Goal: Information Seeking & Learning: Learn about a topic

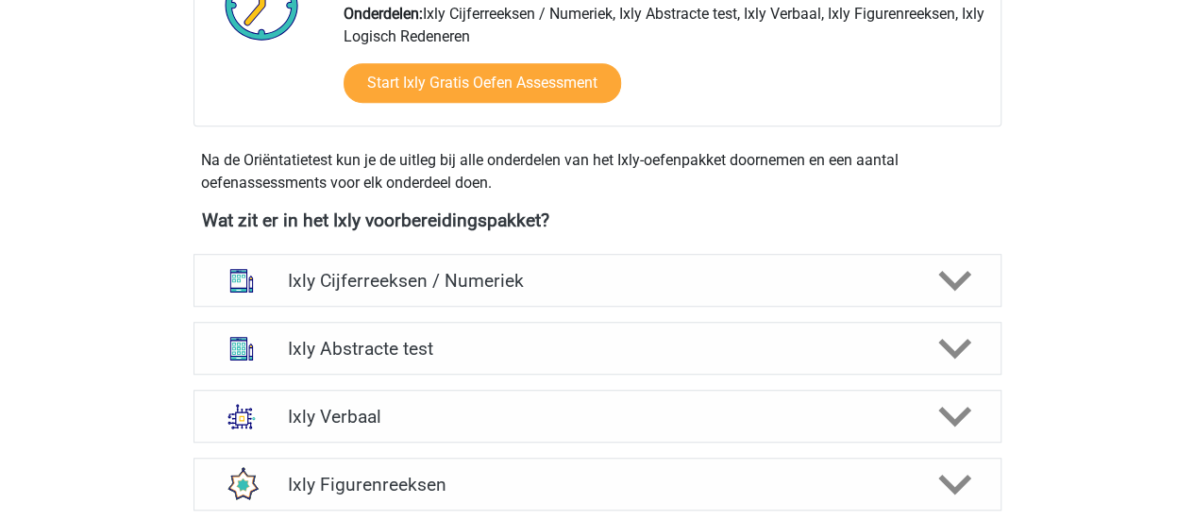
scroll to position [661, 0]
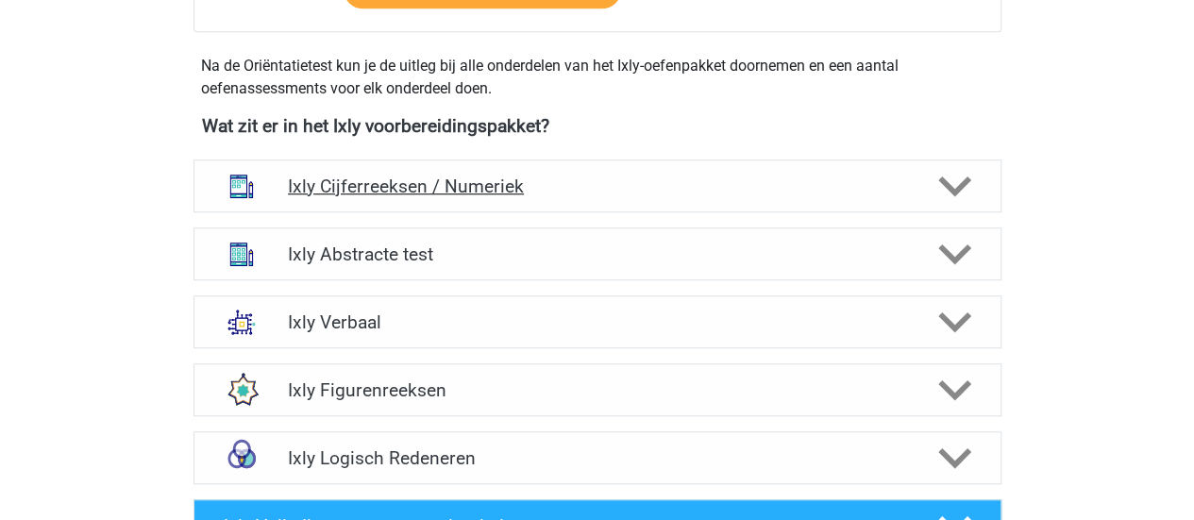
click at [438, 184] on h4 "Ixly Cijferreeksen / Numeriek" at bounding box center [597, 187] width 618 height 22
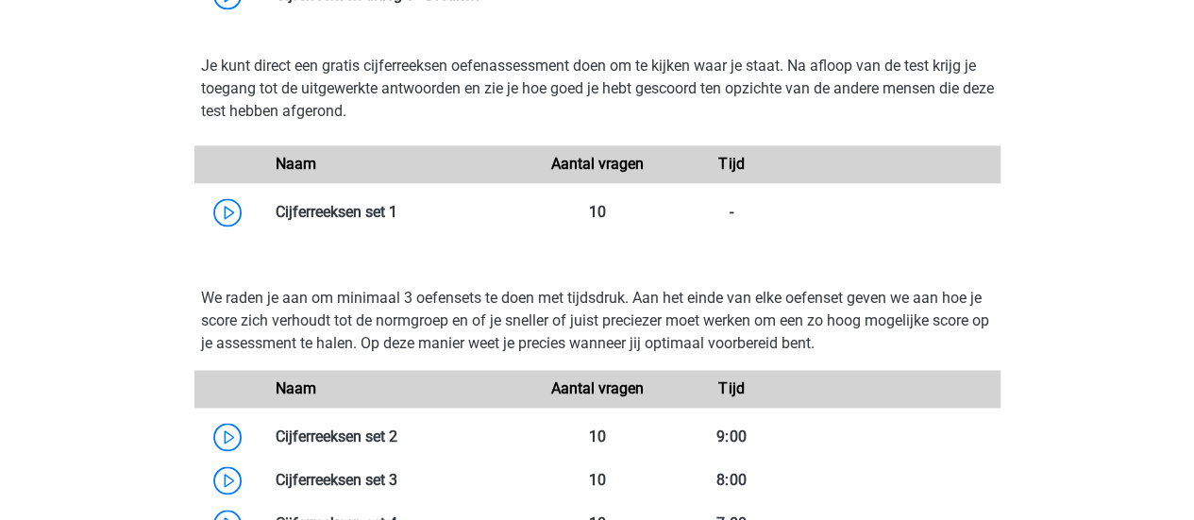
scroll to position [1227, 0]
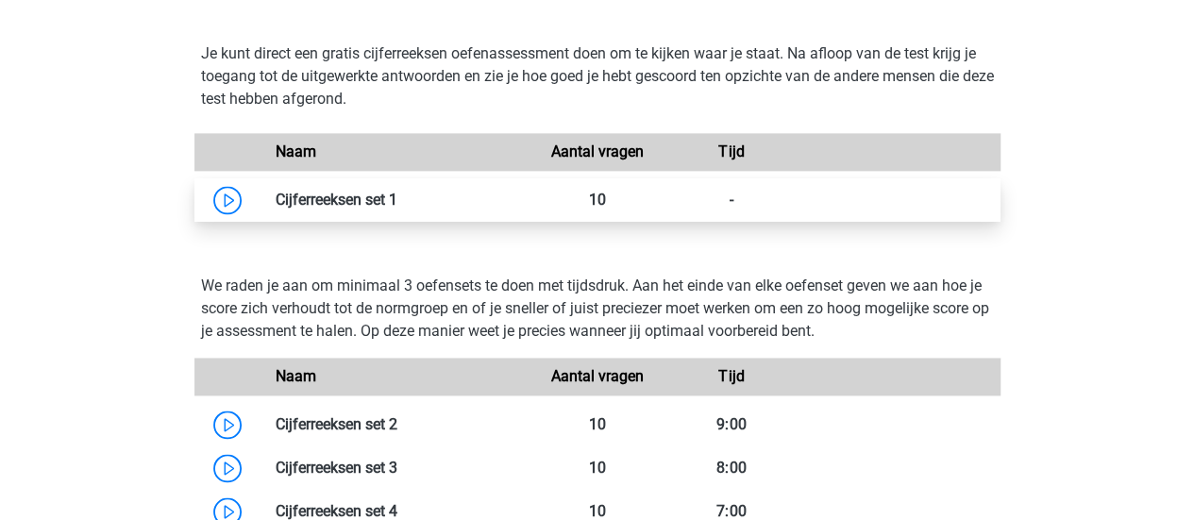
click at [397, 192] on link at bounding box center [397, 200] width 0 height 18
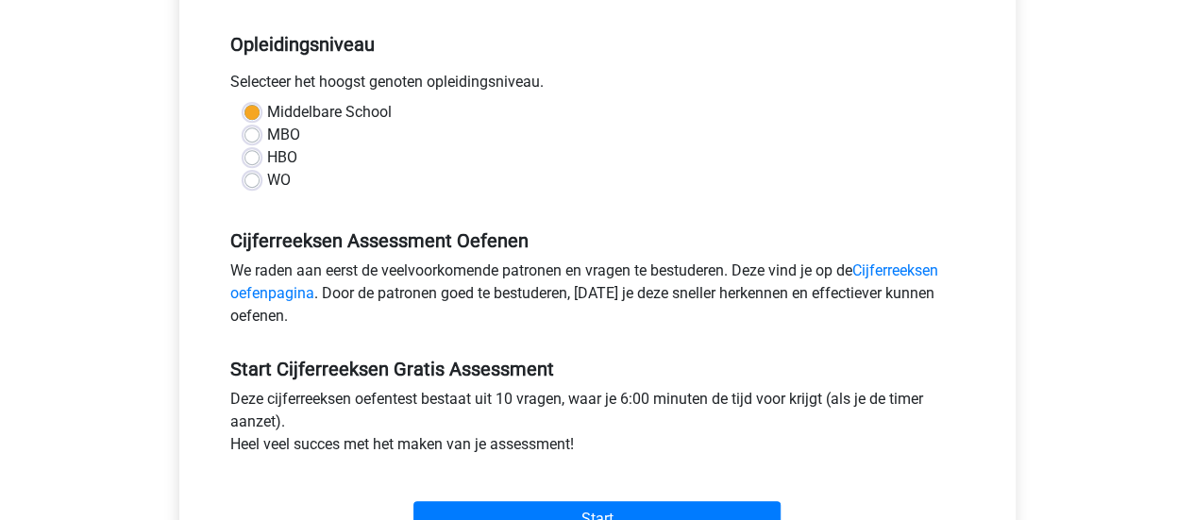
scroll to position [378, 0]
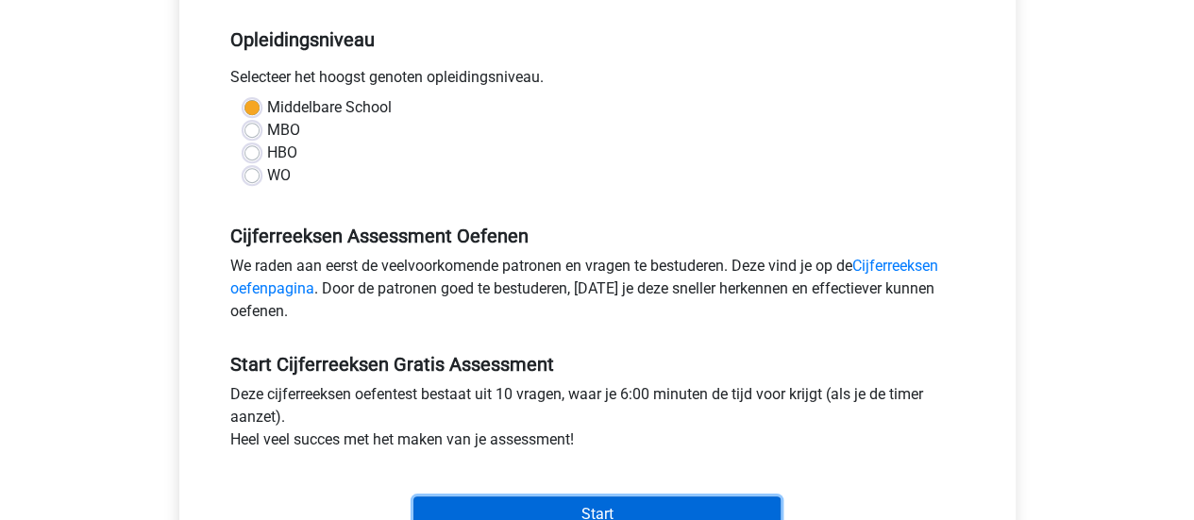
click at [656, 505] on input "Start" at bounding box center [596, 514] width 367 height 36
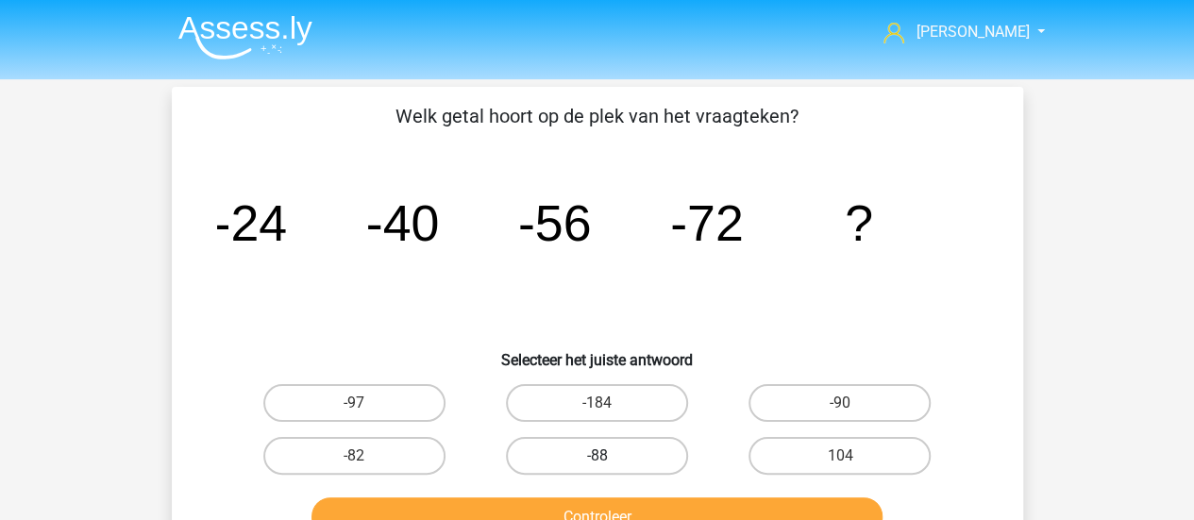
click at [559, 462] on label "-88" at bounding box center [597, 456] width 182 height 38
click at [597, 462] on input "-88" at bounding box center [603, 462] width 12 height 12
radio input "true"
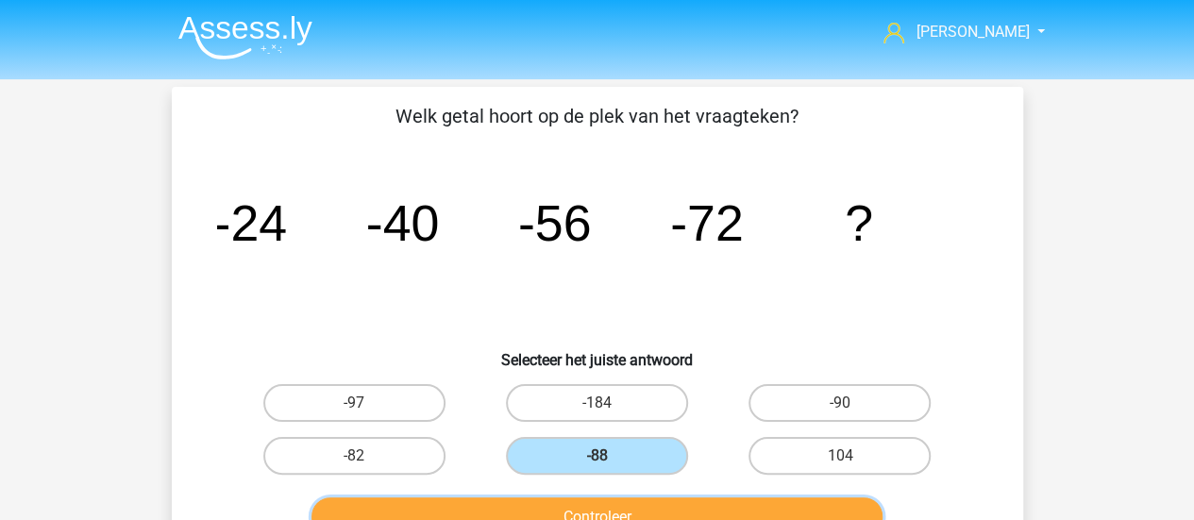
click at [614, 511] on button "Controleer" at bounding box center [596, 517] width 571 height 40
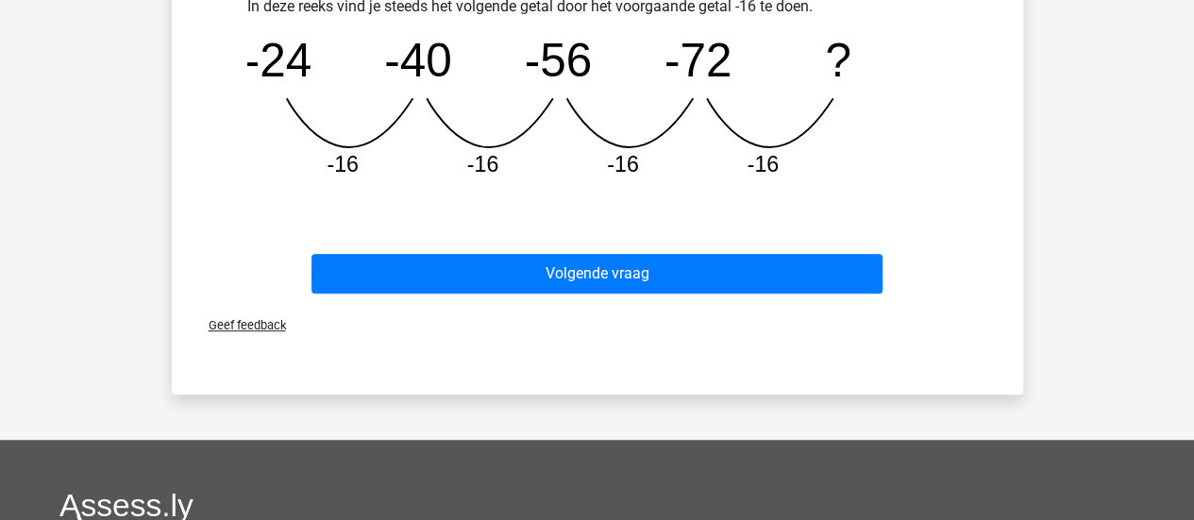
scroll to position [566, 0]
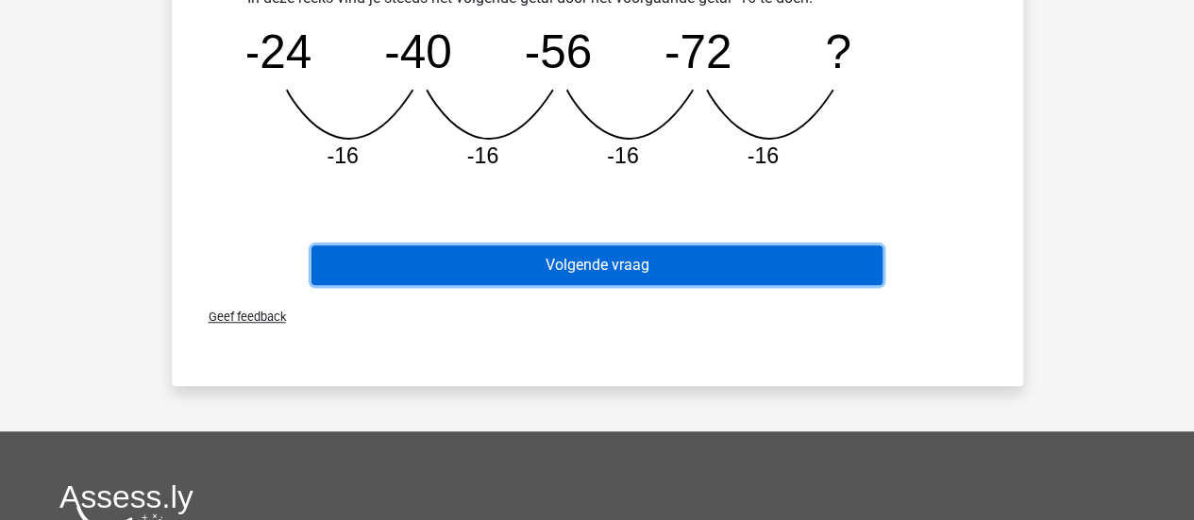
click at [636, 255] on button "Volgende vraag" at bounding box center [596, 265] width 571 height 40
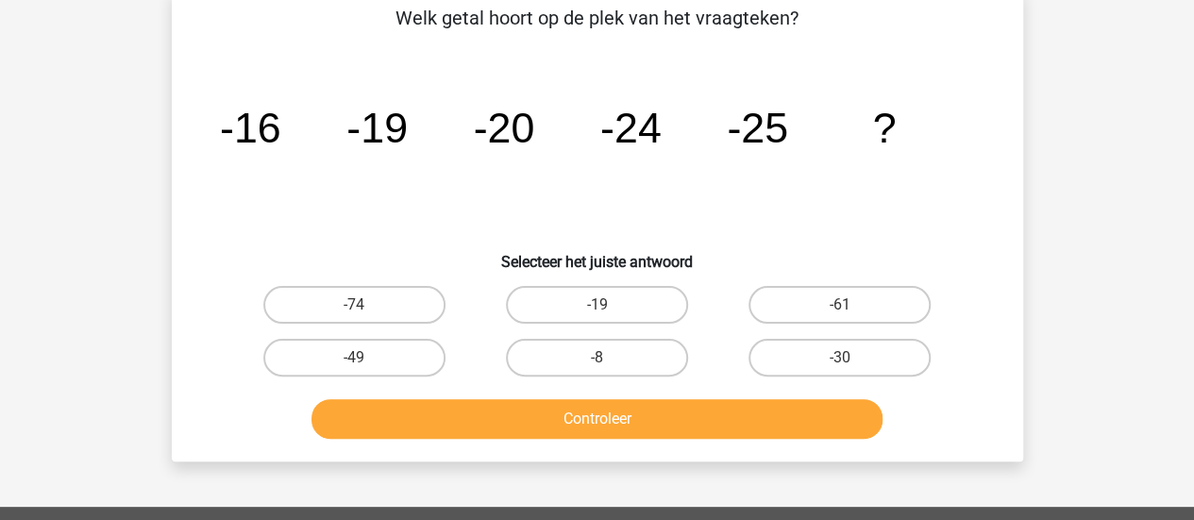
scroll to position [87, 0]
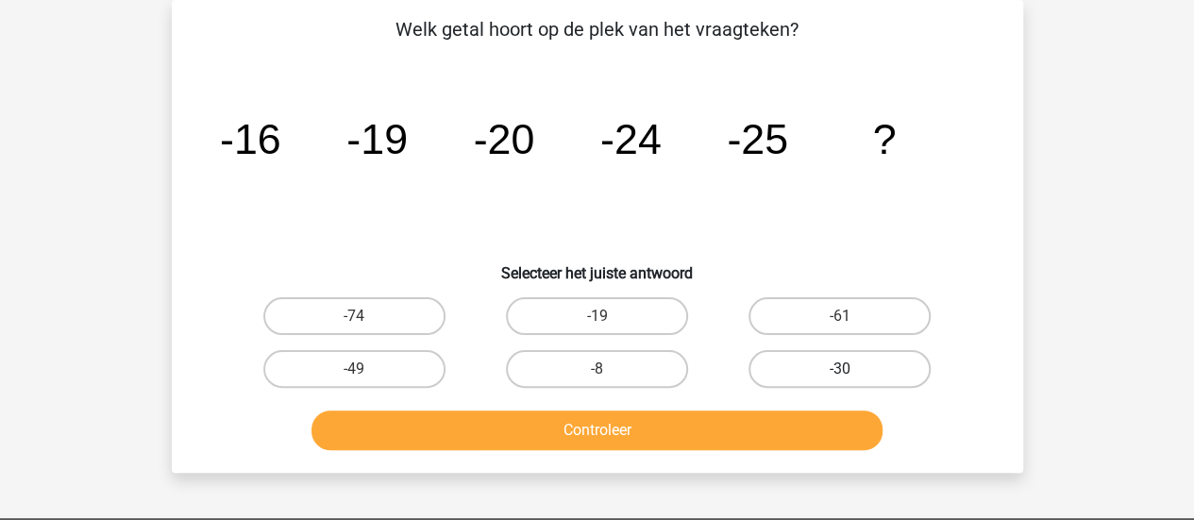
click at [787, 382] on label "-30" at bounding box center [840, 369] width 182 height 38
click at [840, 381] on input "-30" at bounding box center [846, 375] width 12 height 12
radio input "true"
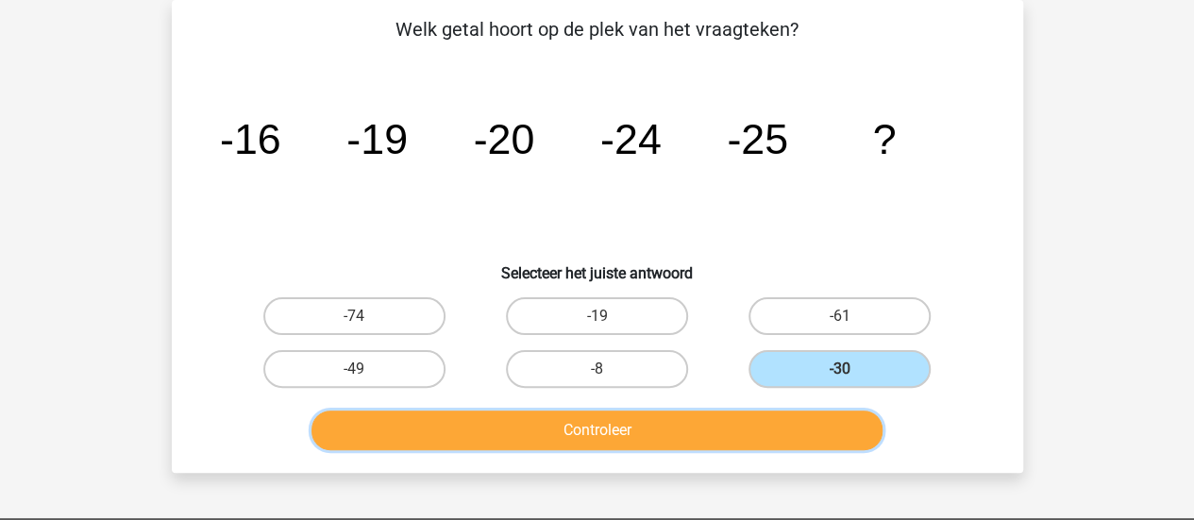
click at [774, 412] on button "Controleer" at bounding box center [596, 431] width 571 height 40
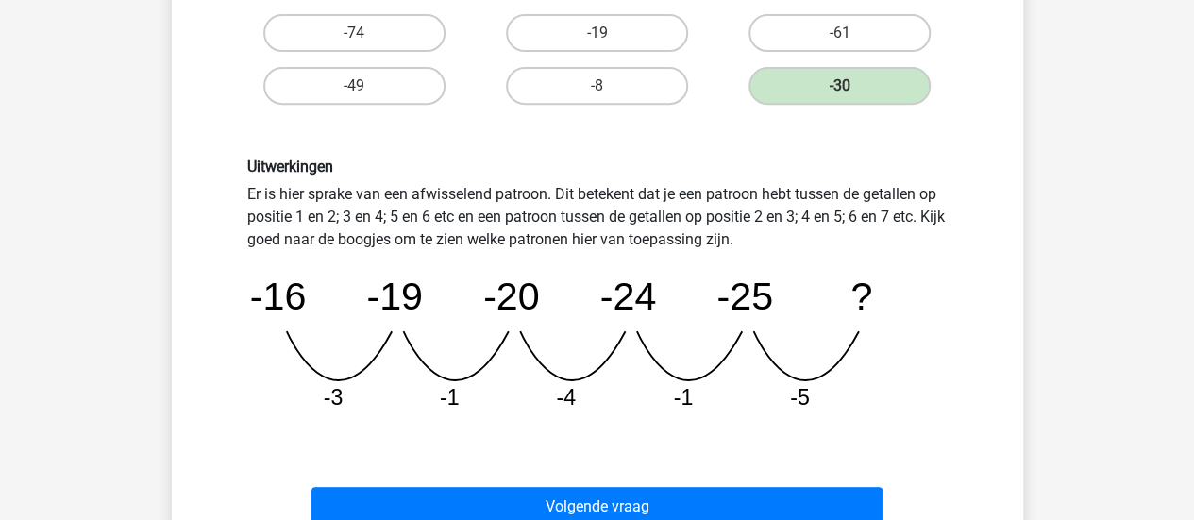
scroll to position [464, 0]
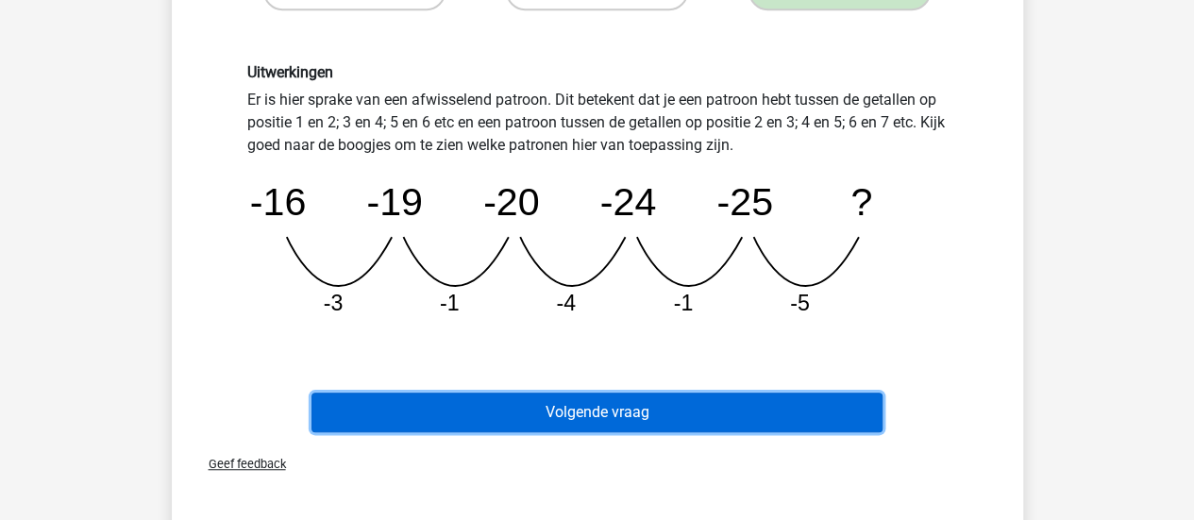
click at [817, 424] on button "Volgende vraag" at bounding box center [596, 413] width 571 height 40
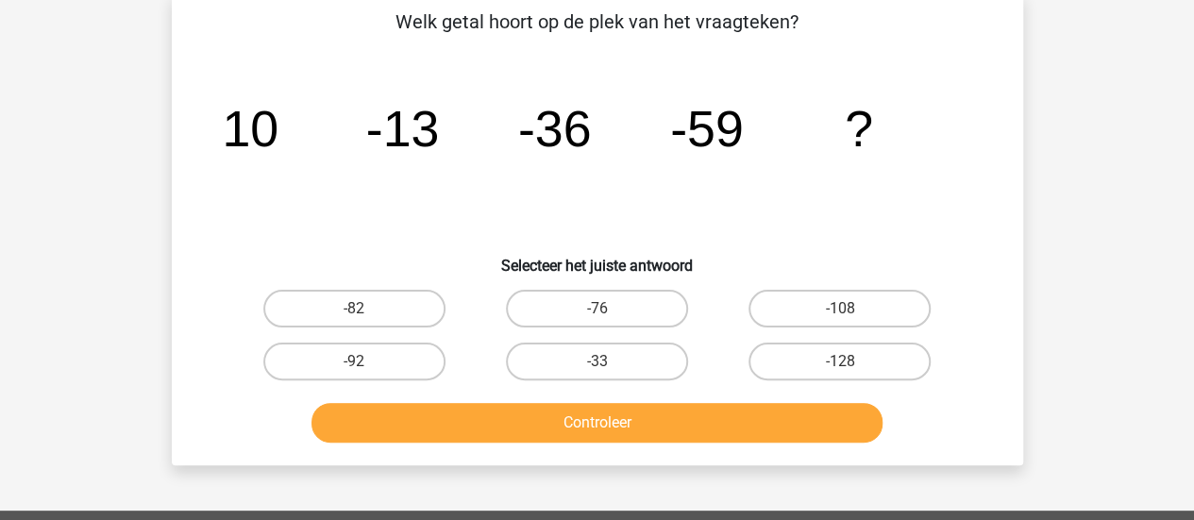
scroll to position [87, 0]
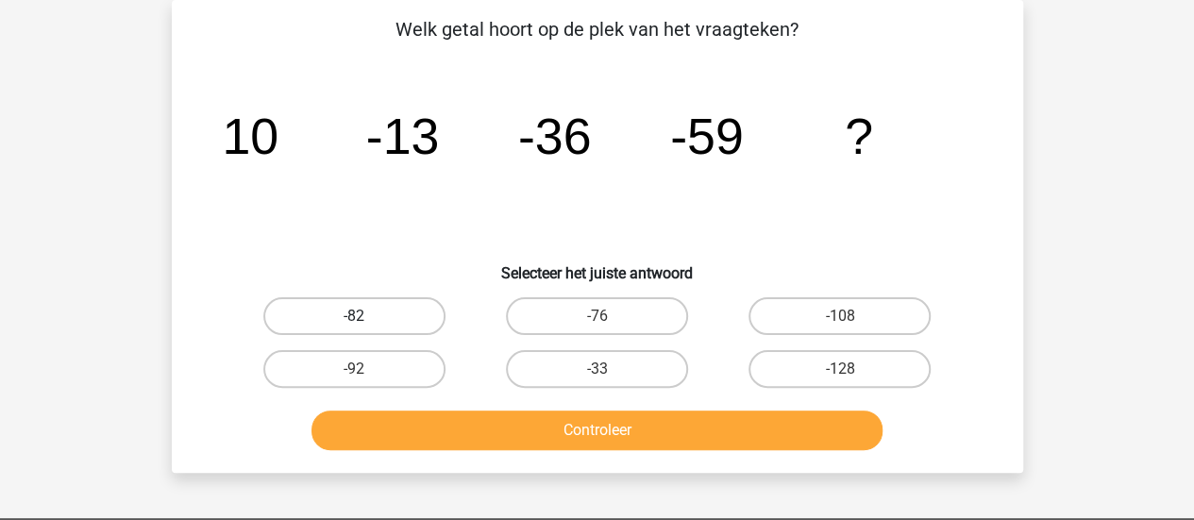
click at [400, 317] on label "-82" at bounding box center [354, 316] width 182 height 38
click at [366, 317] on input "-82" at bounding box center [360, 322] width 12 height 12
radio input "true"
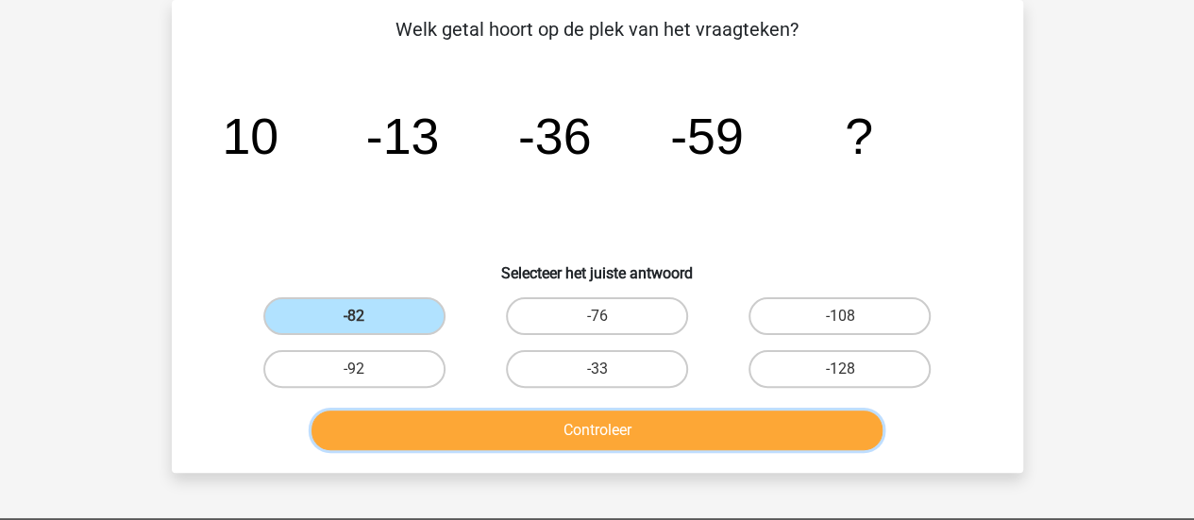
click at [641, 429] on button "Controleer" at bounding box center [596, 431] width 571 height 40
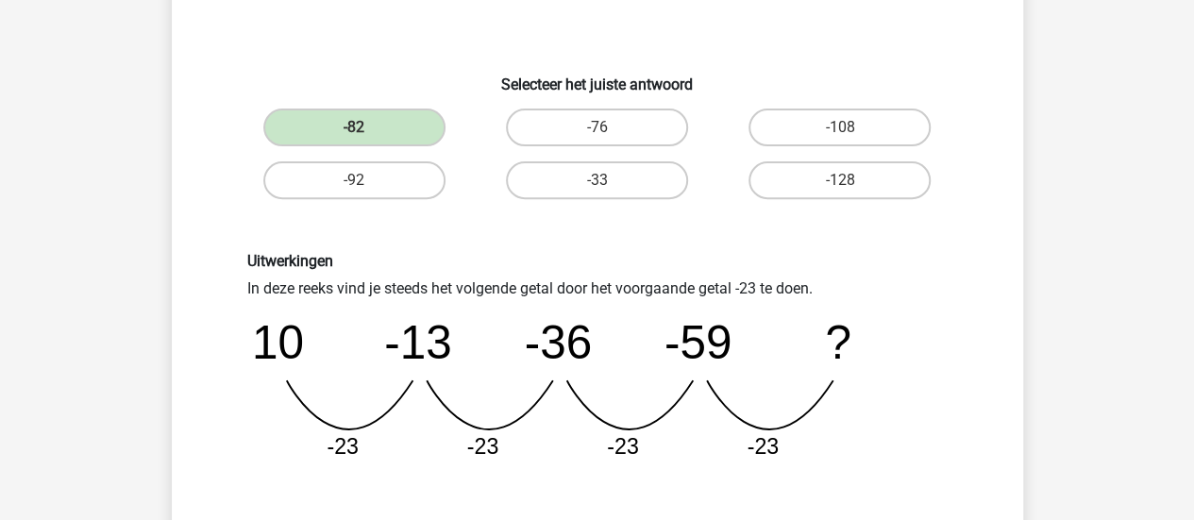
scroll to position [370, 0]
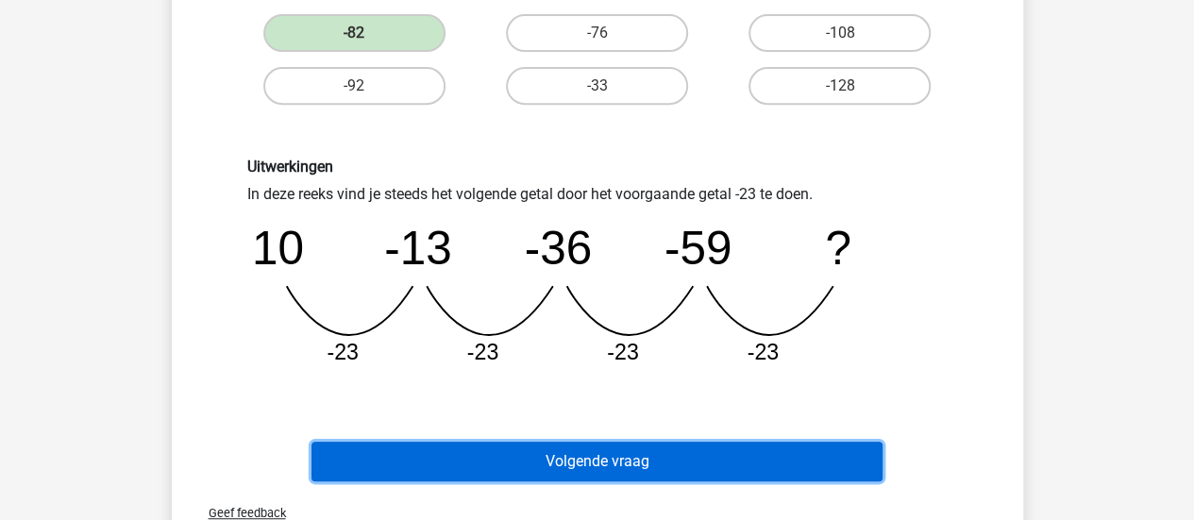
click at [758, 470] on button "Volgende vraag" at bounding box center [596, 462] width 571 height 40
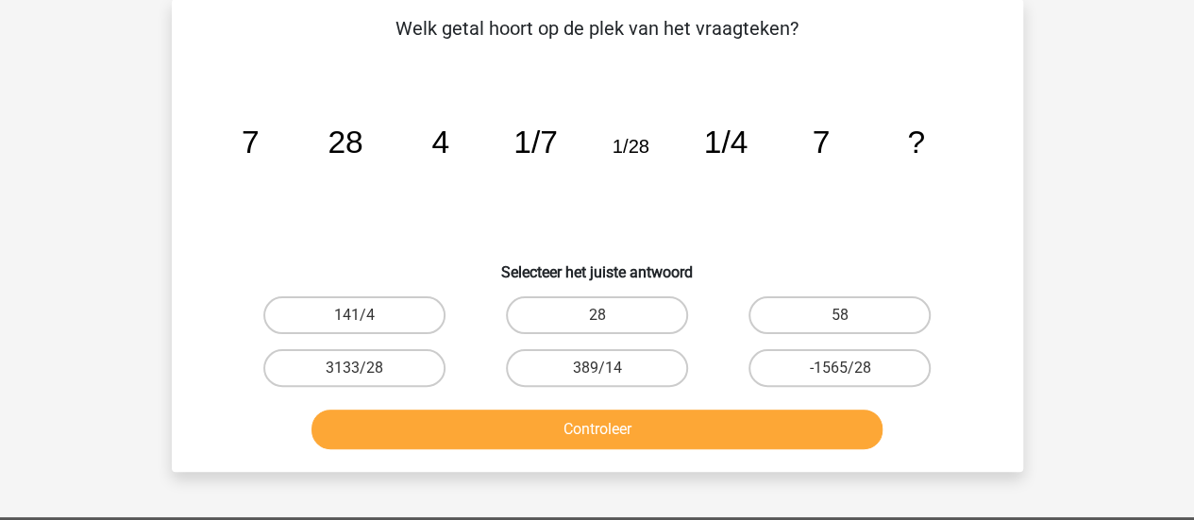
scroll to position [87, 0]
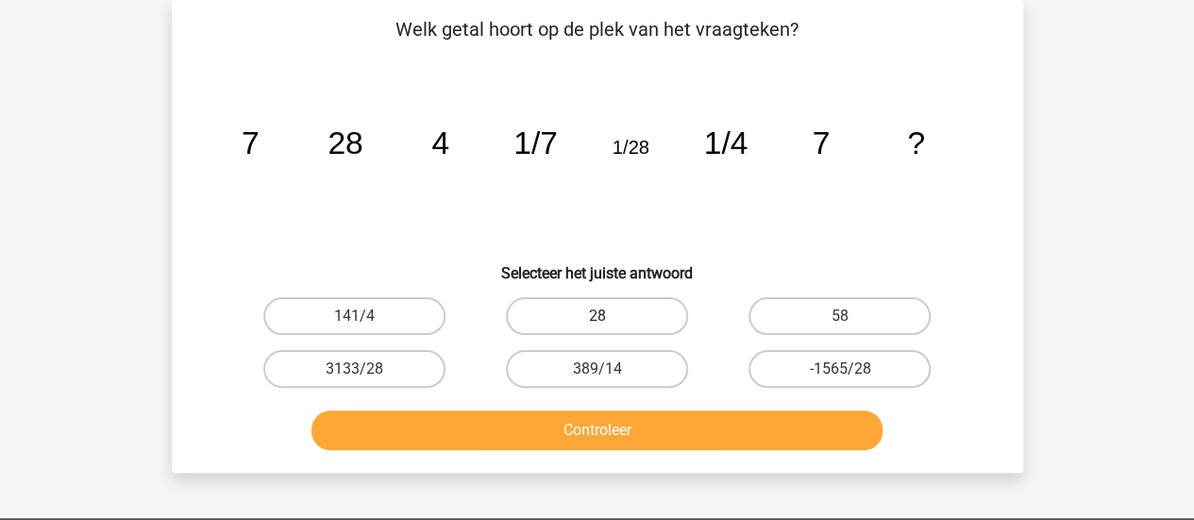
click at [551, 321] on label "28" at bounding box center [597, 316] width 182 height 38
click at [597, 321] on input "28" at bounding box center [603, 322] width 12 height 12
radio input "true"
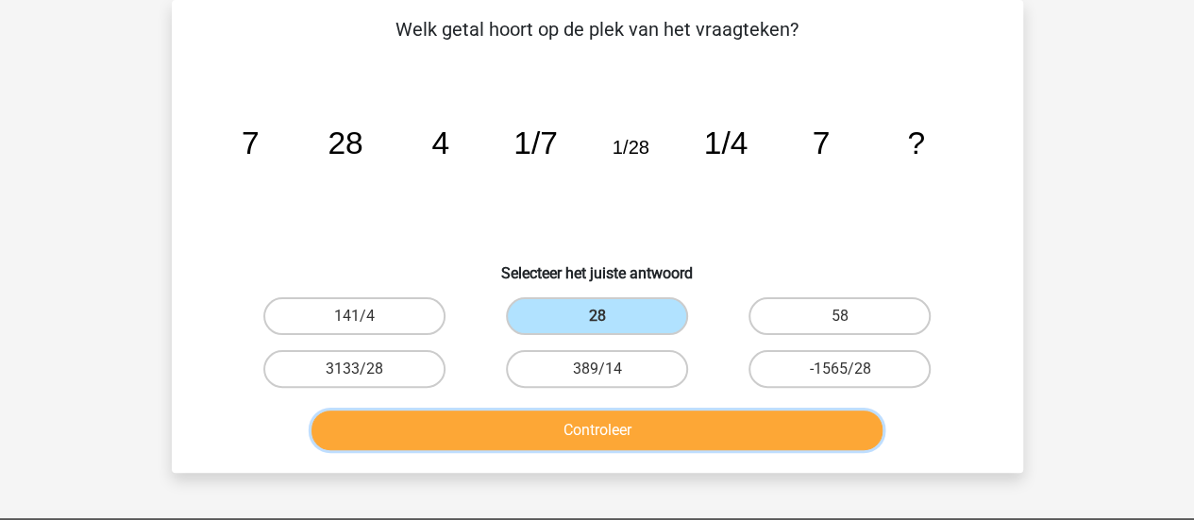
click at [692, 417] on button "Controleer" at bounding box center [596, 431] width 571 height 40
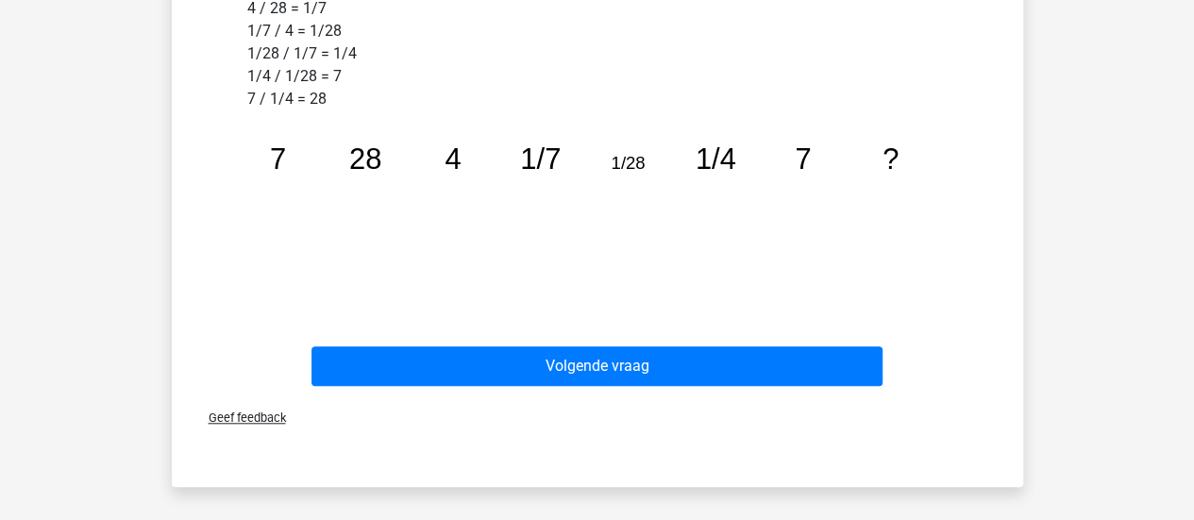
scroll to position [653, 0]
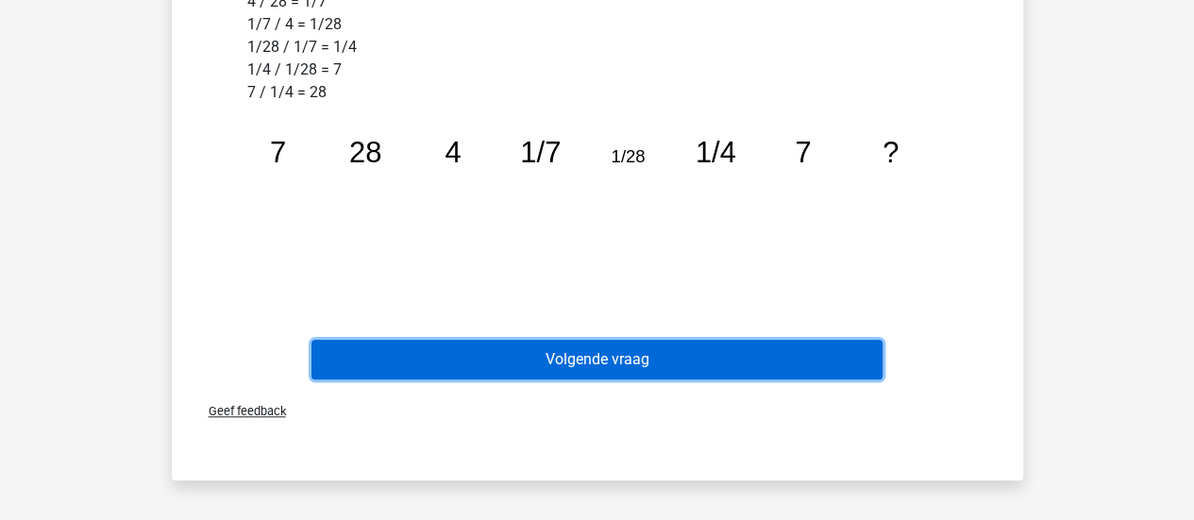
click at [676, 356] on button "Volgende vraag" at bounding box center [596, 360] width 571 height 40
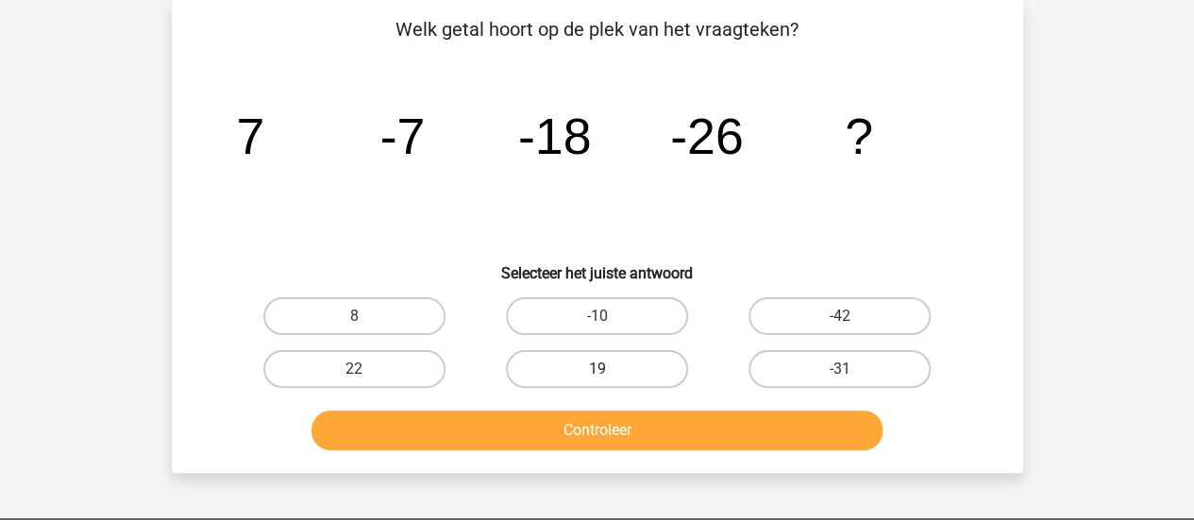
scroll to position [33, 0]
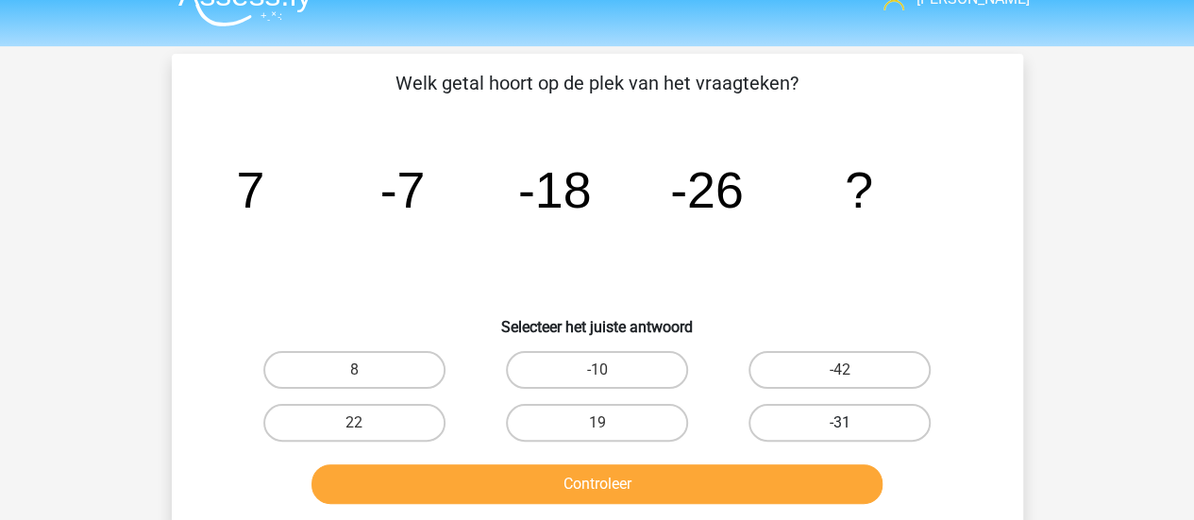
click at [777, 422] on label "-31" at bounding box center [840, 423] width 182 height 38
click at [840, 423] on input "-31" at bounding box center [846, 429] width 12 height 12
radio input "true"
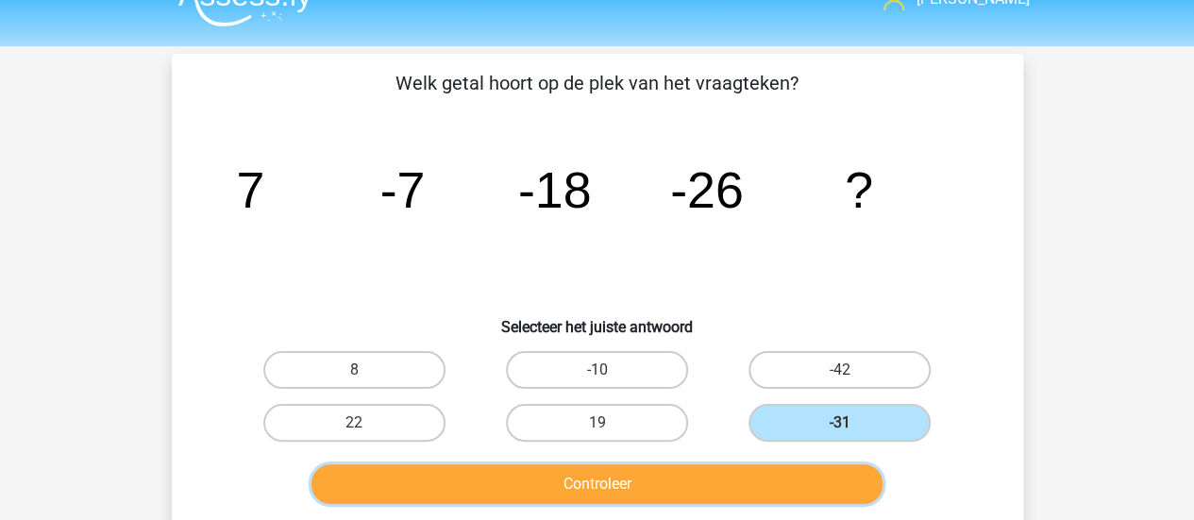
click at [749, 486] on button "Controleer" at bounding box center [596, 484] width 571 height 40
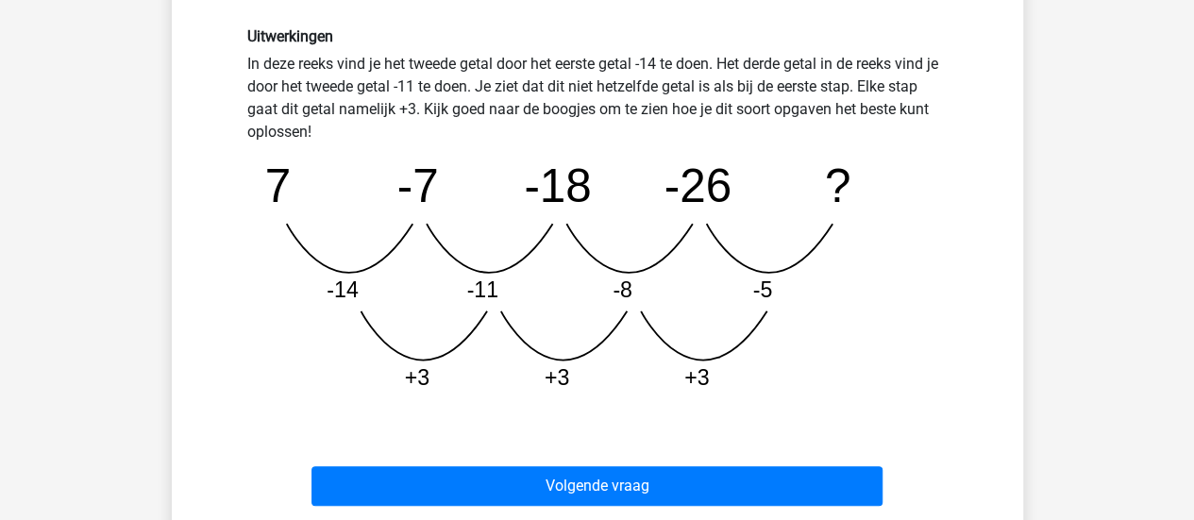
scroll to position [599, 0]
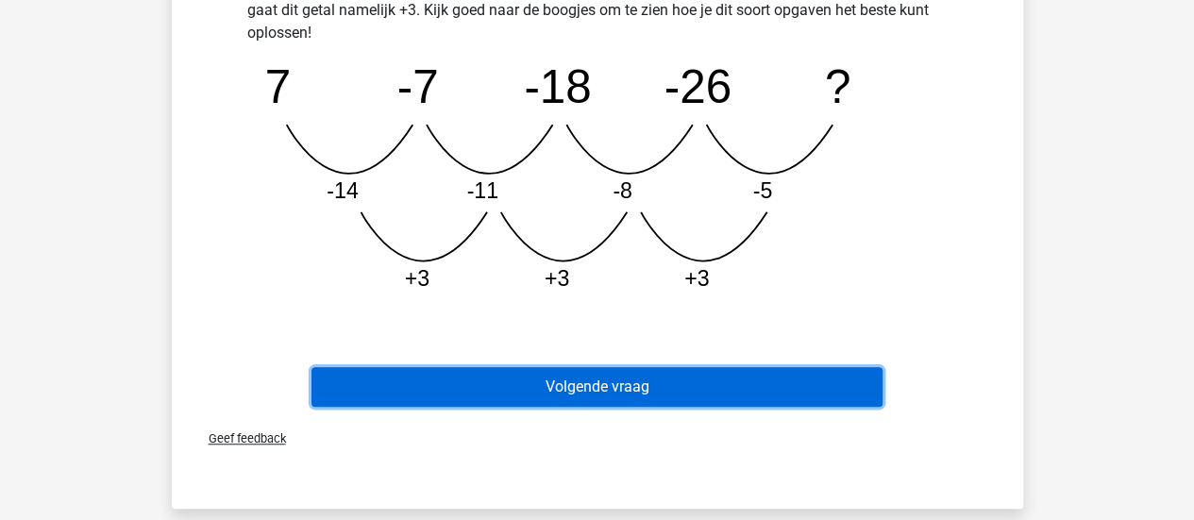
click at [756, 390] on button "Volgende vraag" at bounding box center [596, 387] width 571 height 40
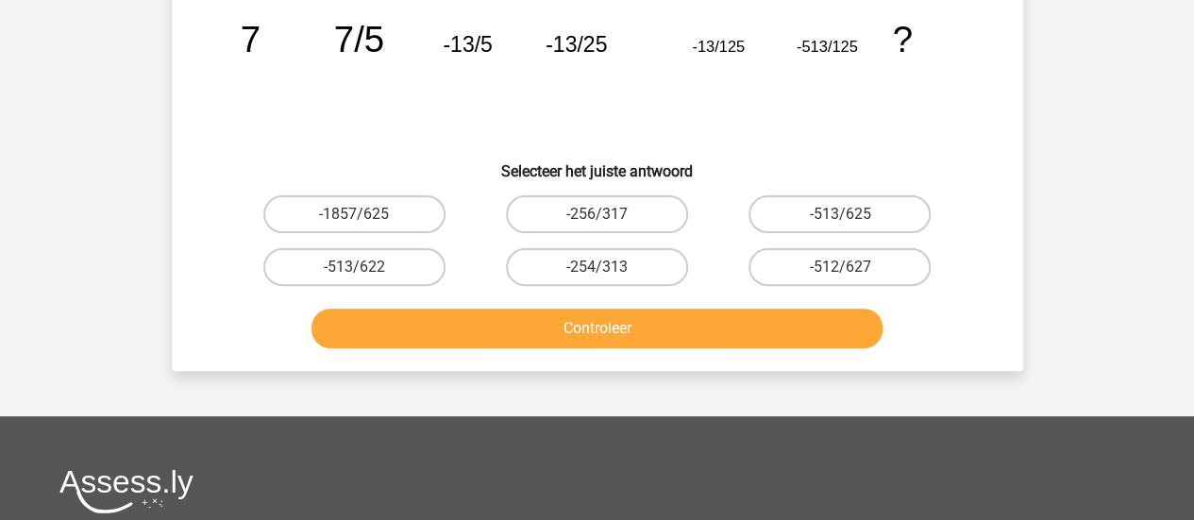
scroll to position [0, 0]
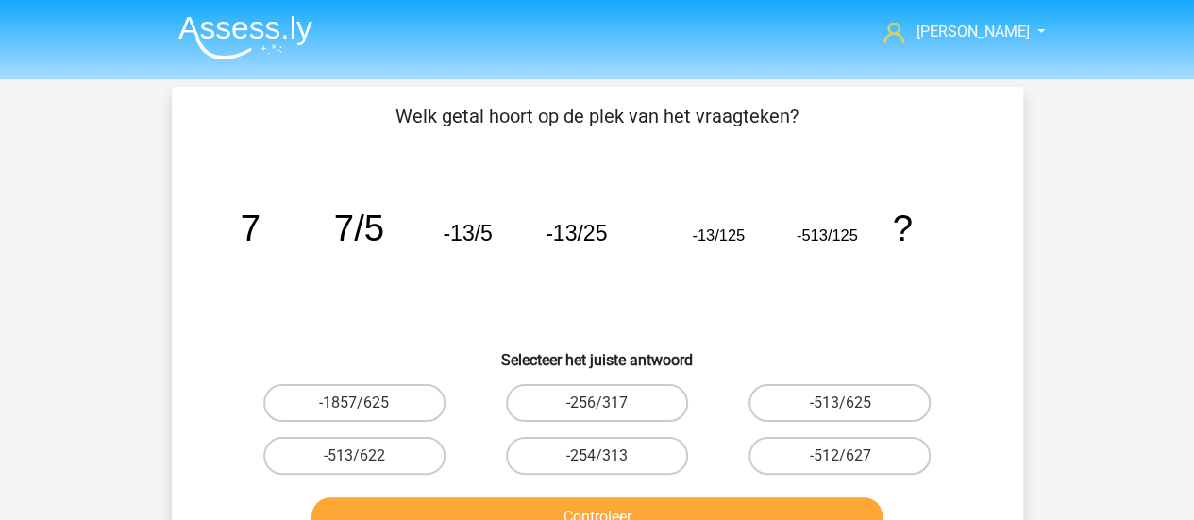
click at [270, 21] on img at bounding box center [245, 37] width 134 height 44
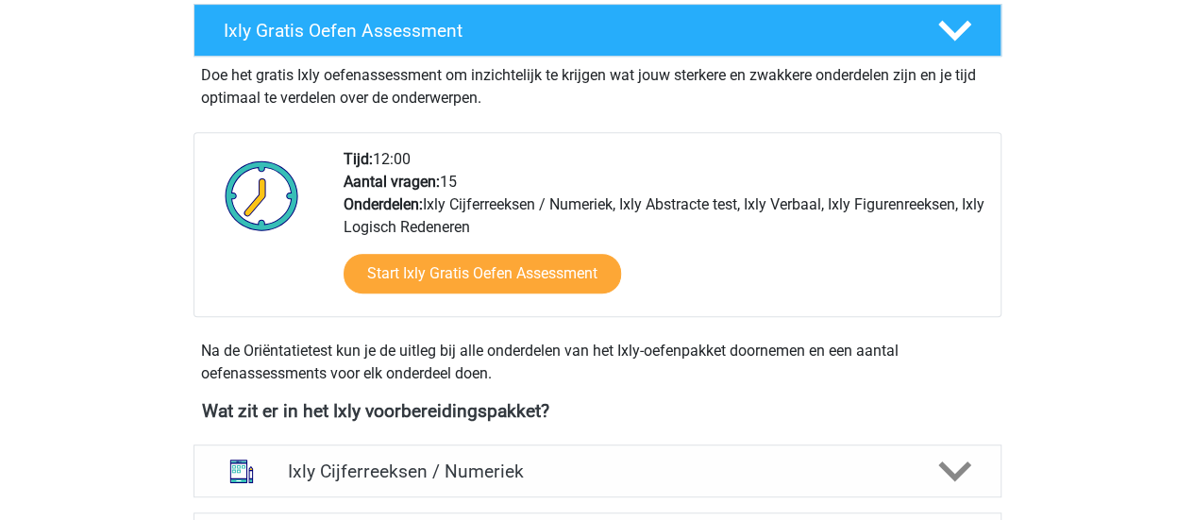
scroll to position [566, 0]
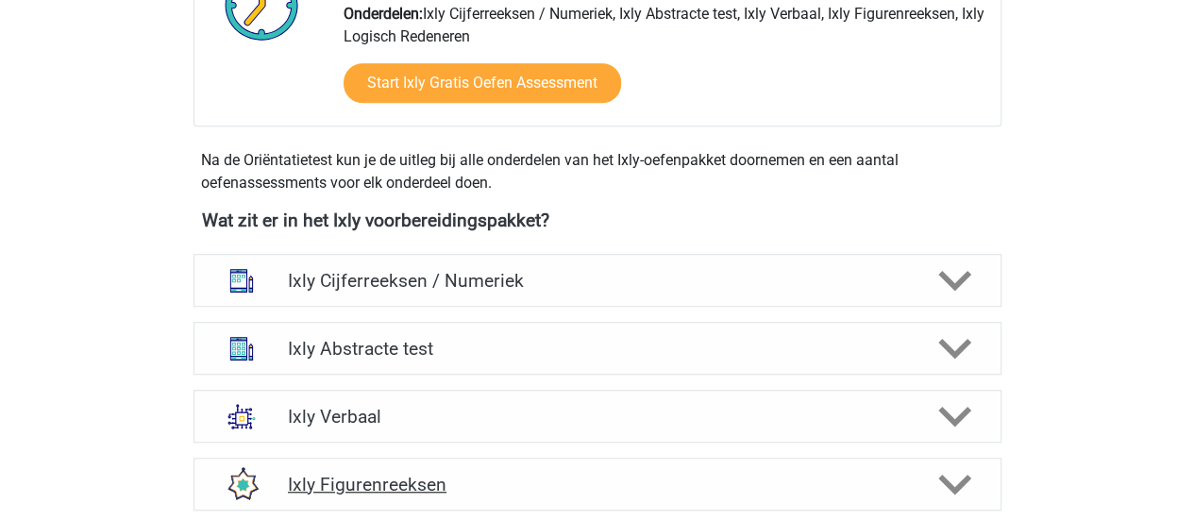
click at [531, 466] on div "Ixly Figurenreeksen" at bounding box center [598, 484] width 808 height 53
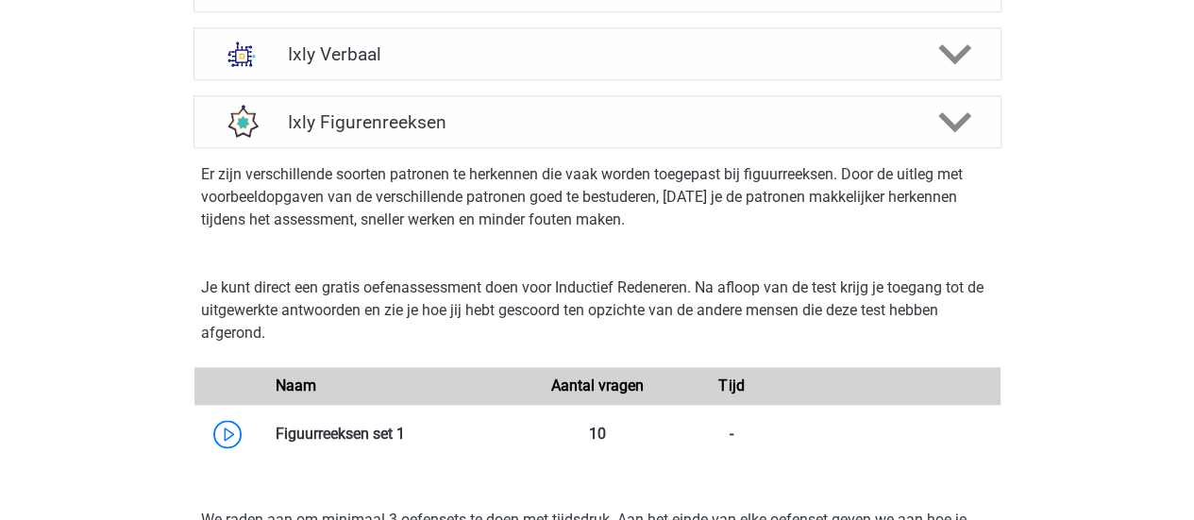
scroll to position [1038, 0]
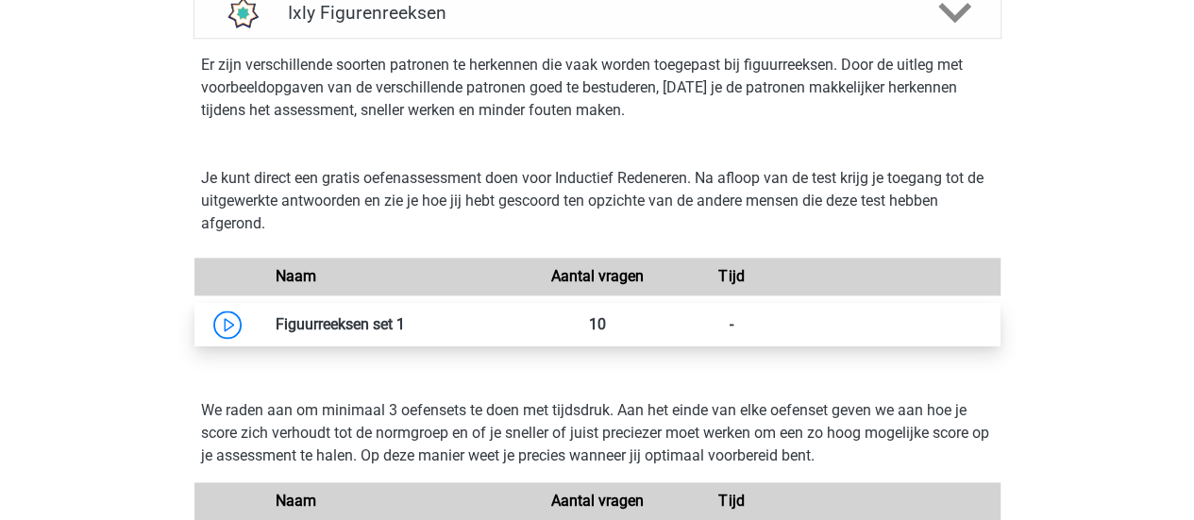
click at [405, 321] on link at bounding box center [405, 324] width 0 height 18
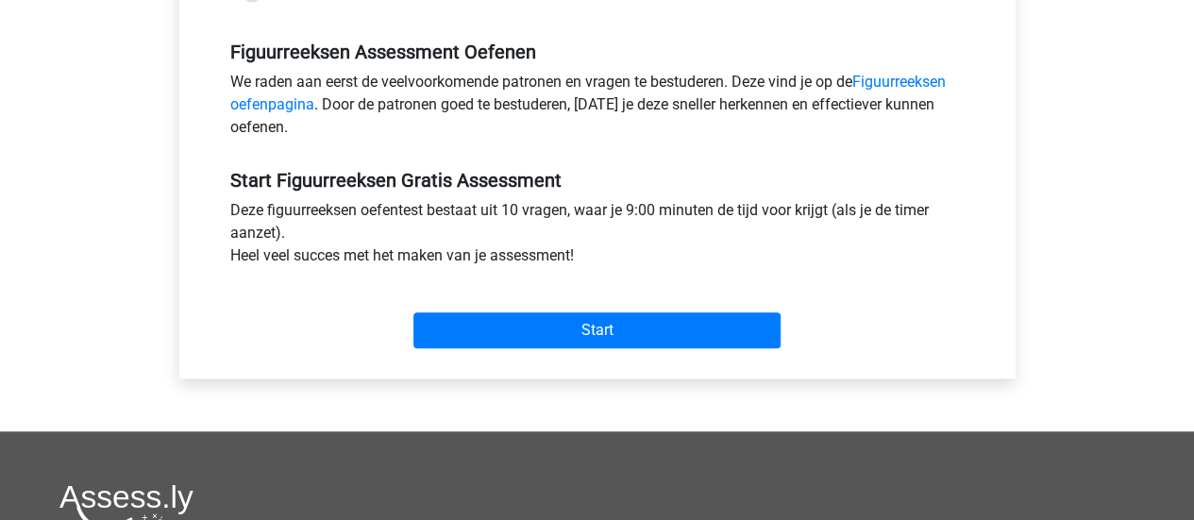
scroll to position [566, 0]
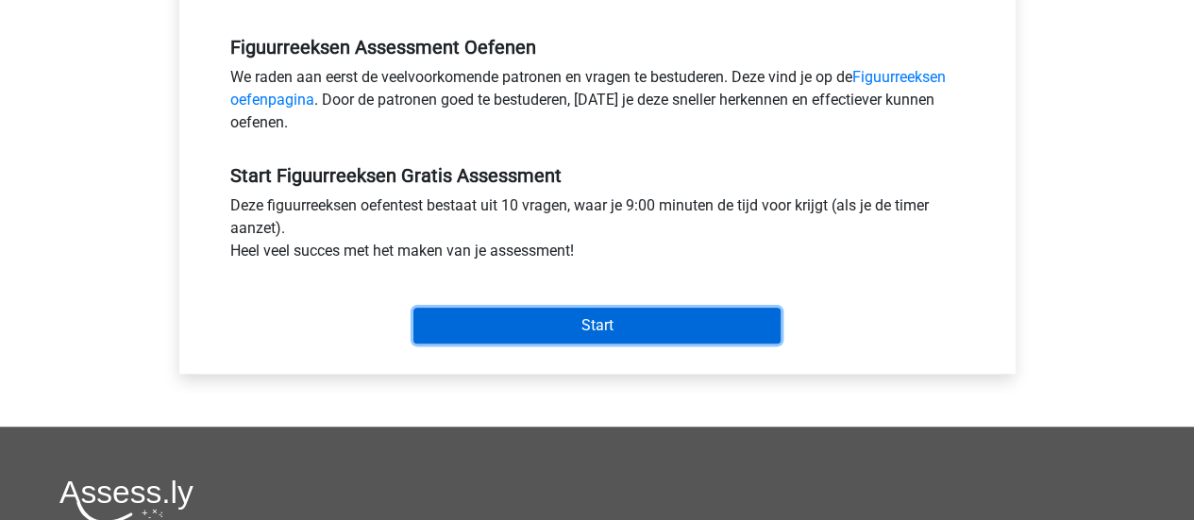
click at [566, 323] on input "Start" at bounding box center [596, 326] width 367 height 36
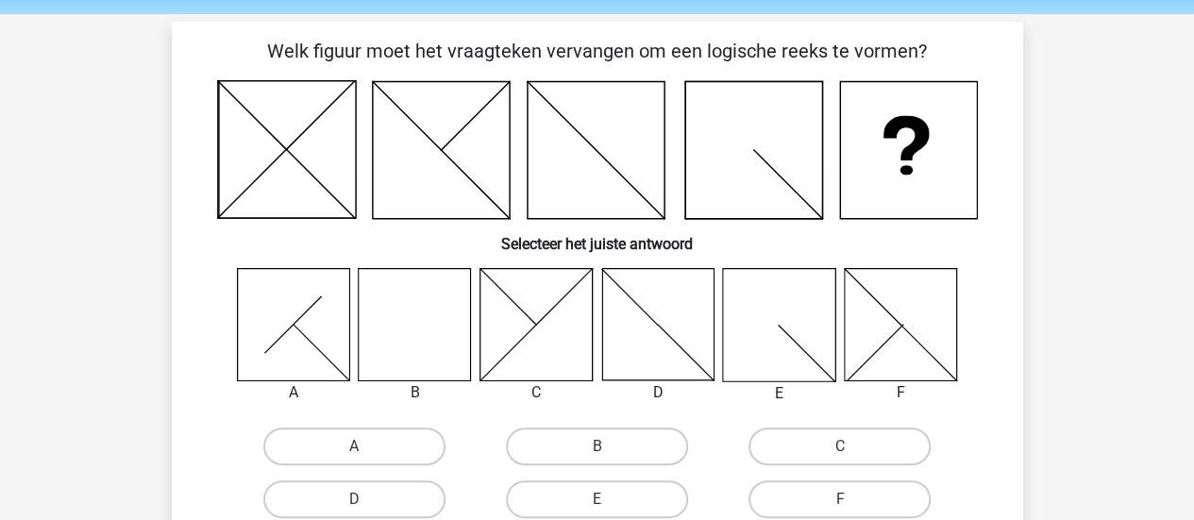
scroll to position [94, 0]
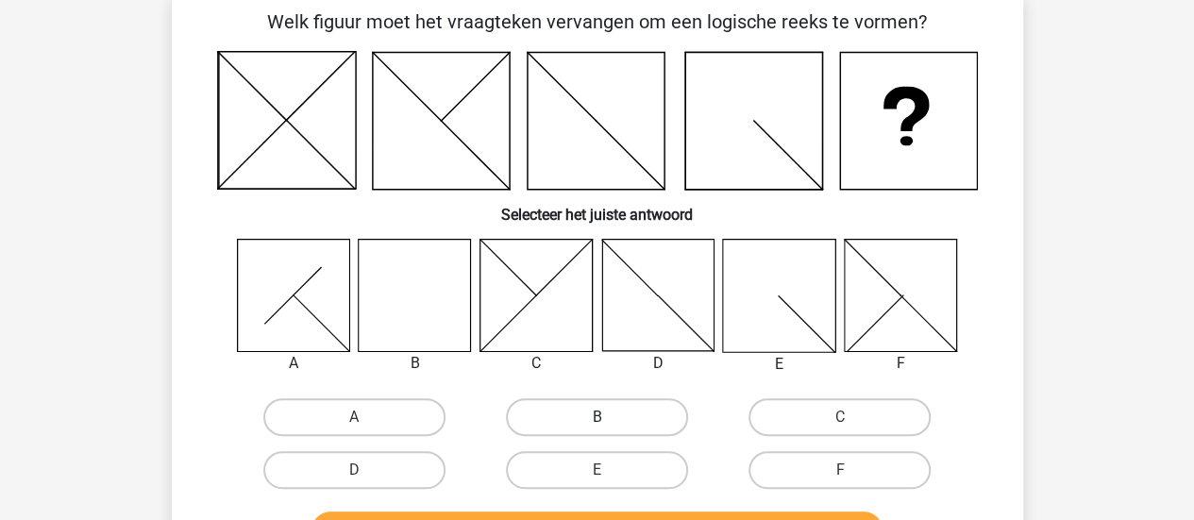
click at [557, 422] on label "B" at bounding box center [597, 417] width 182 height 38
click at [597, 422] on input "B" at bounding box center [603, 423] width 12 height 12
radio input "true"
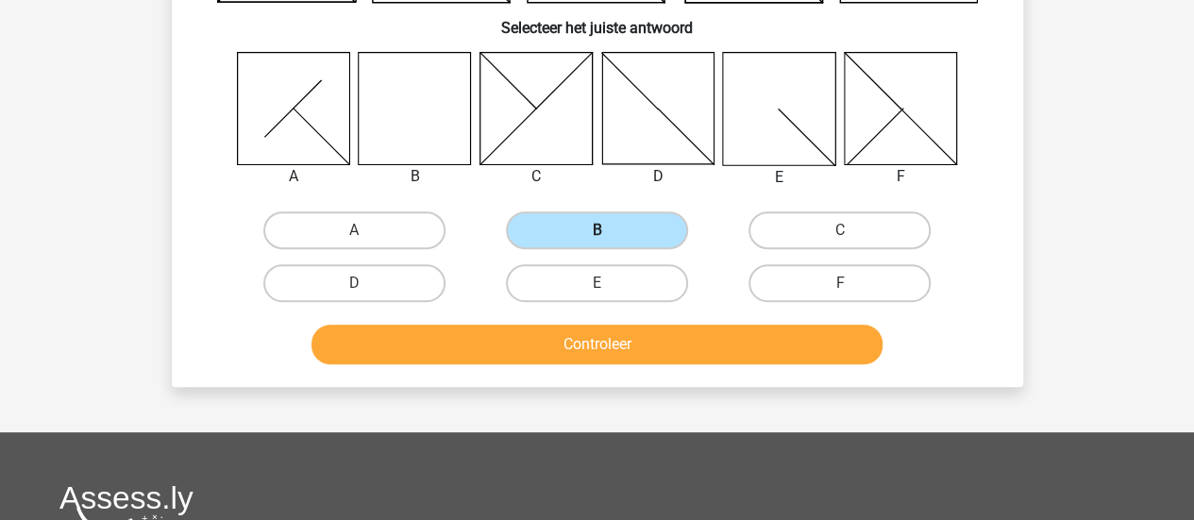
scroll to position [283, 0]
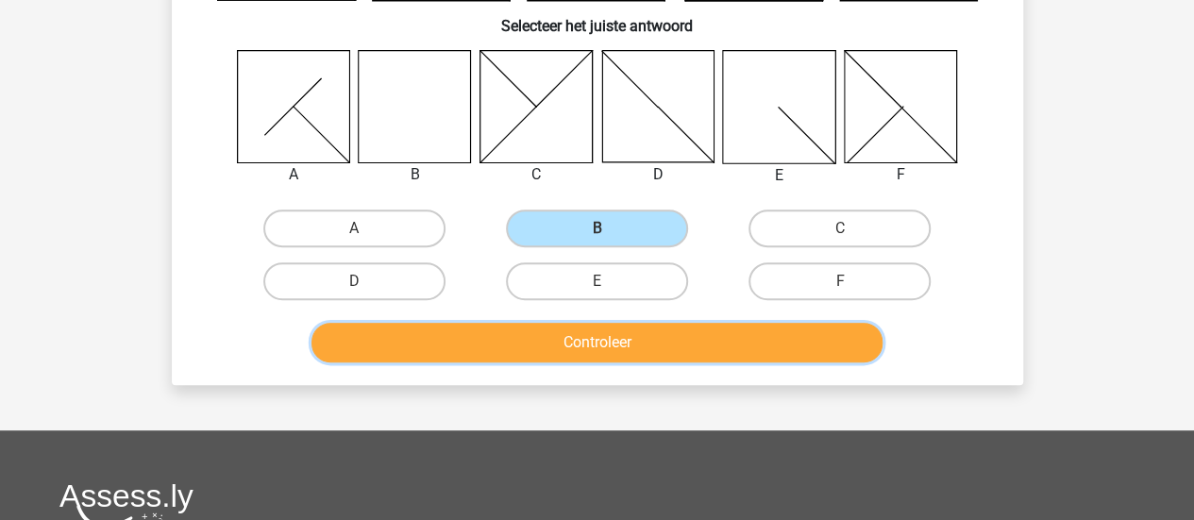
click at [577, 344] on button "Controleer" at bounding box center [596, 343] width 571 height 40
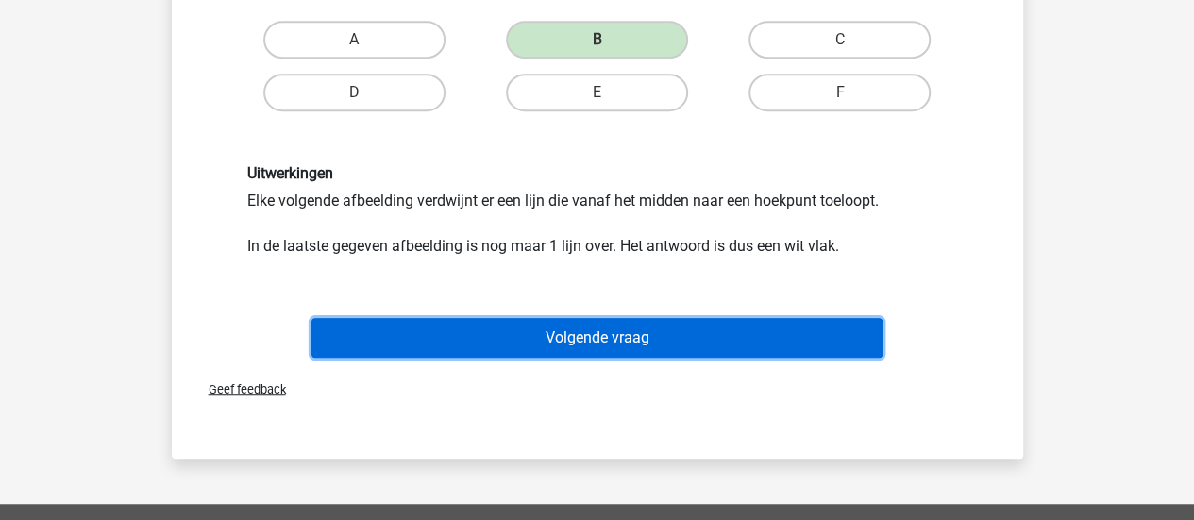
click at [583, 348] on button "Volgende vraag" at bounding box center [596, 338] width 571 height 40
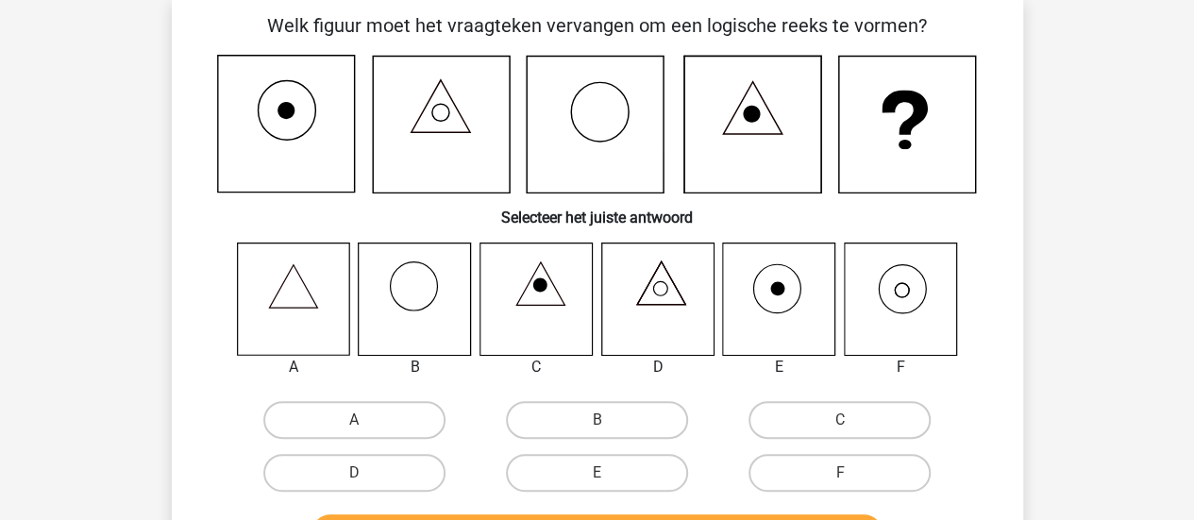
scroll to position [87, 0]
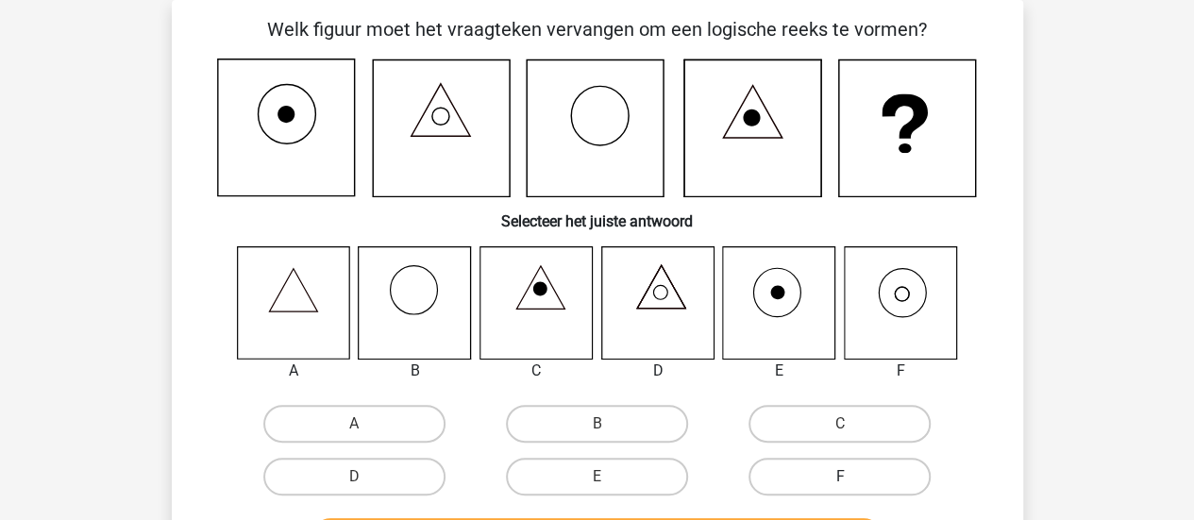
click at [921, 472] on label "F" at bounding box center [840, 477] width 182 height 38
click at [852, 477] on input "F" at bounding box center [846, 483] width 12 height 12
radio input "true"
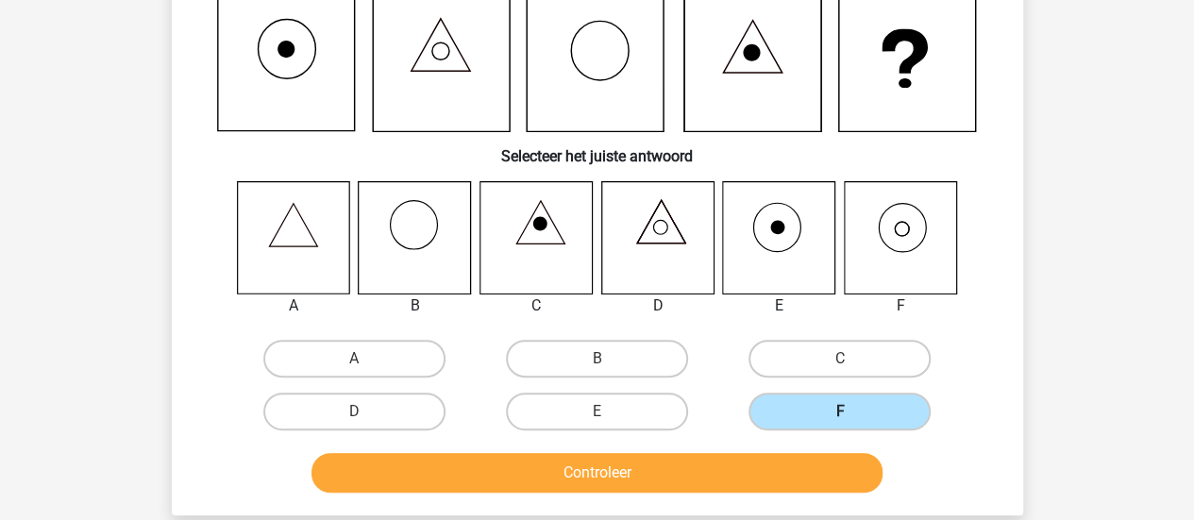
scroll to position [181, 0]
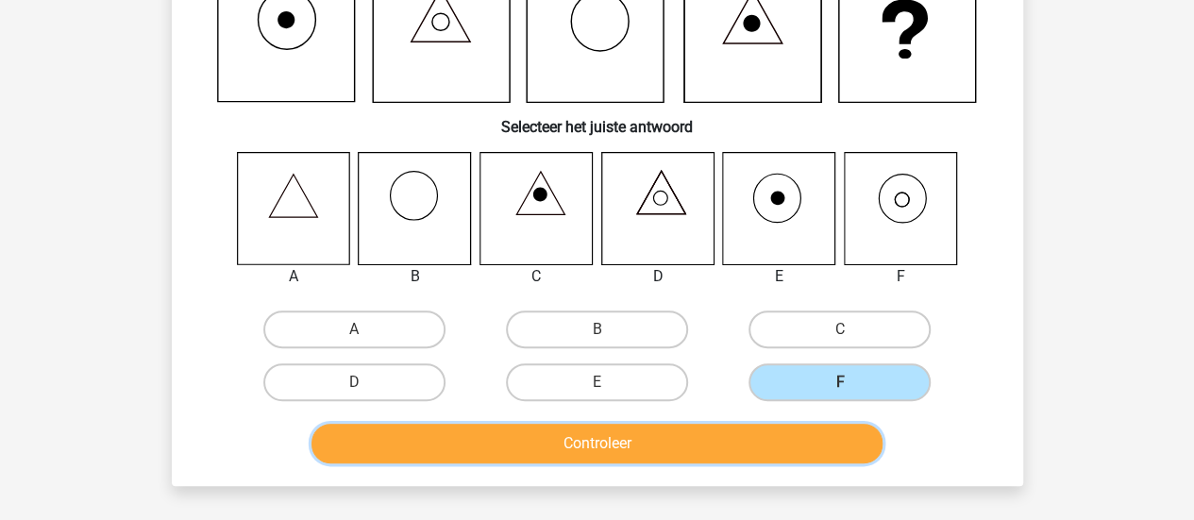
click at [732, 450] on button "Controleer" at bounding box center [596, 444] width 571 height 40
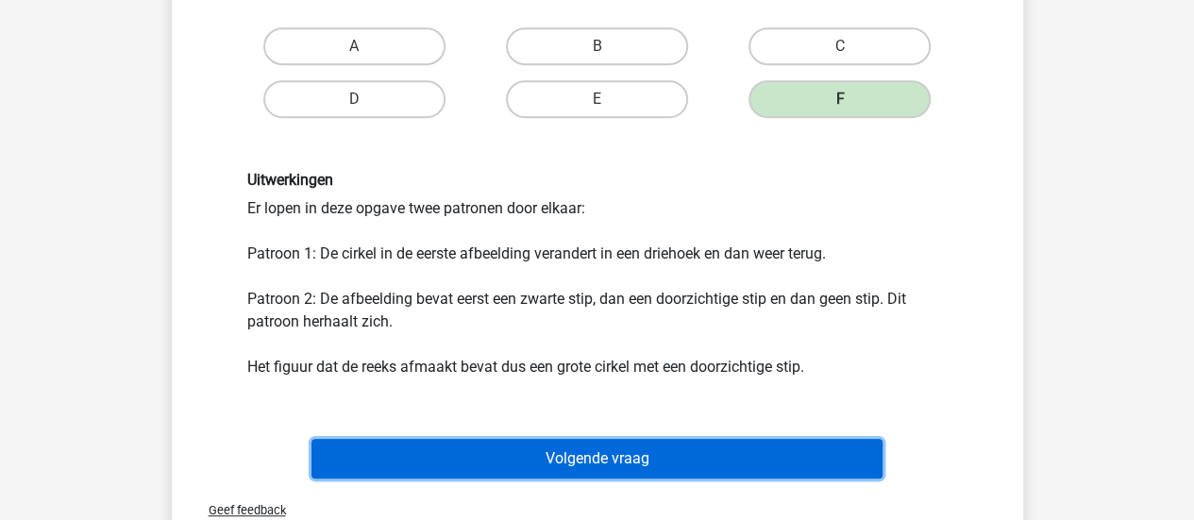
click at [732, 468] on button "Volgende vraag" at bounding box center [596, 459] width 571 height 40
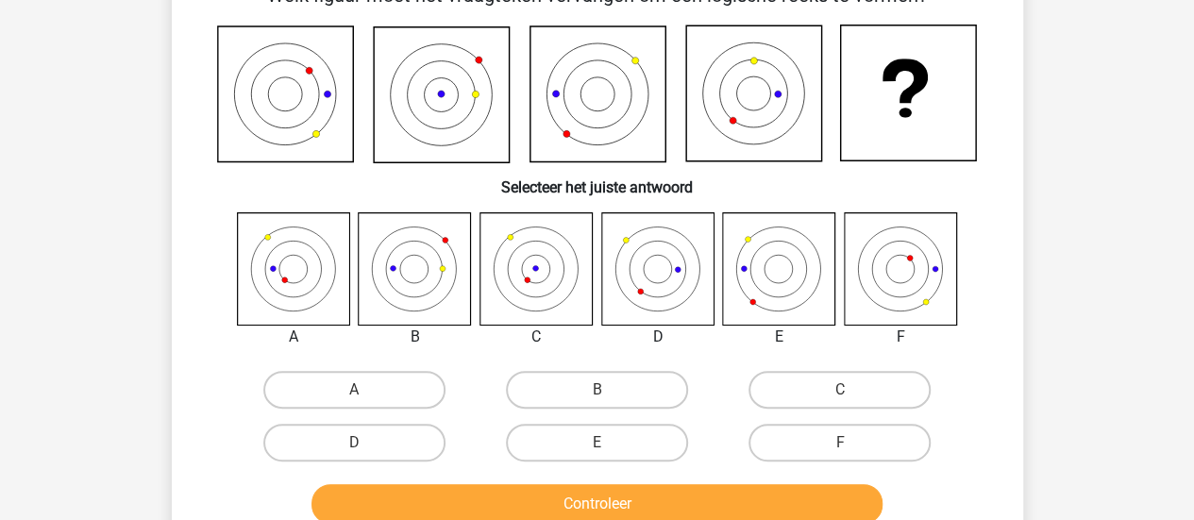
scroll to position [87, 0]
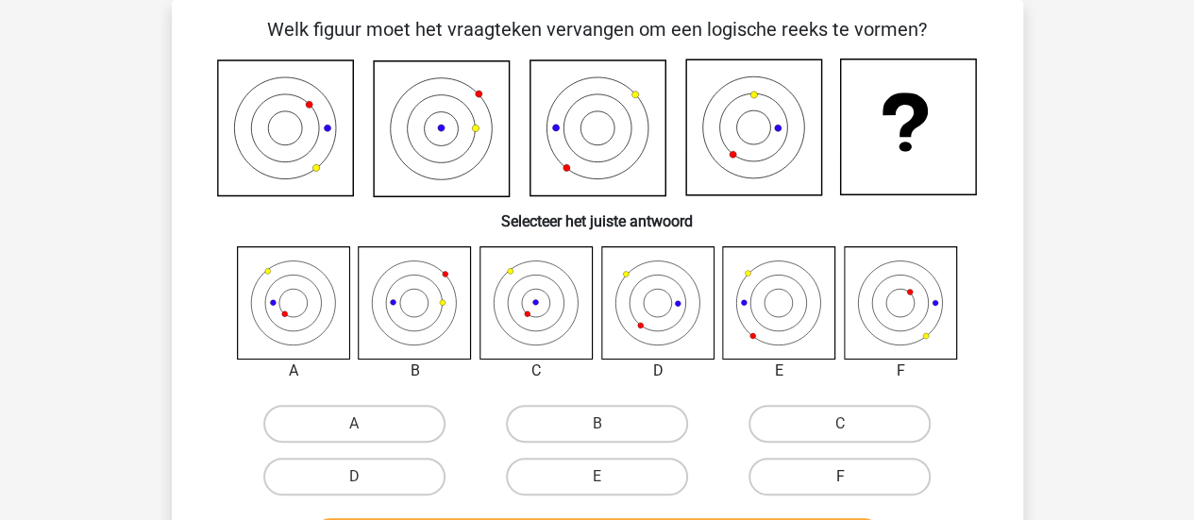
click at [844, 474] on label "F" at bounding box center [840, 477] width 182 height 38
click at [844, 477] on input "F" at bounding box center [846, 483] width 12 height 12
radio input "true"
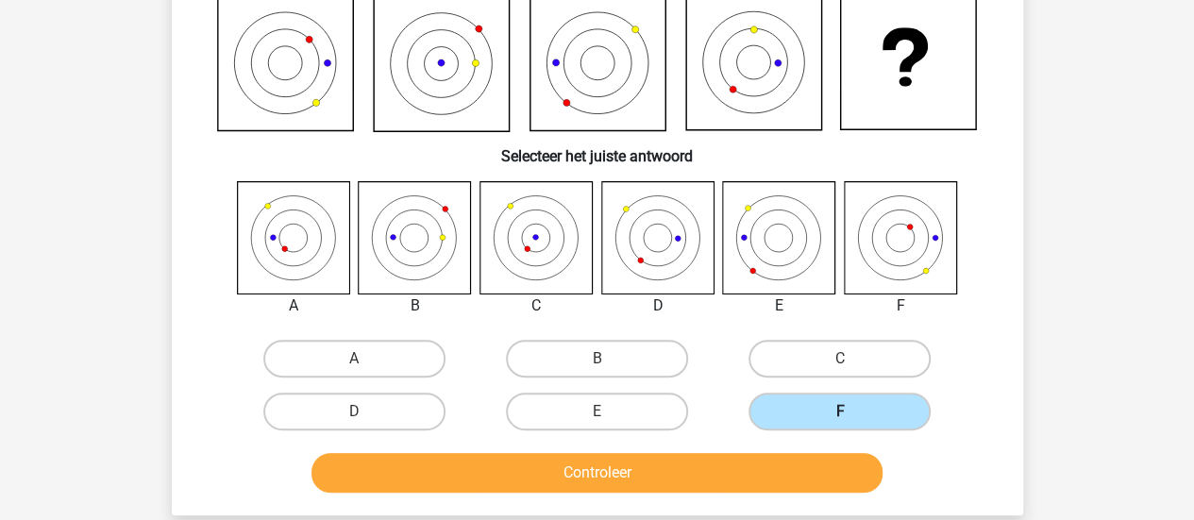
scroll to position [181, 0]
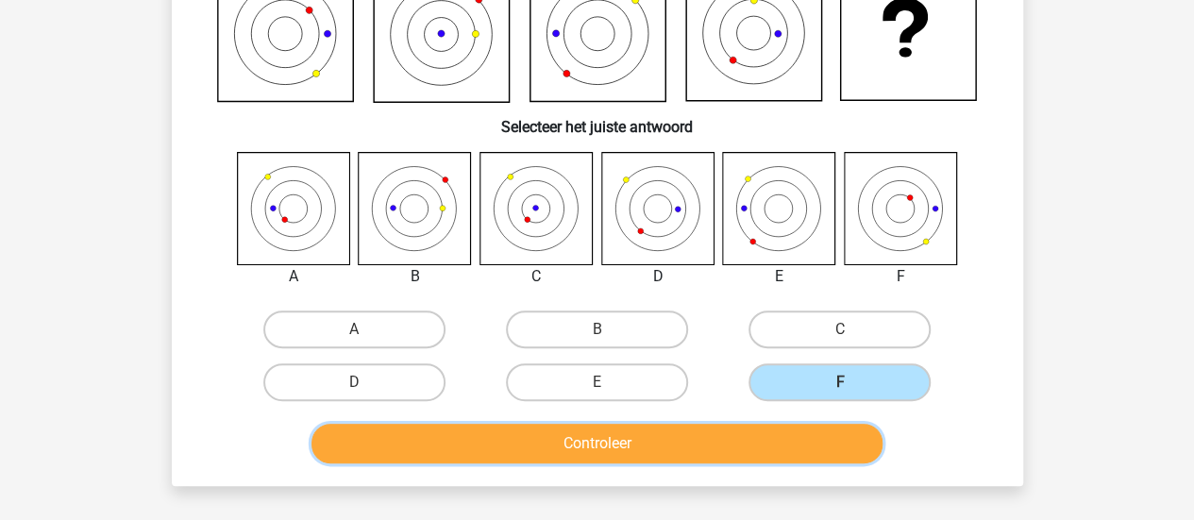
click at [762, 451] on button "Controleer" at bounding box center [596, 444] width 571 height 40
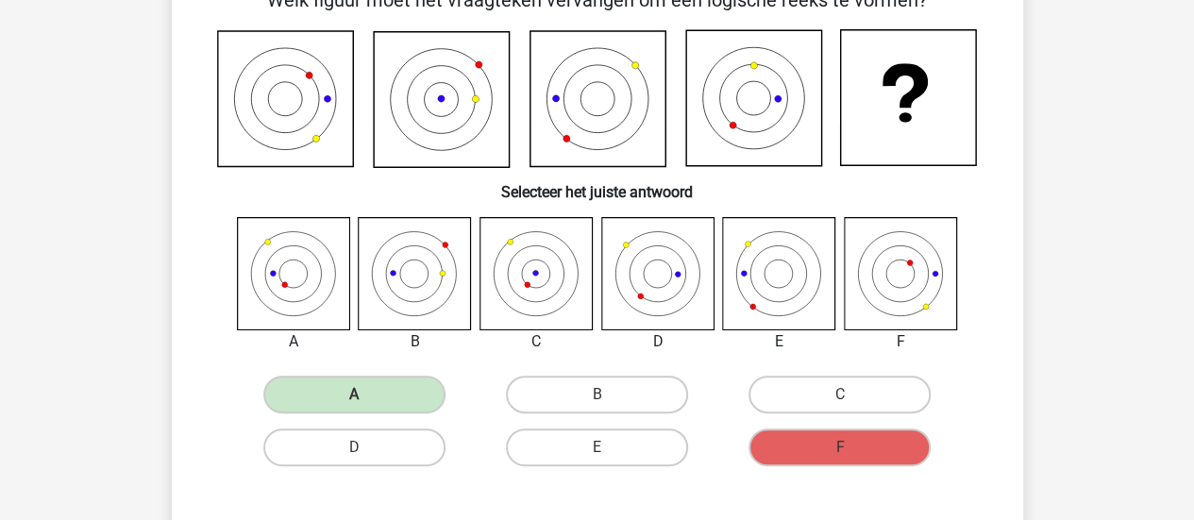
scroll to position [87, 0]
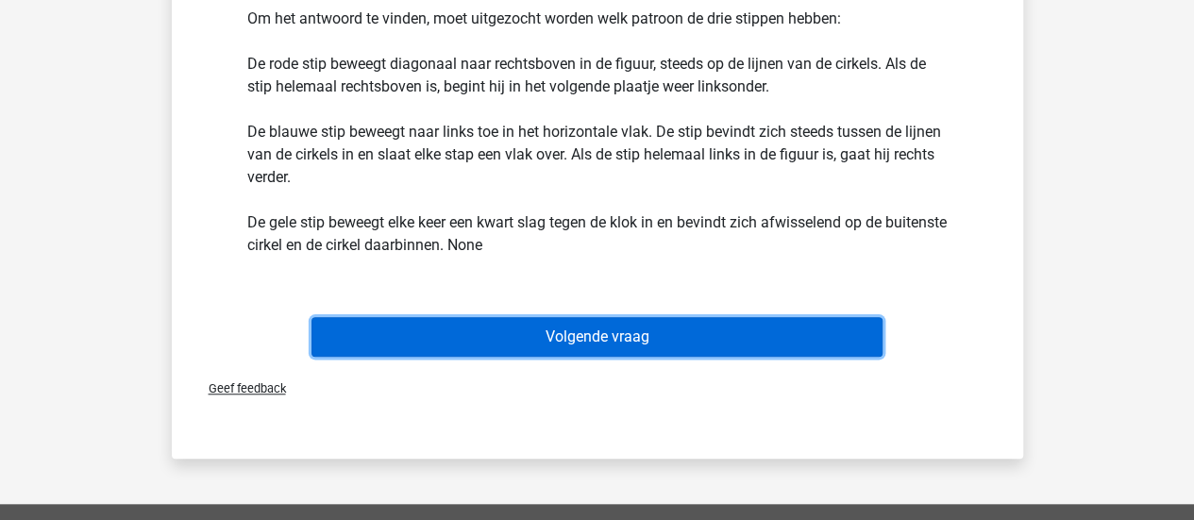
click at [633, 336] on button "Volgende vraag" at bounding box center [596, 337] width 571 height 40
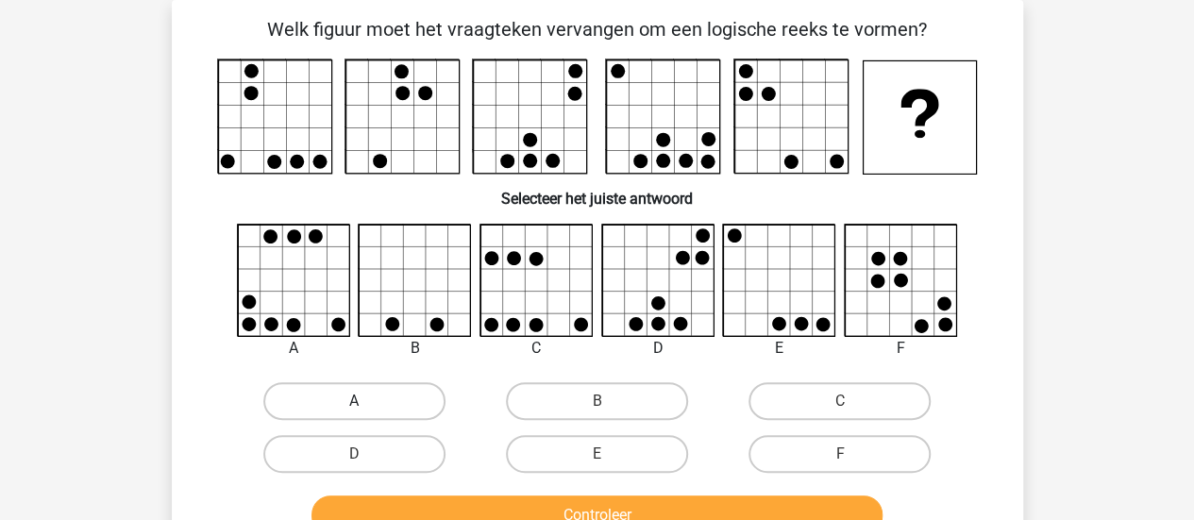
click at [324, 392] on label "A" at bounding box center [354, 401] width 182 height 38
click at [354, 401] on input "A" at bounding box center [360, 407] width 12 height 12
radio input "true"
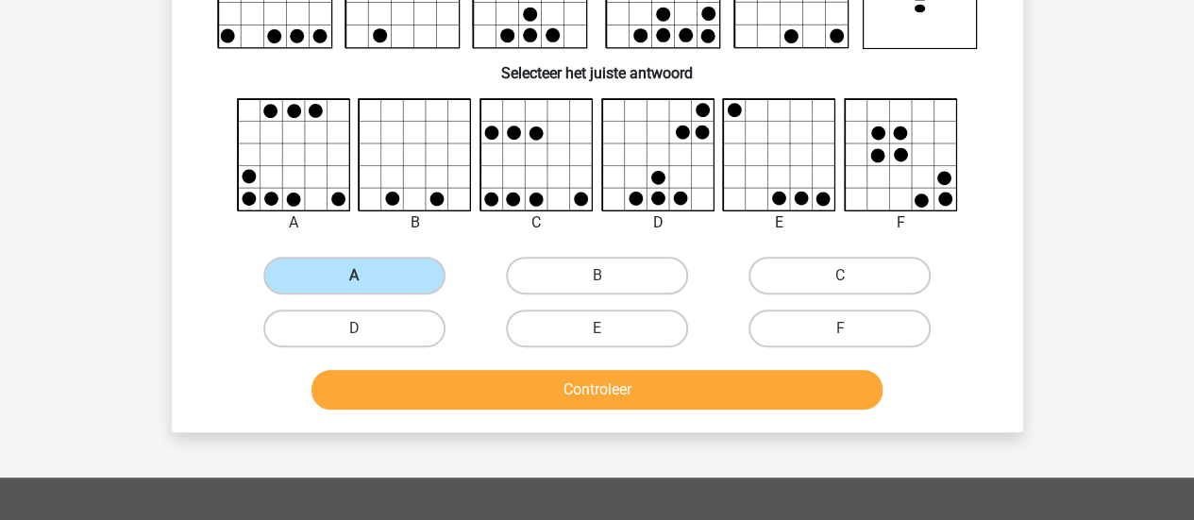
scroll to position [276, 0]
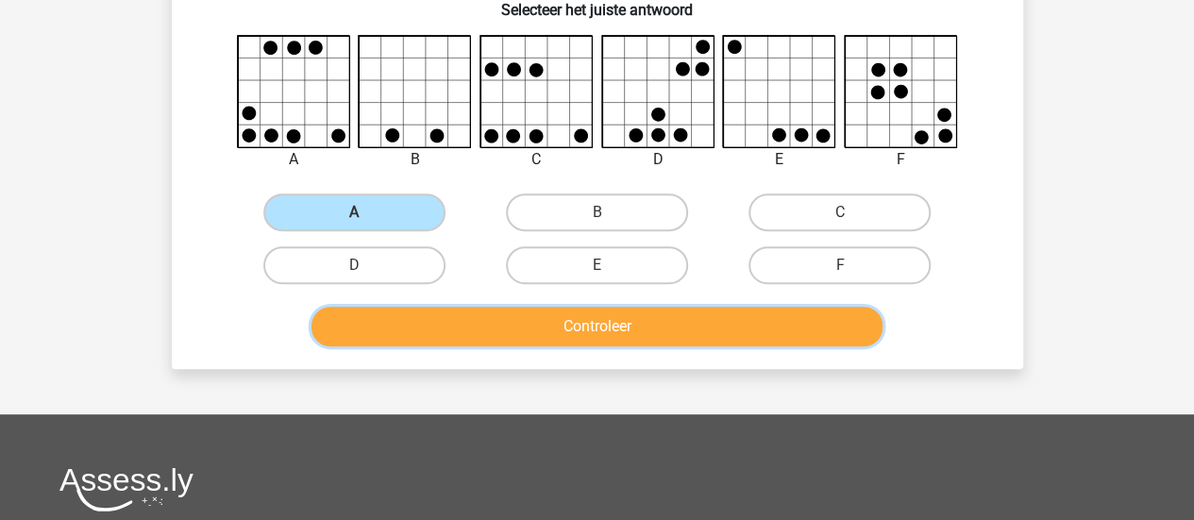
click at [749, 333] on button "Controleer" at bounding box center [596, 327] width 571 height 40
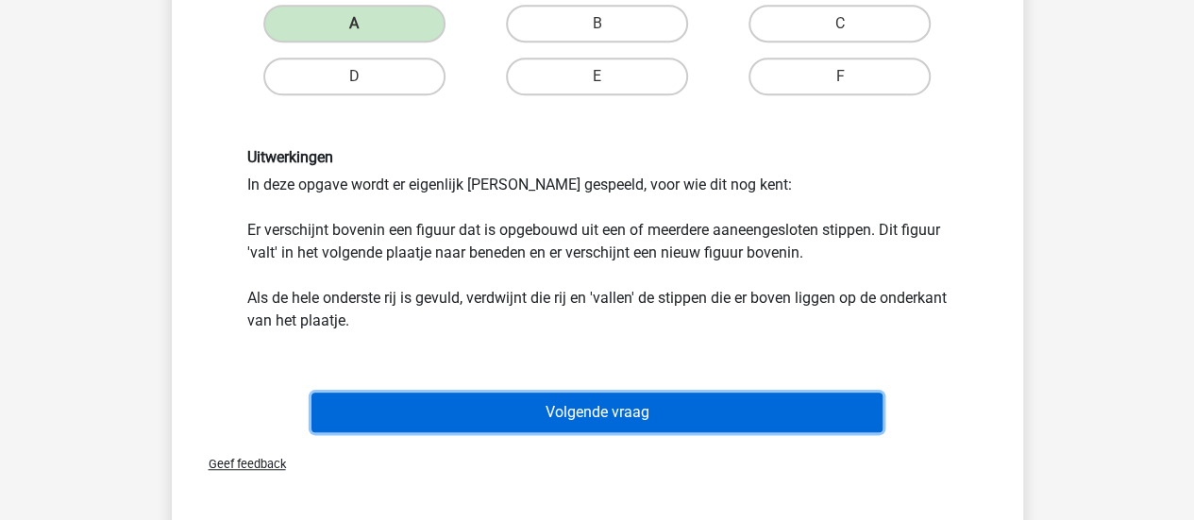
click at [724, 408] on button "Volgende vraag" at bounding box center [596, 413] width 571 height 40
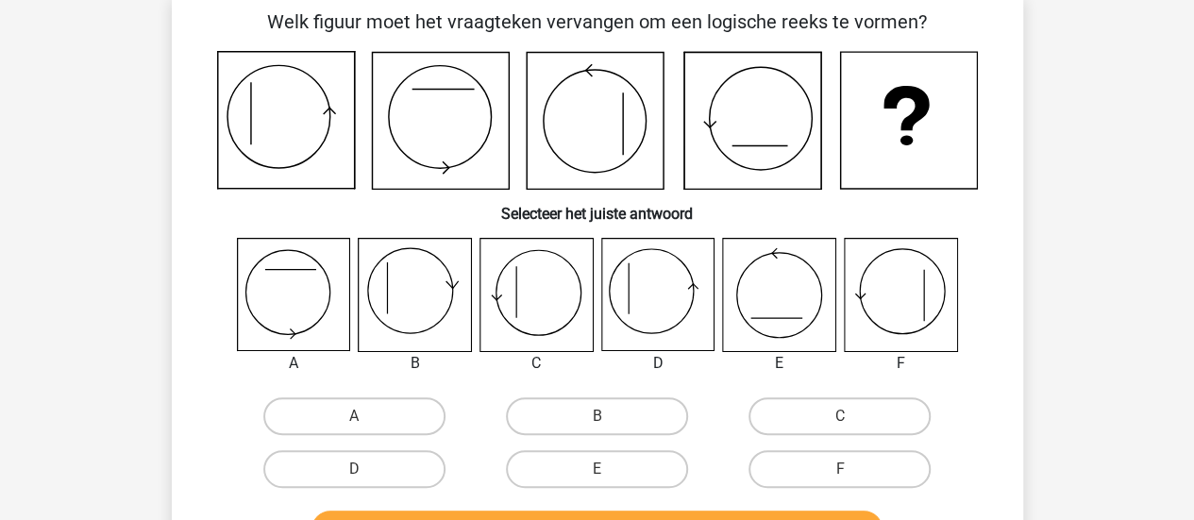
scroll to position [87, 0]
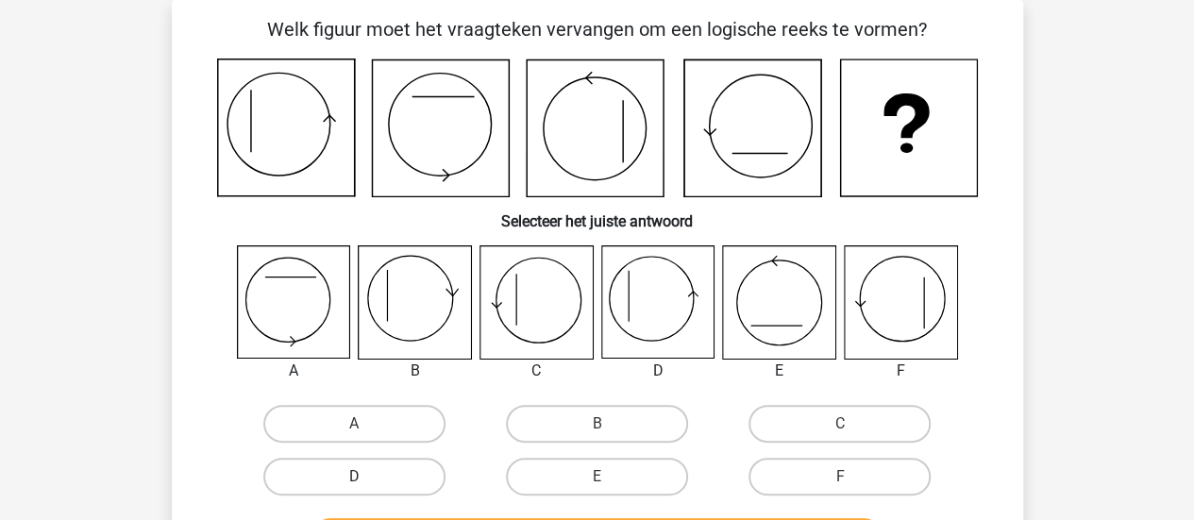
click at [387, 480] on label "D" at bounding box center [354, 477] width 182 height 38
click at [366, 480] on input "D" at bounding box center [360, 483] width 12 height 12
radio input "true"
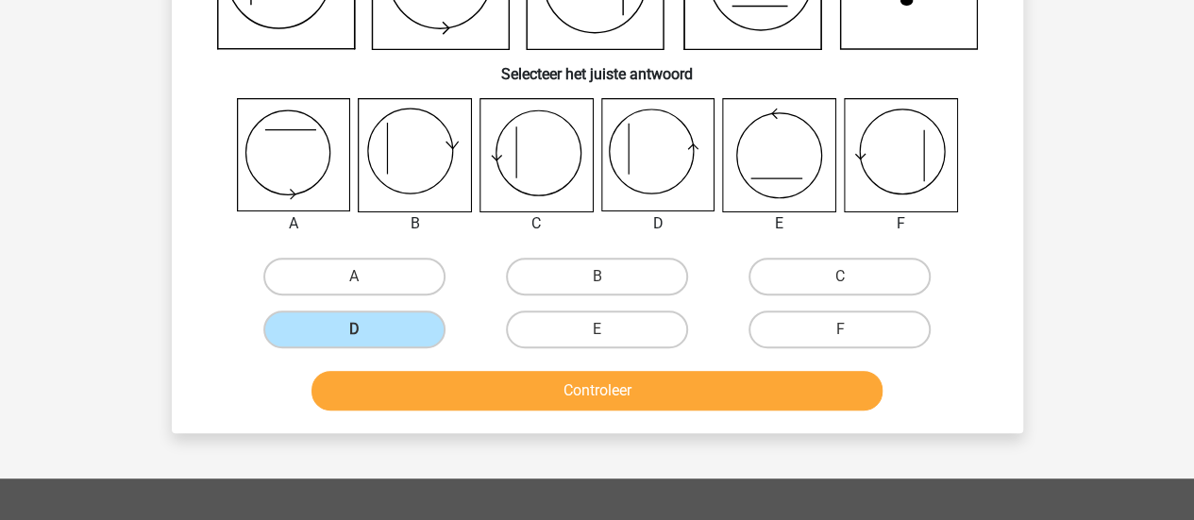
scroll to position [370, 0]
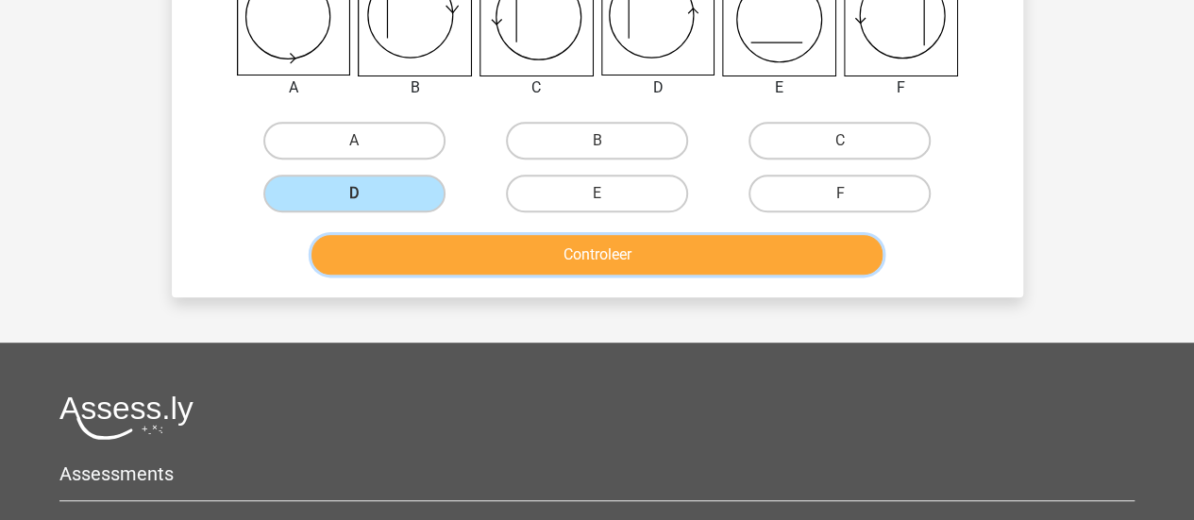
click at [627, 240] on button "Controleer" at bounding box center [596, 255] width 571 height 40
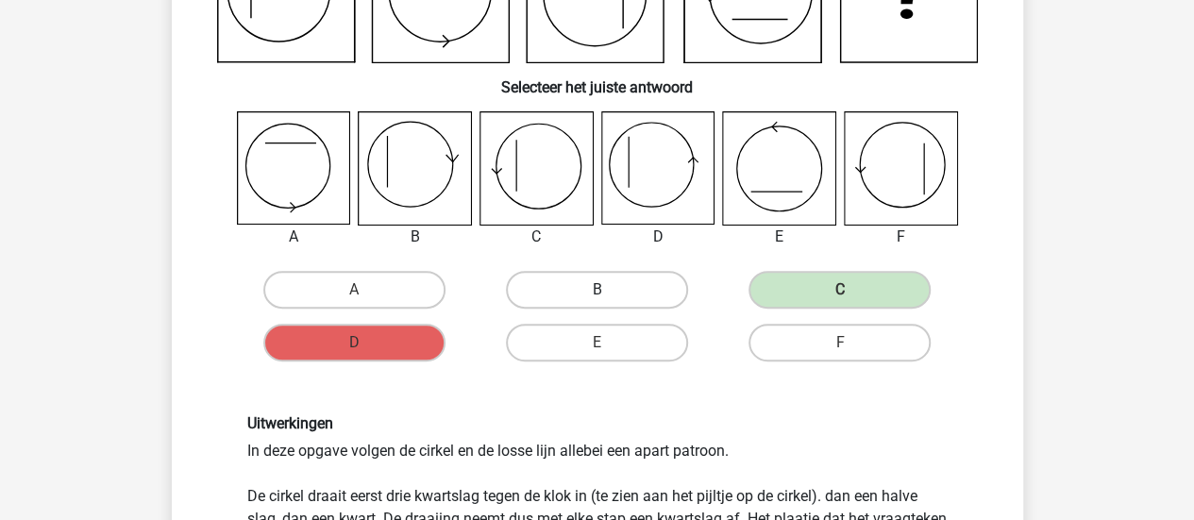
scroll to position [378, 0]
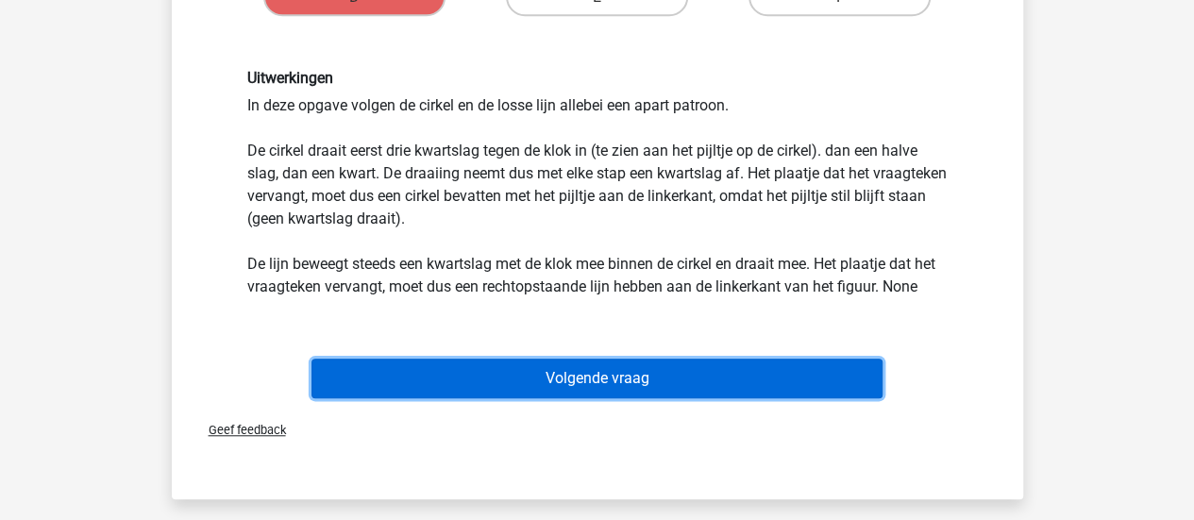
click at [659, 373] on button "Volgende vraag" at bounding box center [596, 379] width 571 height 40
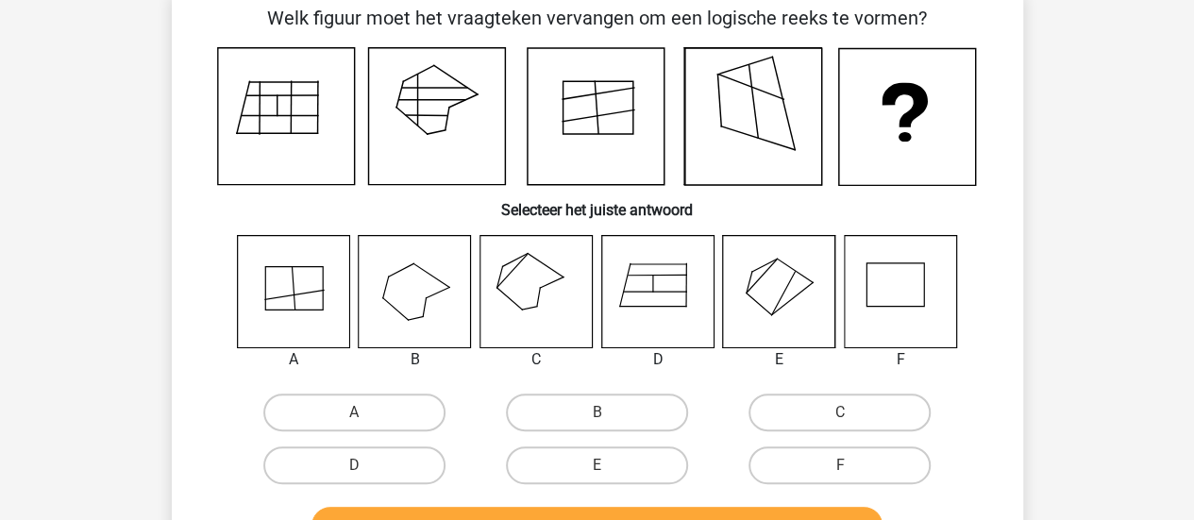
scroll to position [87, 0]
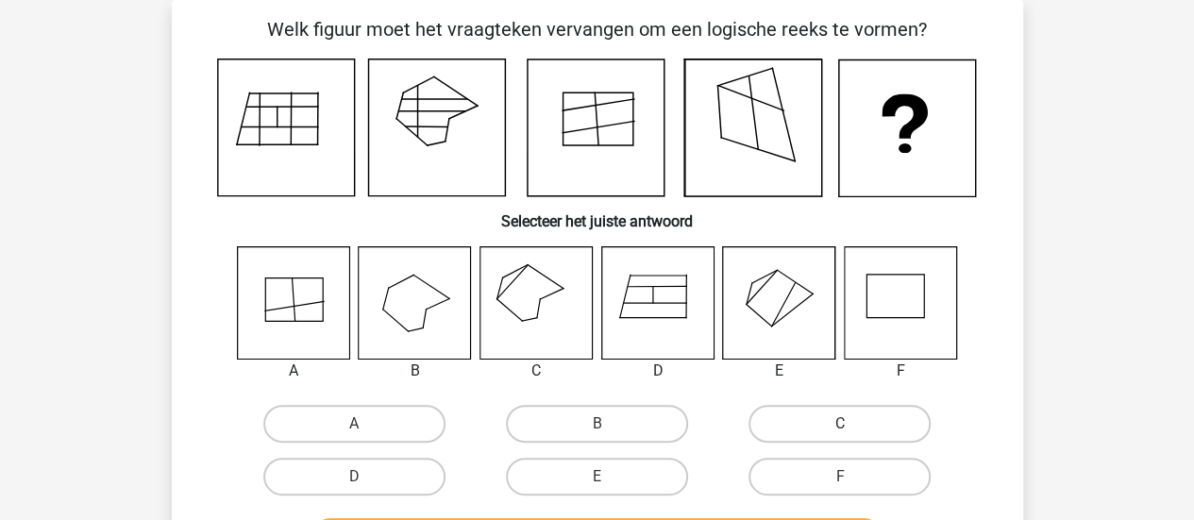
click at [844, 437] on label "C" at bounding box center [840, 424] width 182 height 38
click at [844, 436] on input "C" at bounding box center [846, 430] width 12 height 12
radio input "true"
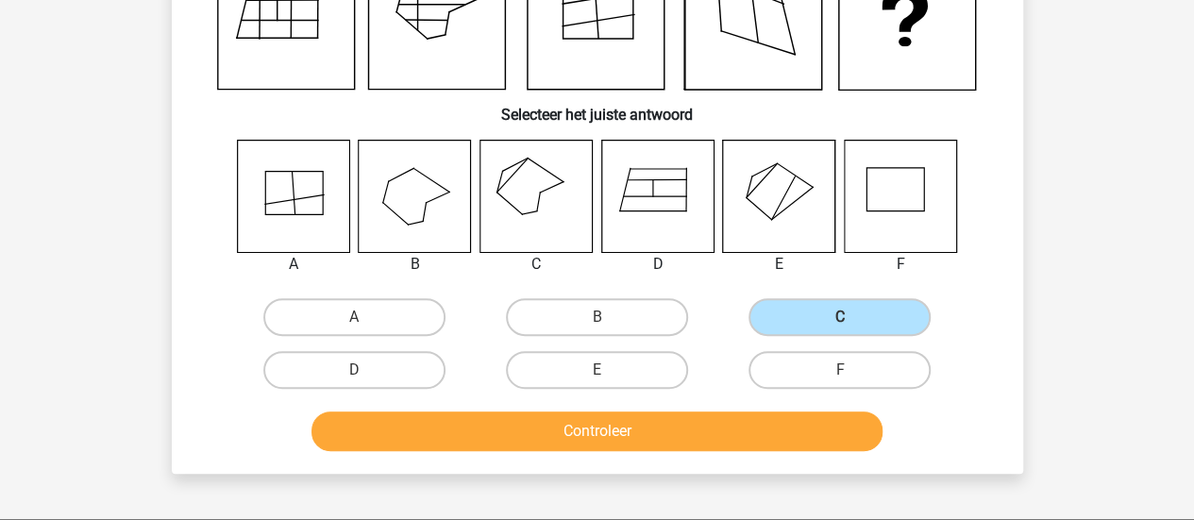
scroll to position [276, 0]
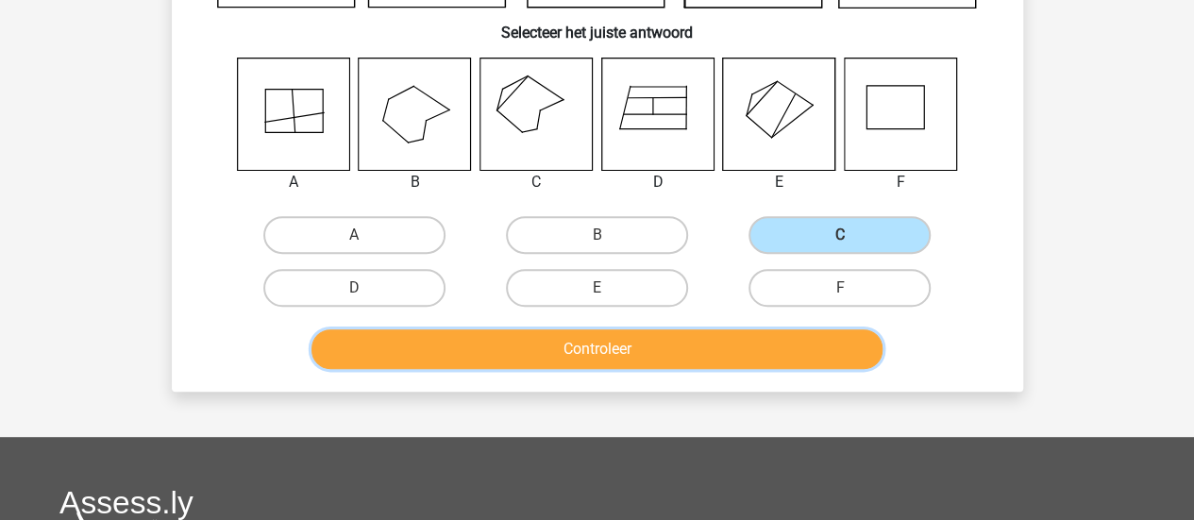
click at [698, 360] on button "Controleer" at bounding box center [596, 349] width 571 height 40
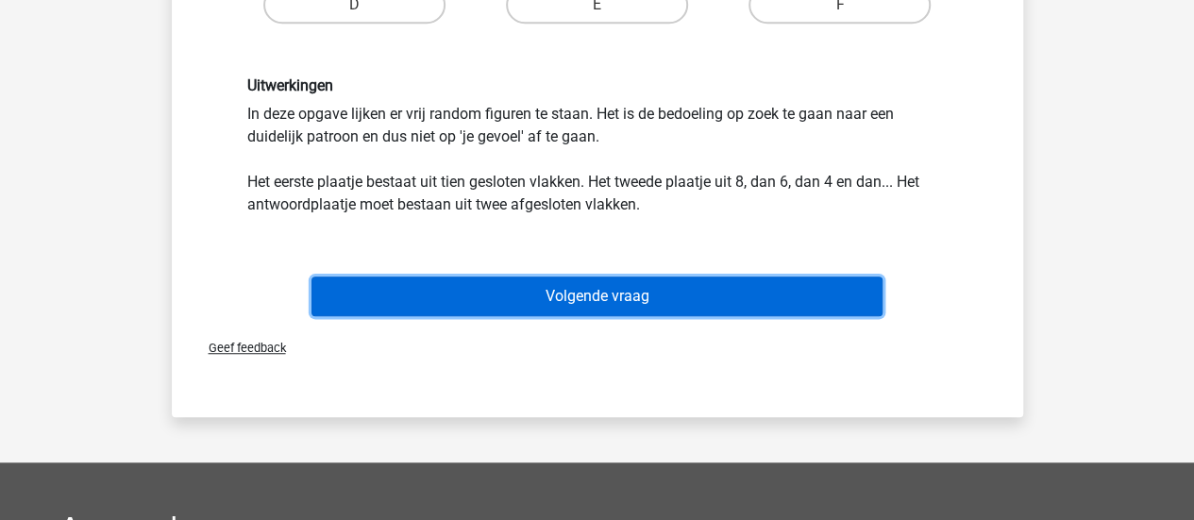
click at [687, 301] on button "Volgende vraag" at bounding box center [596, 297] width 571 height 40
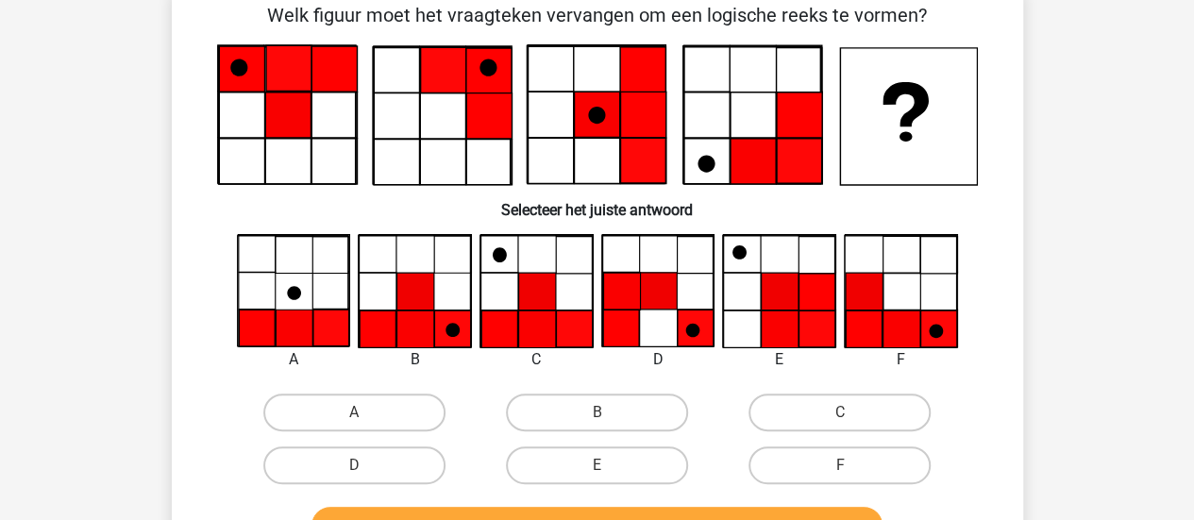
scroll to position [87, 0]
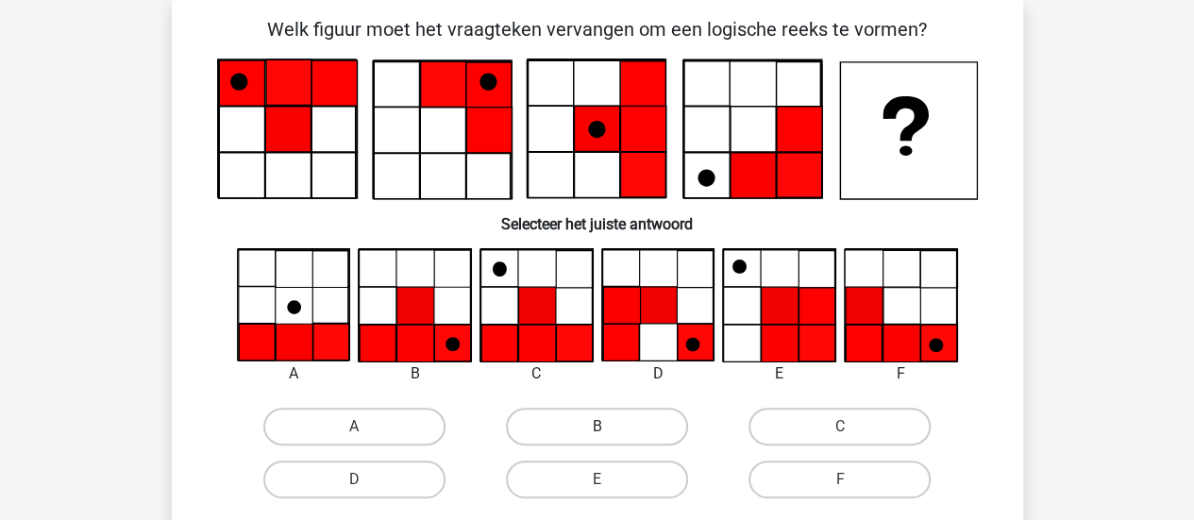
click at [629, 429] on label "B" at bounding box center [597, 427] width 182 height 38
click at [609, 429] on input "B" at bounding box center [603, 433] width 12 height 12
radio input "true"
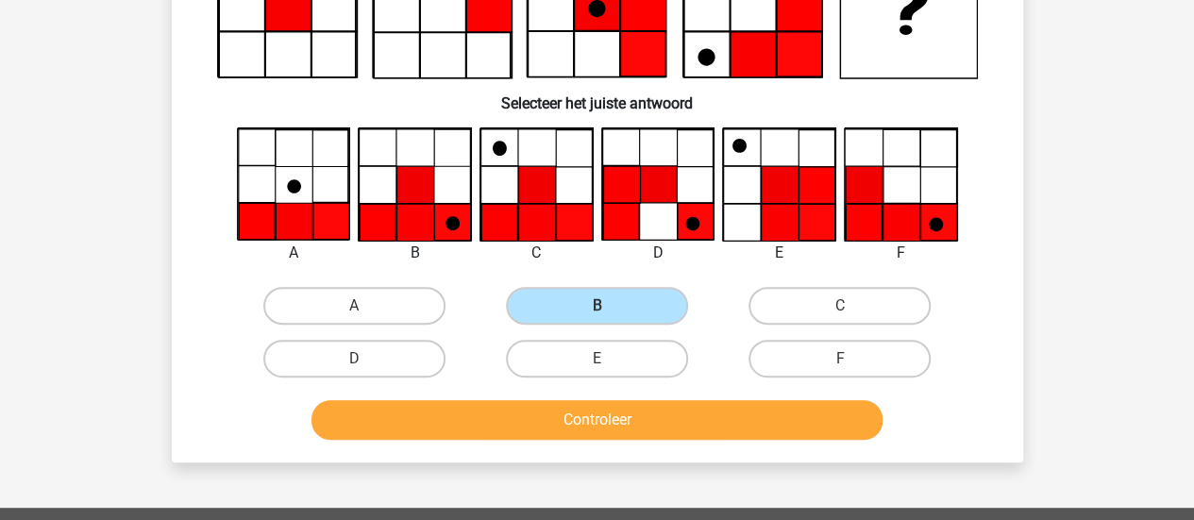
scroll to position [276, 0]
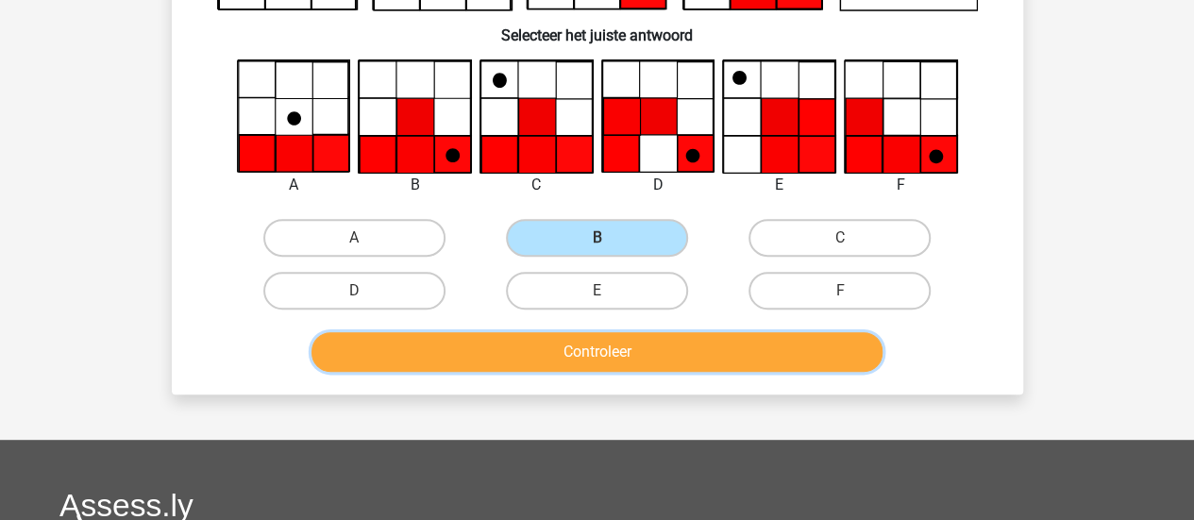
click at [653, 363] on button "Controleer" at bounding box center [596, 352] width 571 height 40
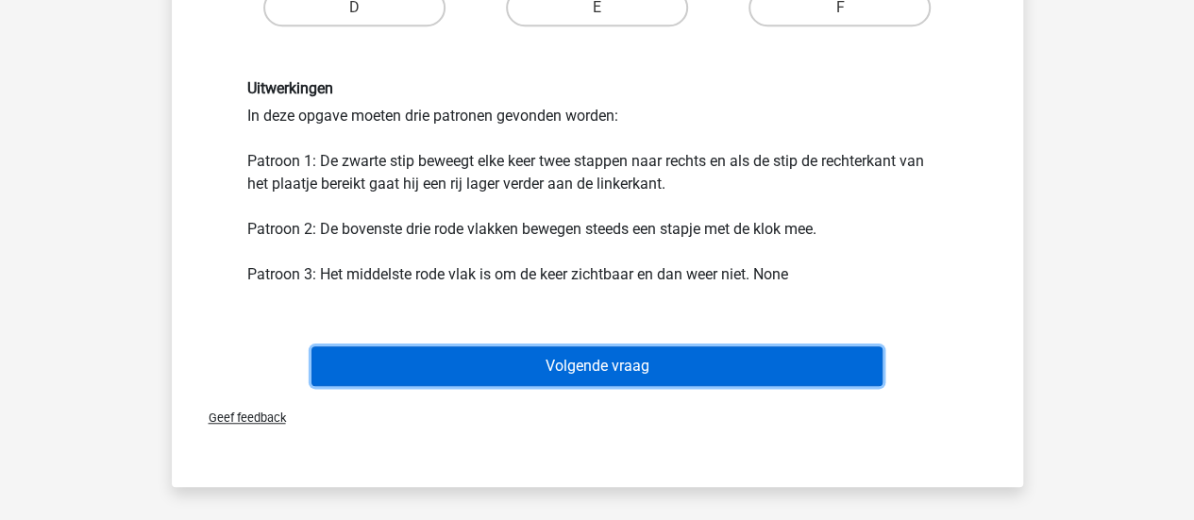
click at [659, 379] on button "Volgende vraag" at bounding box center [596, 366] width 571 height 40
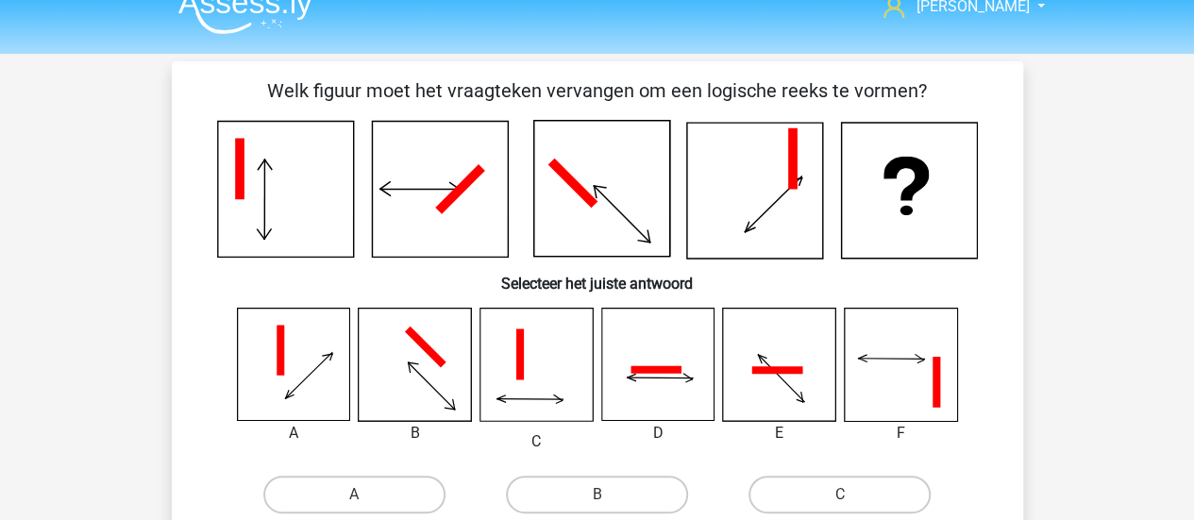
scroll to position [0, 0]
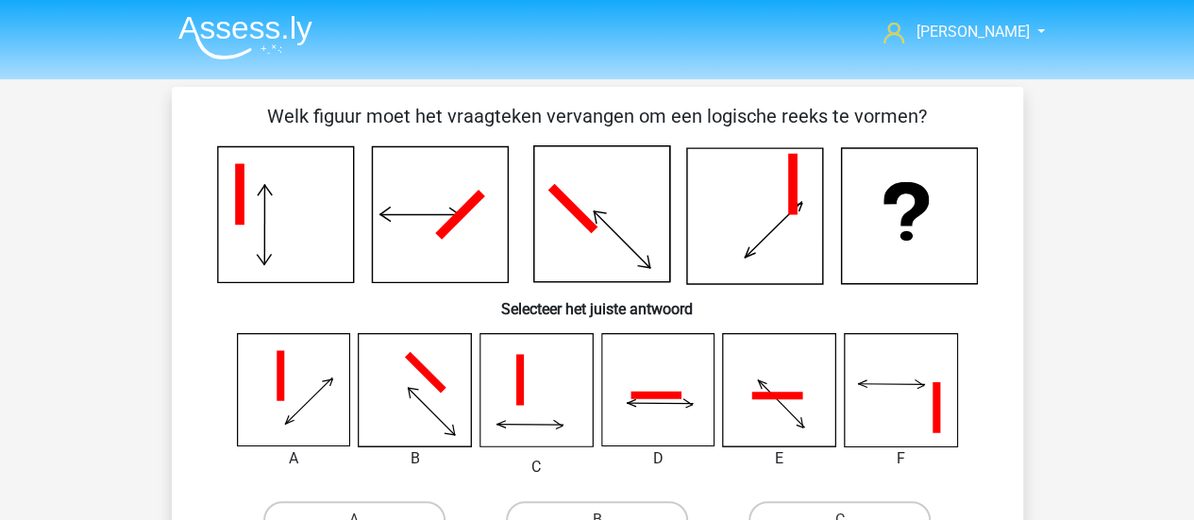
click at [270, 25] on img at bounding box center [245, 37] width 134 height 44
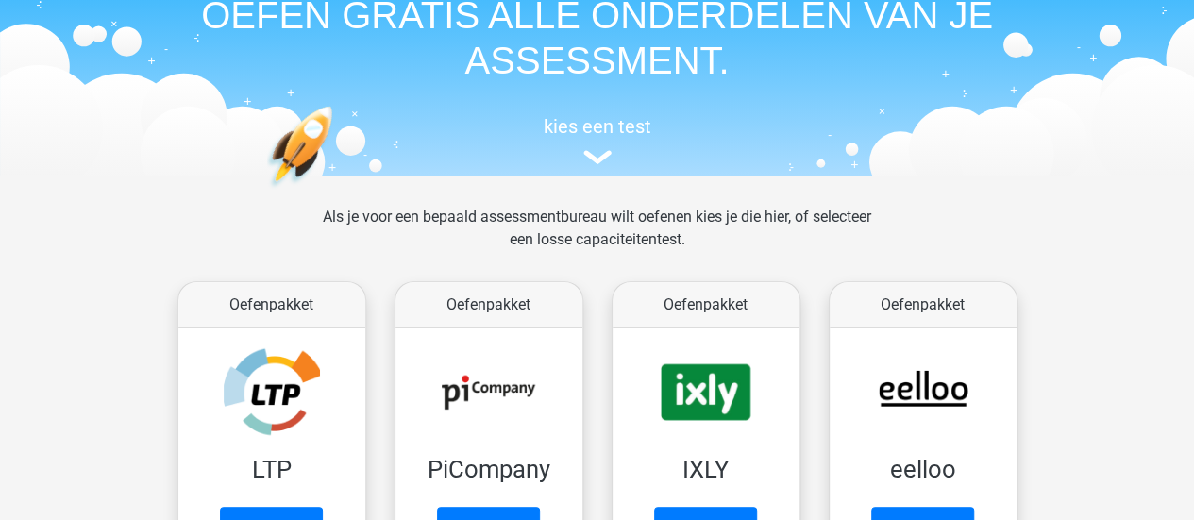
scroll to position [189, 0]
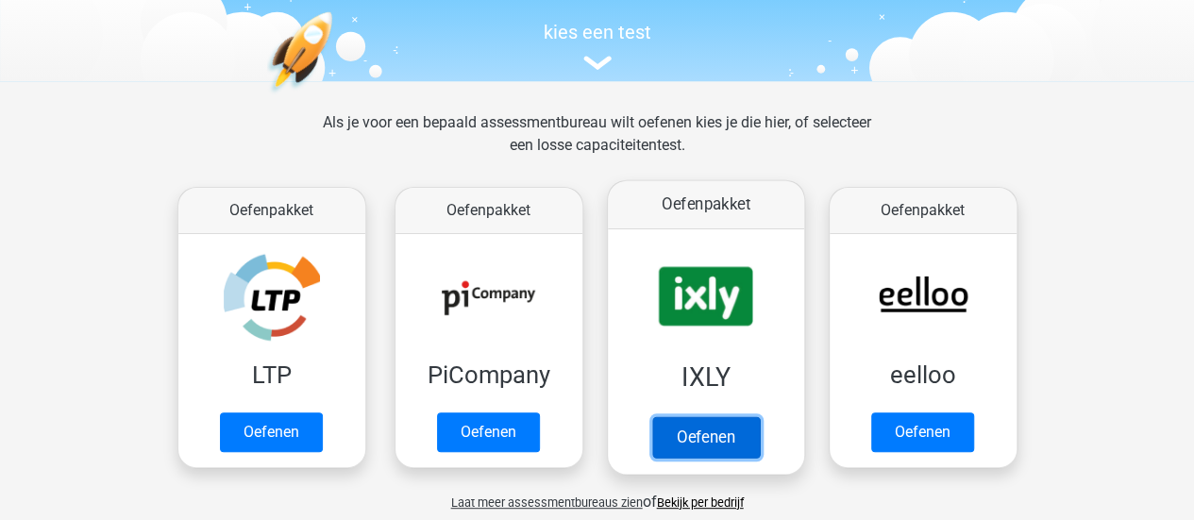
click at [700, 416] on link "Oefenen" at bounding box center [705, 437] width 108 height 42
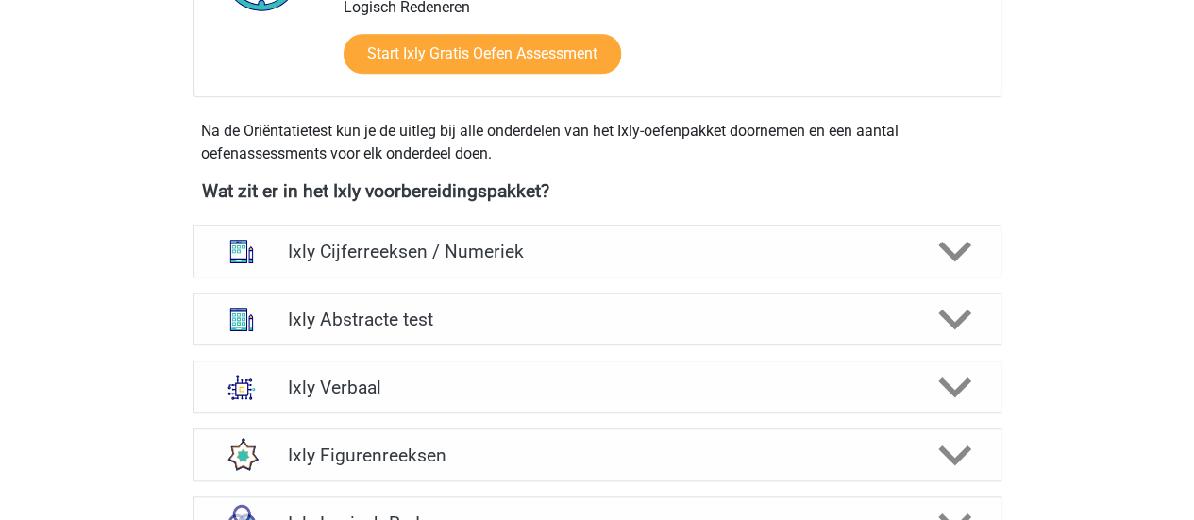
scroll to position [661, 0]
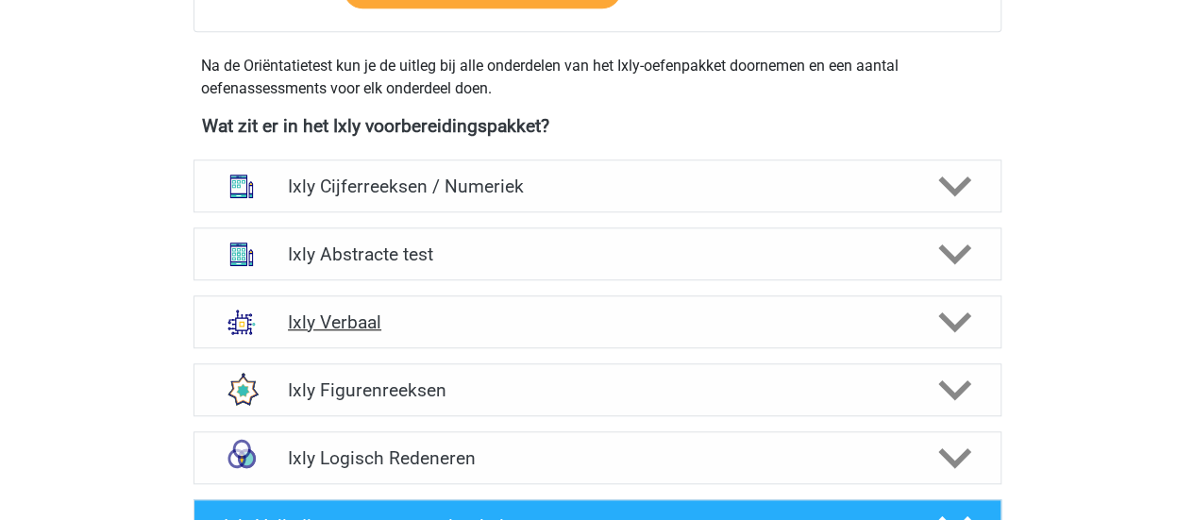
click at [334, 317] on h4 "Ixly Verbaal" at bounding box center [597, 322] width 618 height 22
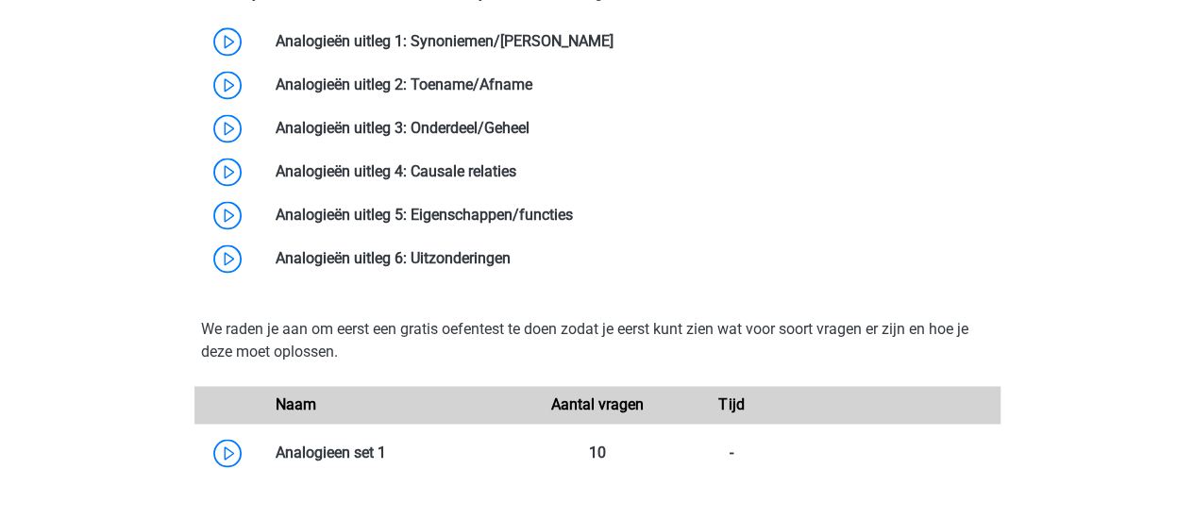
scroll to position [1321, 0]
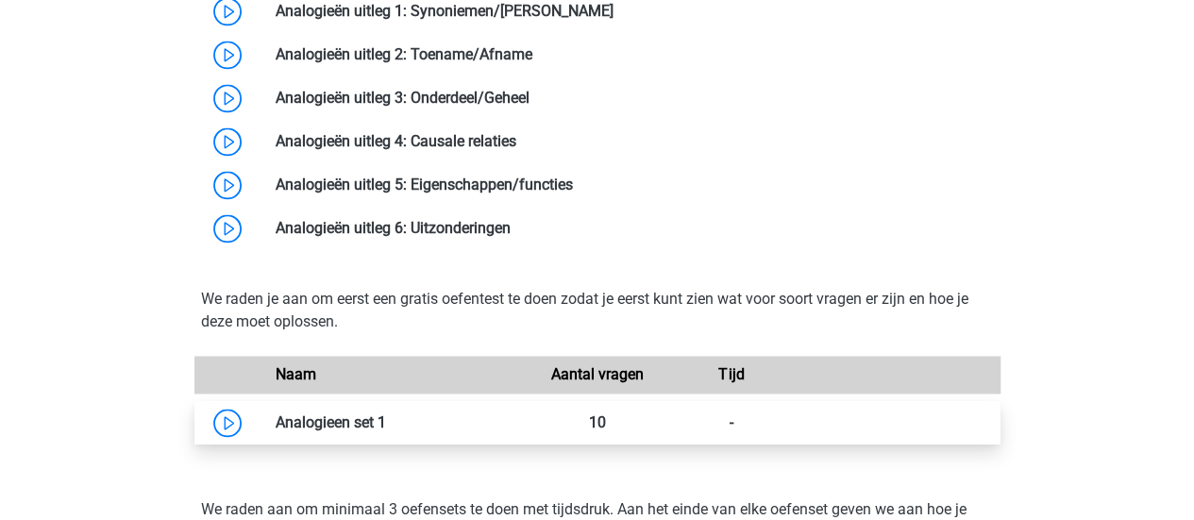
click at [386, 429] on link at bounding box center [386, 422] width 0 height 18
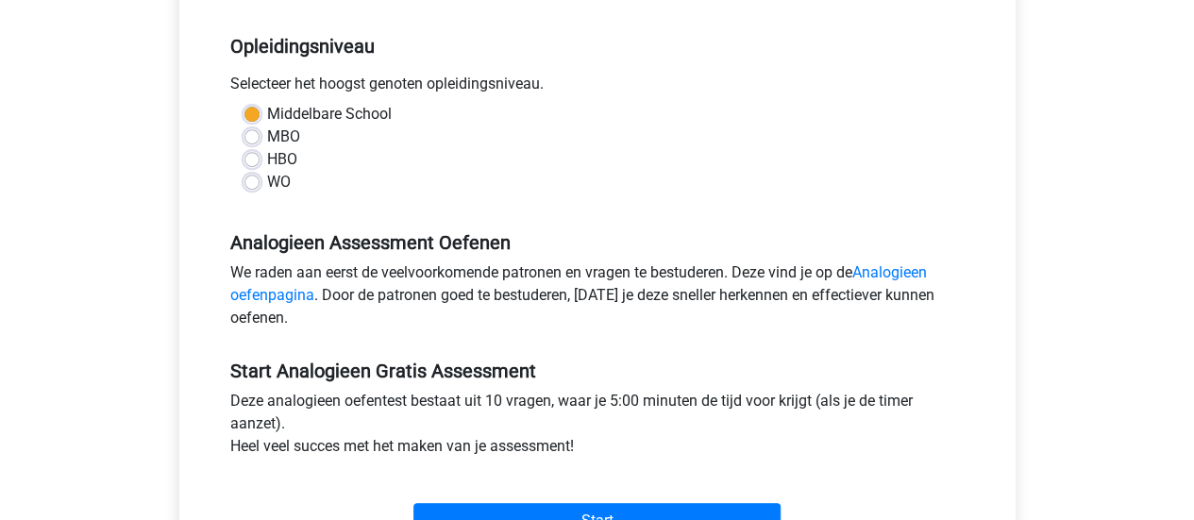
scroll to position [472, 0]
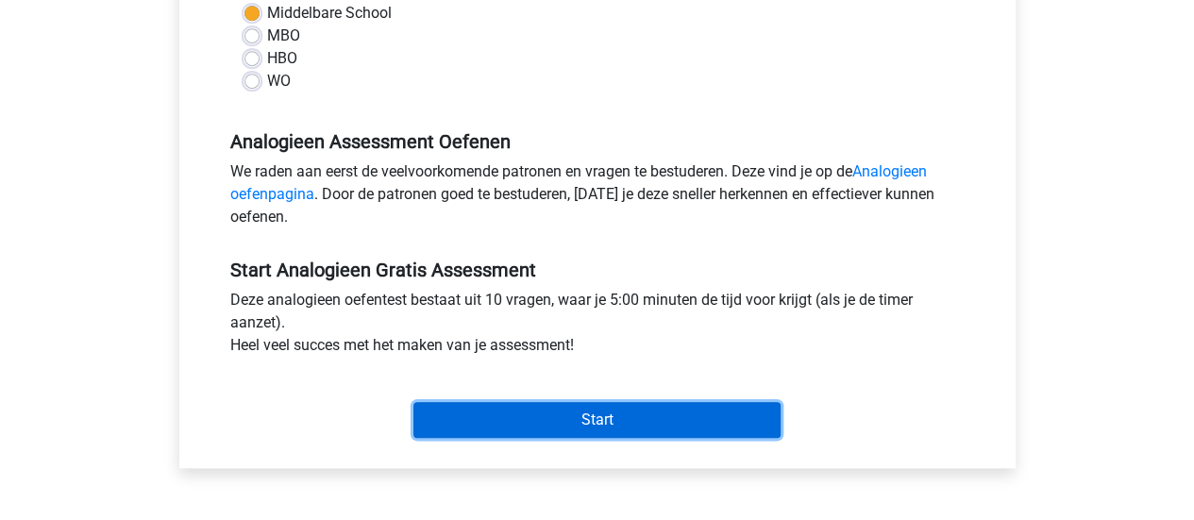
click at [510, 424] on input "Start" at bounding box center [596, 420] width 367 height 36
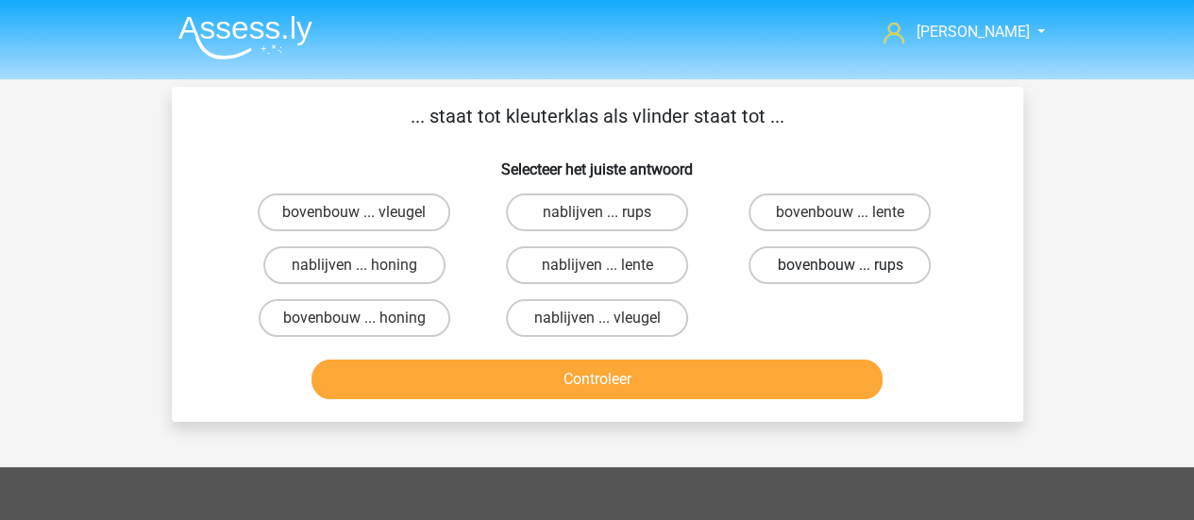
click at [872, 271] on label "bovenbouw ... rups" at bounding box center [840, 265] width 182 height 38
click at [852, 271] on input "bovenbouw ... rups" at bounding box center [846, 271] width 12 height 12
radio input "true"
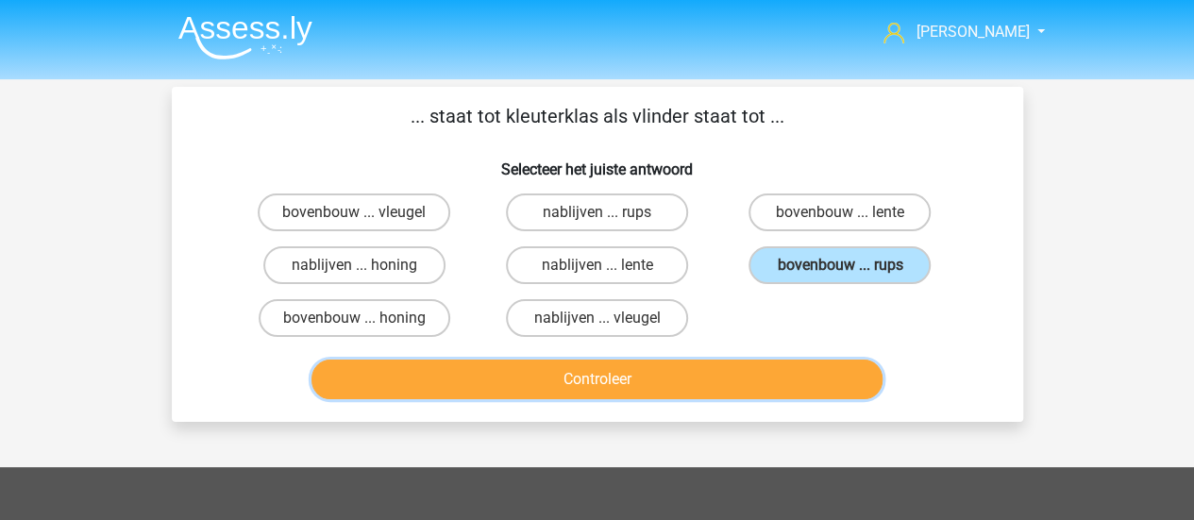
click at [795, 375] on button "Controleer" at bounding box center [596, 380] width 571 height 40
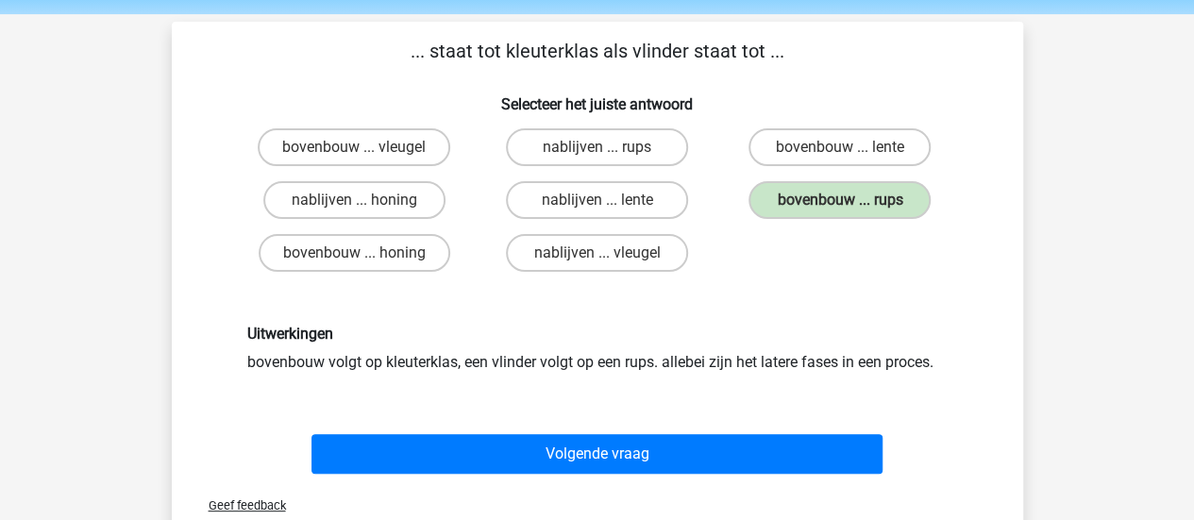
scroll to position [94, 0]
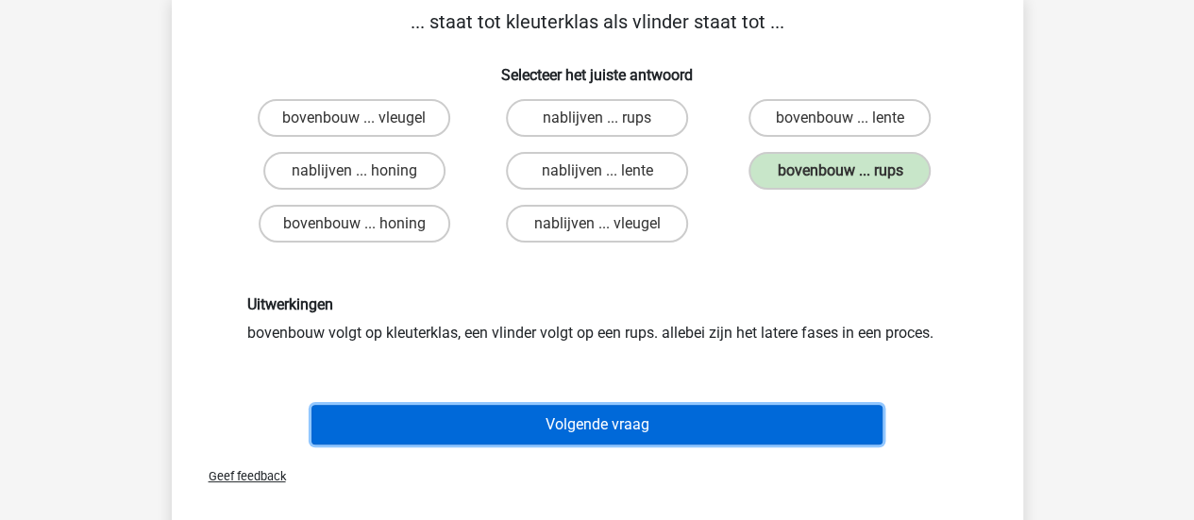
click at [789, 426] on button "Volgende vraag" at bounding box center [596, 425] width 571 height 40
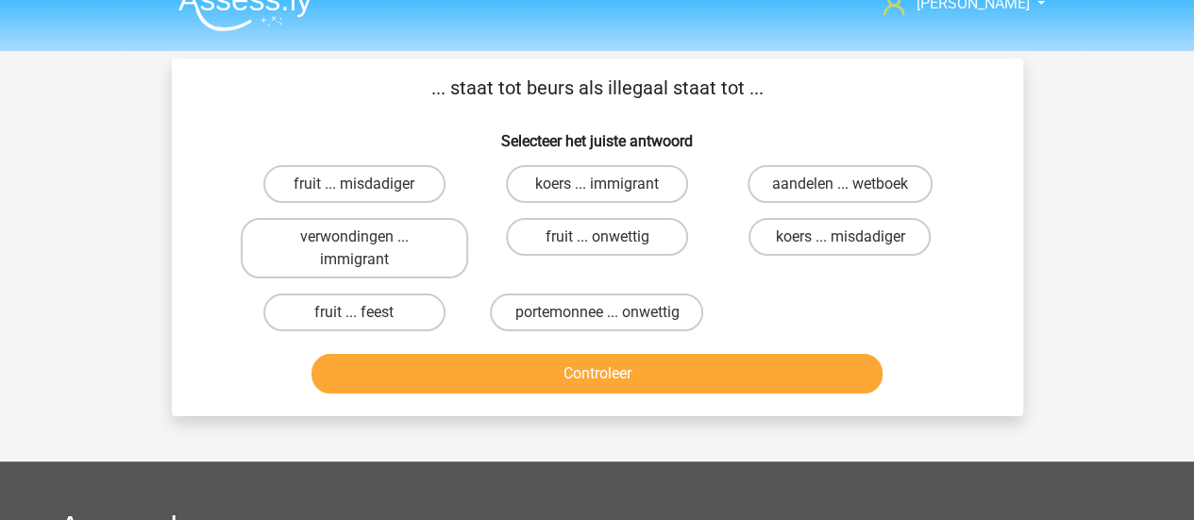
scroll to position [0, 0]
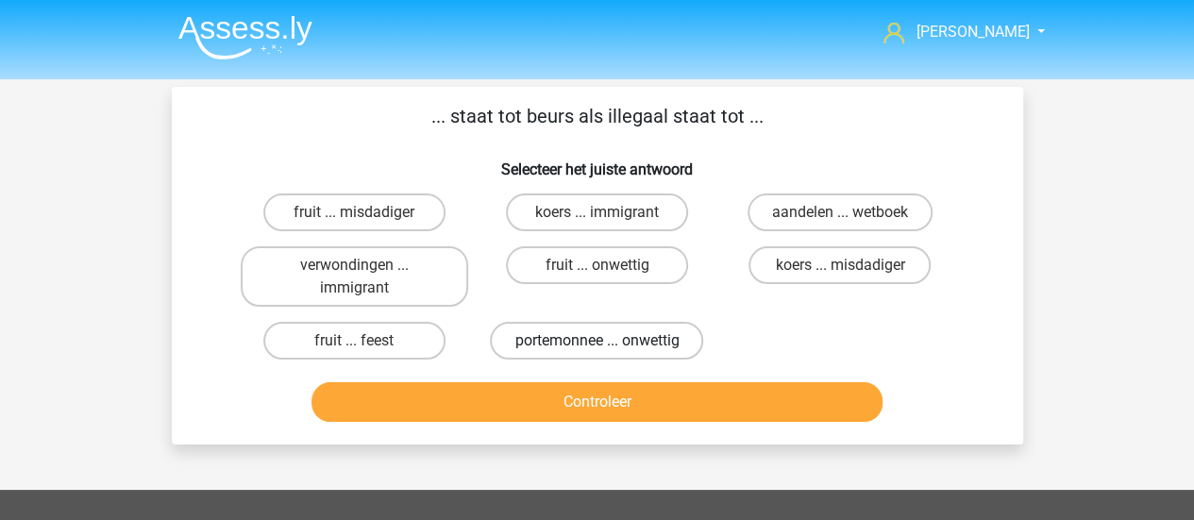
click at [644, 356] on label "portemonnee ... onwettig" at bounding box center [596, 341] width 213 height 38
click at [609, 353] on input "portemonnee ... onwettig" at bounding box center [603, 347] width 12 height 12
radio input "true"
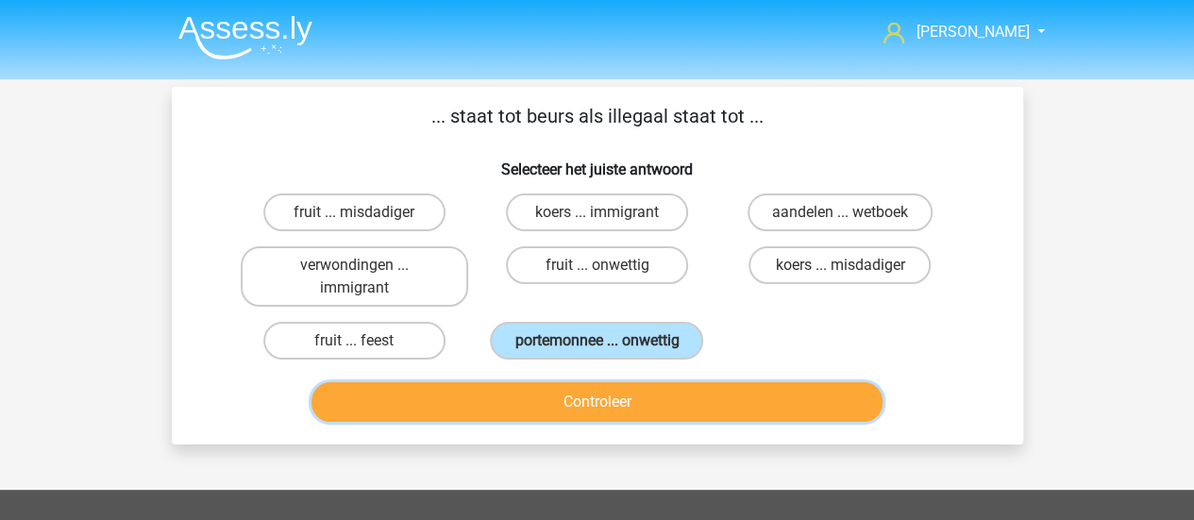
click at [685, 405] on button "Controleer" at bounding box center [596, 402] width 571 height 40
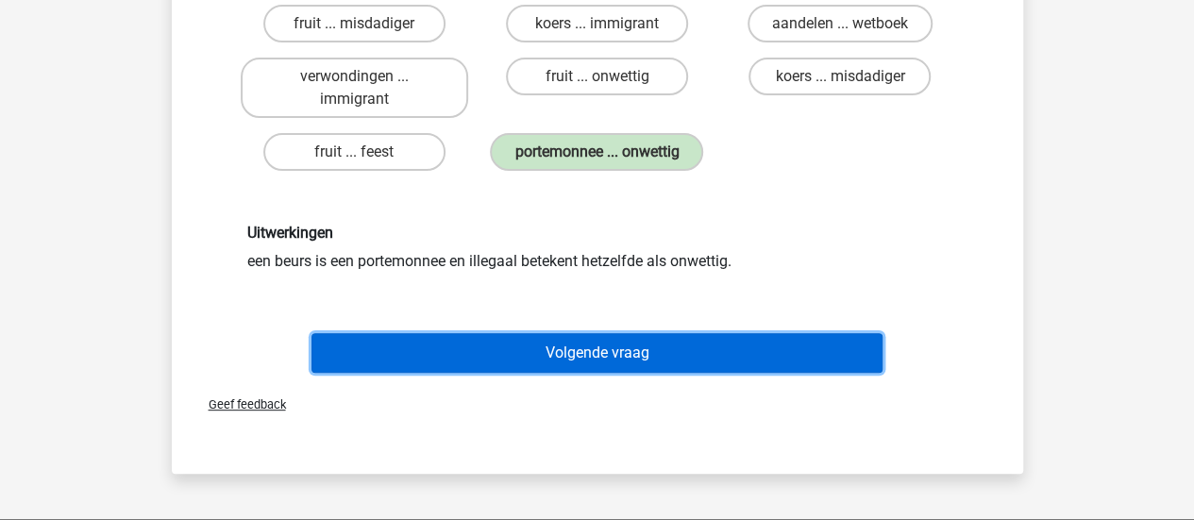
click at [695, 343] on button "Volgende vraag" at bounding box center [596, 353] width 571 height 40
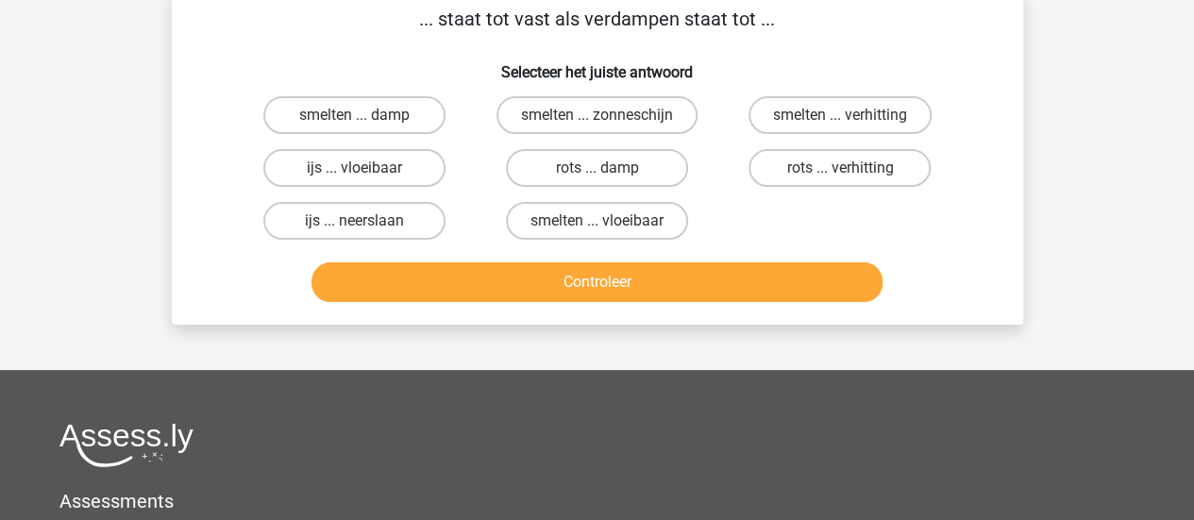
scroll to position [87, 0]
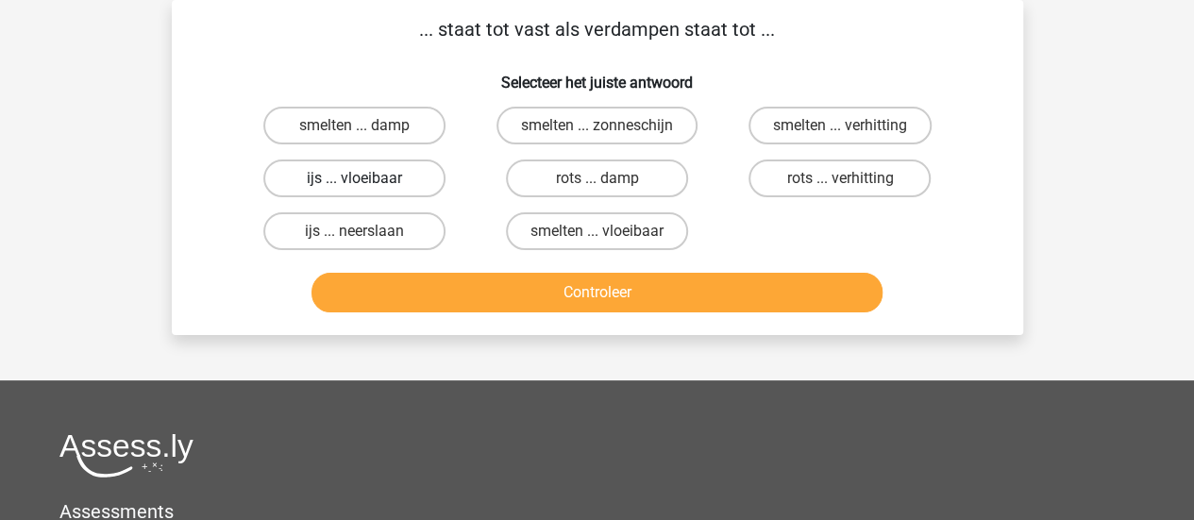
click at [297, 190] on label "ijs ... vloeibaar" at bounding box center [354, 179] width 182 height 38
click at [354, 190] on input "ijs ... vloeibaar" at bounding box center [360, 184] width 12 height 12
radio input "true"
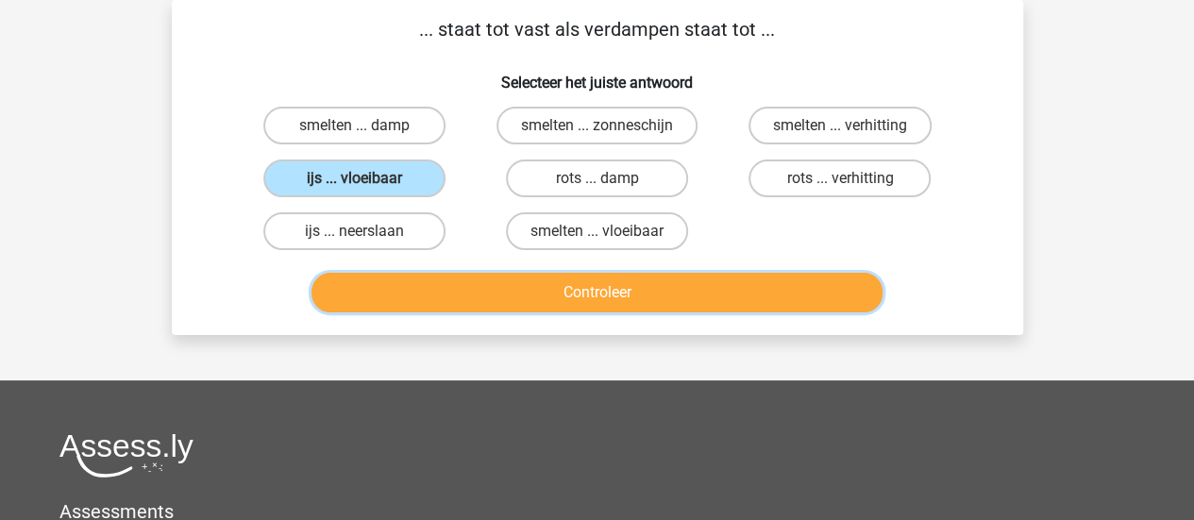
click at [458, 290] on button "Controleer" at bounding box center [596, 293] width 571 height 40
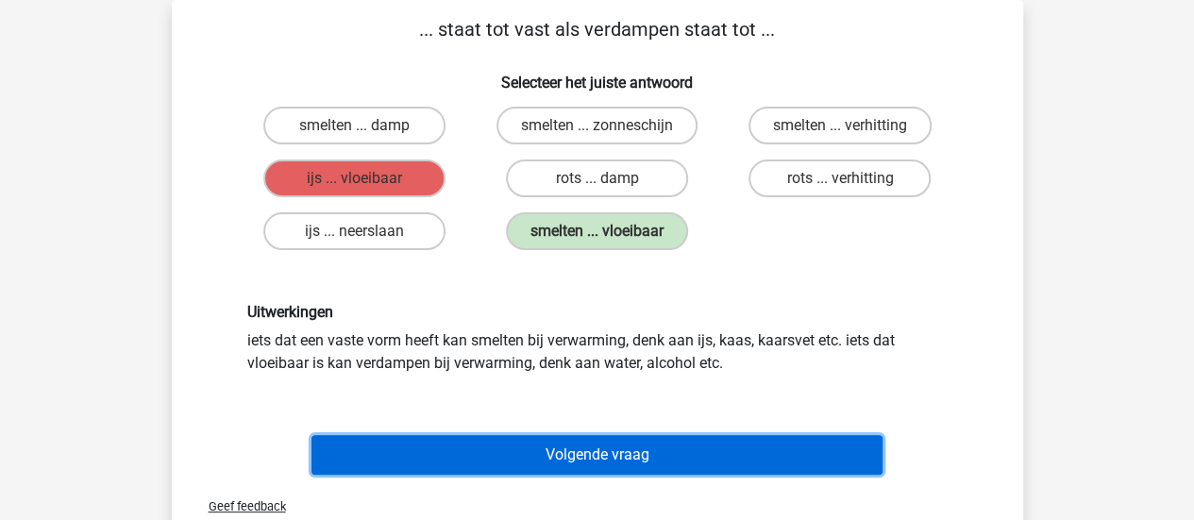
click at [641, 444] on button "Volgende vraag" at bounding box center [596, 455] width 571 height 40
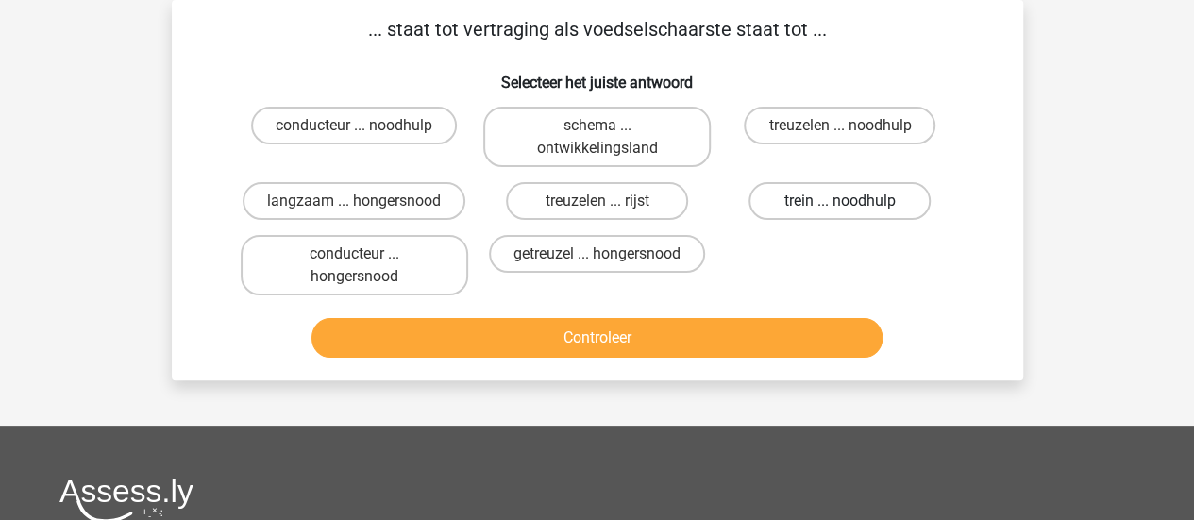
click at [859, 215] on label "trein ... noodhulp" at bounding box center [840, 201] width 182 height 38
click at [852, 213] on input "trein ... noodhulp" at bounding box center [846, 207] width 12 height 12
radio input "true"
click at [447, 201] on label "langzaam ... hongersnood" at bounding box center [354, 201] width 223 height 38
click at [366, 201] on input "langzaam ... hongersnood" at bounding box center [360, 207] width 12 height 12
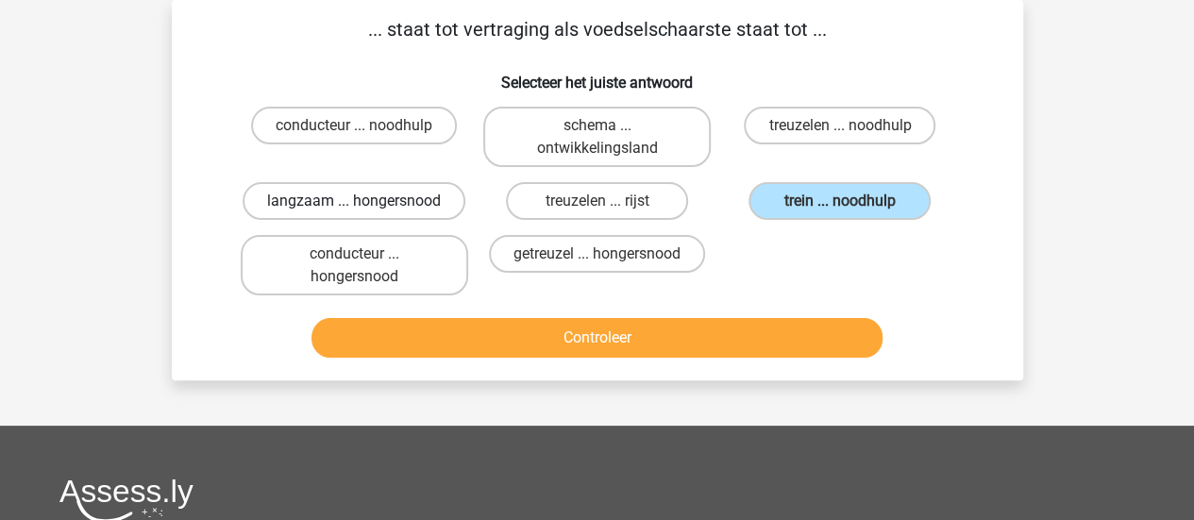
radio input "true"
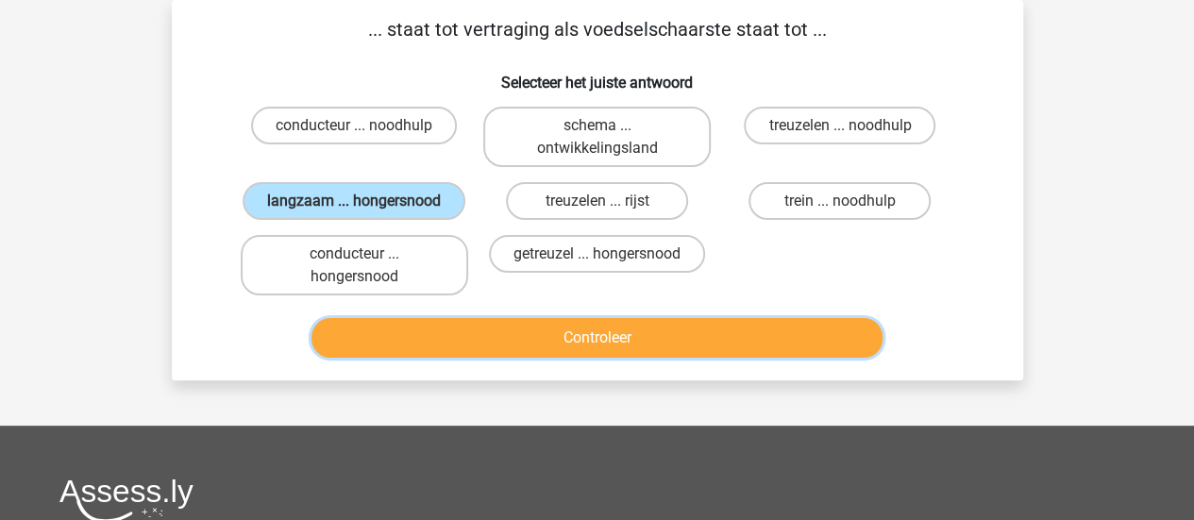
click at [563, 348] on button "Controleer" at bounding box center [596, 338] width 571 height 40
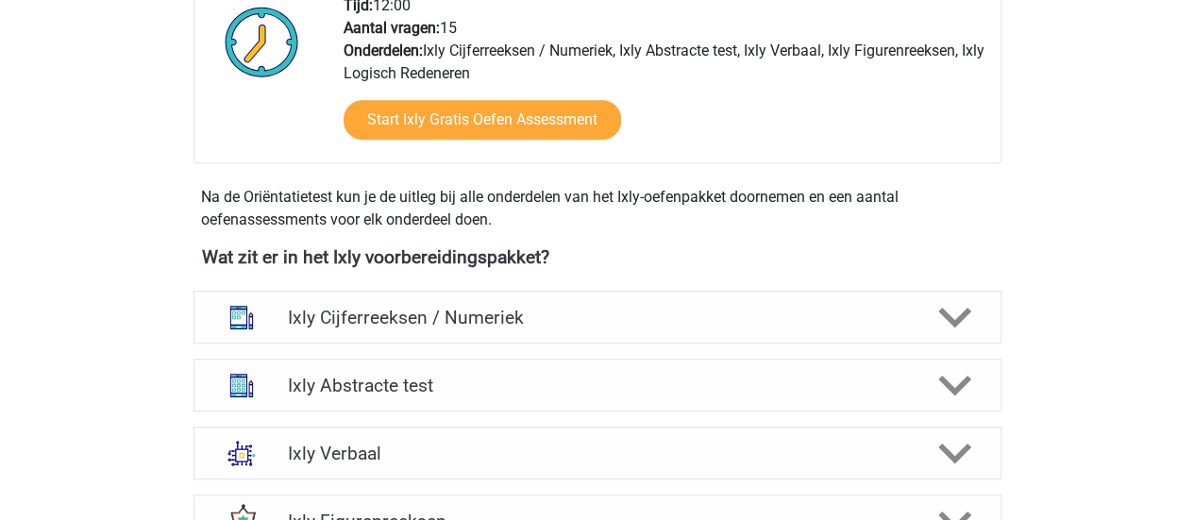
scroll to position [661, 0]
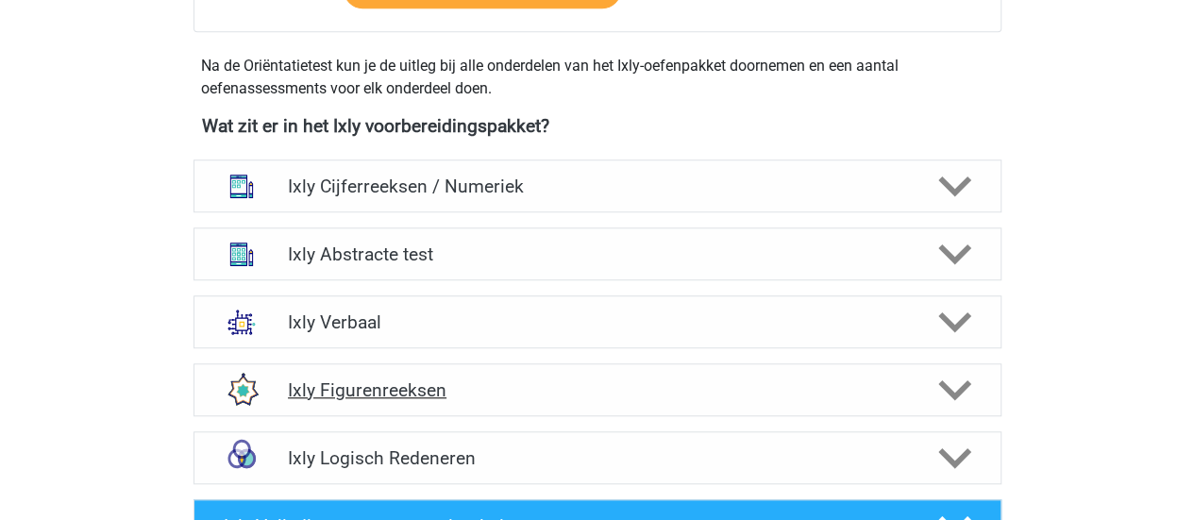
click at [471, 403] on div "Ixly Figurenreeksen" at bounding box center [598, 389] width 808 height 53
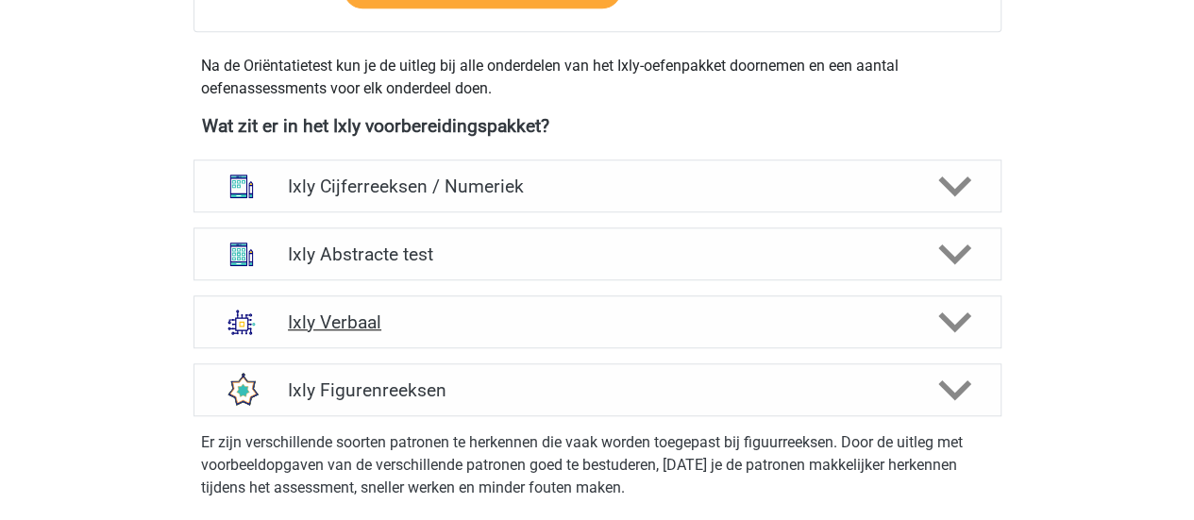
click at [379, 322] on h4 "Ixly Verbaal" at bounding box center [597, 322] width 618 height 22
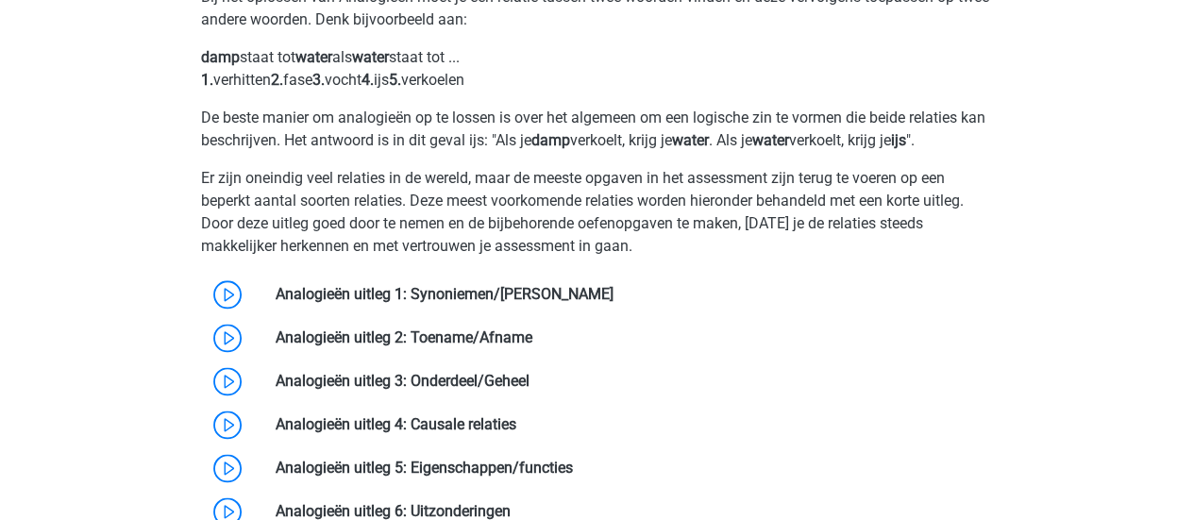
scroll to position [755, 0]
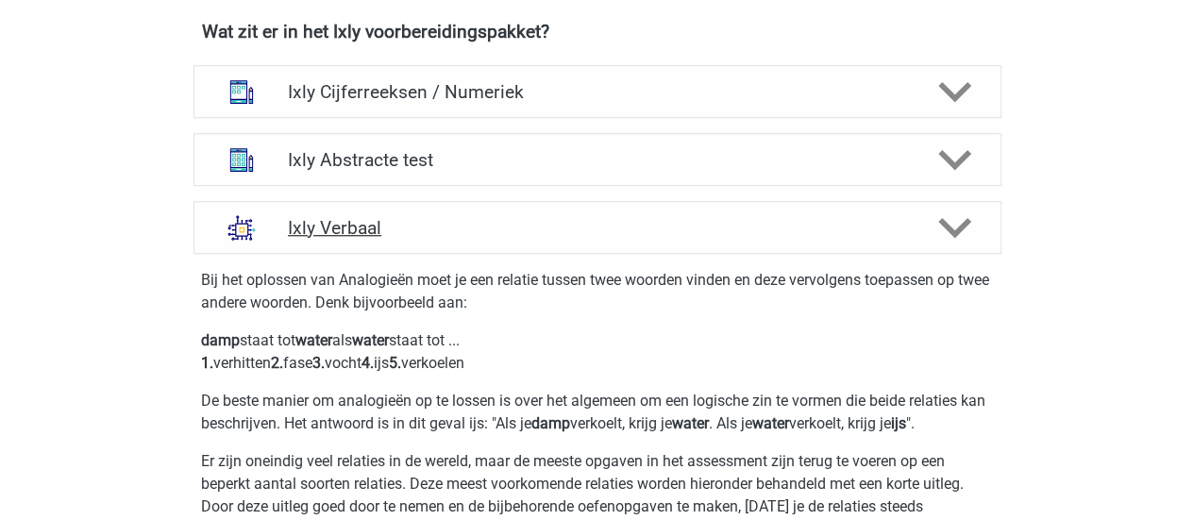
click at [364, 227] on h4 "Ixly Verbaal" at bounding box center [597, 228] width 618 height 22
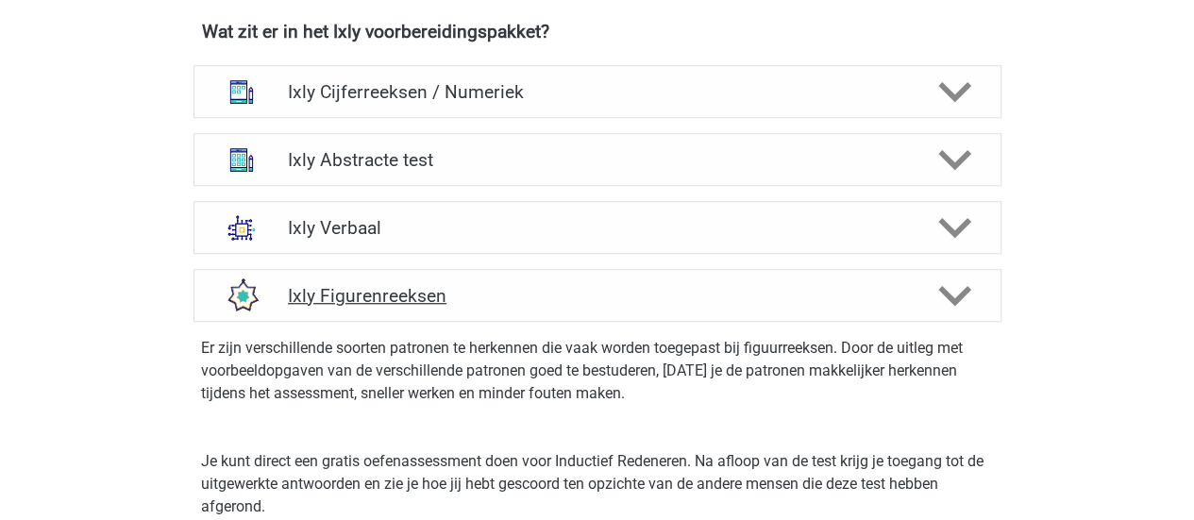
click at [379, 295] on h4 "Ixly Figurenreeksen" at bounding box center [597, 296] width 618 height 22
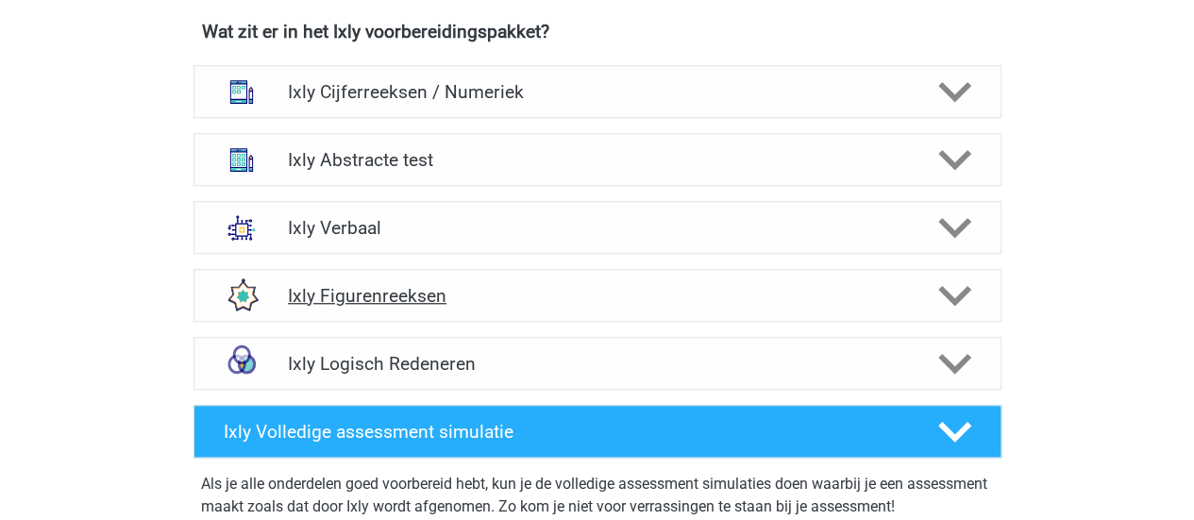
click at [950, 295] on polygon at bounding box center [954, 296] width 33 height 21
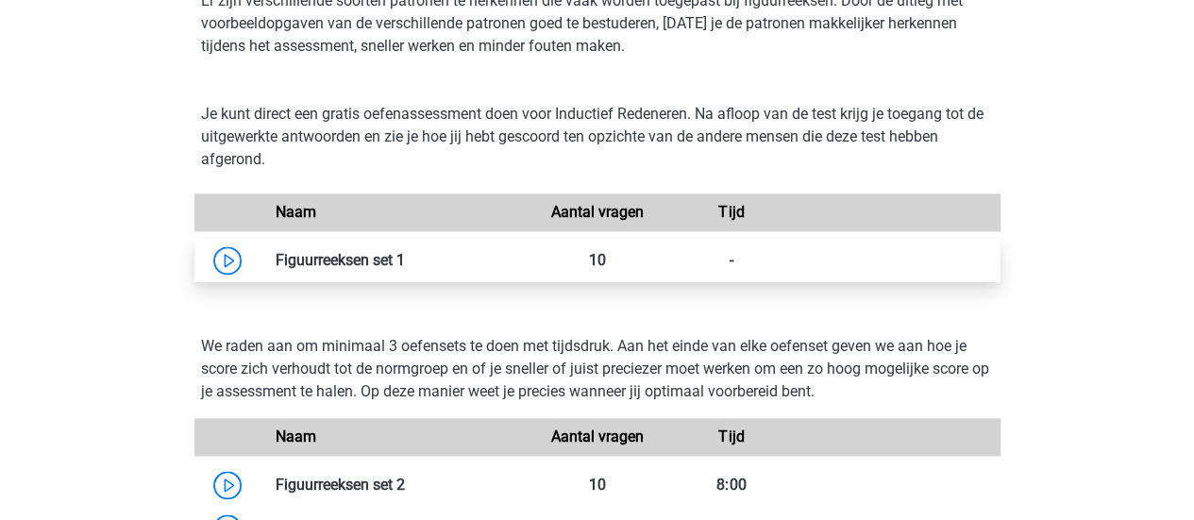
scroll to position [1133, 0]
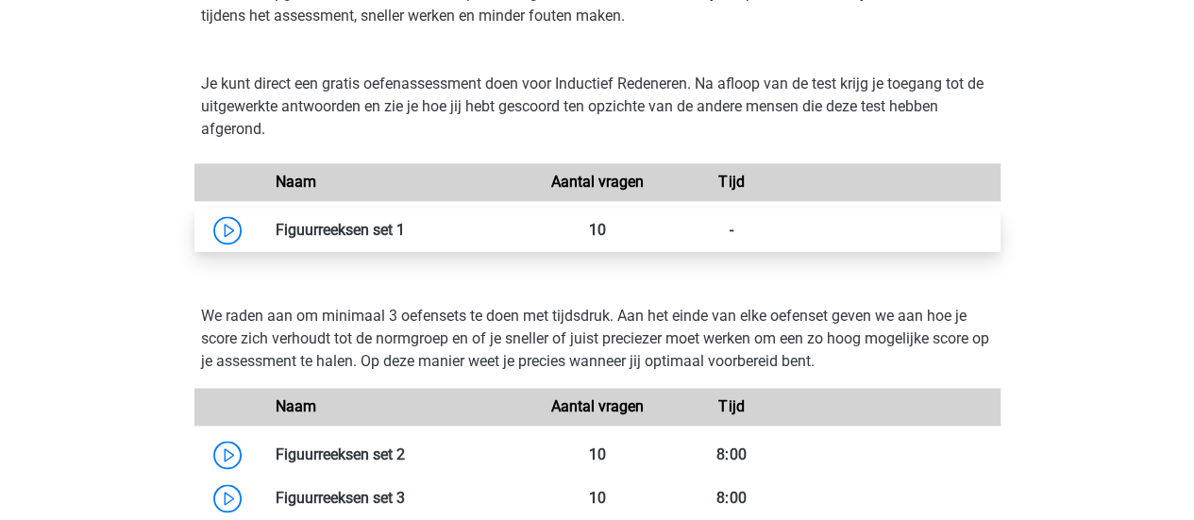
click at [405, 226] on link at bounding box center [405, 230] width 0 height 18
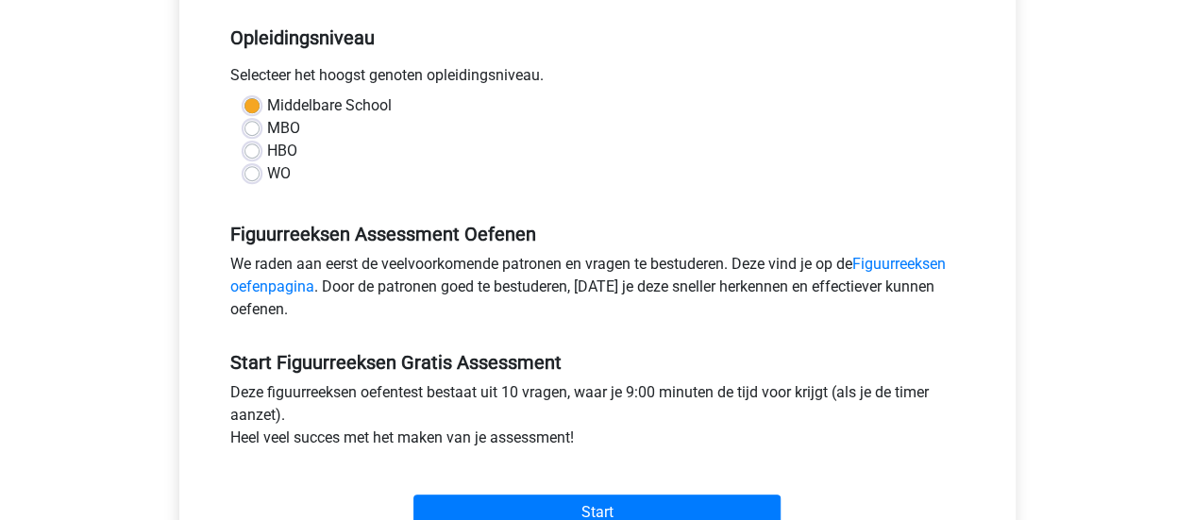
scroll to position [566, 0]
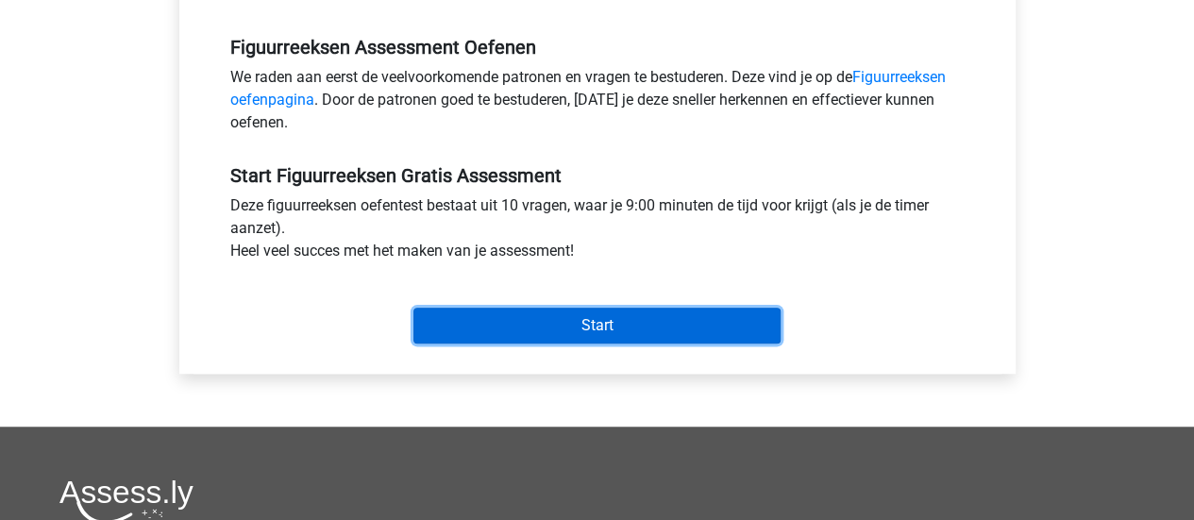
click at [460, 330] on input "Start" at bounding box center [596, 326] width 367 height 36
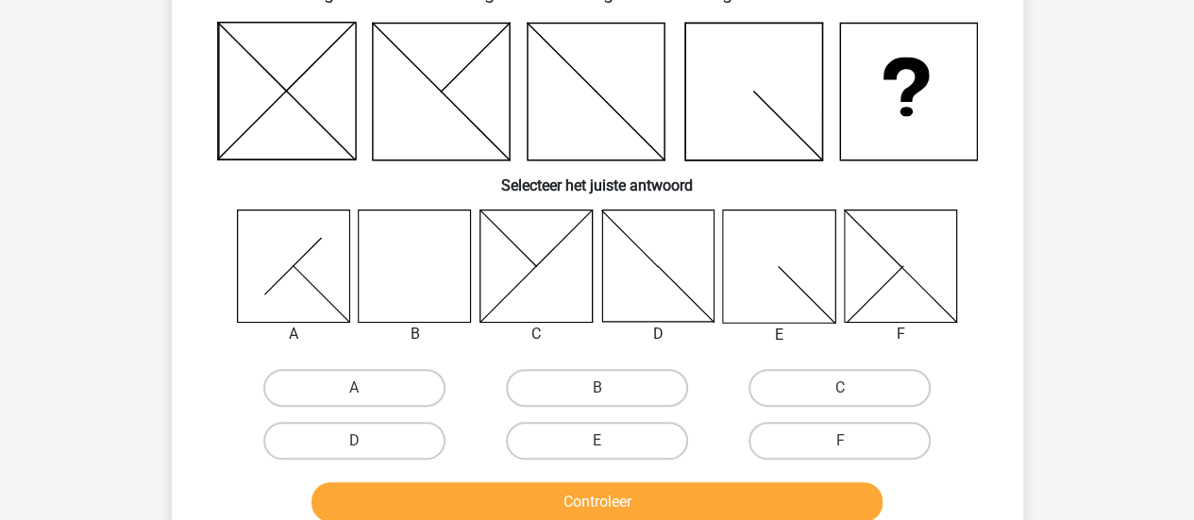
scroll to position [94, 0]
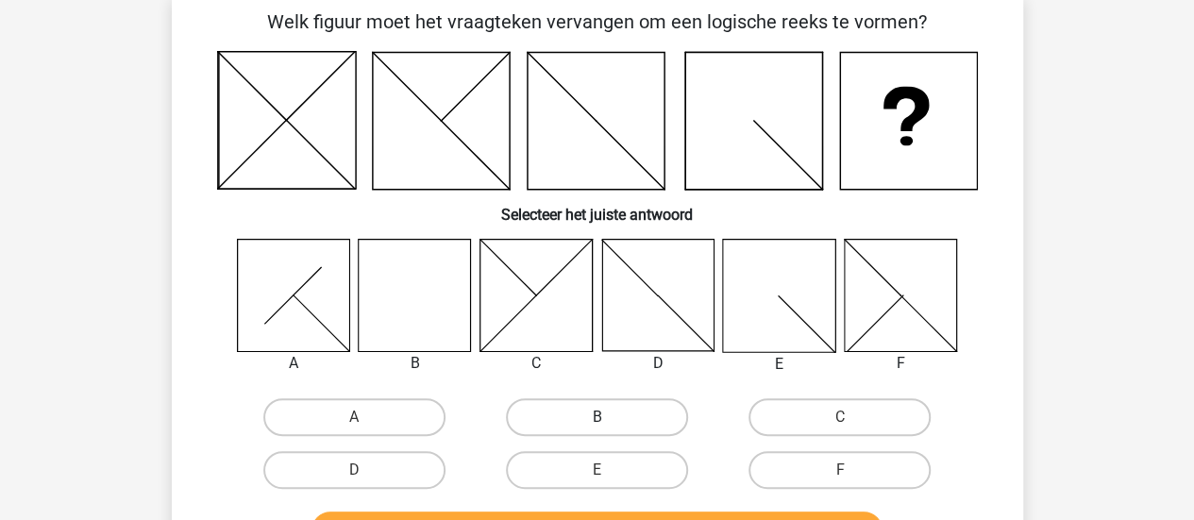
click at [636, 414] on label "B" at bounding box center [597, 417] width 182 height 38
click at [609, 417] on input "B" at bounding box center [603, 423] width 12 height 12
radio input "true"
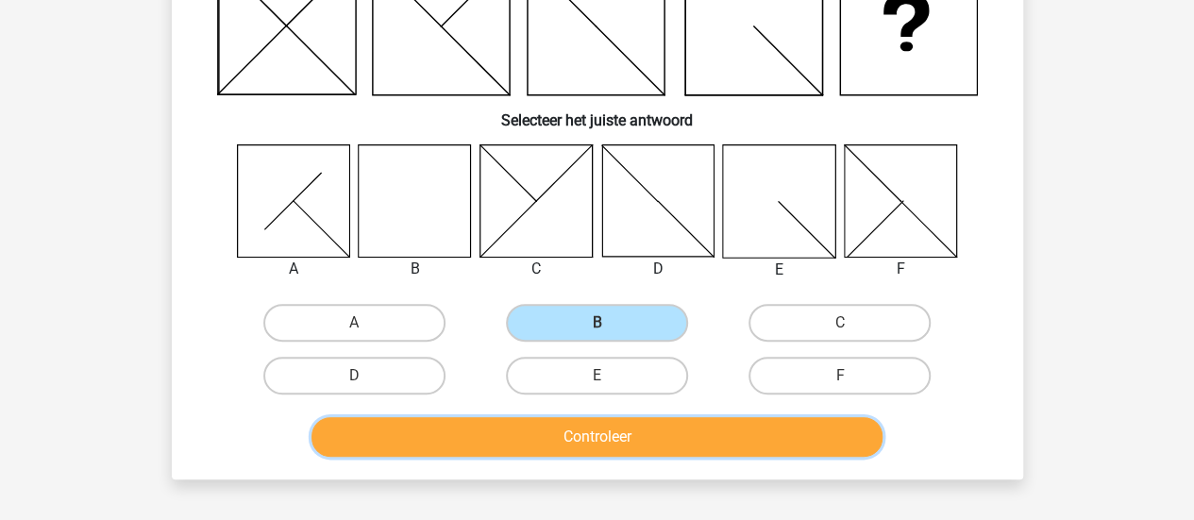
click at [637, 429] on button "Controleer" at bounding box center [596, 437] width 571 height 40
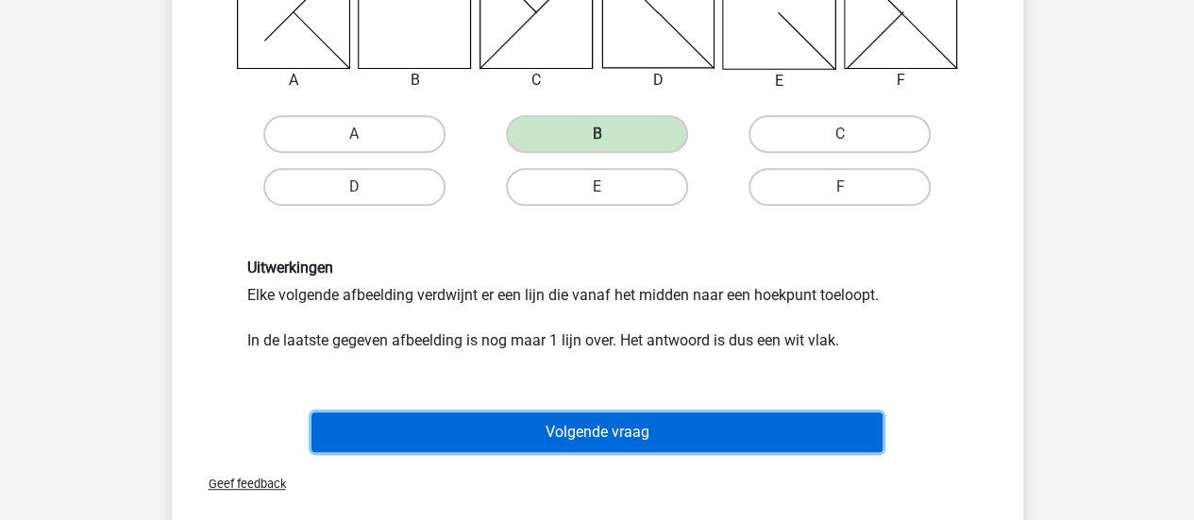
click at [655, 434] on button "Volgende vraag" at bounding box center [596, 432] width 571 height 40
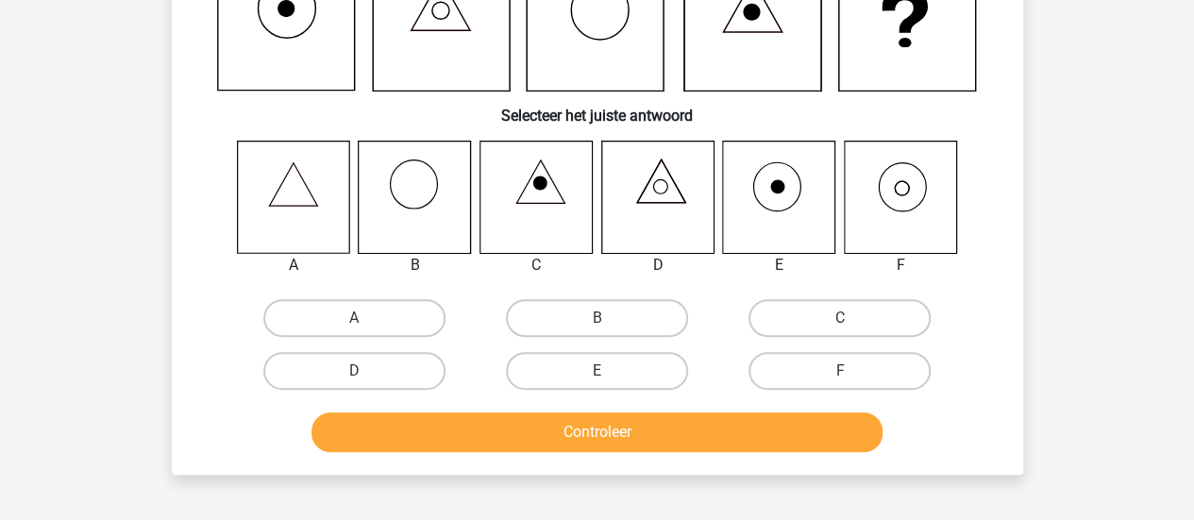
scroll to position [87, 0]
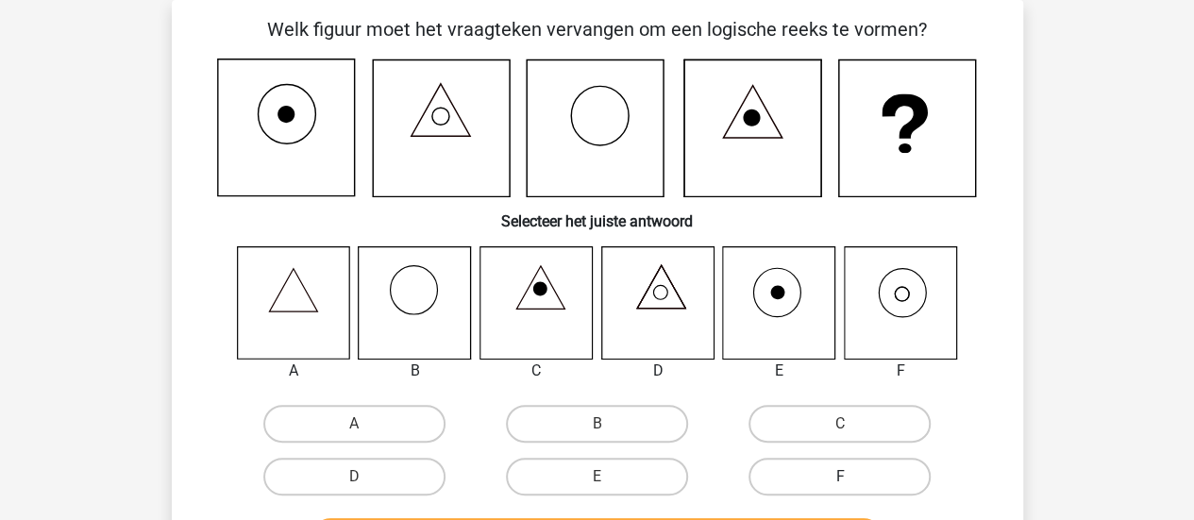
click at [835, 471] on label "F" at bounding box center [840, 477] width 182 height 38
click at [840, 477] on input "F" at bounding box center [846, 483] width 12 height 12
radio input "true"
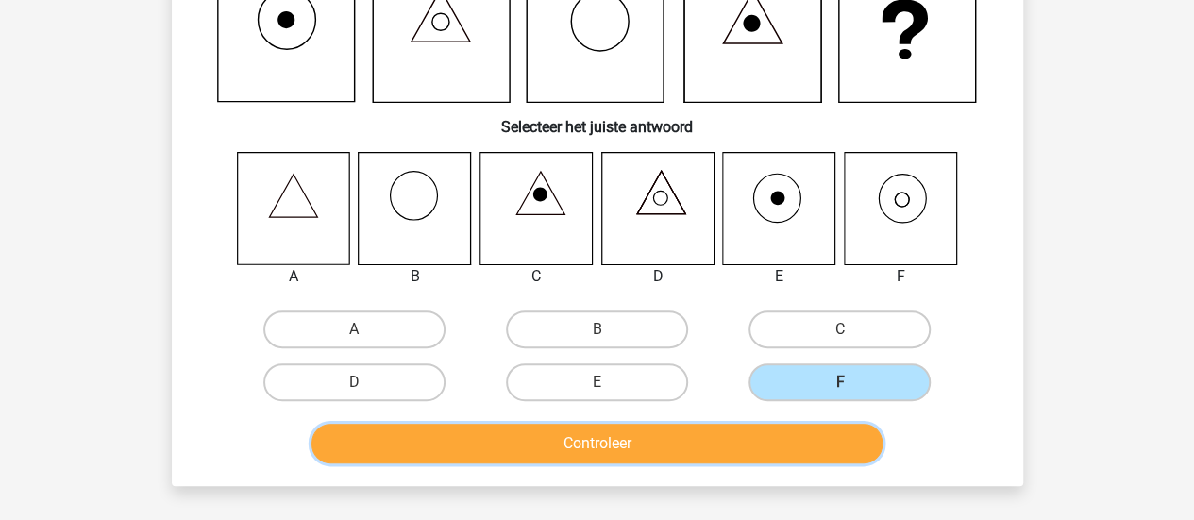
click at [762, 446] on button "Controleer" at bounding box center [596, 444] width 571 height 40
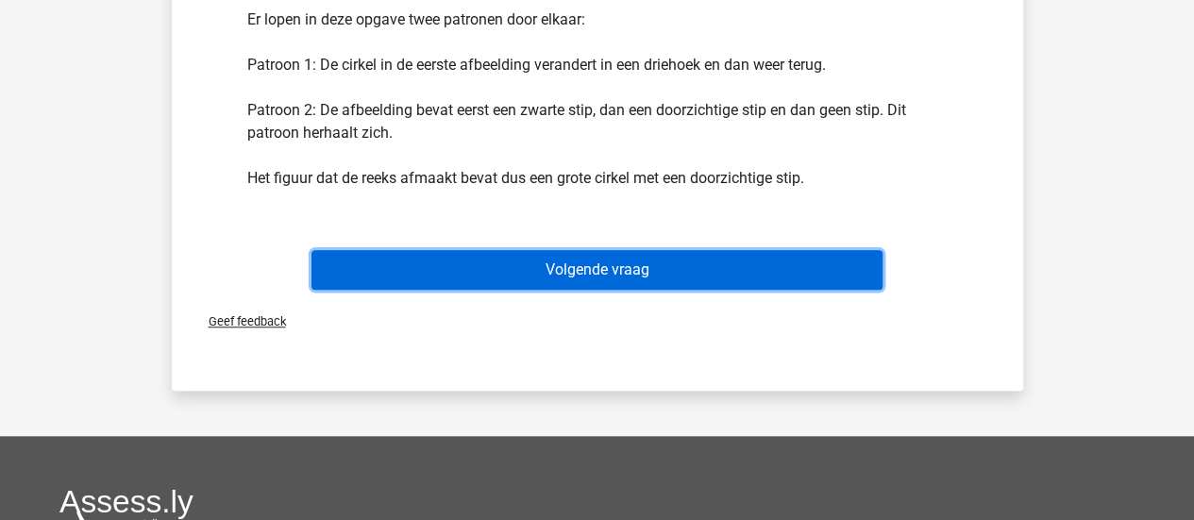
click at [553, 263] on button "Volgende vraag" at bounding box center [596, 270] width 571 height 40
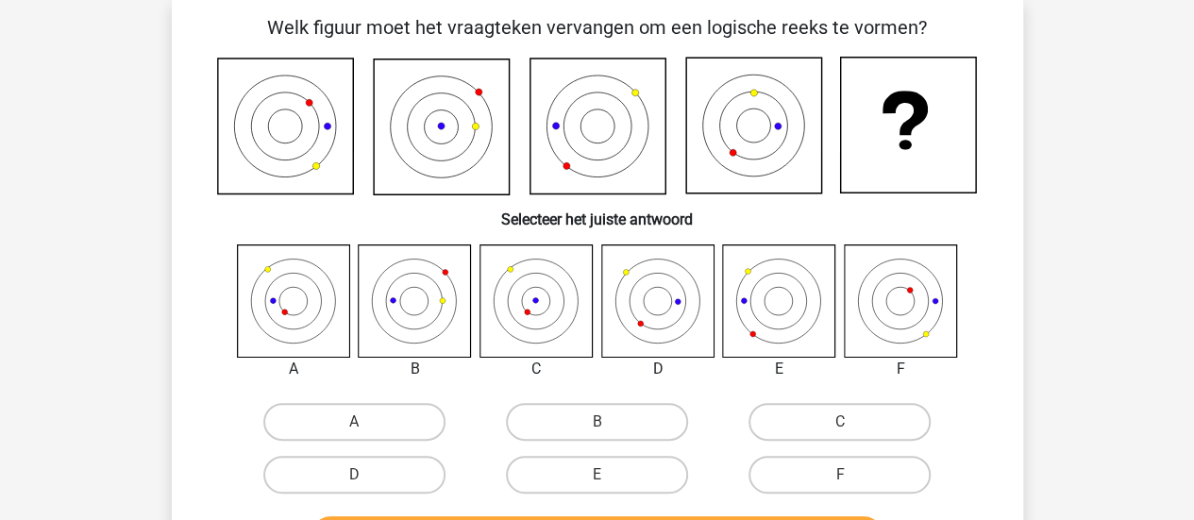
scroll to position [87, 0]
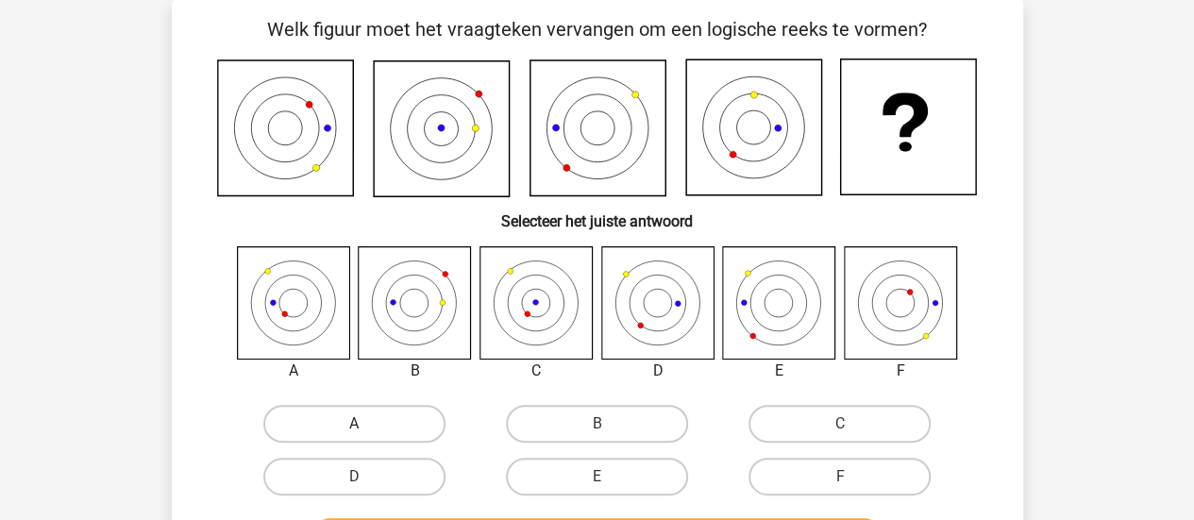
click at [371, 412] on label "A" at bounding box center [354, 424] width 182 height 38
click at [366, 424] on input "A" at bounding box center [360, 430] width 12 height 12
radio input "true"
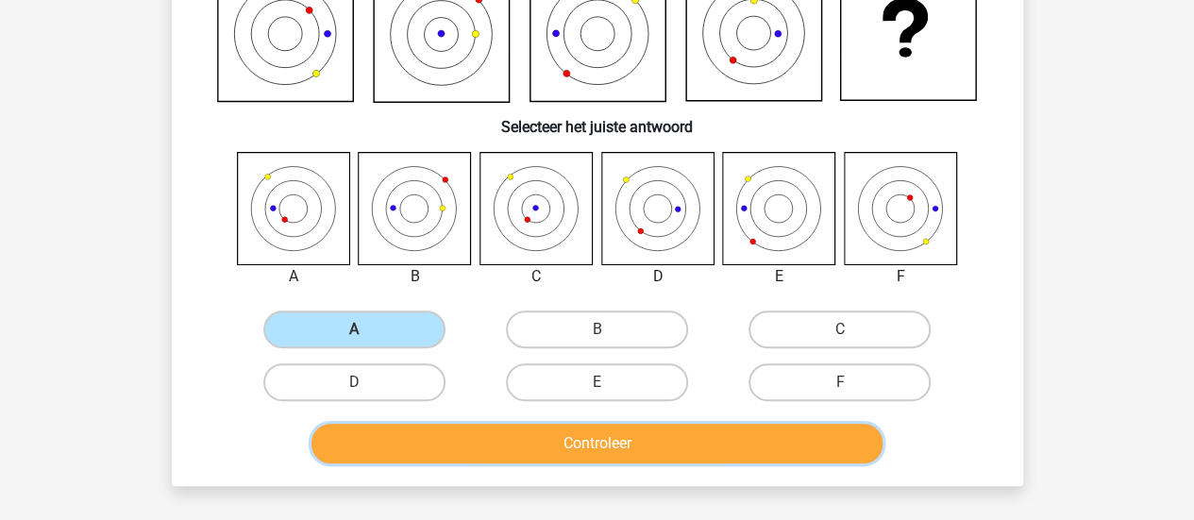
click at [787, 441] on button "Controleer" at bounding box center [596, 444] width 571 height 40
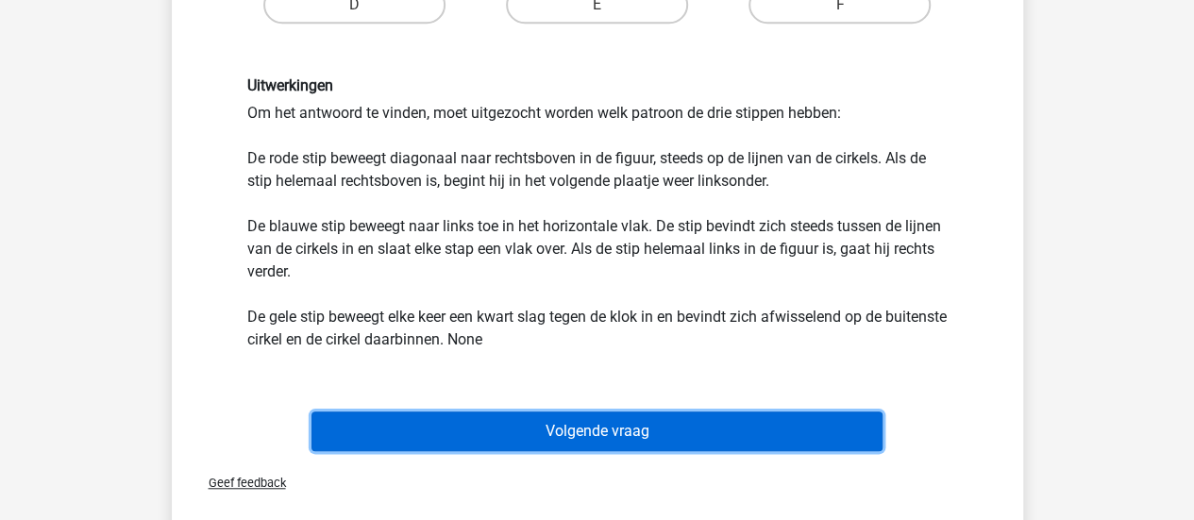
click at [736, 428] on button "Volgende vraag" at bounding box center [596, 432] width 571 height 40
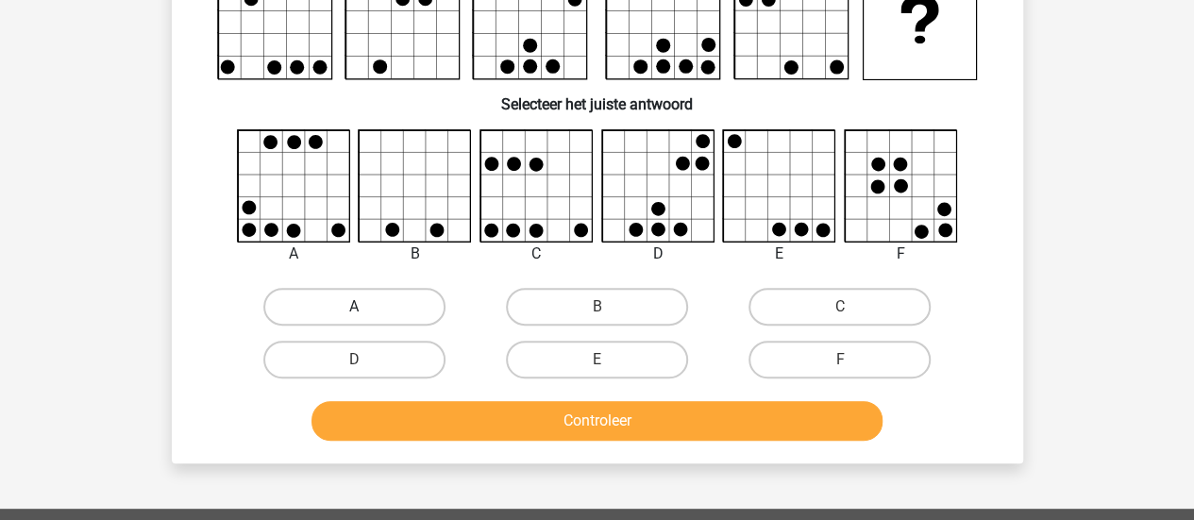
click at [347, 302] on label "A" at bounding box center [354, 307] width 182 height 38
click at [354, 307] on input "A" at bounding box center [360, 313] width 12 height 12
radio input "true"
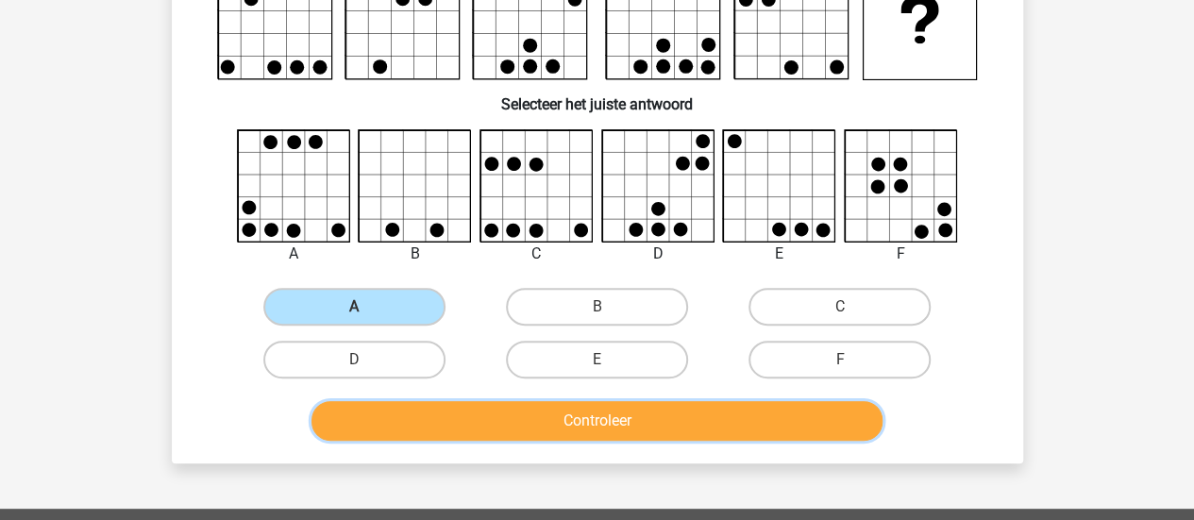
click at [624, 422] on button "Controleer" at bounding box center [596, 421] width 571 height 40
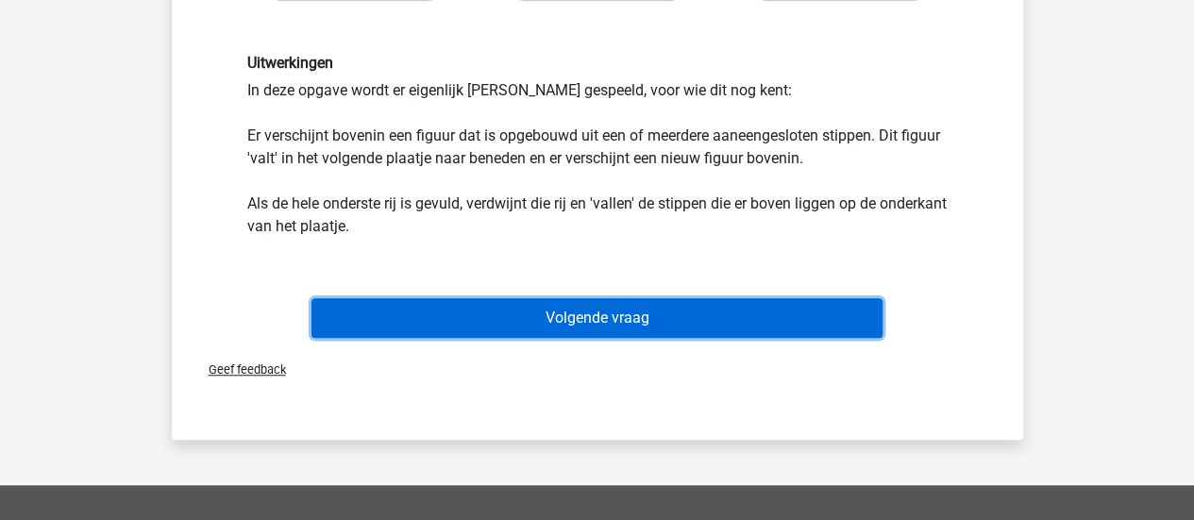
click at [517, 312] on button "Volgende vraag" at bounding box center [596, 318] width 571 height 40
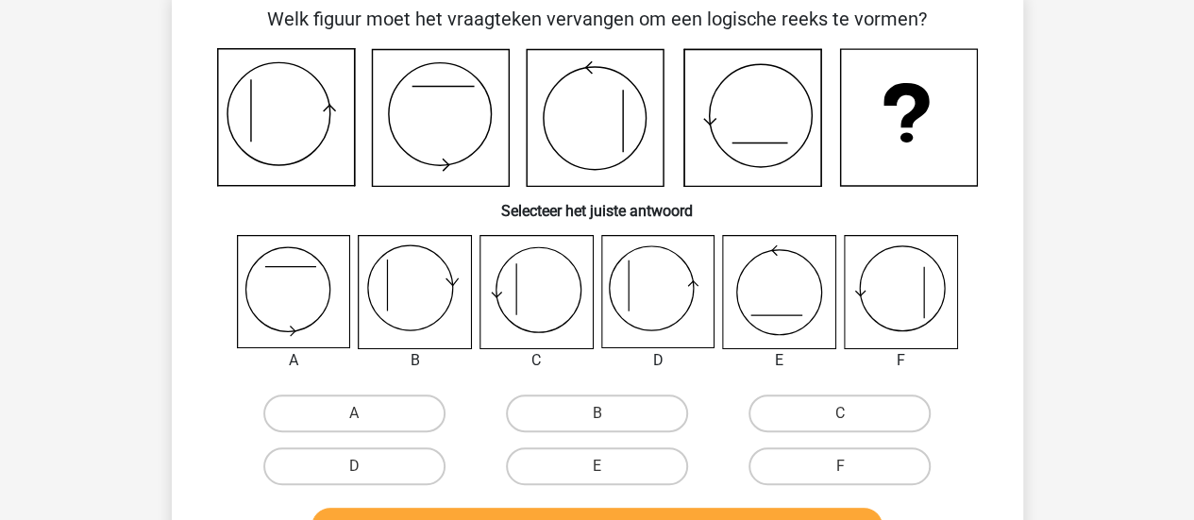
scroll to position [87, 0]
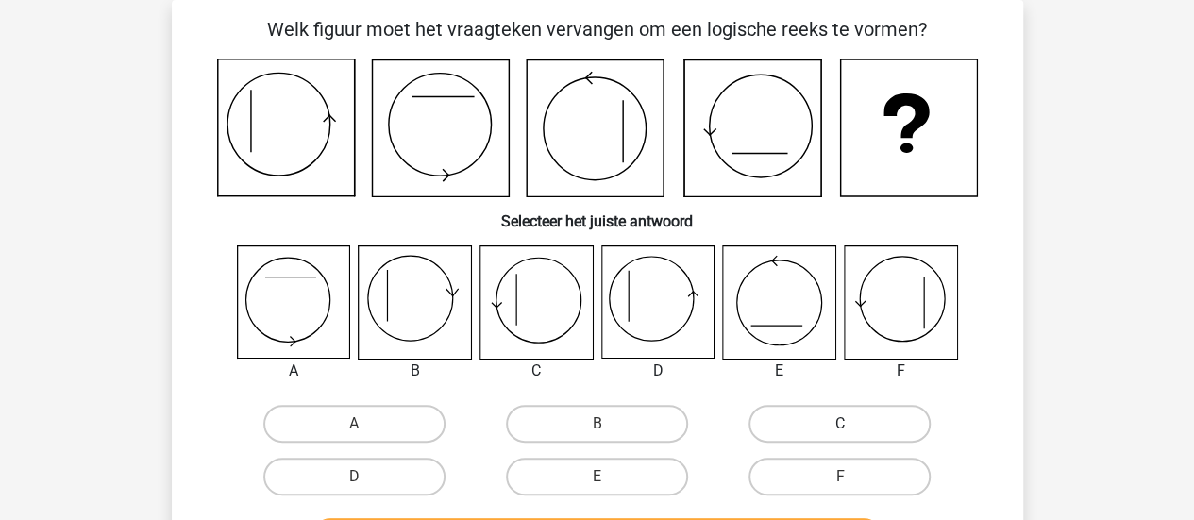
click at [781, 410] on label "C" at bounding box center [840, 424] width 182 height 38
click at [840, 424] on input "C" at bounding box center [846, 430] width 12 height 12
radio input "true"
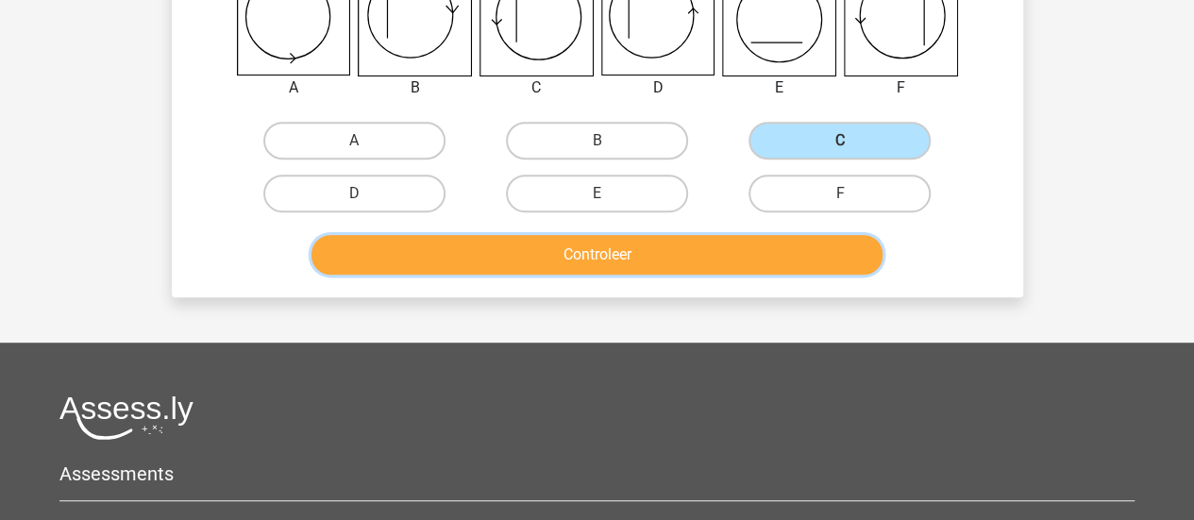
click at [742, 246] on button "Controleer" at bounding box center [596, 255] width 571 height 40
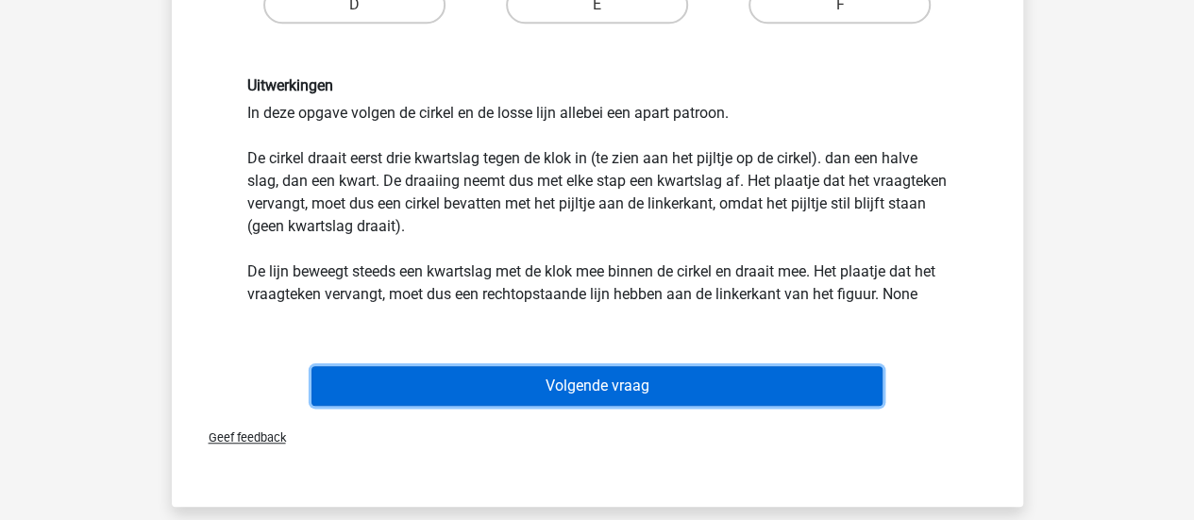
click at [582, 394] on button "Volgende vraag" at bounding box center [596, 386] width 571 height 40
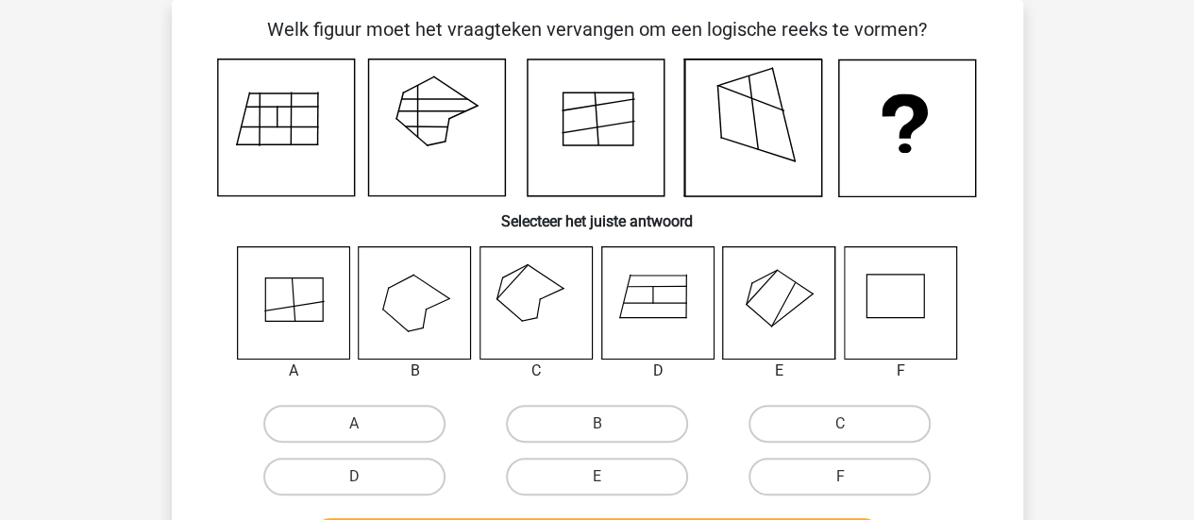
scroll to position [87, 0]
click at [884, 419] on label "C" at bounding box center [840, 424] width 182 height 38
click at [852, 424] on input "C" at bounding box center [846, 430] width 12 height 12
radio input "true"
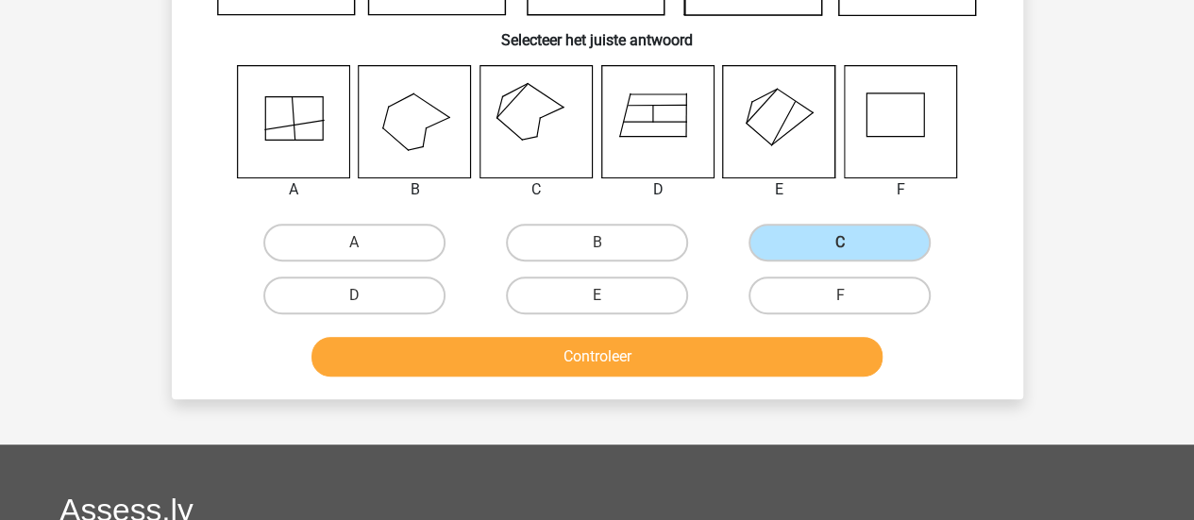
scroll to position [276, 0]
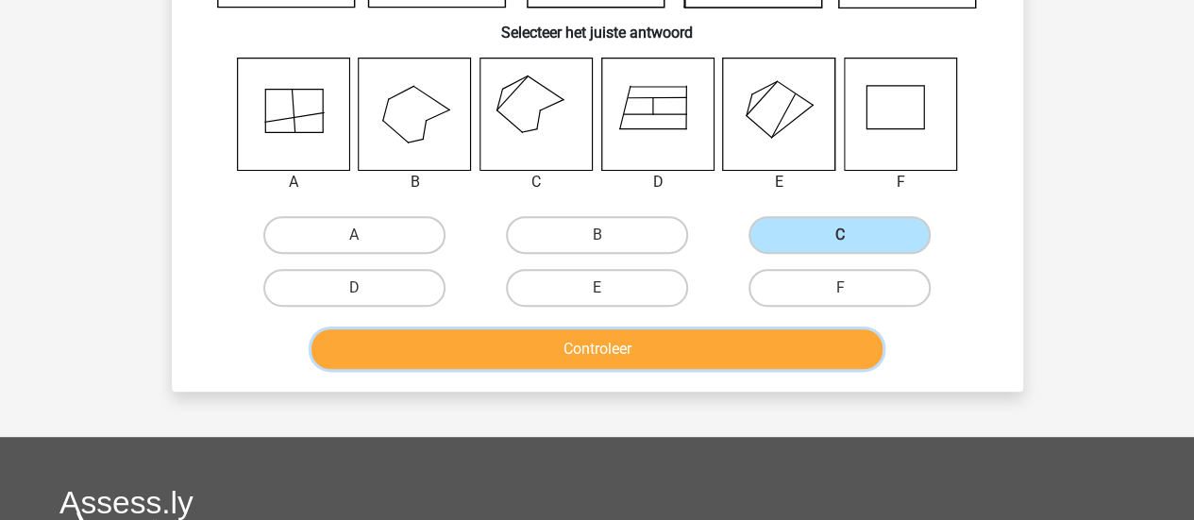
click at [504, 356] on button "Controleer" at bounding box center [596, 349] width 571 height 40
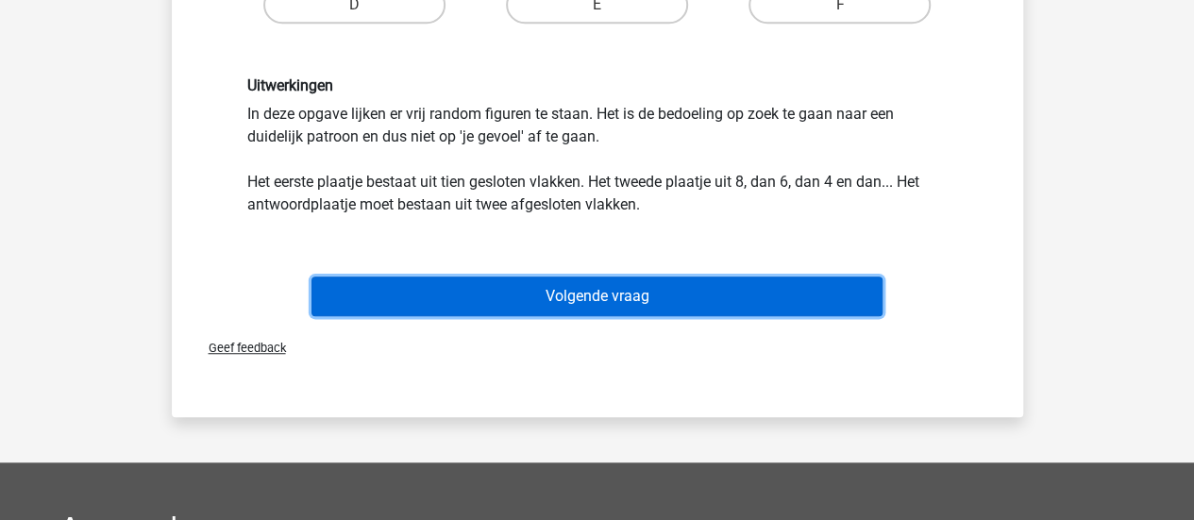
click at [546, 298] on button "Volgende vraag" at bounding box center [596, 297] width 571 height 40
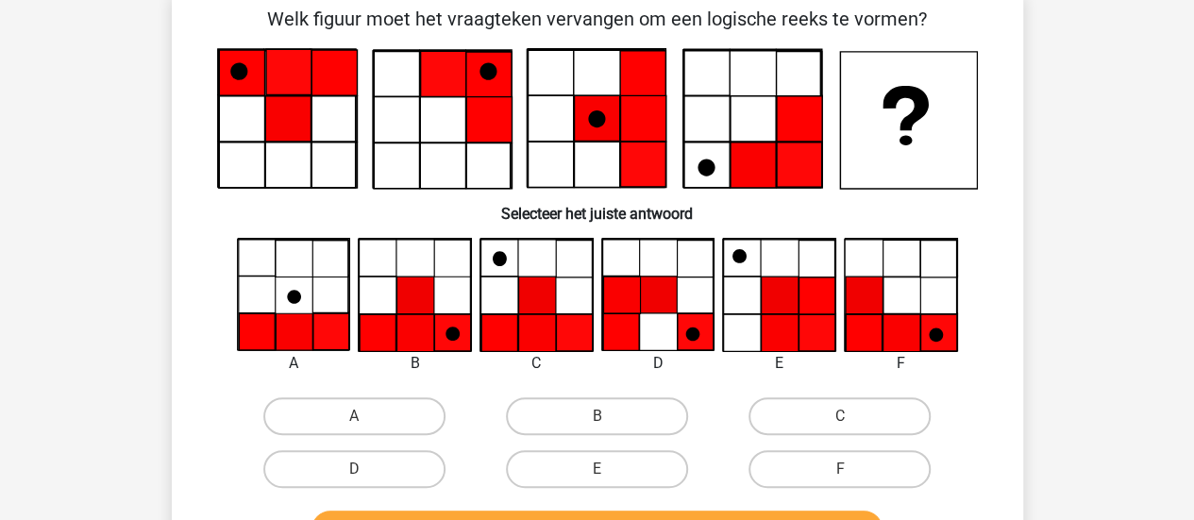
scroll to position [87, 0]
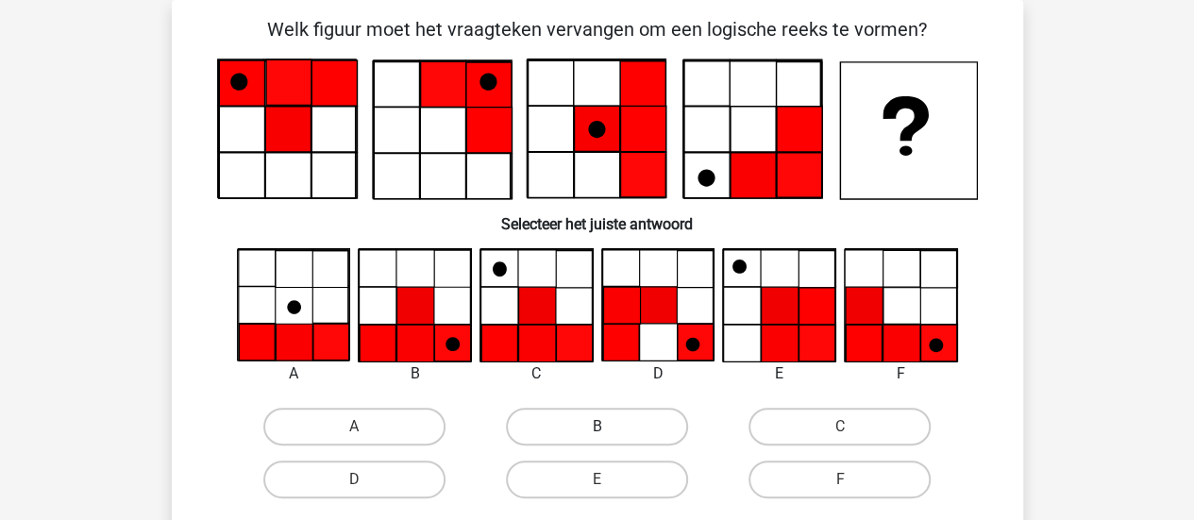
click at [536, 420] on label "B" at bounding box center [597, 427] width 182 height 38
click at [597, 427] on input "B" at bounding box center [603, 433] width 12 height 12
radio input "true"
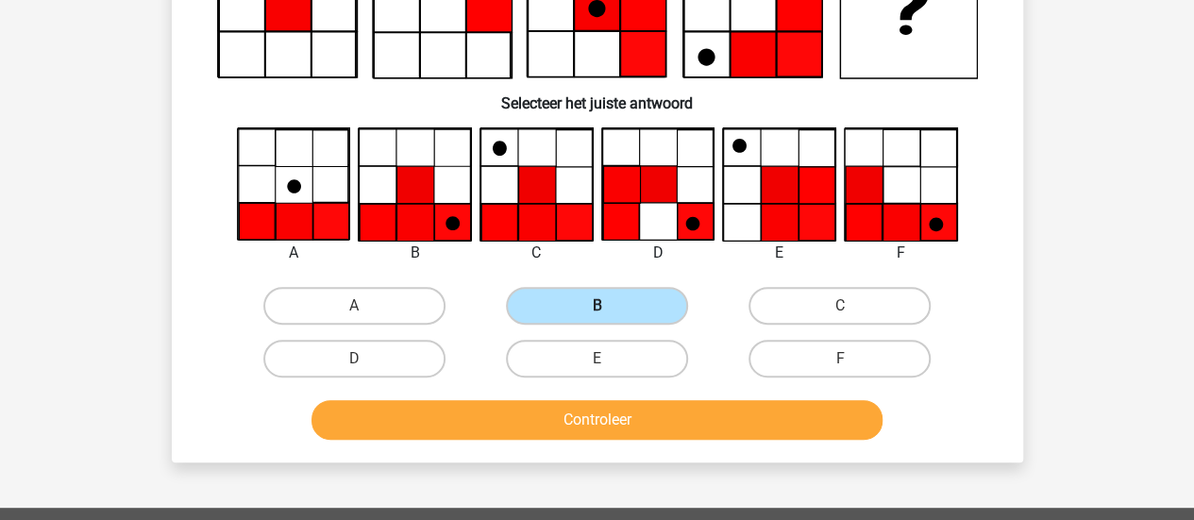
scroll to position [276, 0]
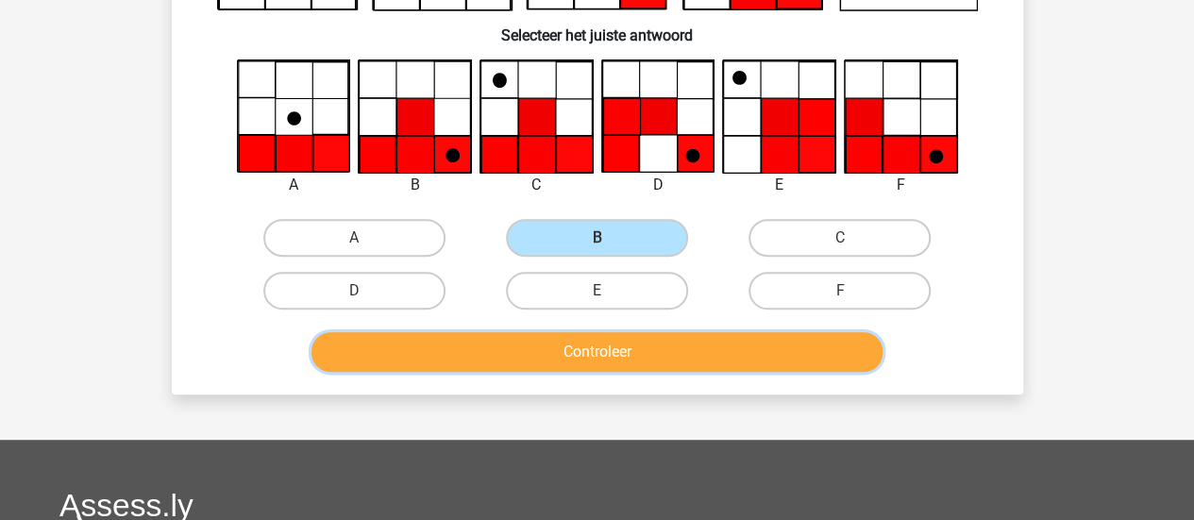
click at [536, 349] on button "Controleer" at bounding box center [596, 352] width 571 height 40
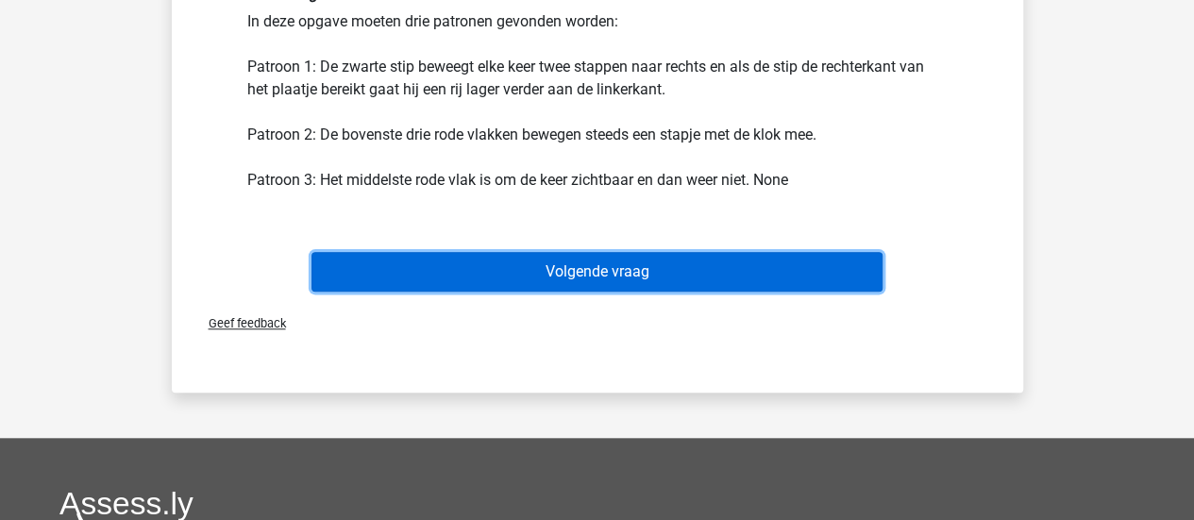
click at [540, 271] on button "Volgende vraag" at bounding box center [596, 272] width 571 height 40
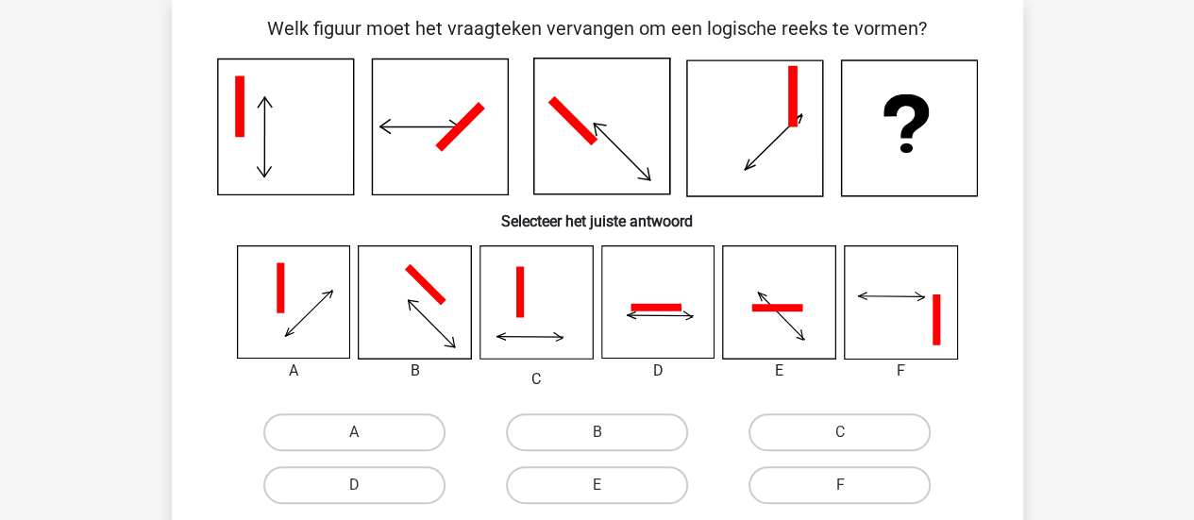
scroll to position [87, 0]
click at [362, 487] on input "D" at bounding box center [360, 492] width 12 height 12
radio input "true"
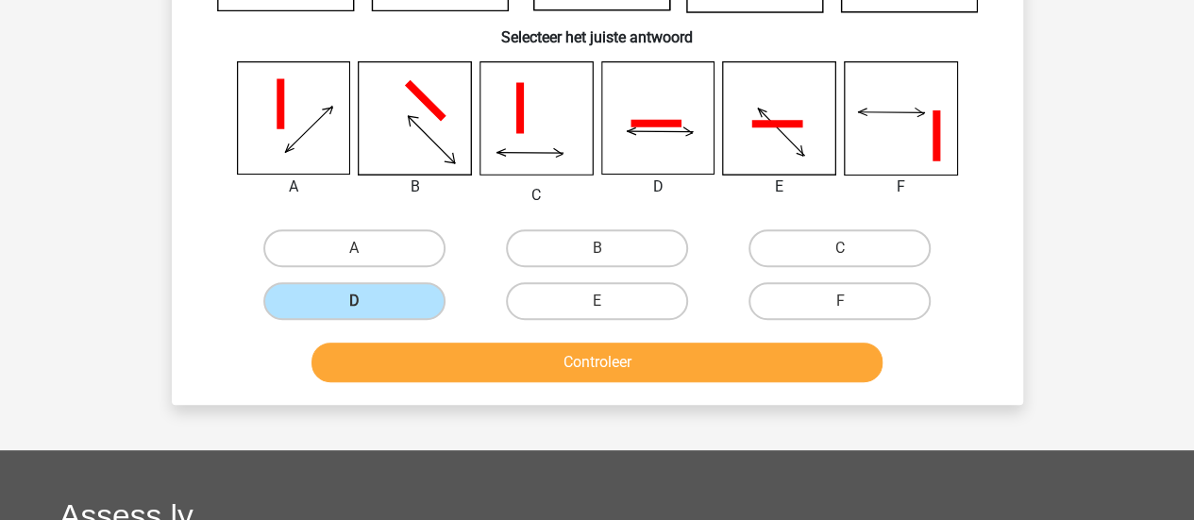
scroll to position [276, 0]
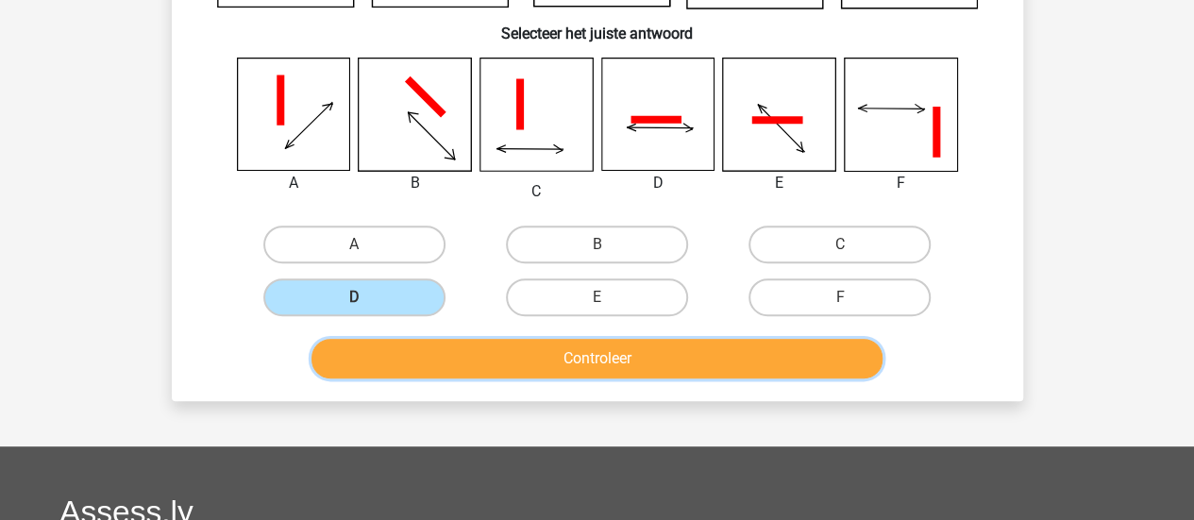
click at [563, 343] on button "Controleer" at bounding box center [596, 359] width 571 height 40
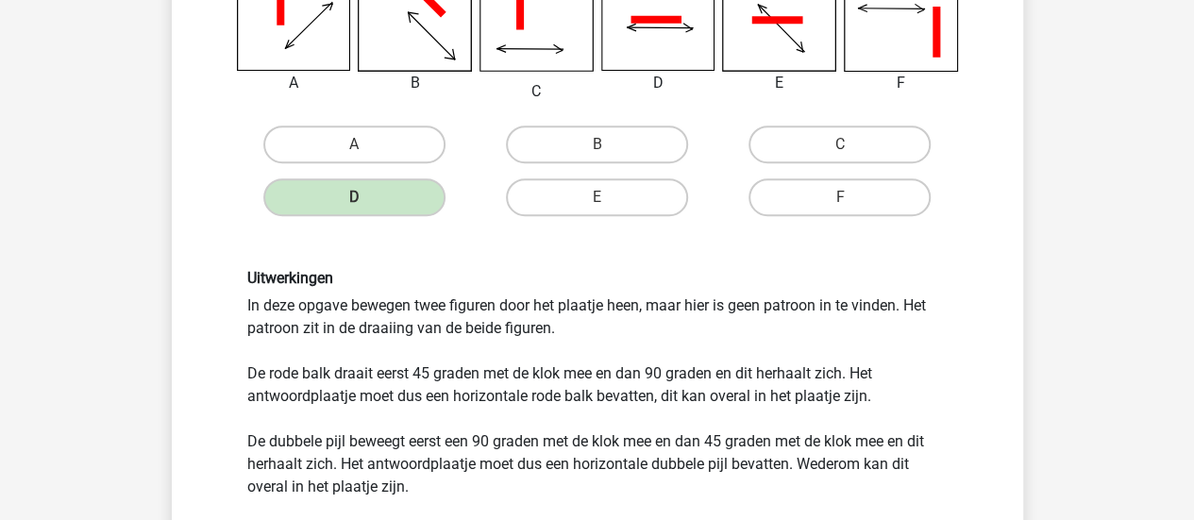
scroll to position [378, 0]
click at [384, 369] on div "Uitwerkingen In deze opgave bewegen twee figuren door het plaatje heen, maar hi…" at bounding box center [597, 381] width 729 height 229
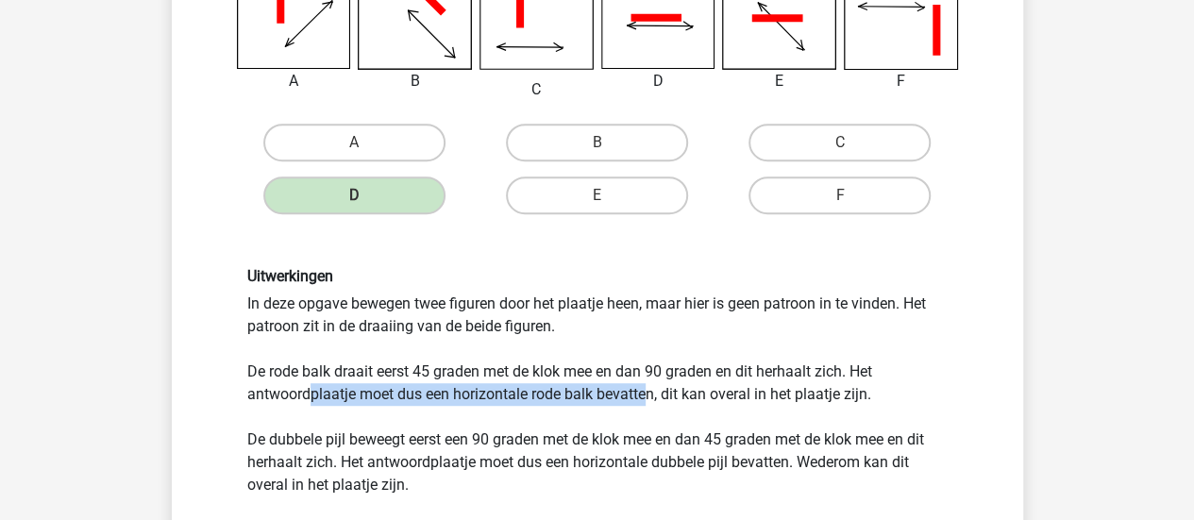
drag, startPoint x: 310, startPoint y: 395, endPoint x: 650, endPoint y: 392, distance: 340.8
click at [650, 392] on div "Uitwerkingen In deze opgave bewegen twee figuren door het plaatje heen, maar hi…" at bounding box center [597, 381] width 729 height 229
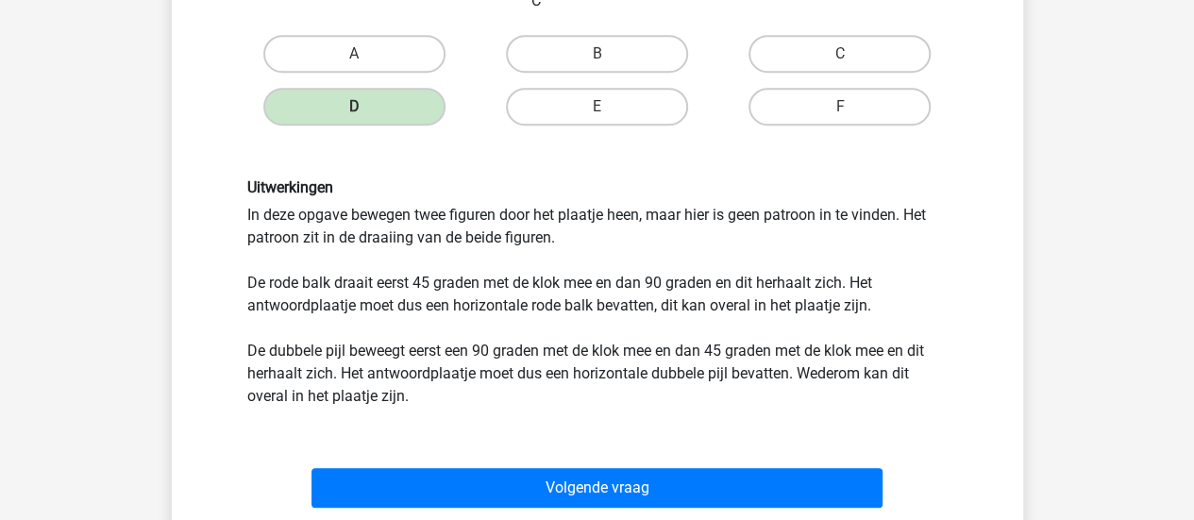
scroll to position [472, 0]
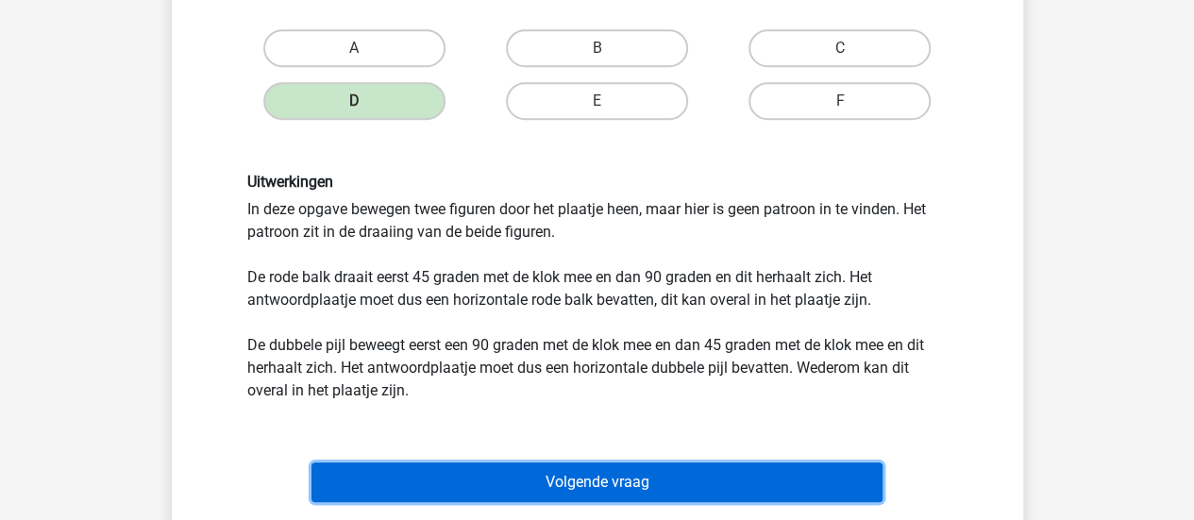
click at [593, 466] on button "Volgende vraag" at bounding box center [596, 483] width 571 height 40
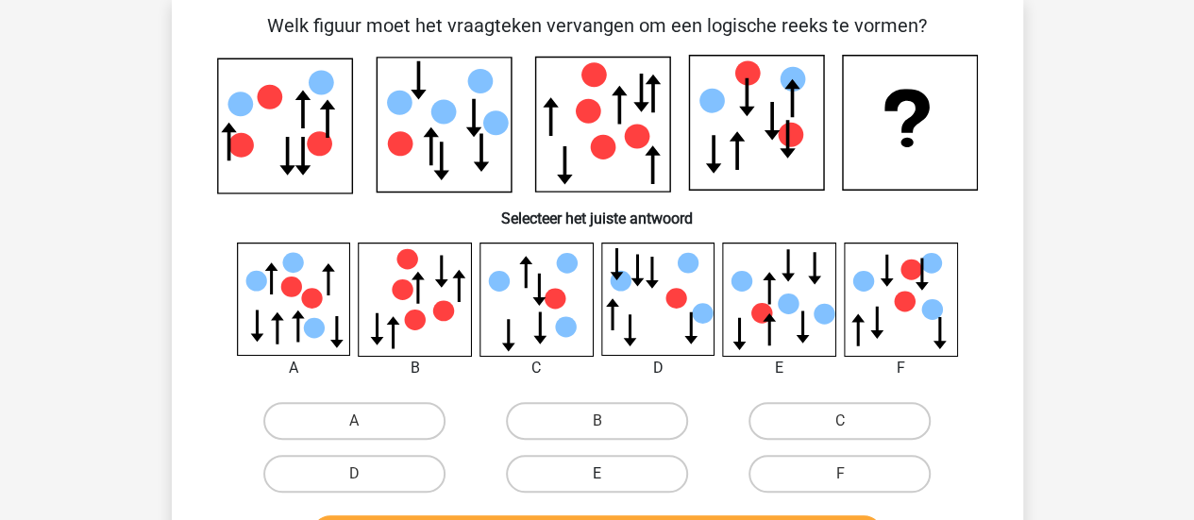
scroll to position [87, 0]
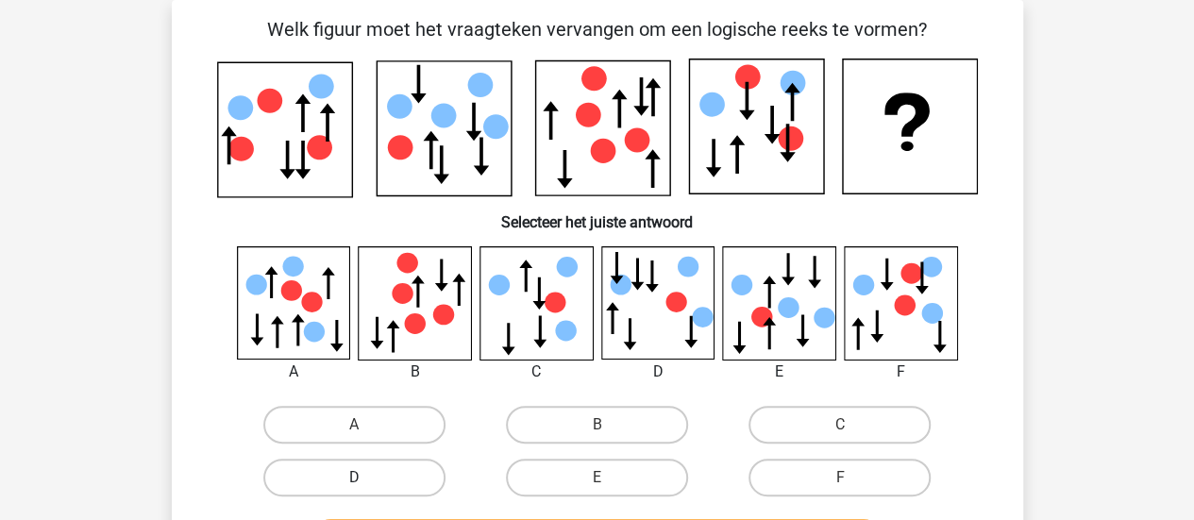
drag, startPoint x: 305, startPoint y: 482, endPoint x: 325, endPoint y: 479, distance: 20.2
click at [305, 482] on label "D" at bounding box center [354, 478] width 182 height 38
click at [354, 482] on input "D" at bounding box center [360, 484] width 12 height 12
radio input "true"
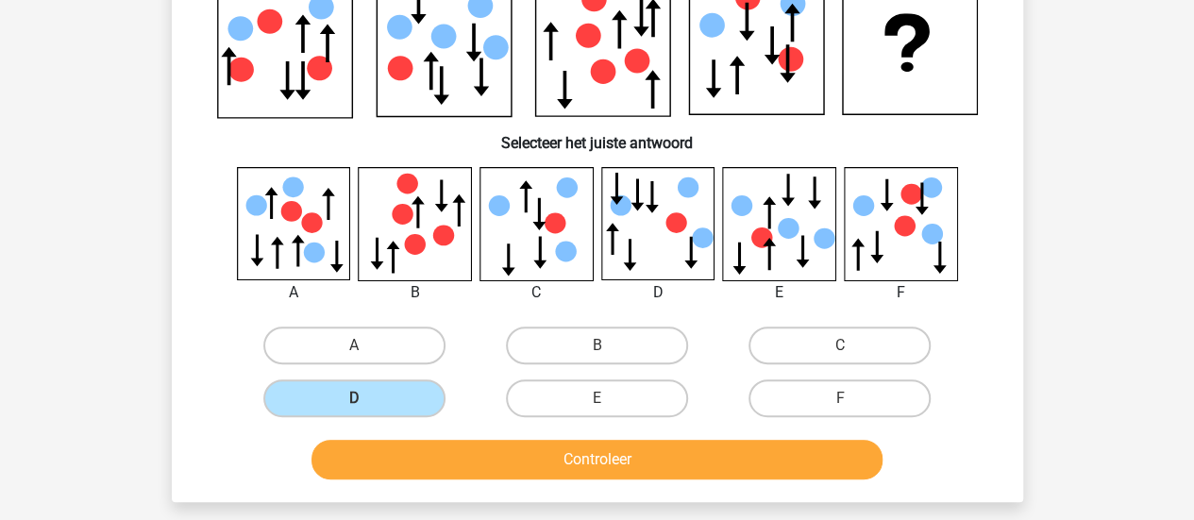
scroll to position [276, 0]
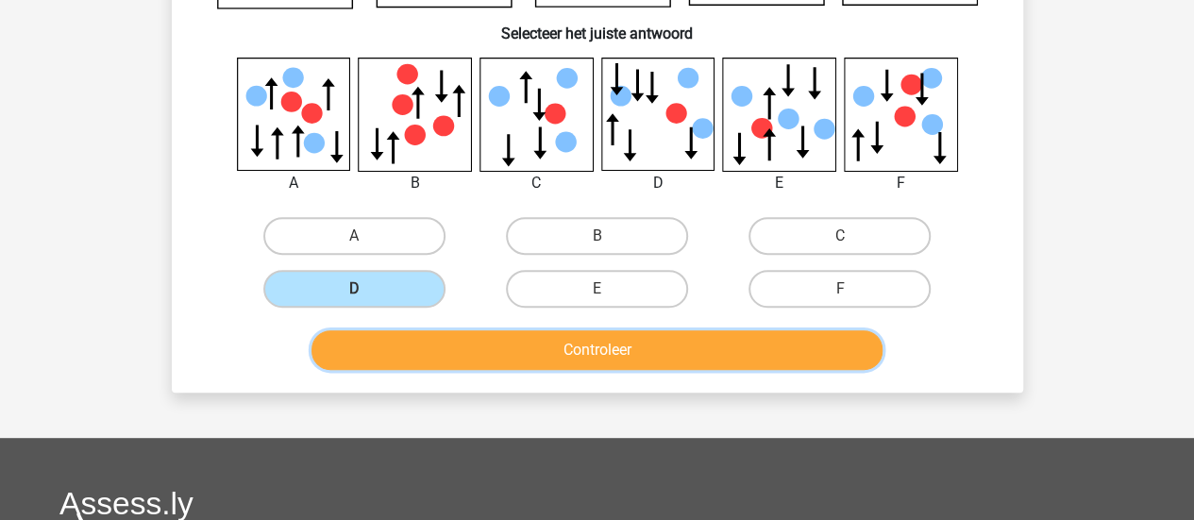
click at [683, 348] on button "Controleer" at bounding box center [596, 350] width 571 height 40
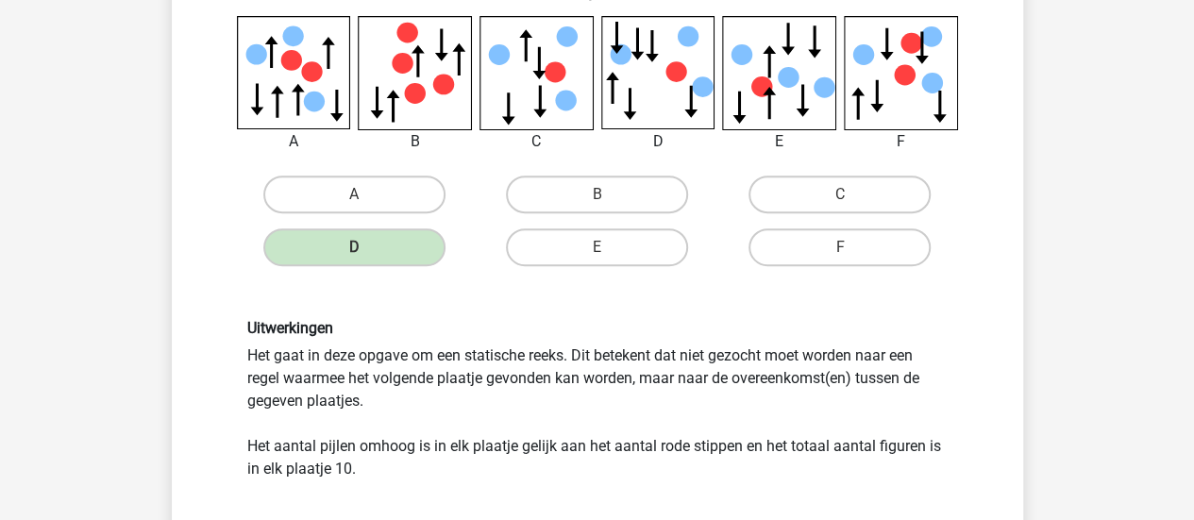
scroll to position [370, 0]
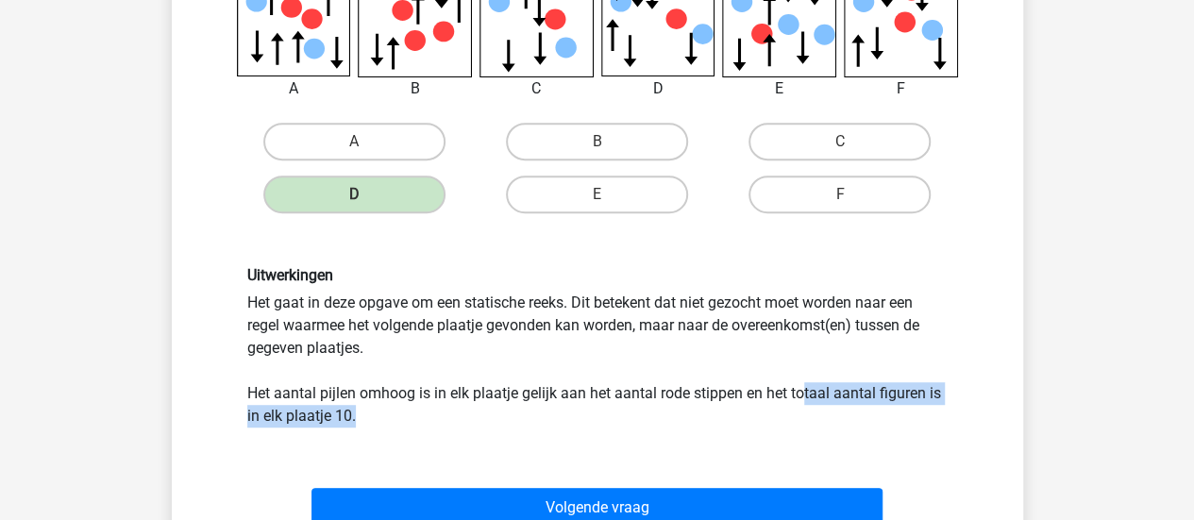
drag, startPoint x: 803, startPoint y: 384, endPoint x: 837, endPoint y: 407, distance: 40.8
click at [837, 407] on div "Uitwerkingen Het gaat in deze opgave om een statische reeks. Dit betekent dat n…" at bounding box center [597, 346] width 729 height 161
click at [823, 406] on div "Uitwerkingen Het gaat in deze opgave om een statische reeks. Dit betekent dat n…" at bounding box center [597, 346] width 729 height 161
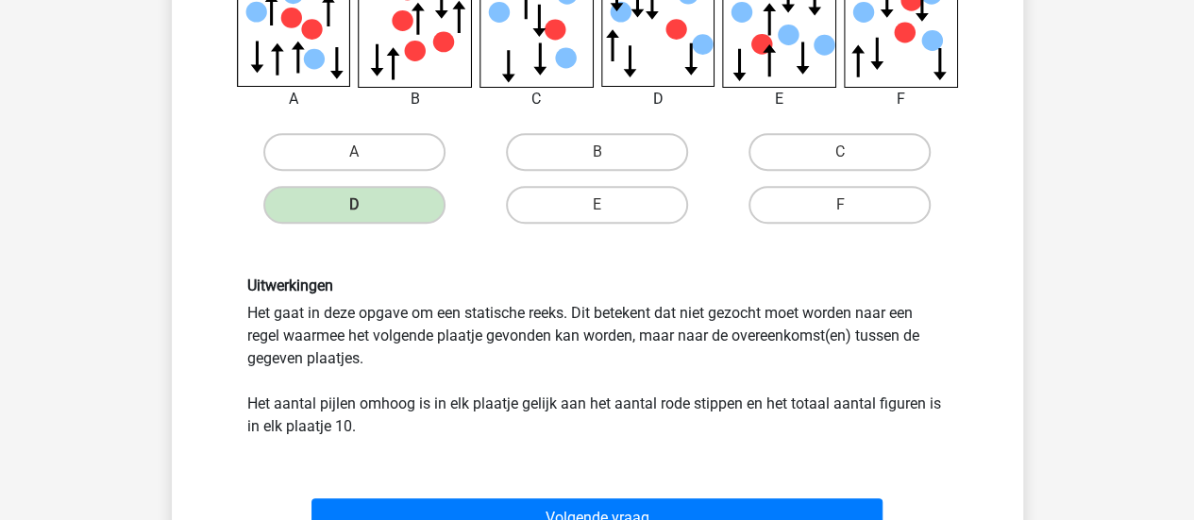
scroll to position [378, 0]
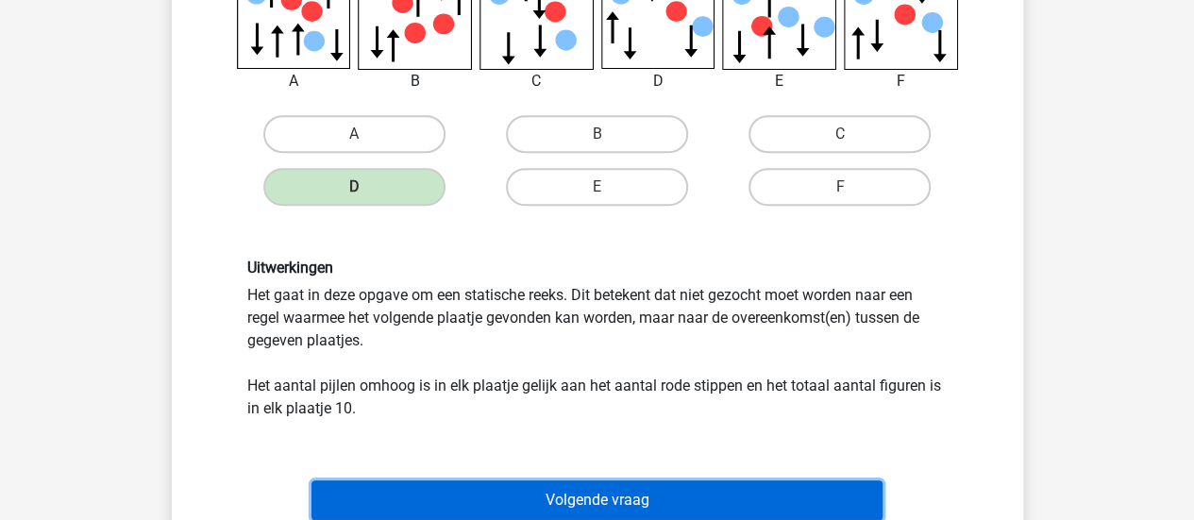
click at [608, 497] on button "Volgende vraag" at bounding box center [596, 500] width 571 height 40
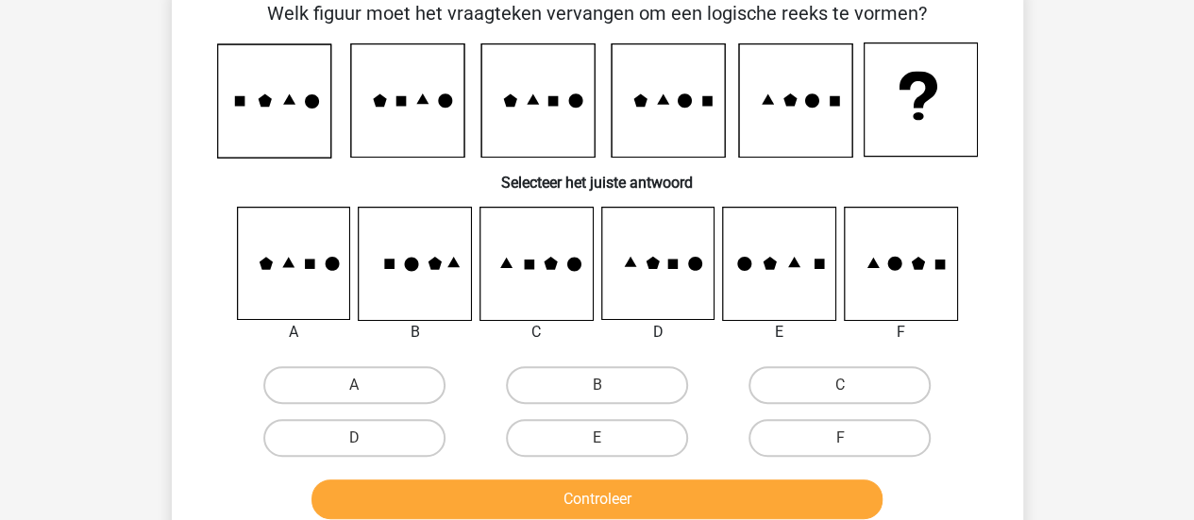
scroll to position [87, 0]
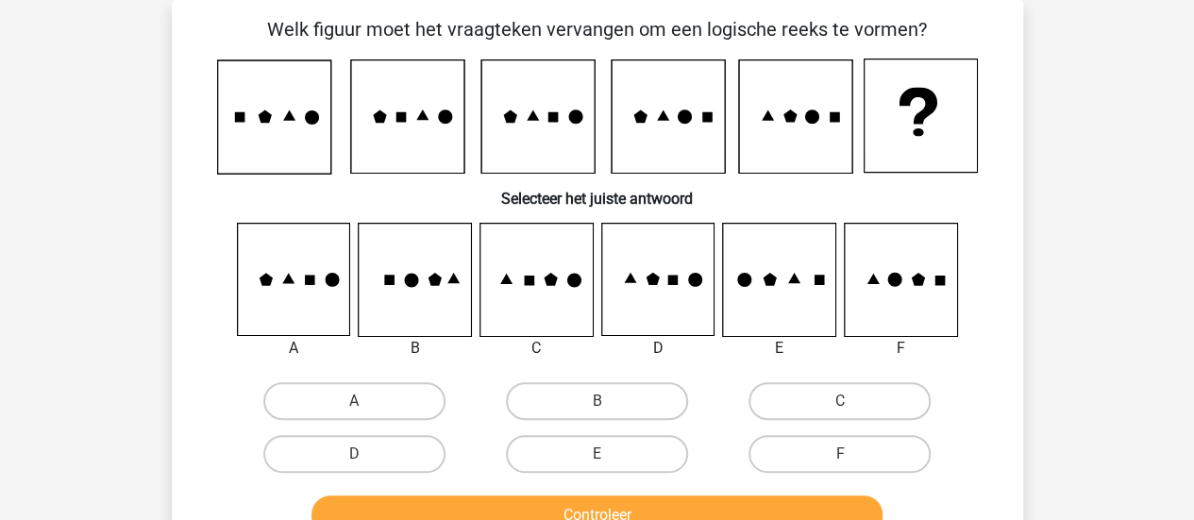
click at [834, 430] on div "F" at bounding box center [839, 454] width 243 height 53
click at [836, 443] on label "F" at bounding box center [840, 454] width 182 height 38
click at [840, 454] on input "F" at bounding box center [846, 460] width 12 height 12
radio input "true"
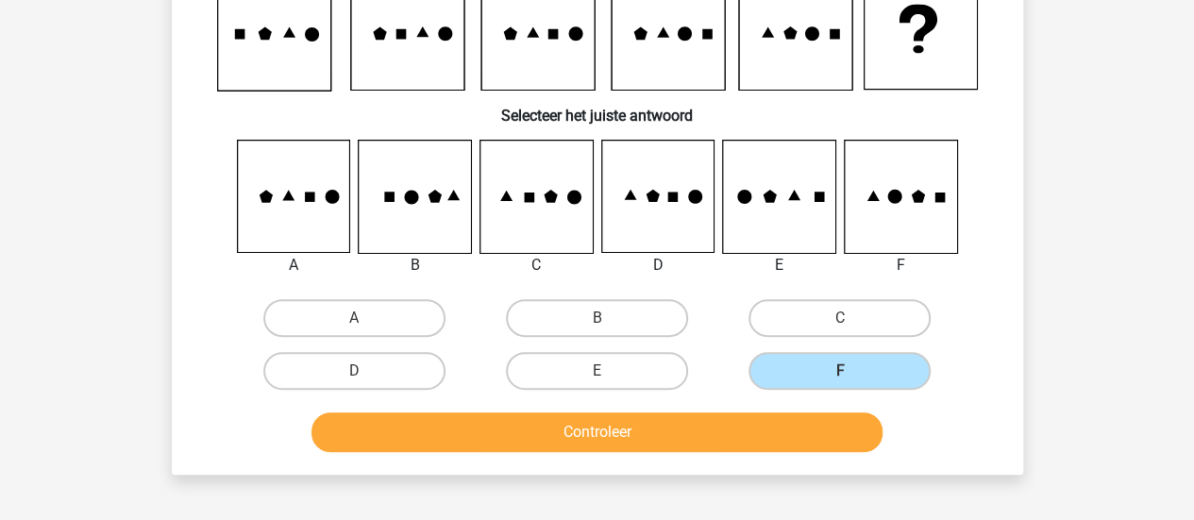
scroll to position [276, 0]
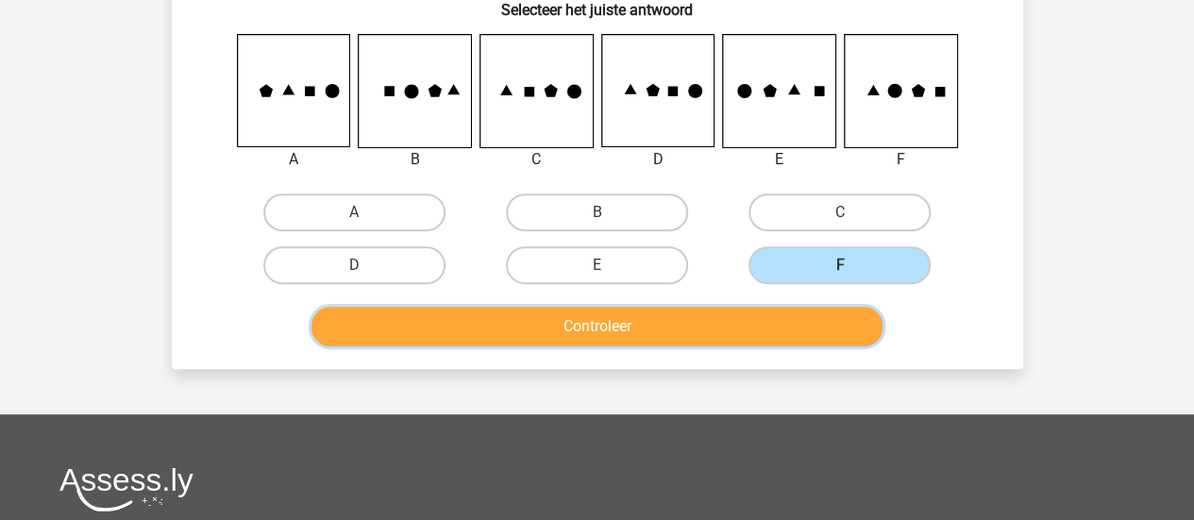
click at [676, 319] on button "Controleer" at bounding box center [596, 327] width 571 height 40
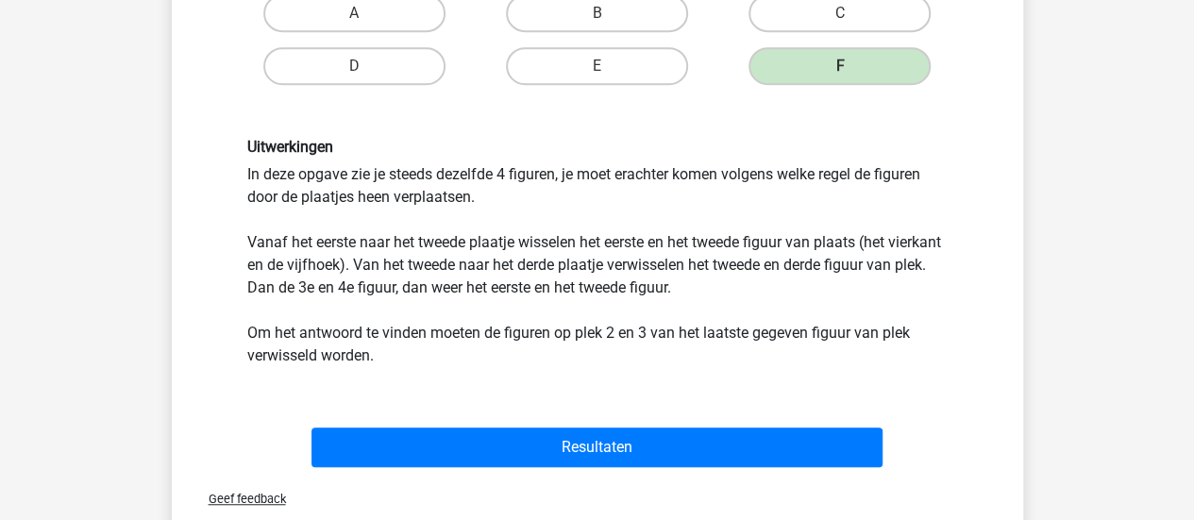
scroll to position [559, 0]
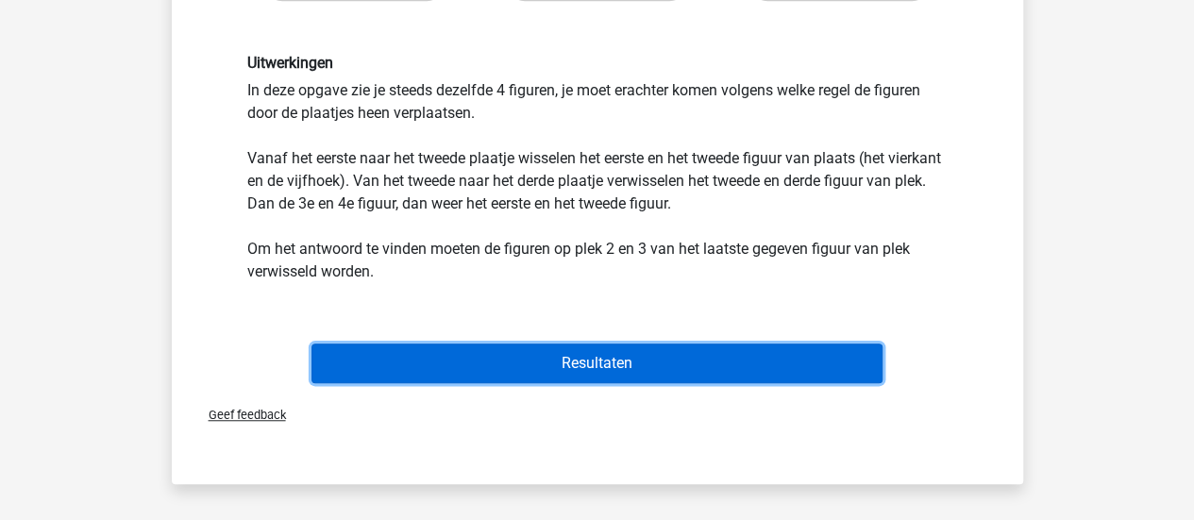
click at [739, 358] on button "Resultaten" at bounding box center [596, 364] width 571 height 40
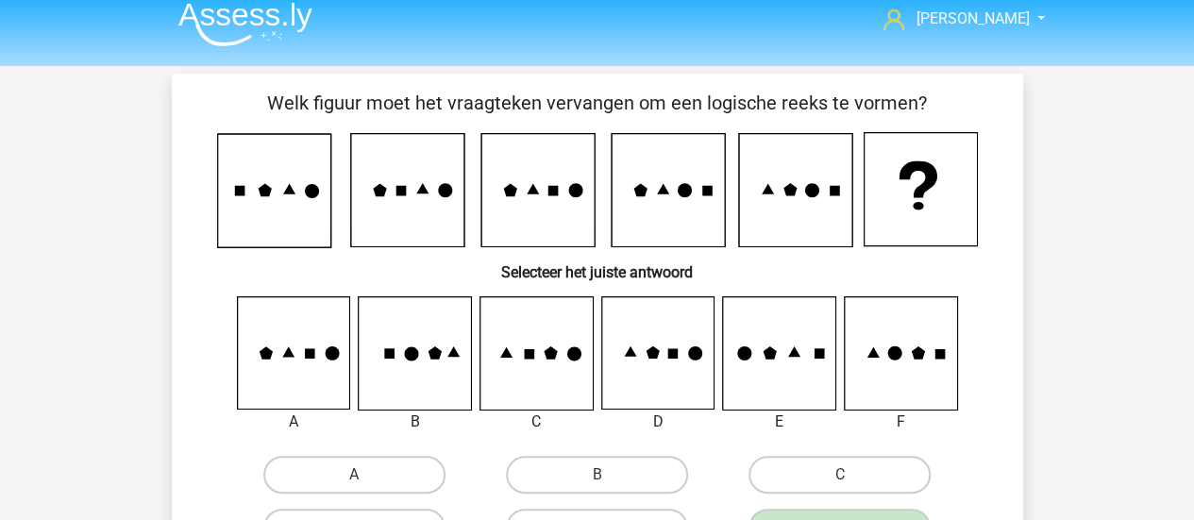
scroll to position [0, 0]
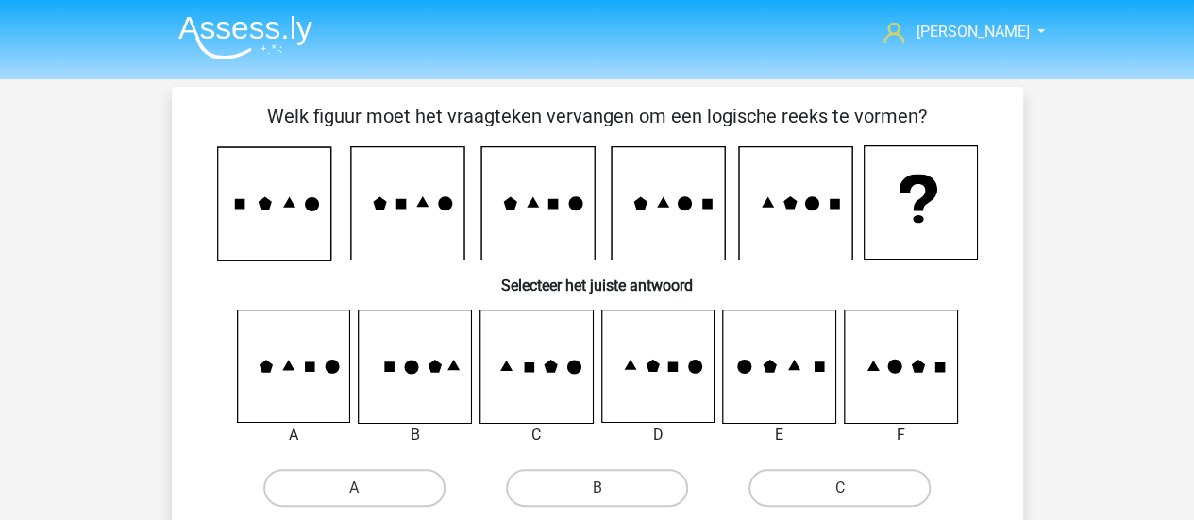
click at [259, 33] on img at bounding box center [245, 37] width 134 height 44
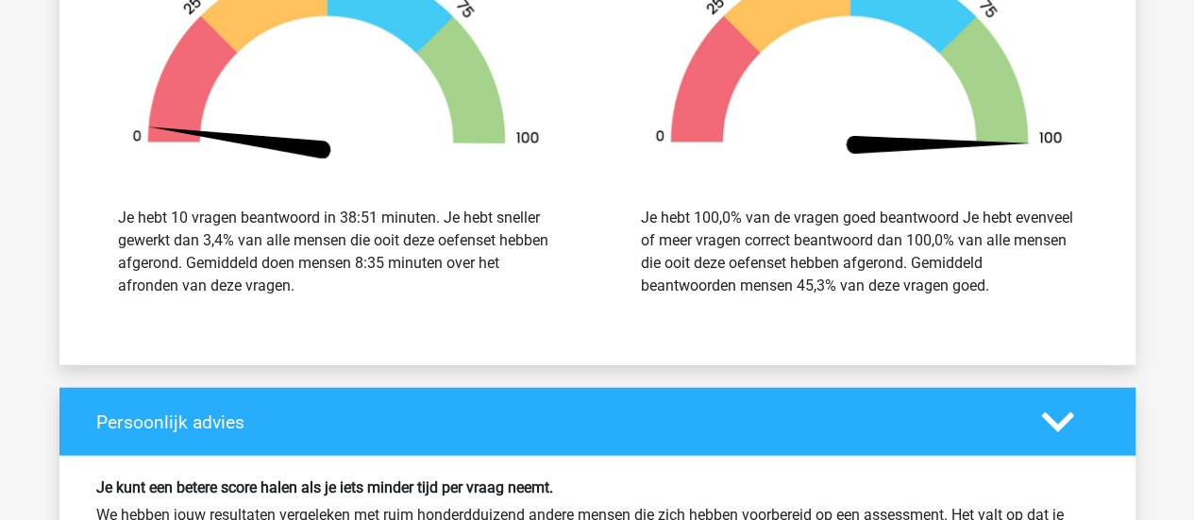
scroll to position [2171, 0]
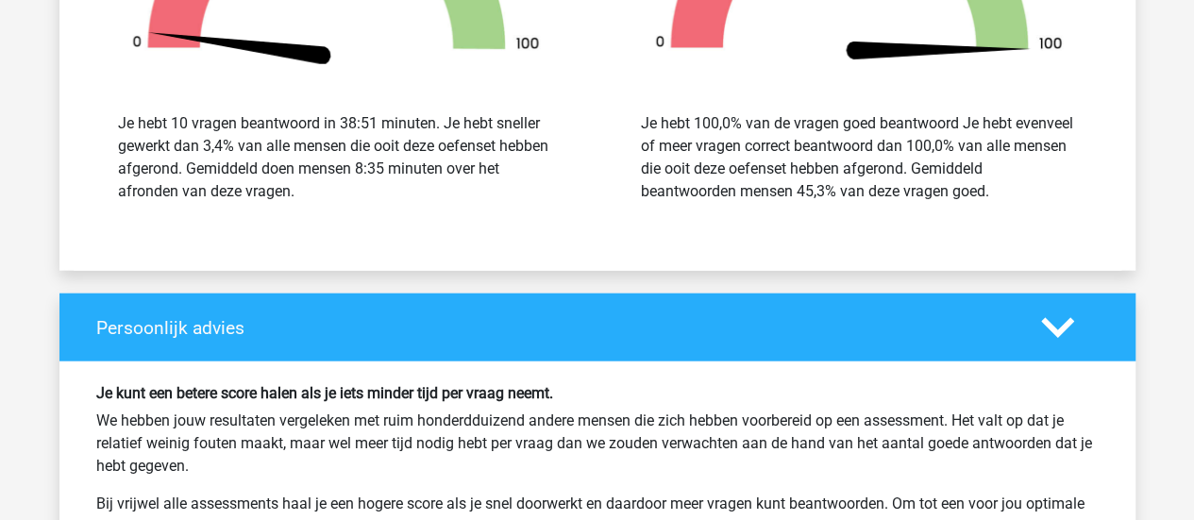
click at [1057, 311] on icon at bounding box center [1057, 327] width 33 height 33
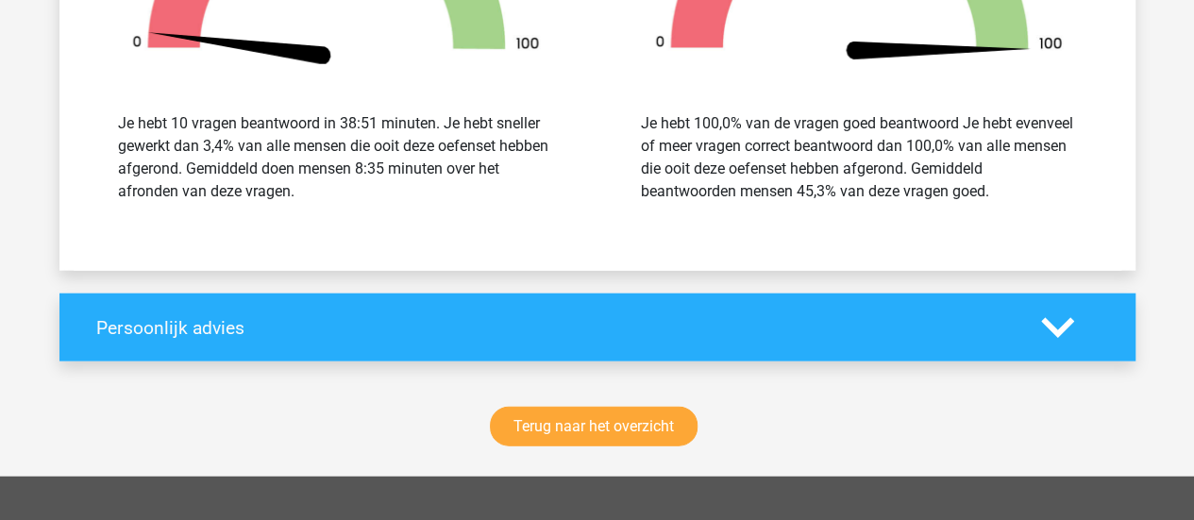
click at [1057, 311] on icon at bounding box center [1057, 327] width 33 height 33
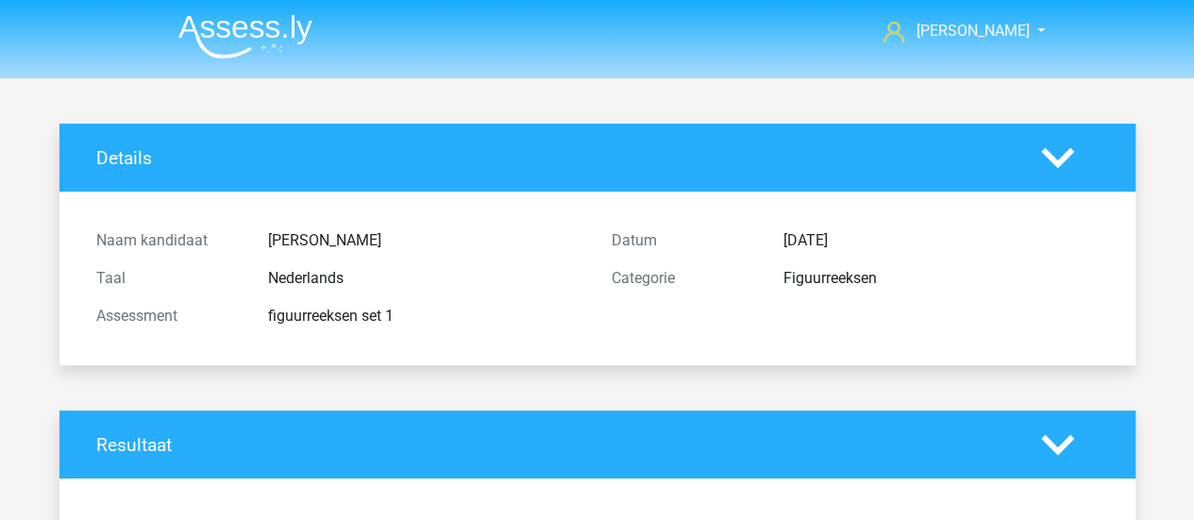
scroll to position [0, 0]
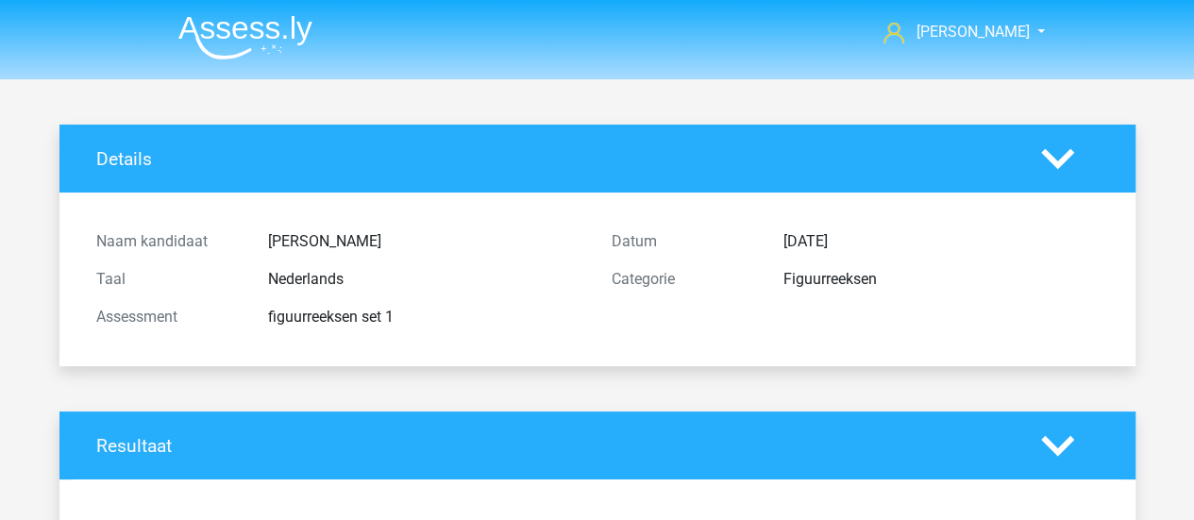
click at [1055, 163] on polygon at bounding box center [1057, 158] width 33 height 21
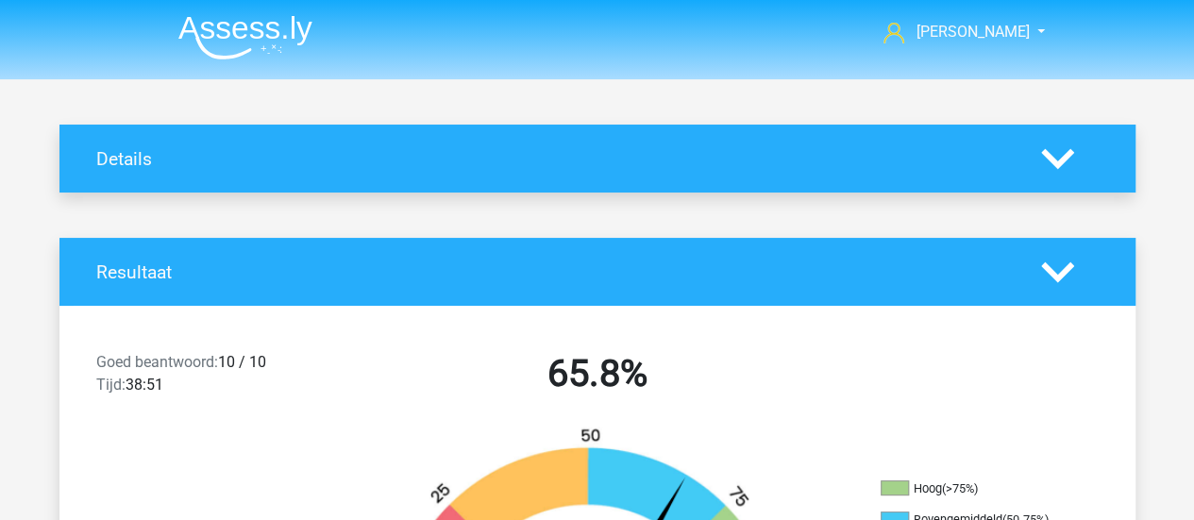
click at [1055, 163] on polygon at bounding box center [1057, 158] width 33 height 21
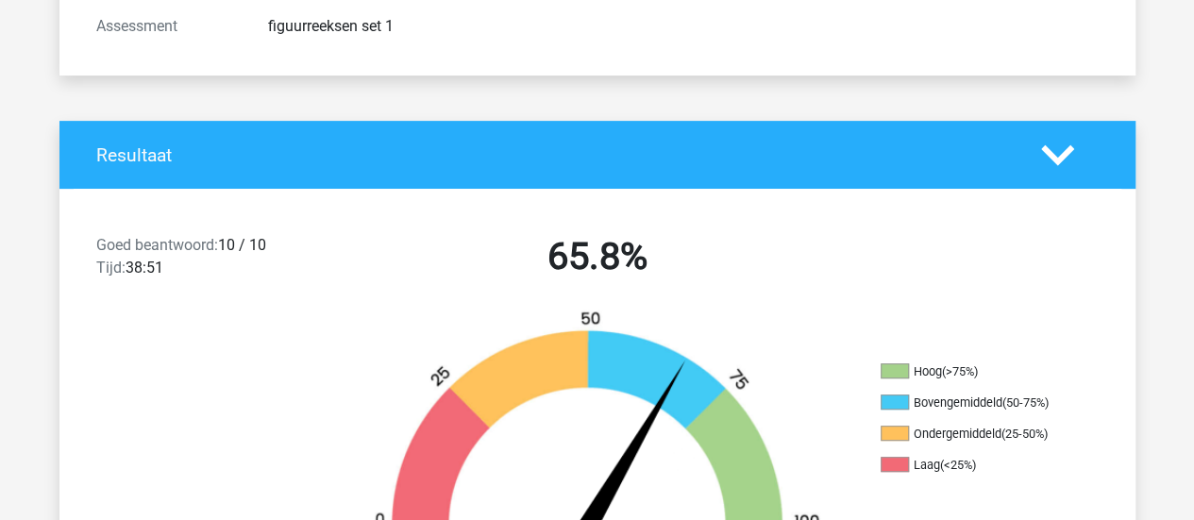
scroll to position [472, 0]
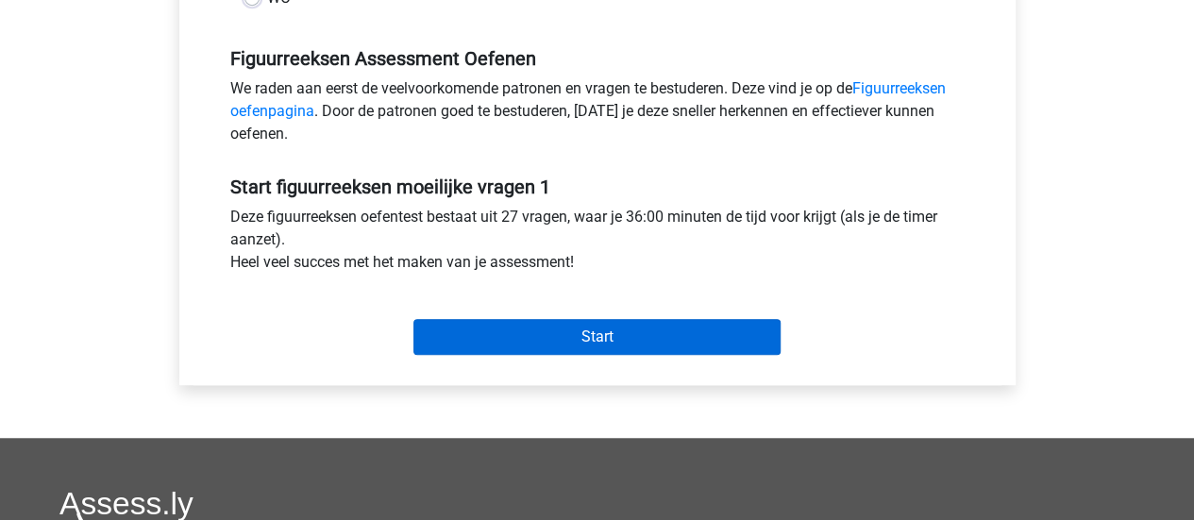
scroll to position [566, 0]
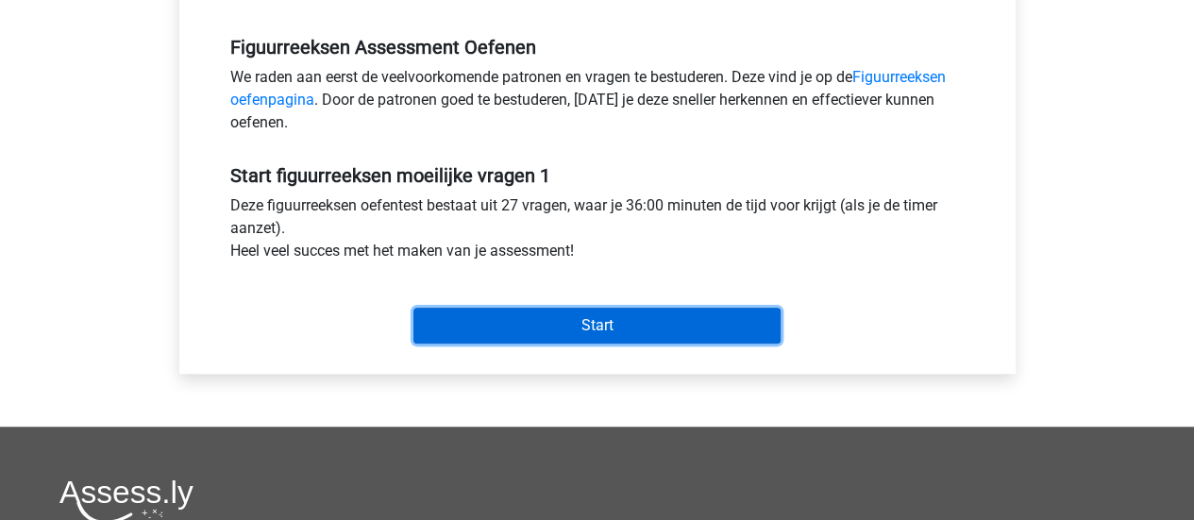
click at [644, 328] on input "Start" at bounding box center [596, 326] width 367 height 36
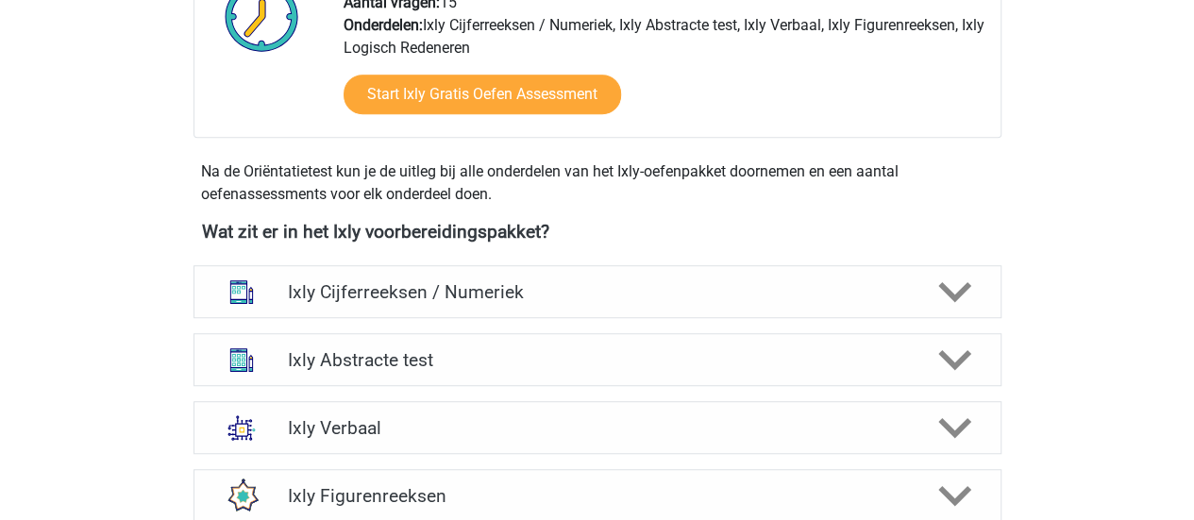
scroll to position [661, 0]
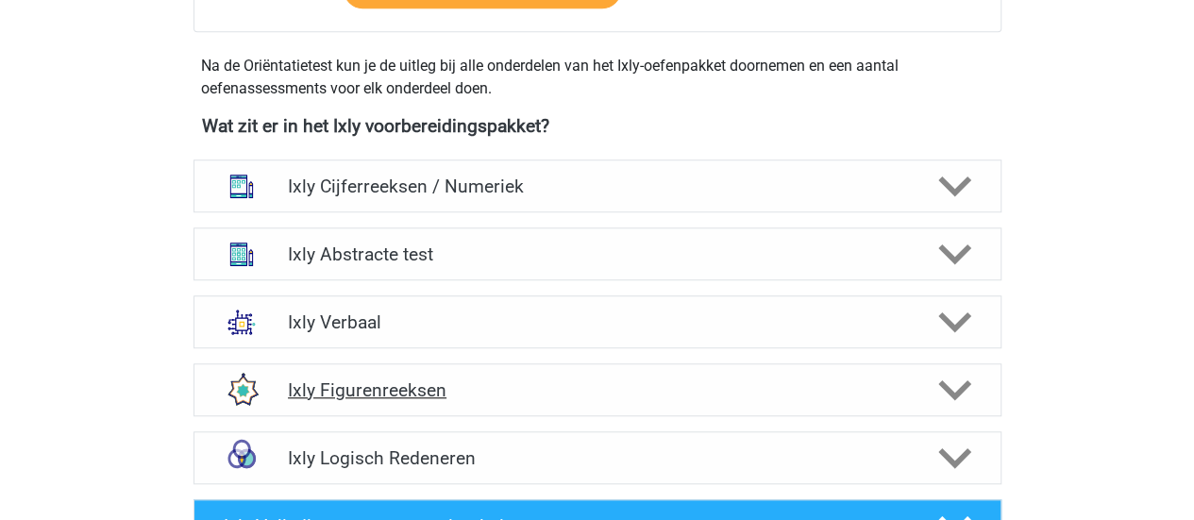
click at [634, 380] on h4 "Ixly Figurenreeksen" at bounding box center [597, 390] width 618 height 22
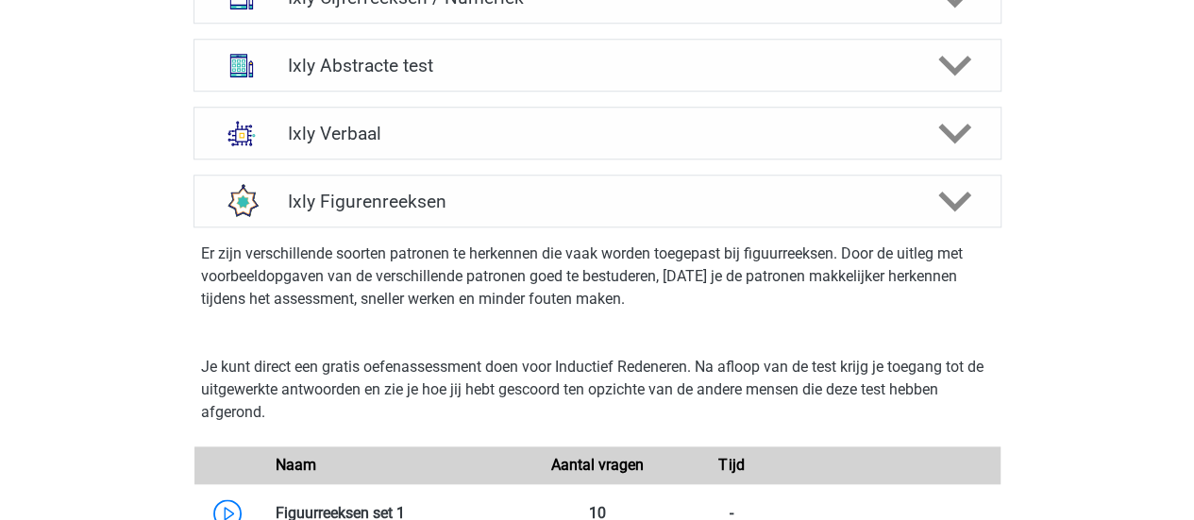
scroll to position [944, 0]
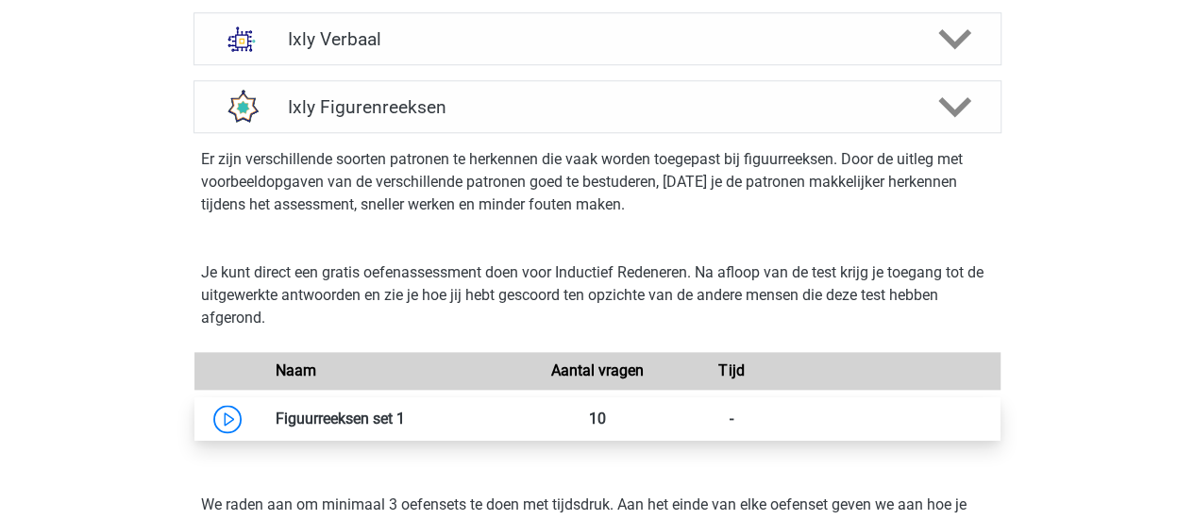
click at [405, 418] on link at bounding box center [405, 419] width 0 height 18
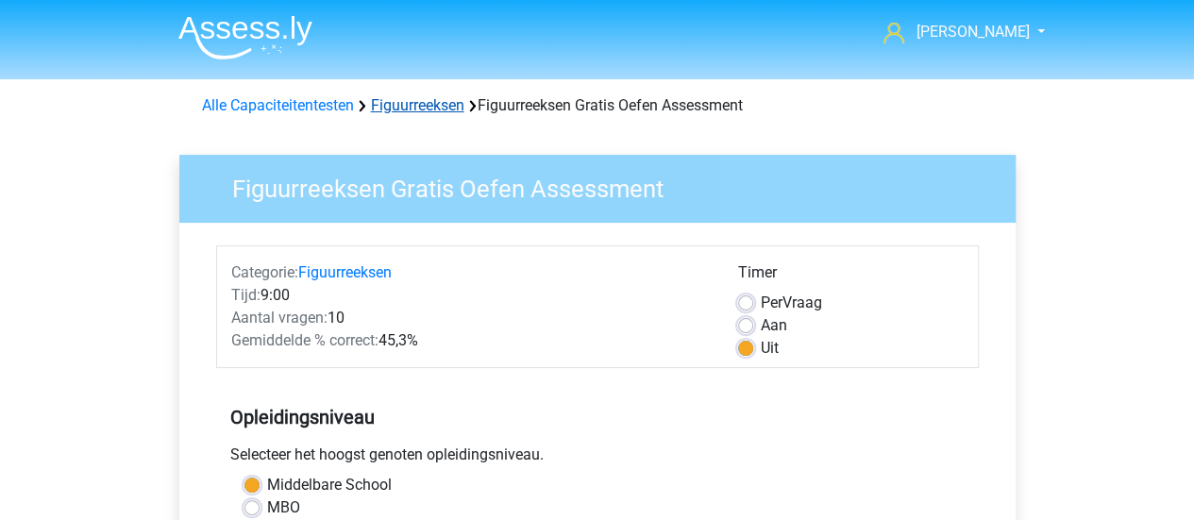
click at [430, 110] on link "Figuurreeksen" at bounding box center [417, 105] width 93 height 18
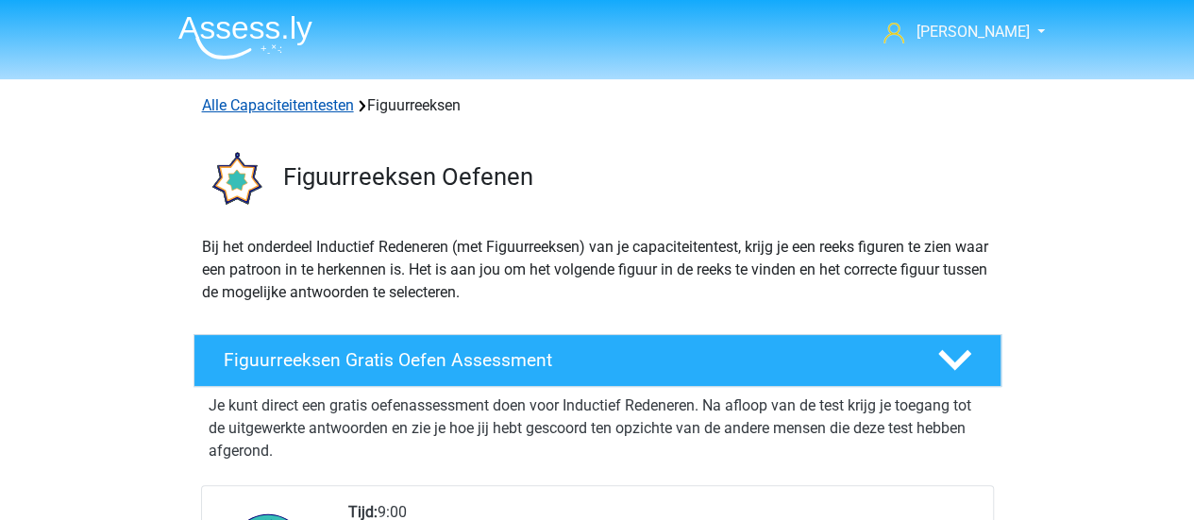
click at [318, 99] on link "Alle Capaciteitentesten" at bounding box center [278, 105] width 152 height 18
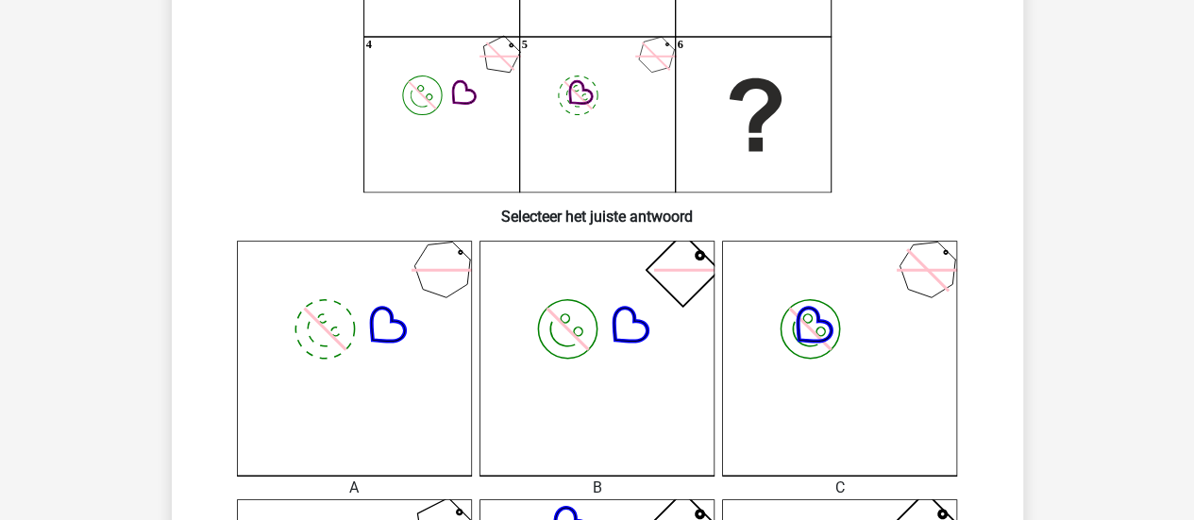
scroll to position [283, 0]
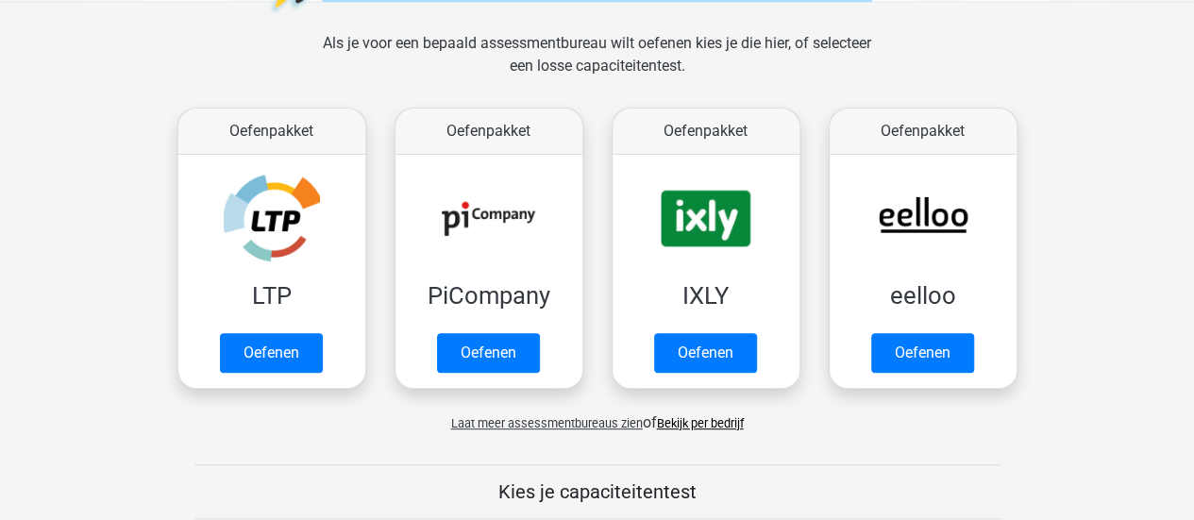
scroll to position [234, 0]
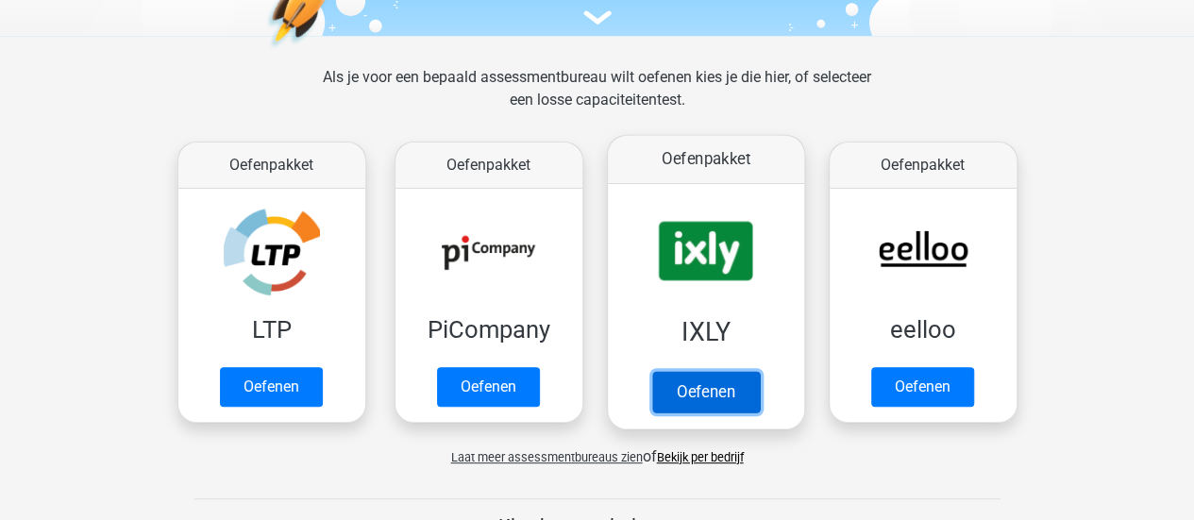
click at [708, 371] on link "Oefenen" at bounding box center [705, 392] width 108 height 42
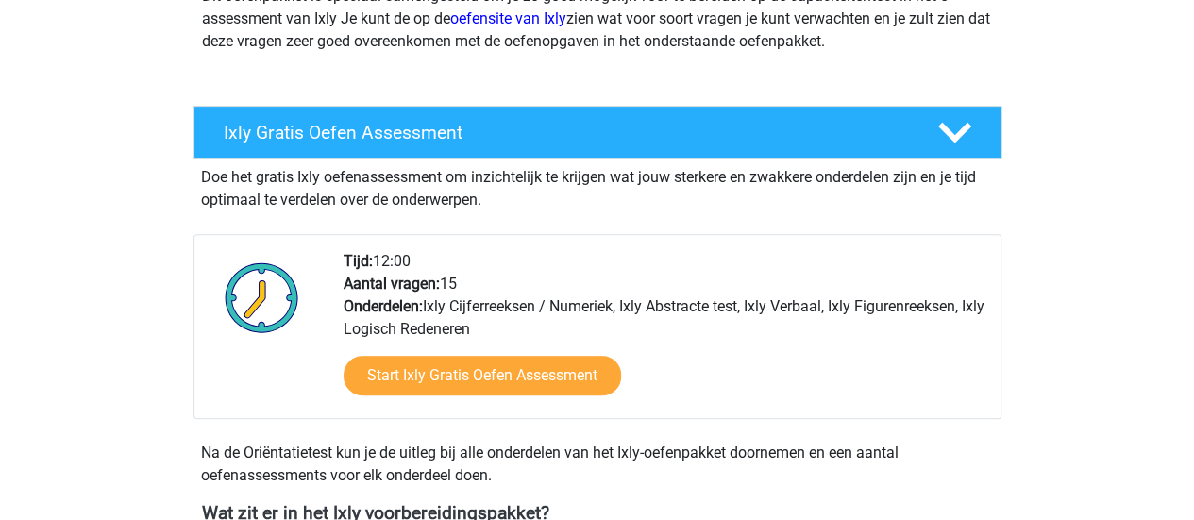
scroll to position [283, 0]
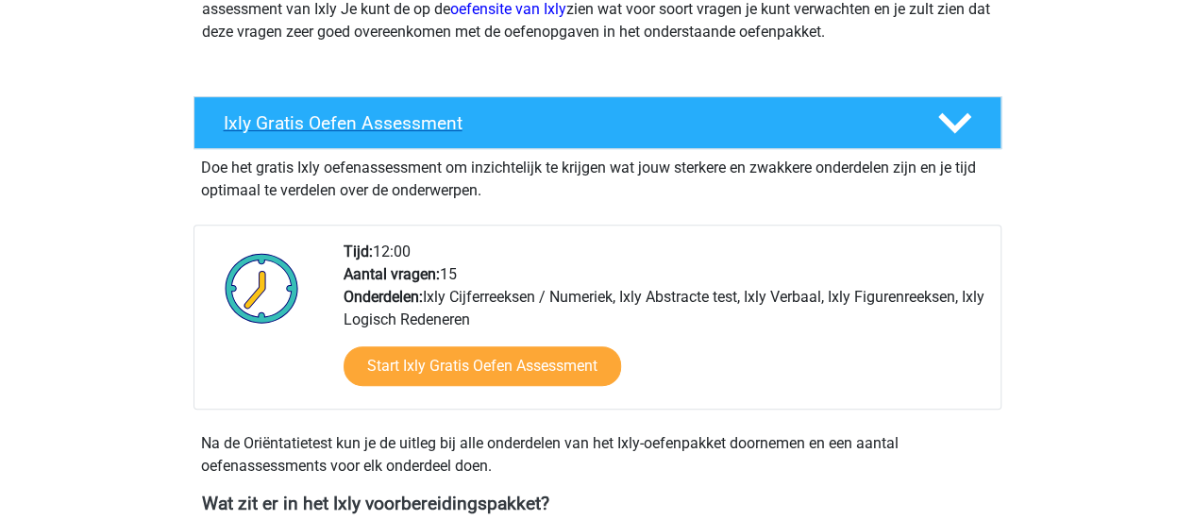
click at [961, 122] on polygon at bounding box center [954, 123] width 33 height 21
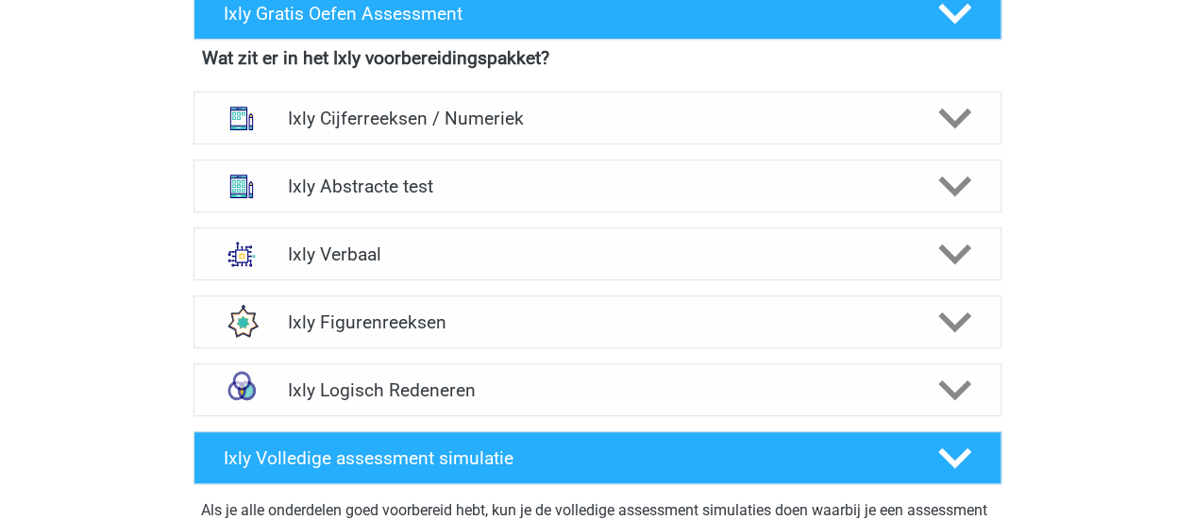
scroll to position [378, 0]
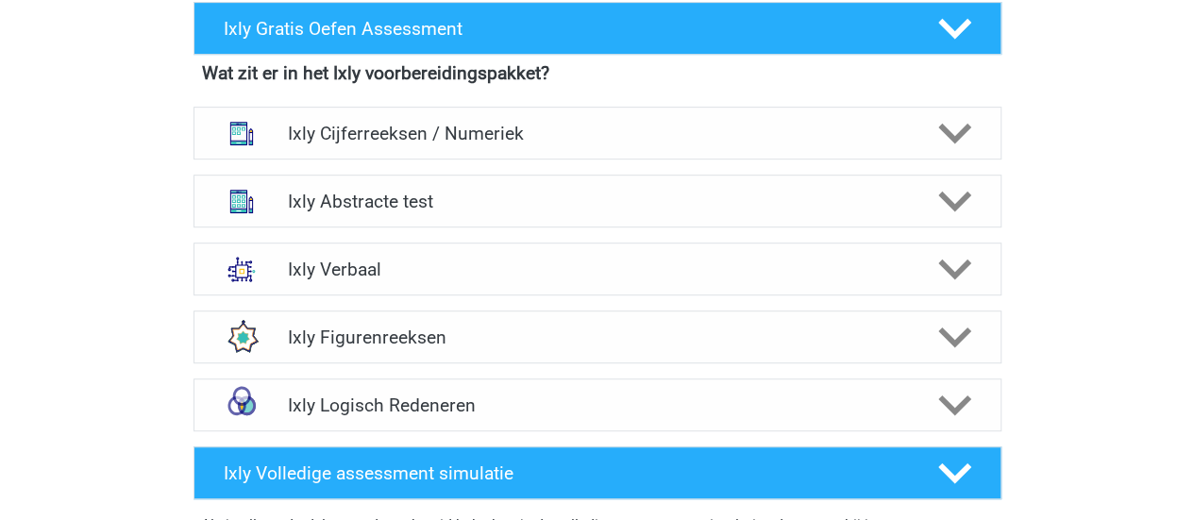
click at [1061, 139] on div "Jorinde Crone jorindecrone@gmail.com Nederlands" at bounding box center [597, 493] width 1194 height 1743
click at [737, 281] on div "Ixly Verbaal" at bounding box center [598, 269] width 808 height 53
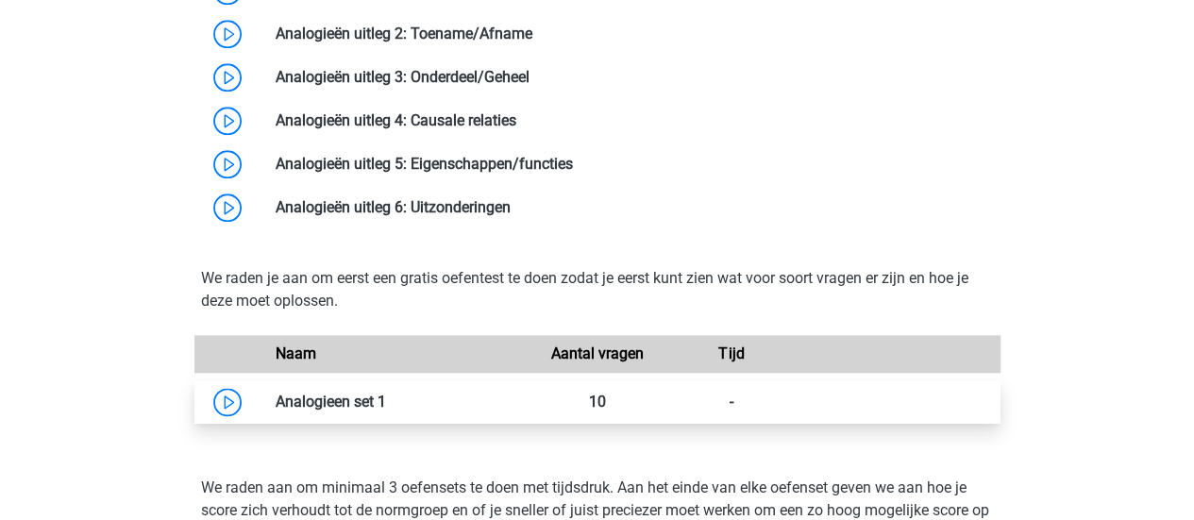
scroll to position [850, 0]
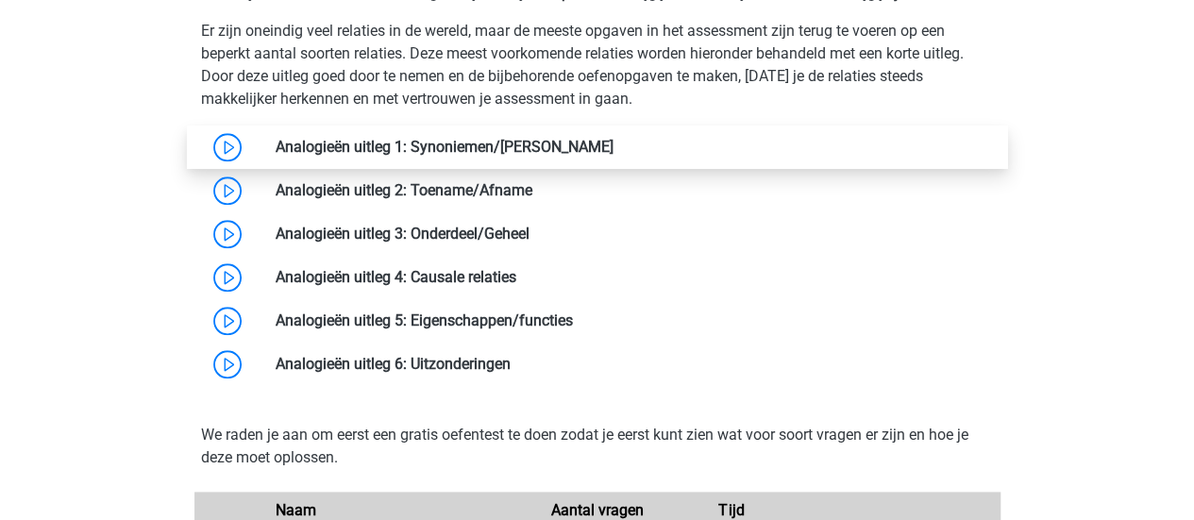
click at [614, 150] on link at bounding box center [614, 147] width 0 height 18
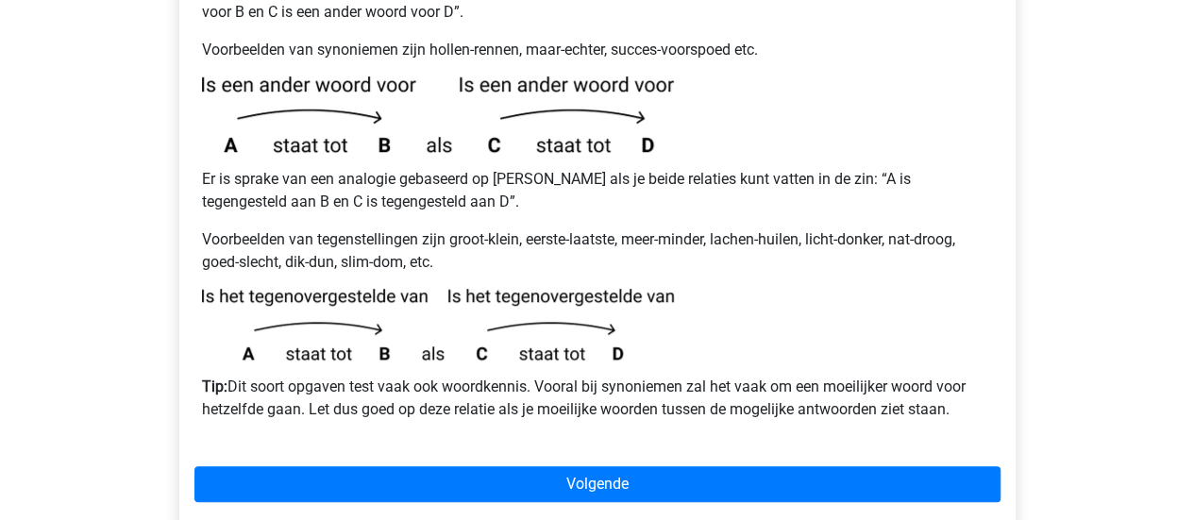
scroll to position [378, 0]
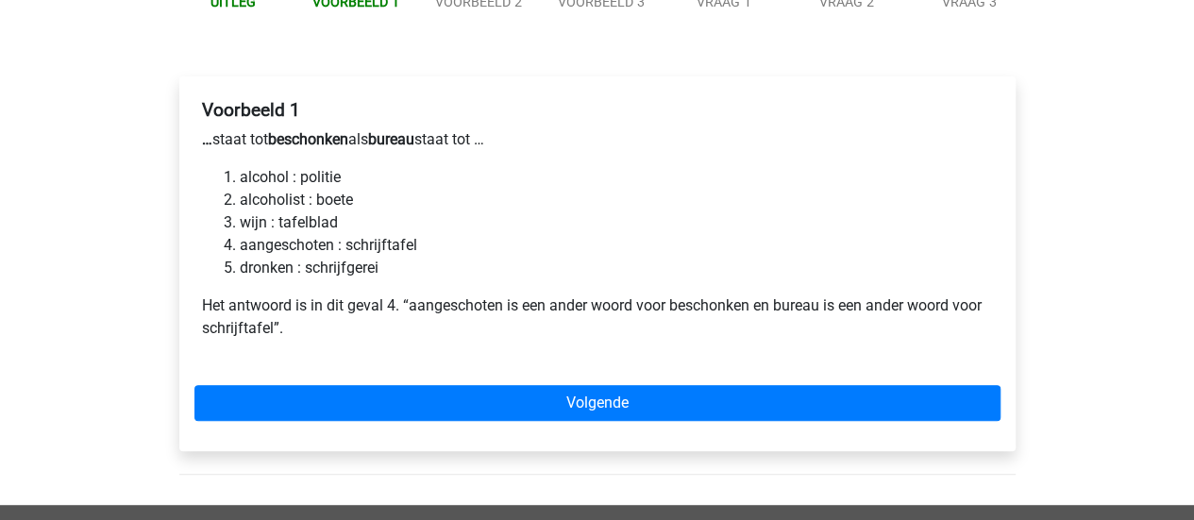
scroll to position [302, 0]
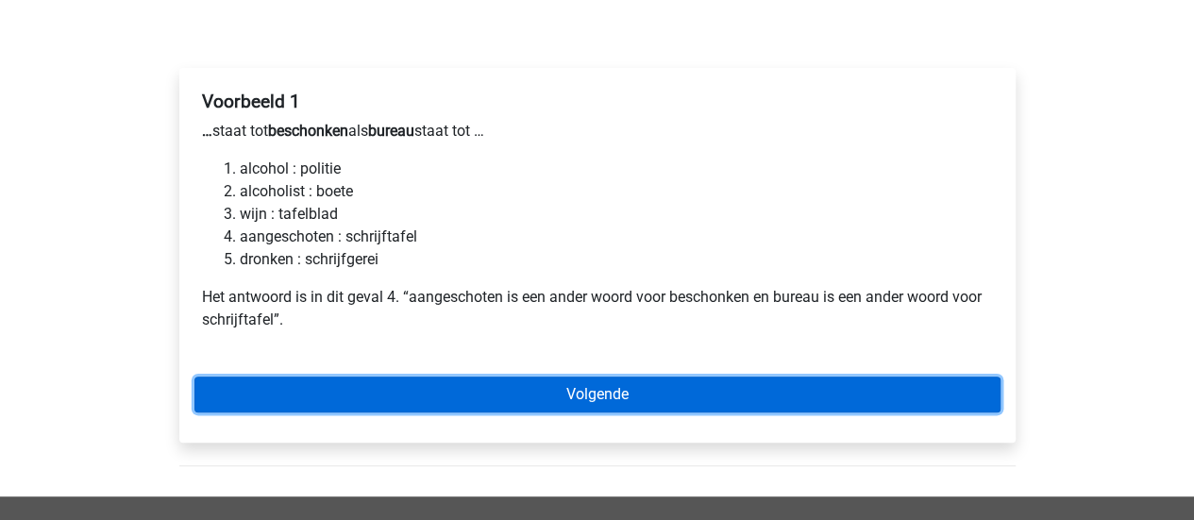
click at [387, 377] on link "Volgende" at bounding box center [597, 395] width 806 height 36
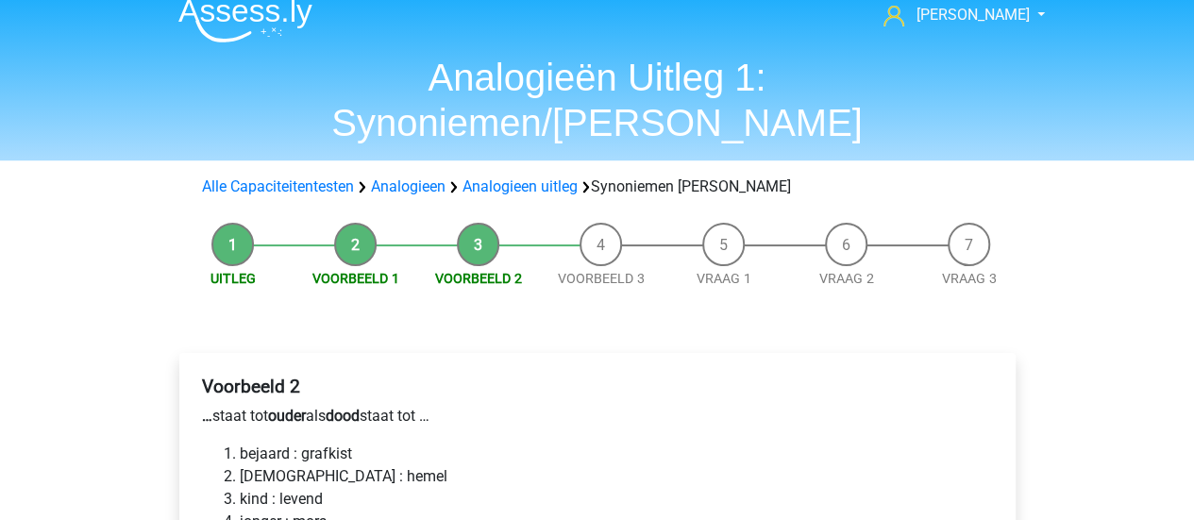
scroll to position [19, 0]
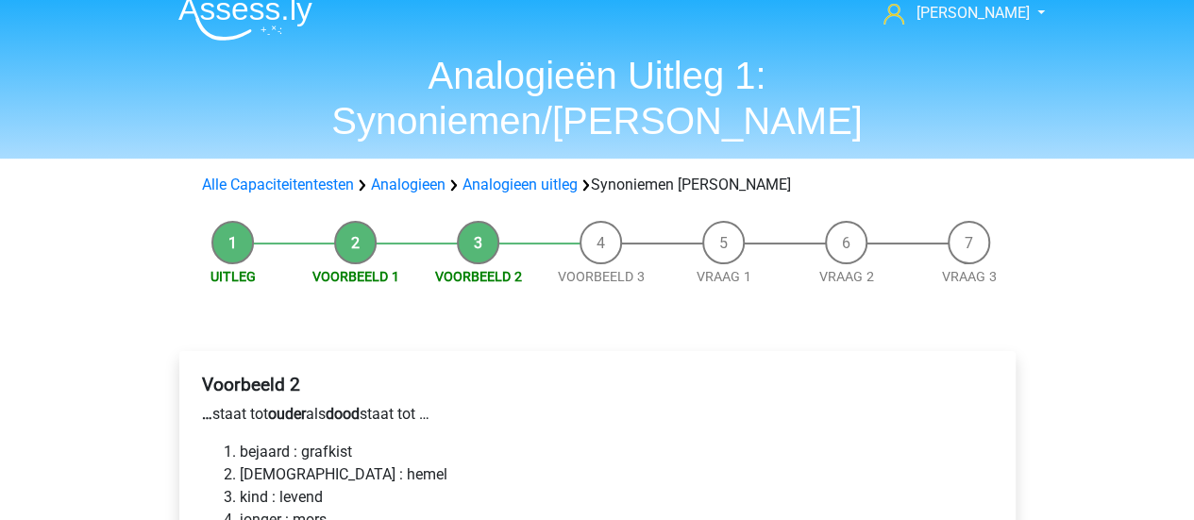
click at [244, 486] on li "kind : levend" at bounding box center [616, 497] width 753 height 23
click at [245, 486] on li "kind : levend" at bounding box center [616, 497] width 753 height 23
click at [275, 486] on li "kind : levend" at bounding box center [616, 497] width 753 height 23
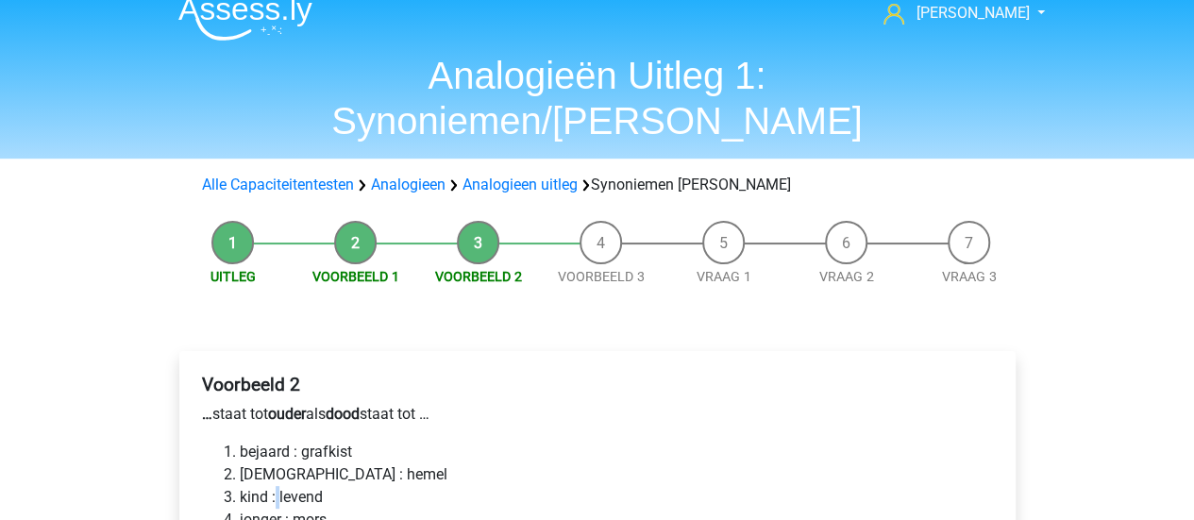
click at [275, 486] on li "kind : levend" at bounding box center [616, 497] width 753 height 23
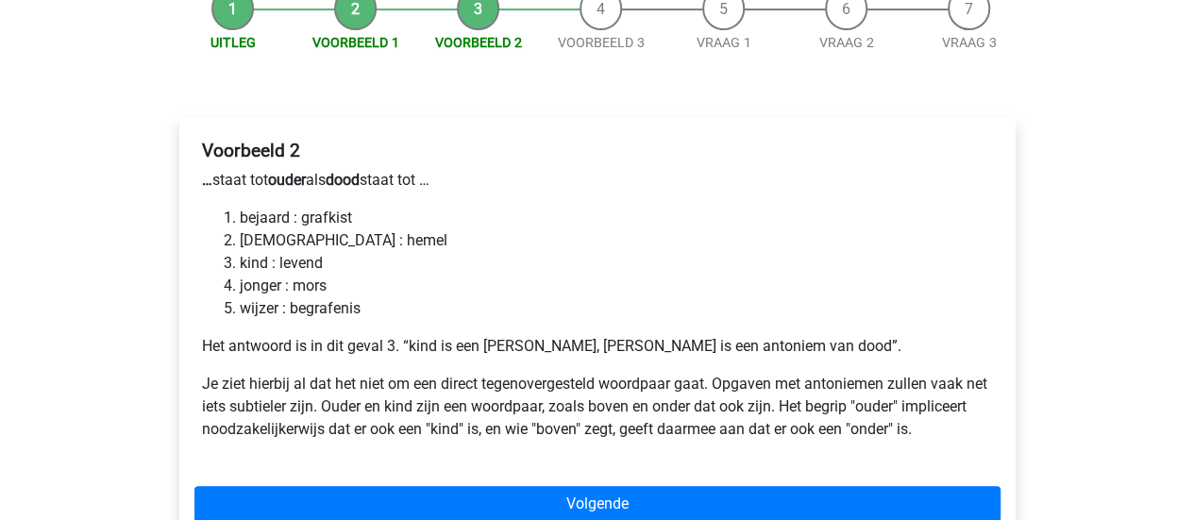
scroll to position [277, 0]
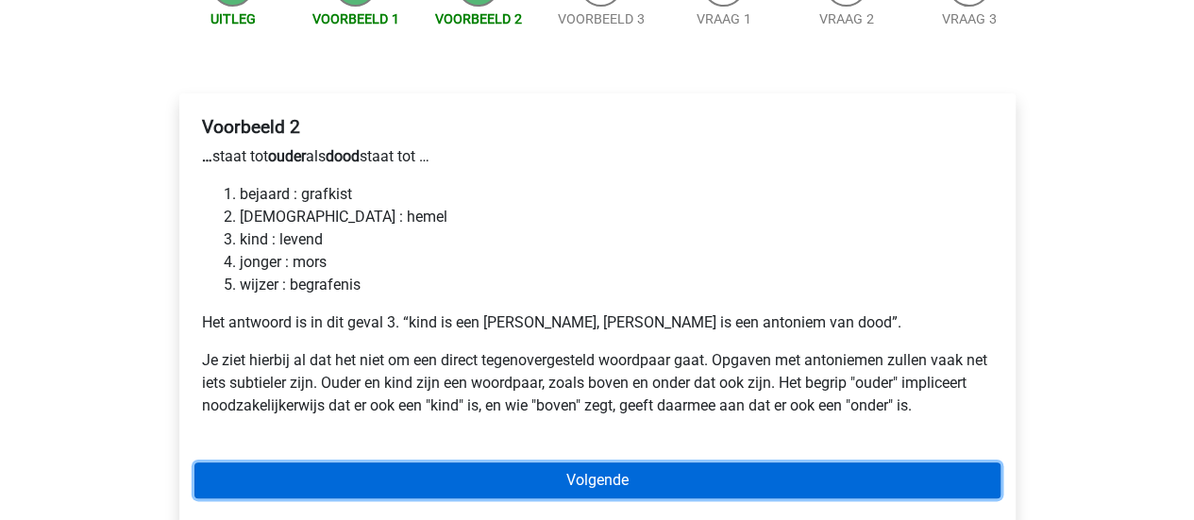
click at [729, 463] on link "Volgende" at bounding box center [597, 481] width 806 height 36
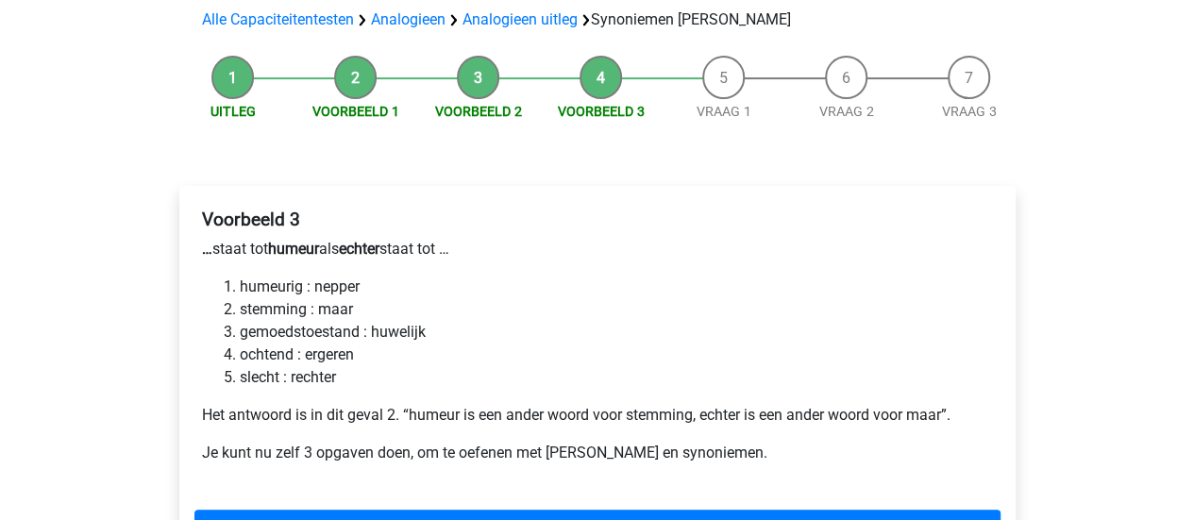
scroll to position [213, 0]
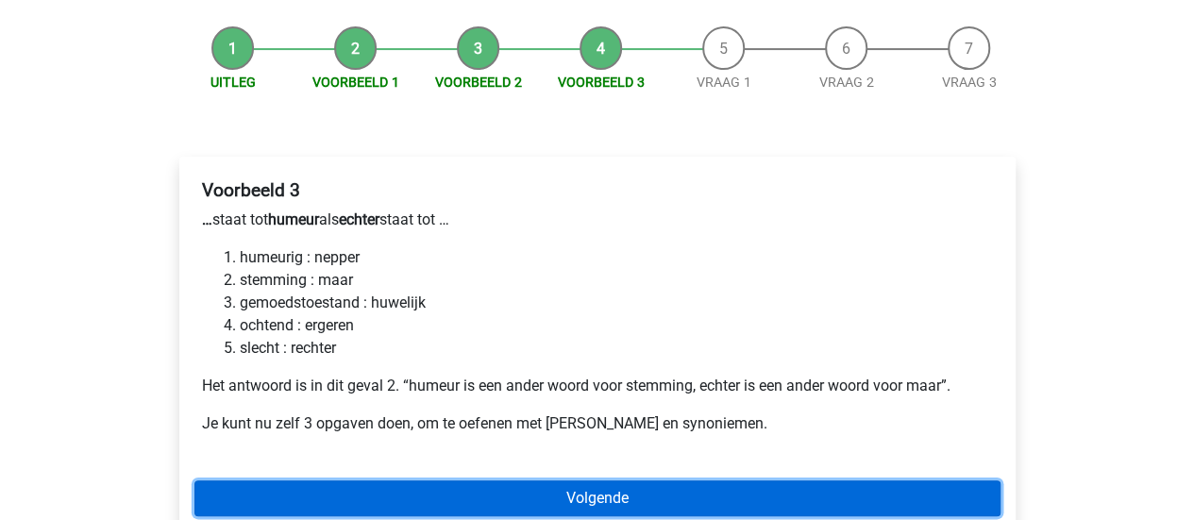
click at [661, 480] on link "Volgende" at bounding box center [597, 498] width 806 height 36
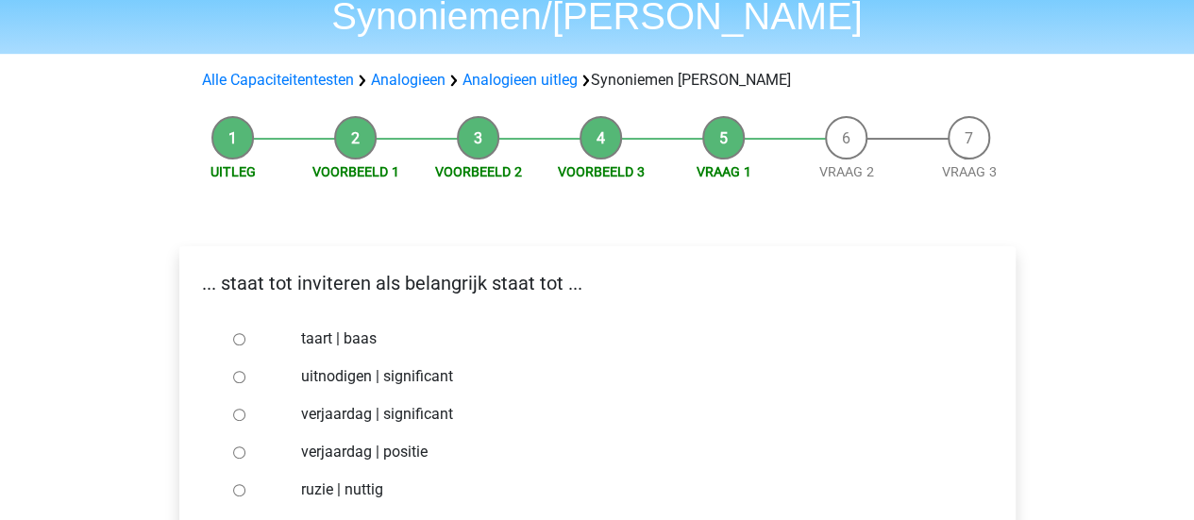
scroll to position [94, 0]
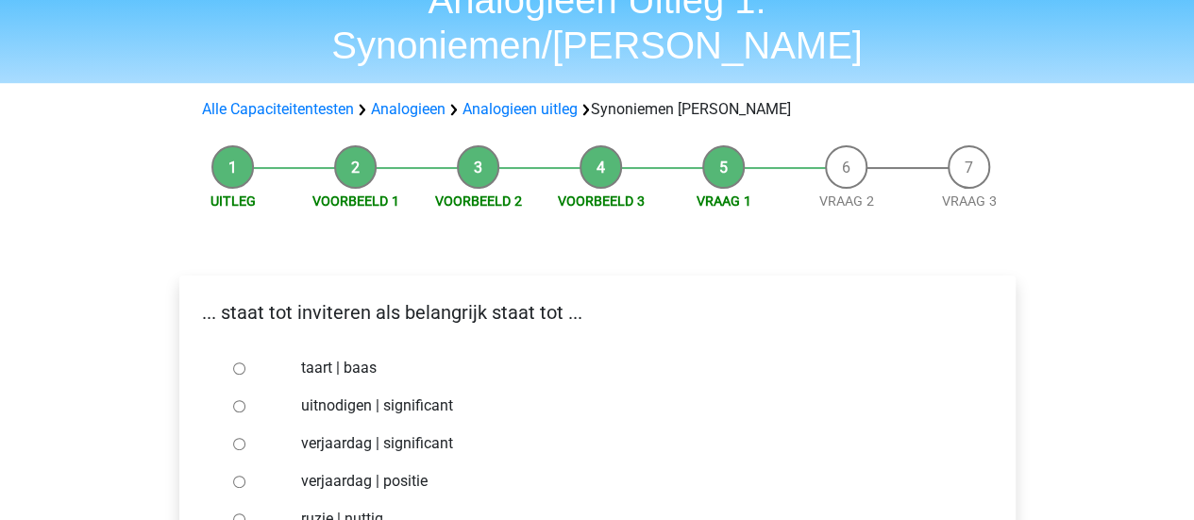
click at [239, 400] on input "uitnodigen | significant" at bounding box center [239, 406] width 12 height 12
radio input "true"
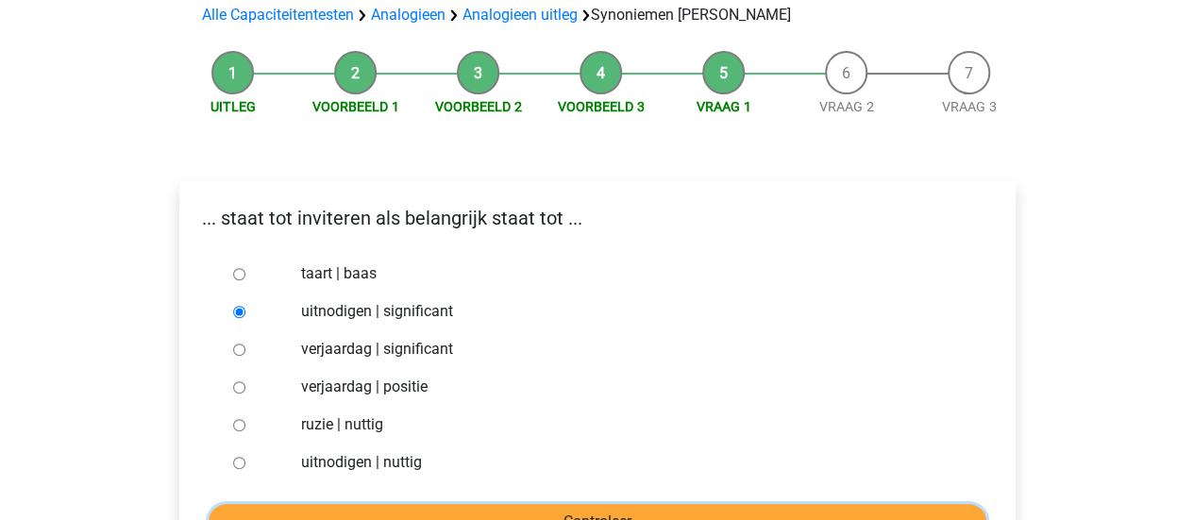
click at [558, 504] on input "Controleer" at bounding box center [598, 522] width 778 height 36
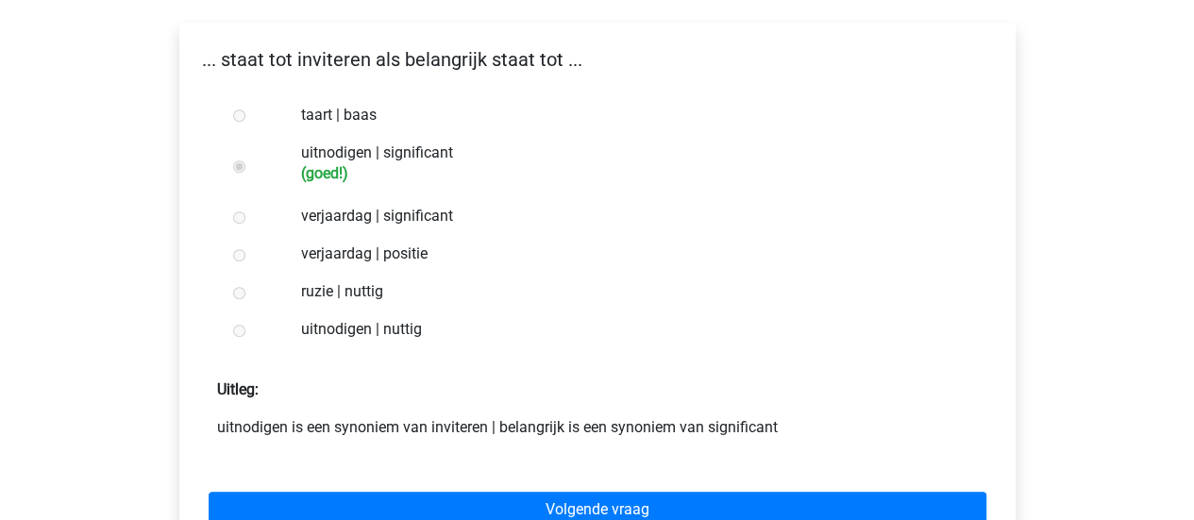
scroll to position [378, 0]
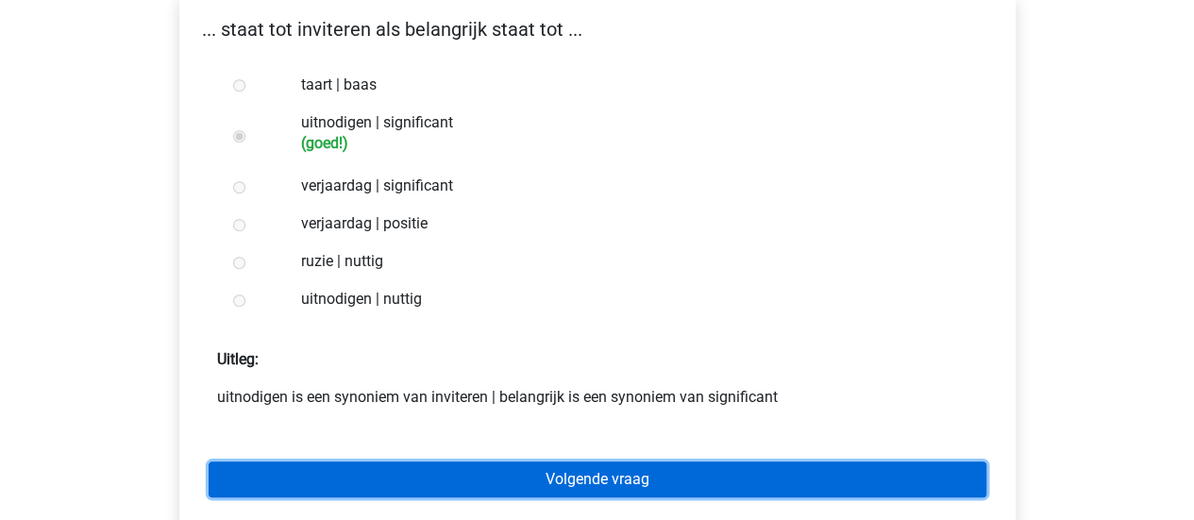
click at [561, 462] on link "Volgende vraag" at bounding box center [598, 480] width 778 height 36
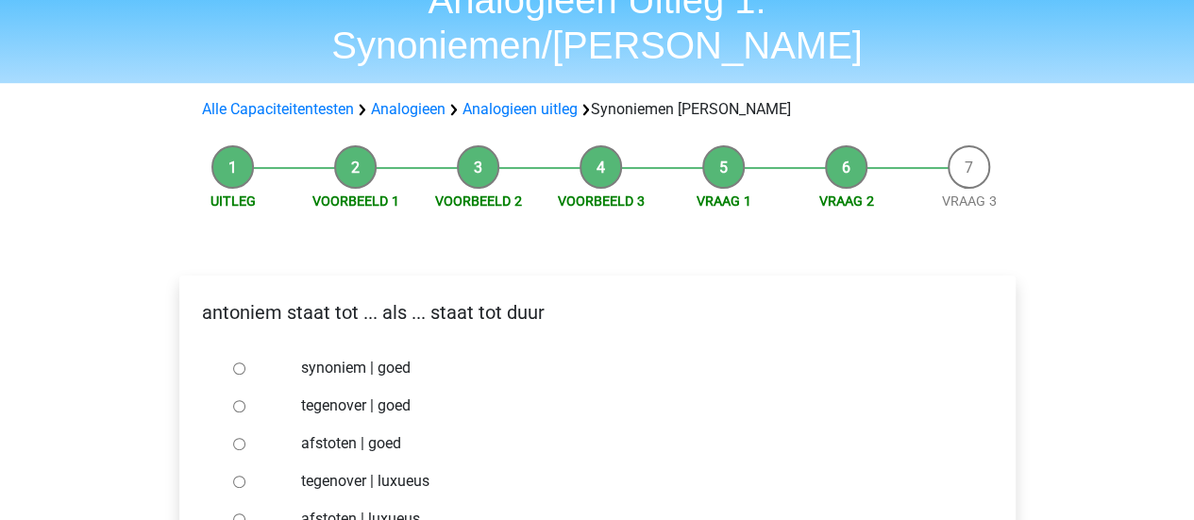
scroll to position [189, 0]
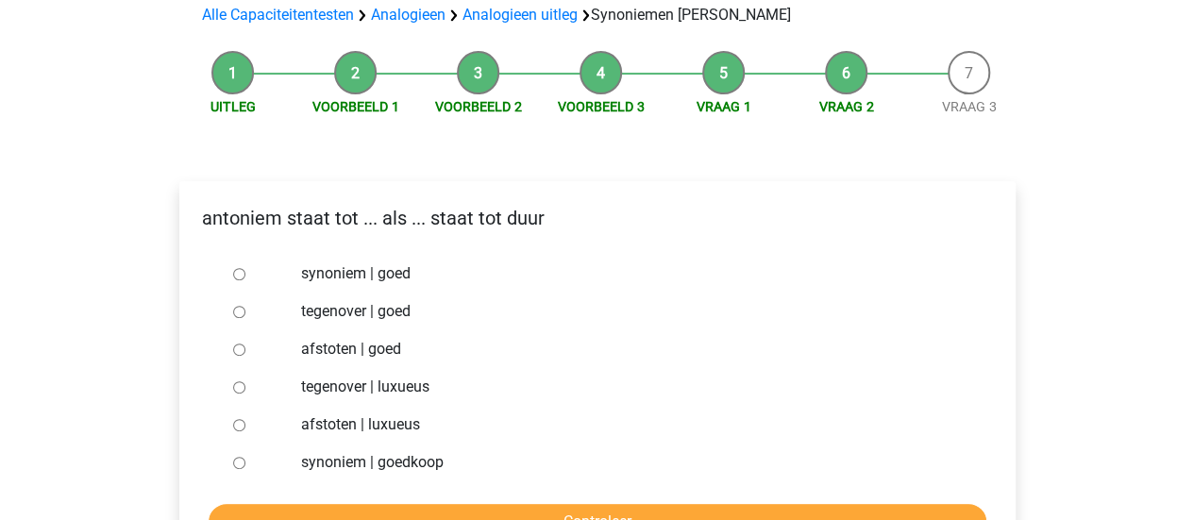
click at [389, 451] on label "synoniem | goedkoop" at bounding box center [627, 462] width 653 height 23
click at [245, 457] on input "synoniem | goedkoop" at bounding box center [239, 463] width 12 height 12
radio input "true"
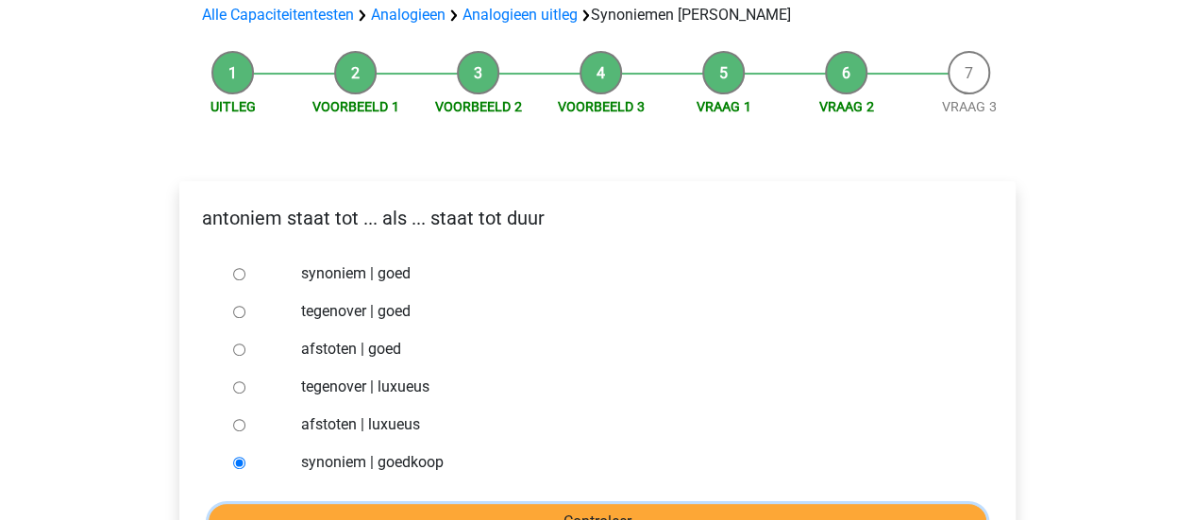
click at [599, 504] on input "Controleer" at bounding box center [598, 522] width 778 height 36
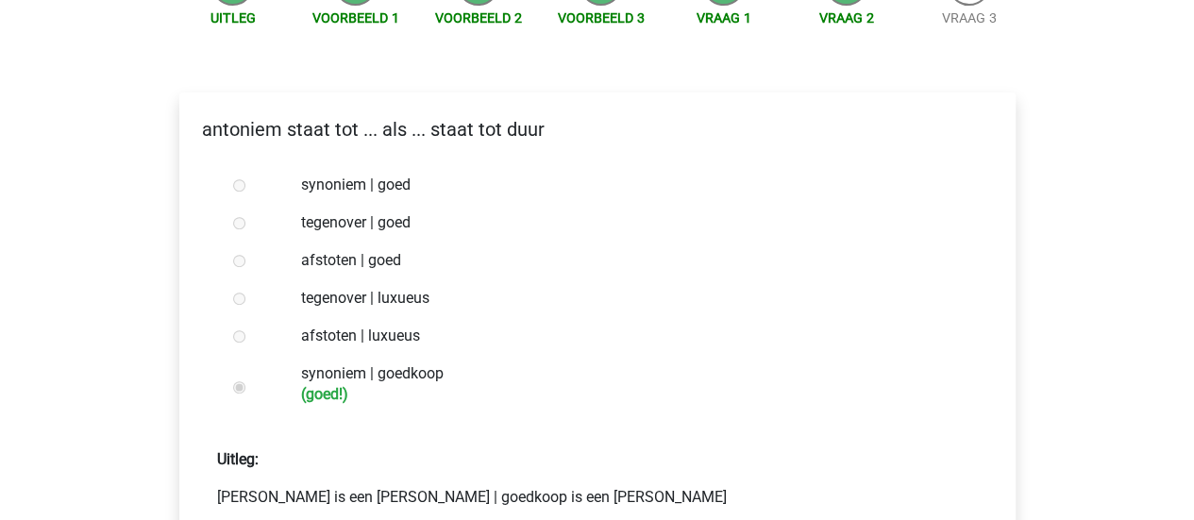
scroll to position [378, 0]
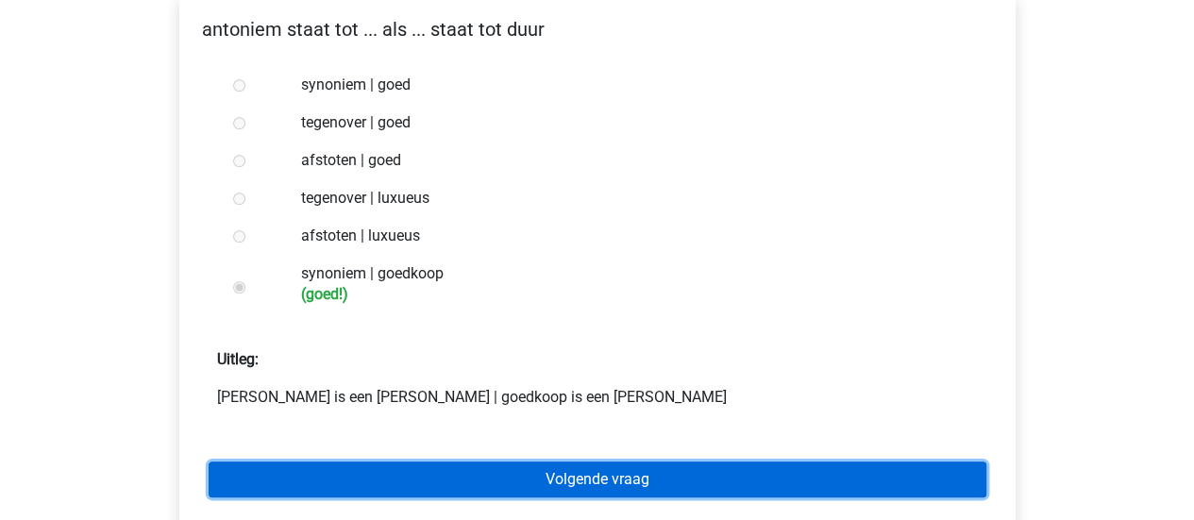
click at [642, 462] on link "Volgende vraag" at bounding box center [598, 480] width 778 height 36
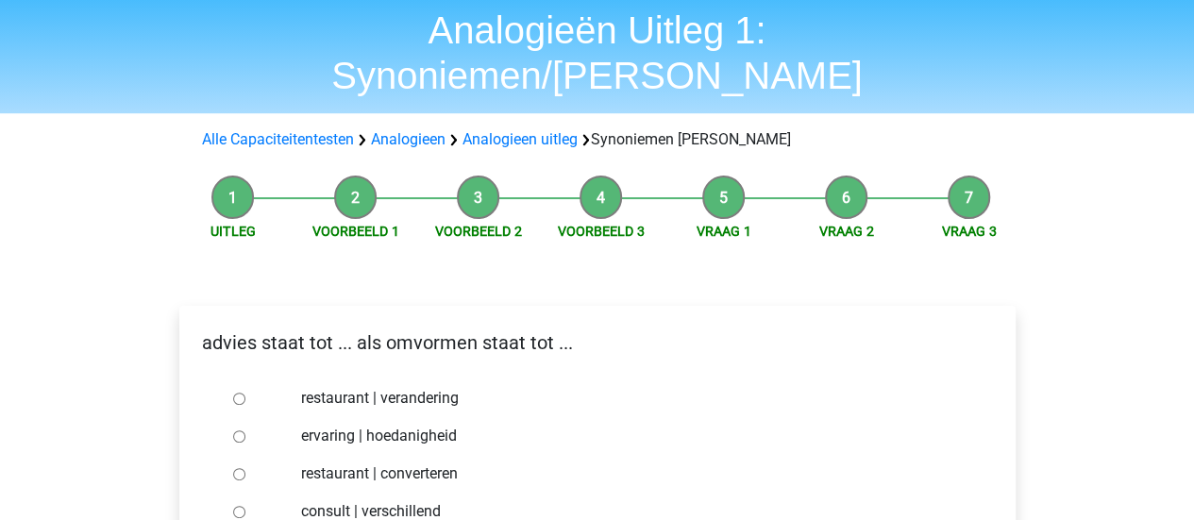
scroll to position [189, 0]
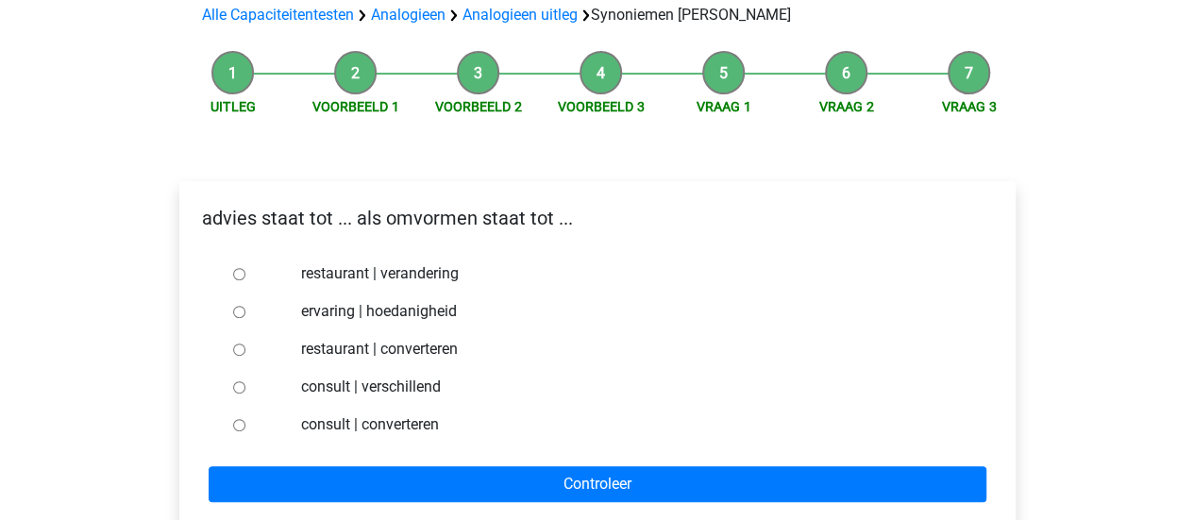
click at [321, 376] on label "consult | verschillend" at bounding box center [627, 387] width 653 height 23
click at [245, 381] on input "consult | verschillend" at bounding box center [239, 387] width 12 height 12
radio input "true"
click at [389, 413] on label "consult | converteren" at bounding box center [627, 424] width 653 height 23
click at [245, 419] on input "consult | converteren" at bounding box center [239, 425] width 12 height 12
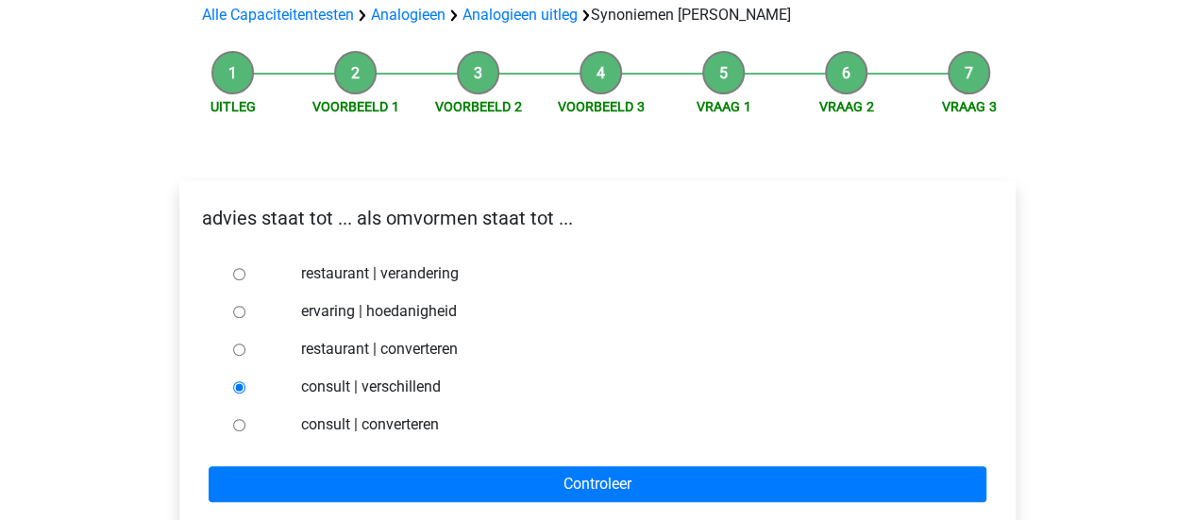
radio input "true"
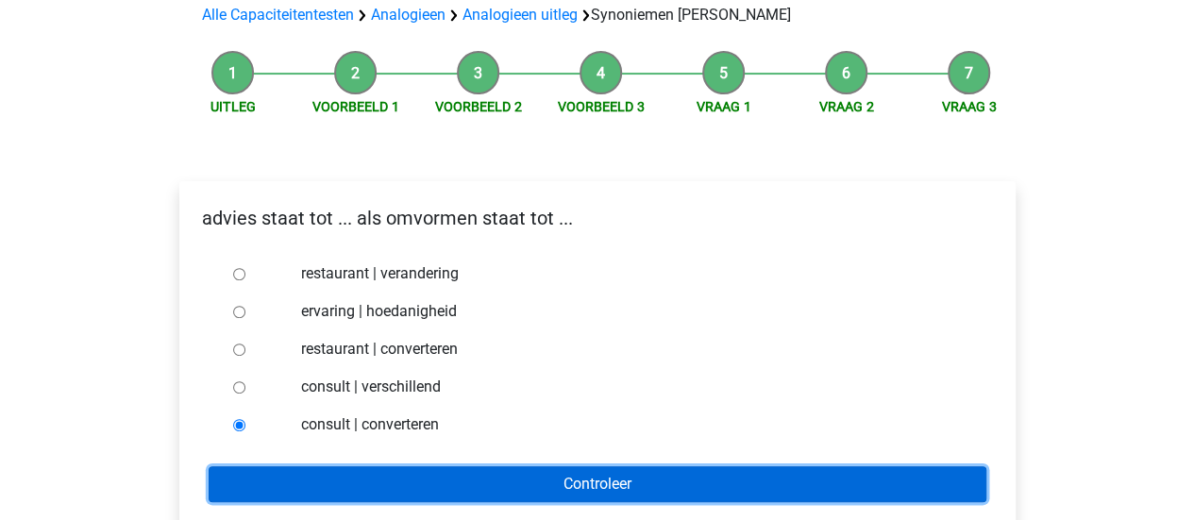
click at [503, 466] on input "Controleer" at bounding box center [598, 484] width 778 height 36
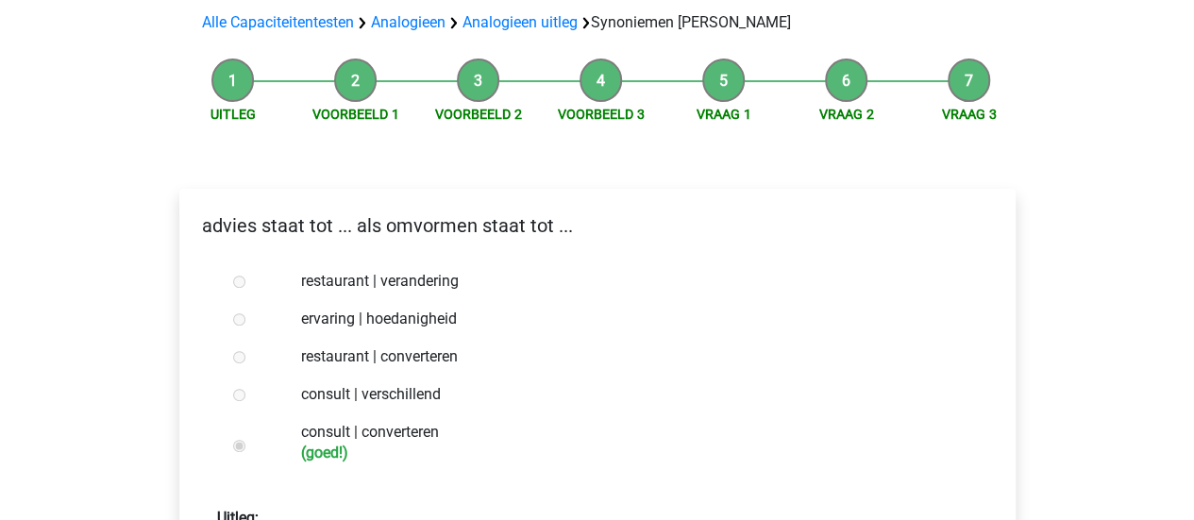
scroll to position [283, 0]
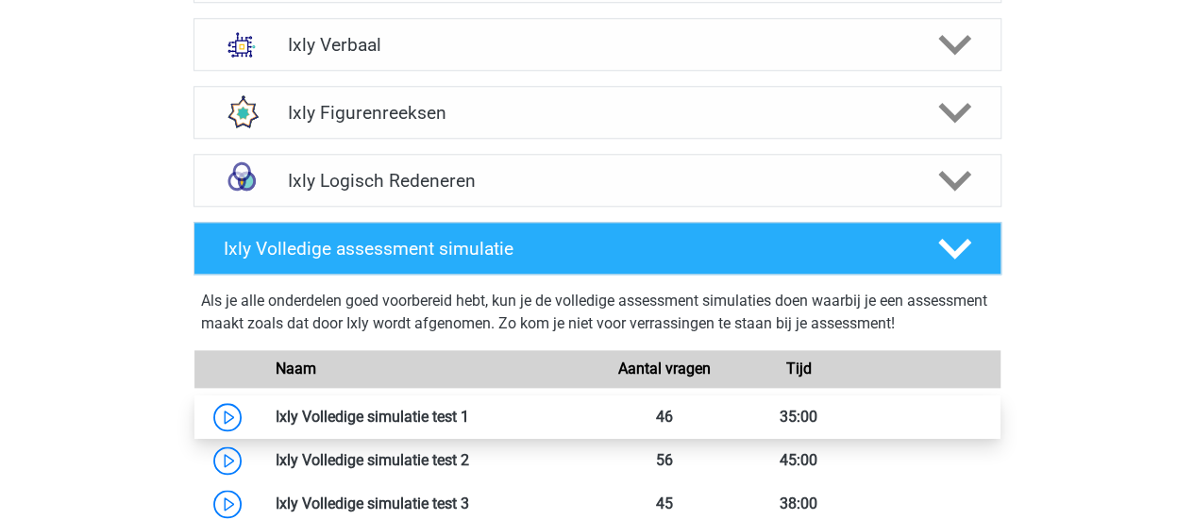
scroll to position [755, 0]
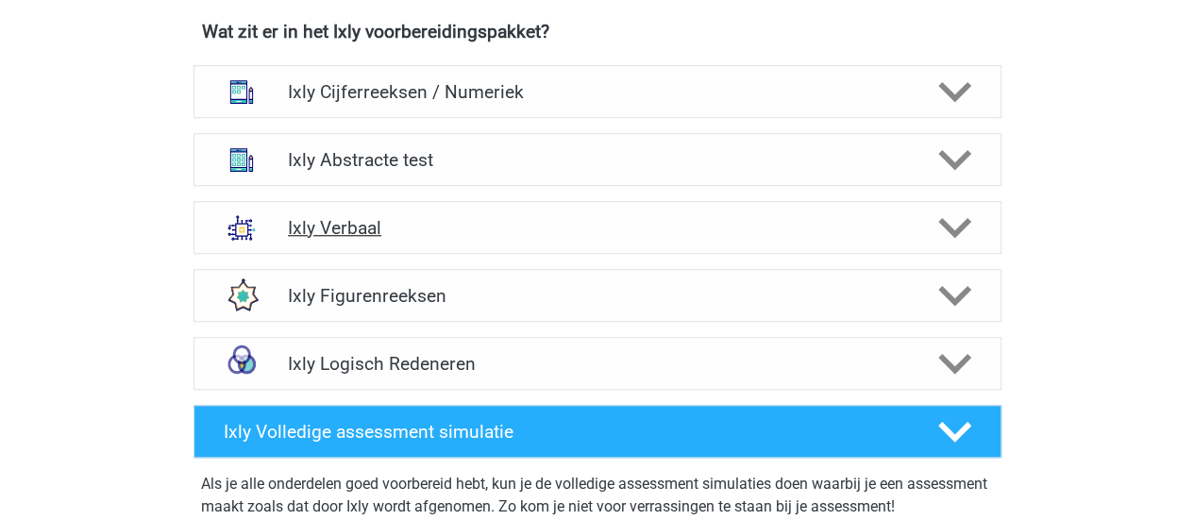
click at [375, 231] on h4 "Ixly Verbaal" at bounding box center [597, 228] width 618 height 22
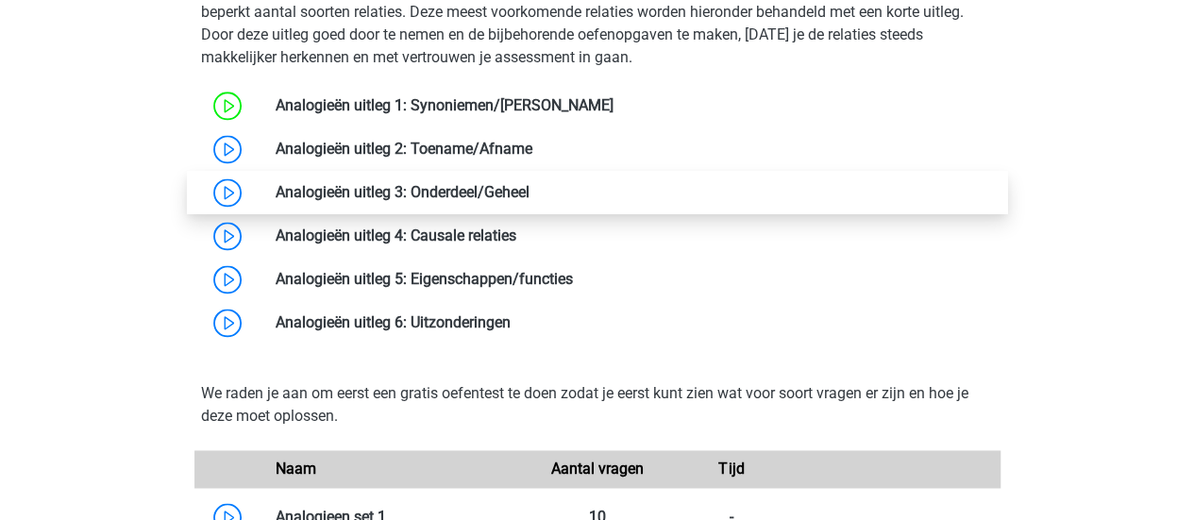
scroll to position [1133, 0]
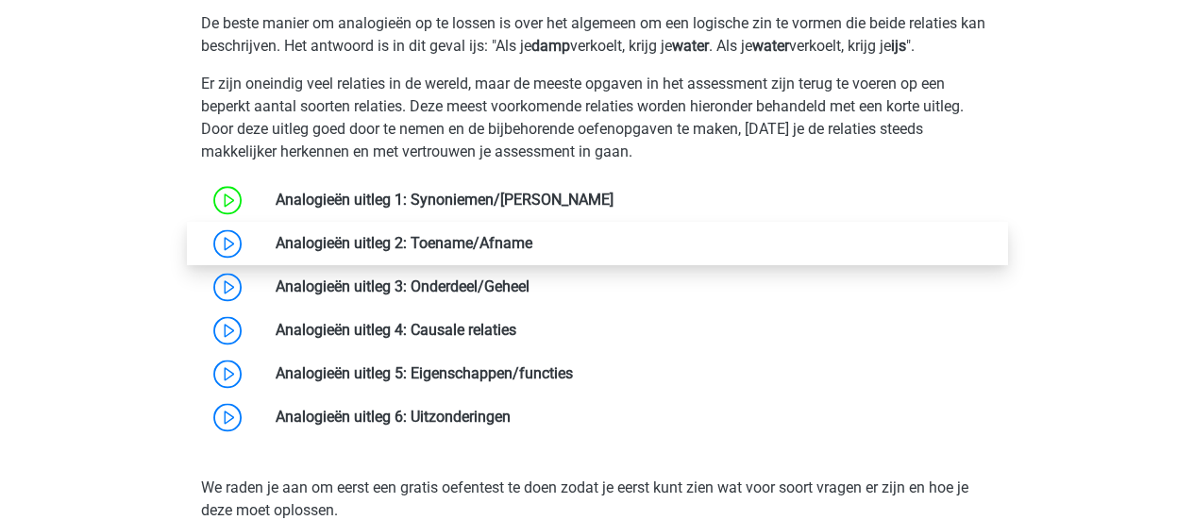
click at [532, 241] on link at bounding box center [532, 243] width 0 height 18
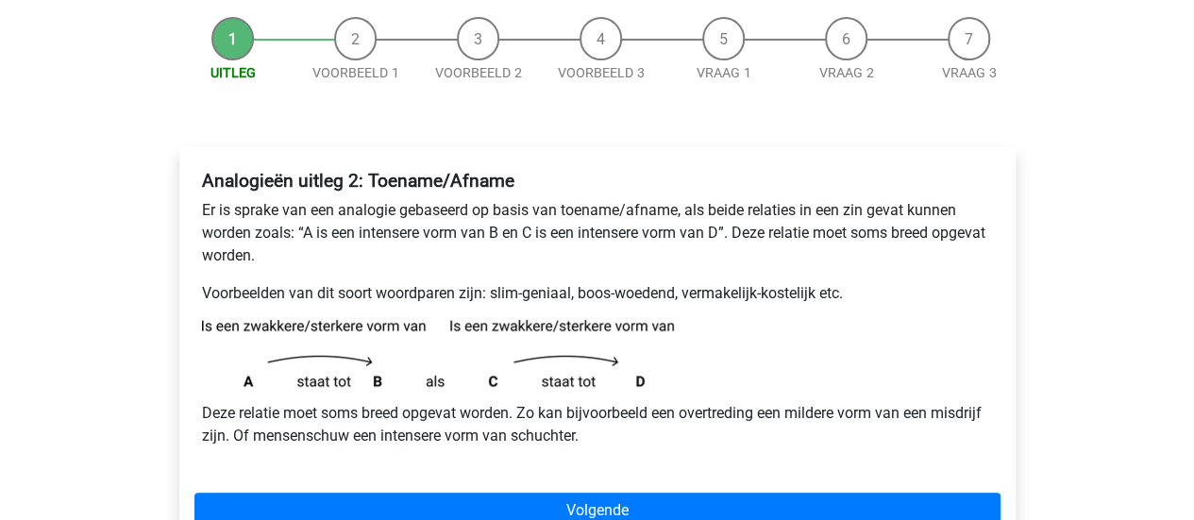
scroll to position [189, 0]
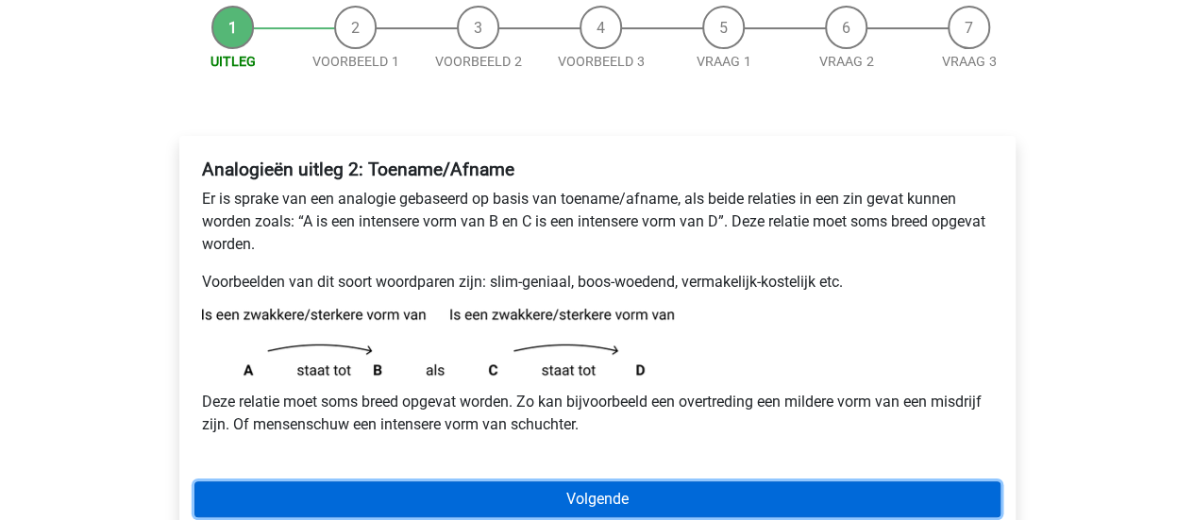
click at [651, 501] on link "Volgende" at bounding box center [597, 499] width 806 height 36
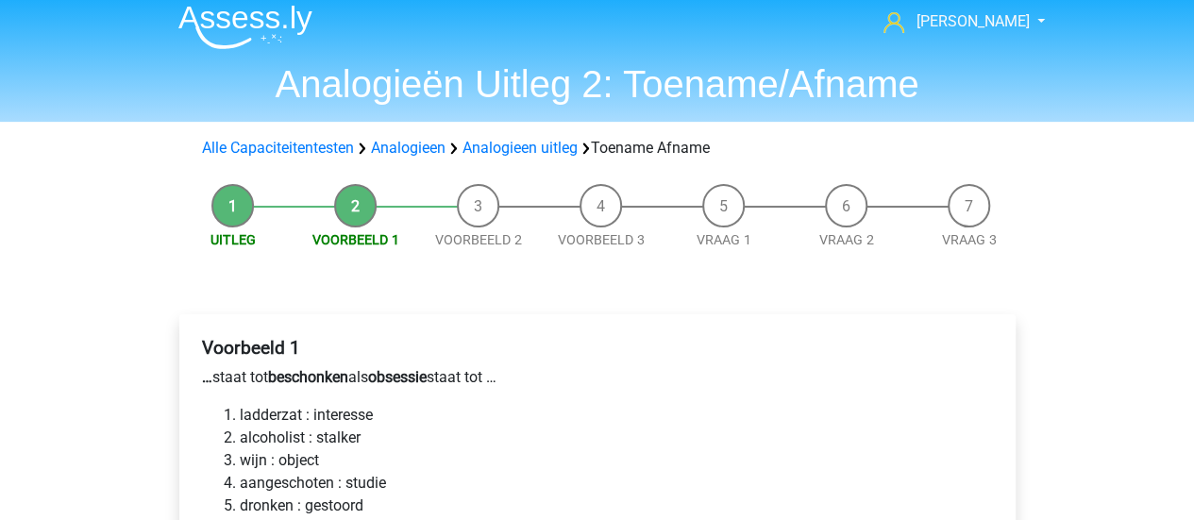
scroll to position [12, 0]
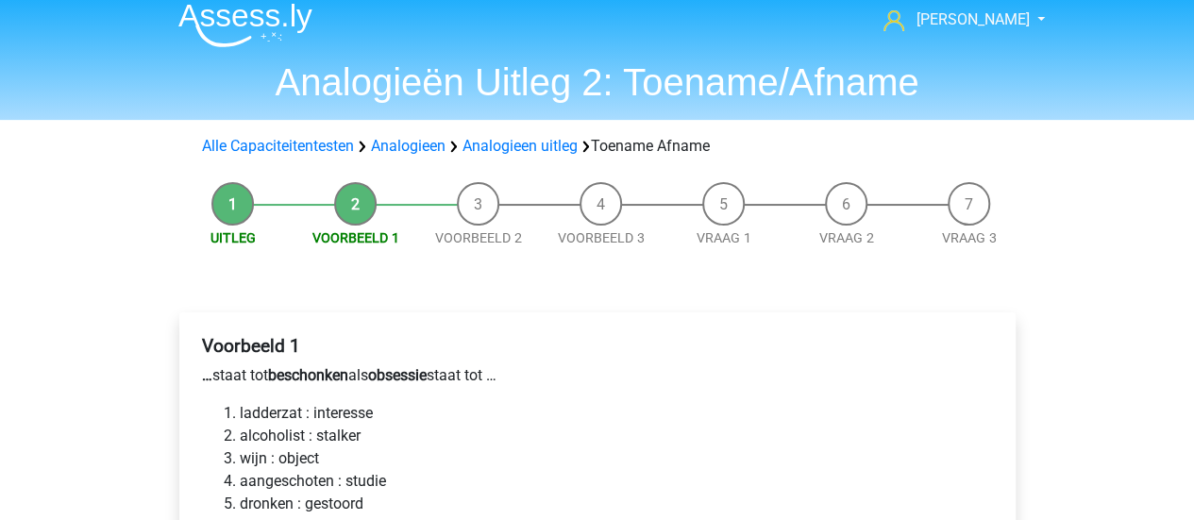
click at [269, 403] on li "ladderzat : interesse" at bounding box center [616, 413] width 753 height 23
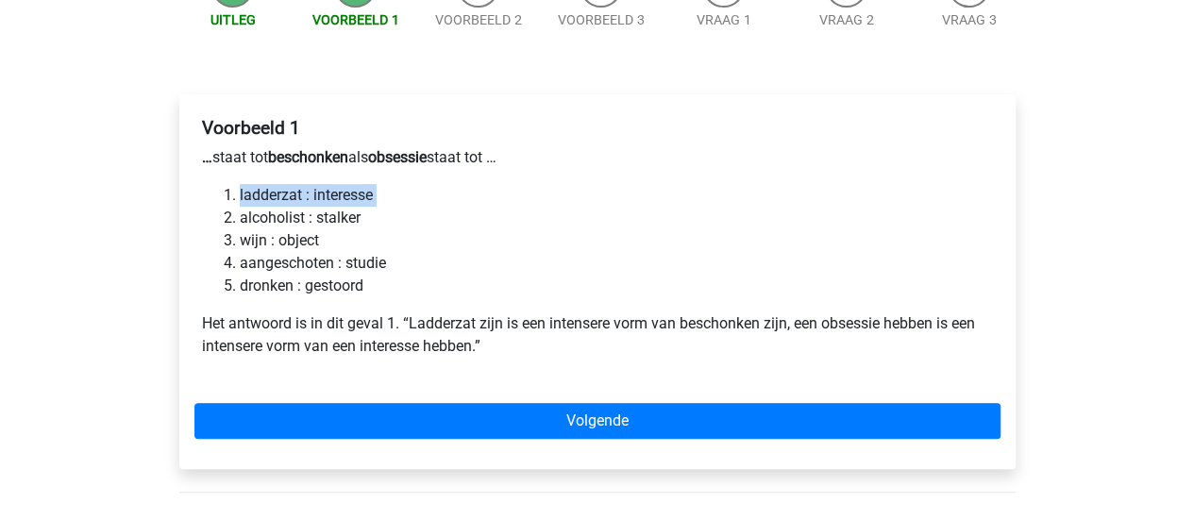
scroll to position [295, 0]
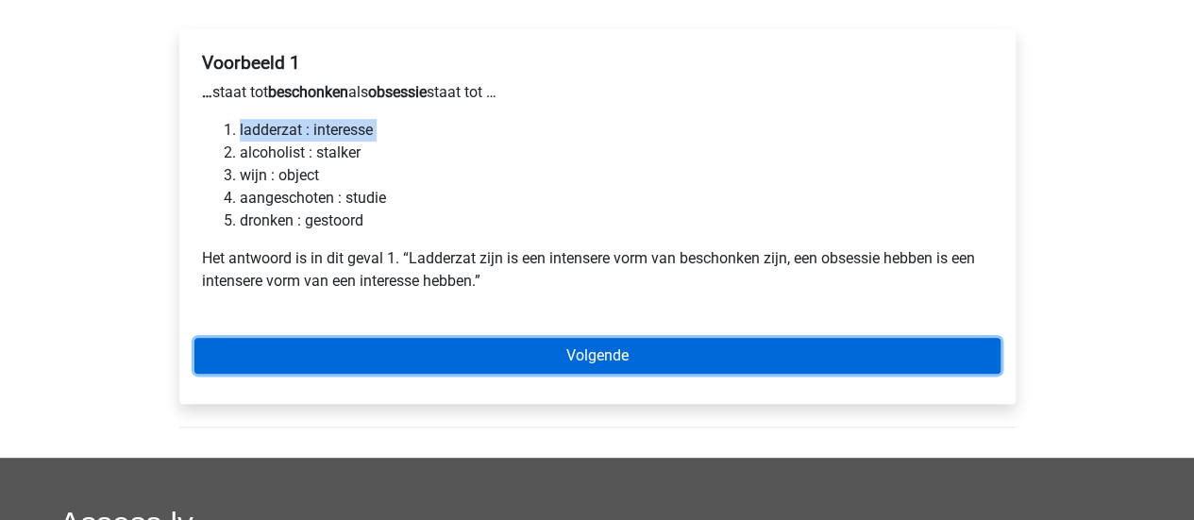
click at [582, 360] on link "Volgende" at bounding box center [597, 356] width 806 height 36
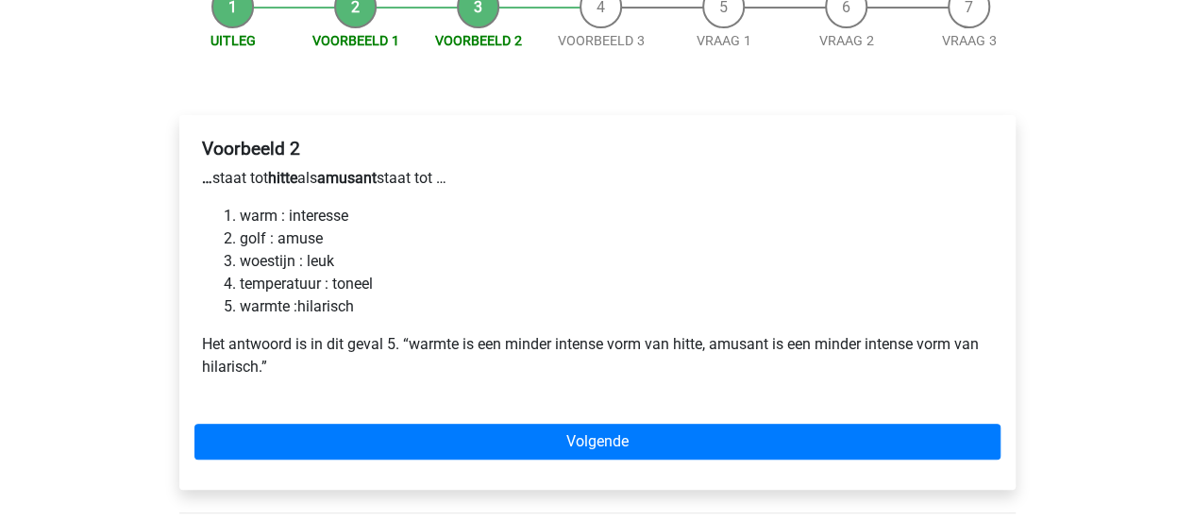
scroll to position [210, 0]
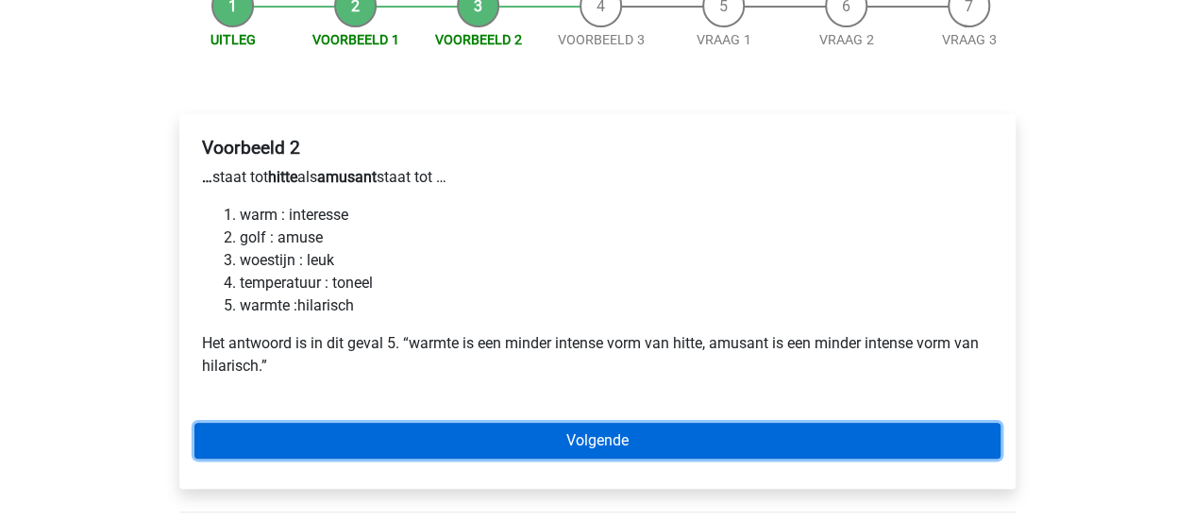
click at [376, 429] on link "Volgende" at bounding box center [597, 441] width 806 height 36
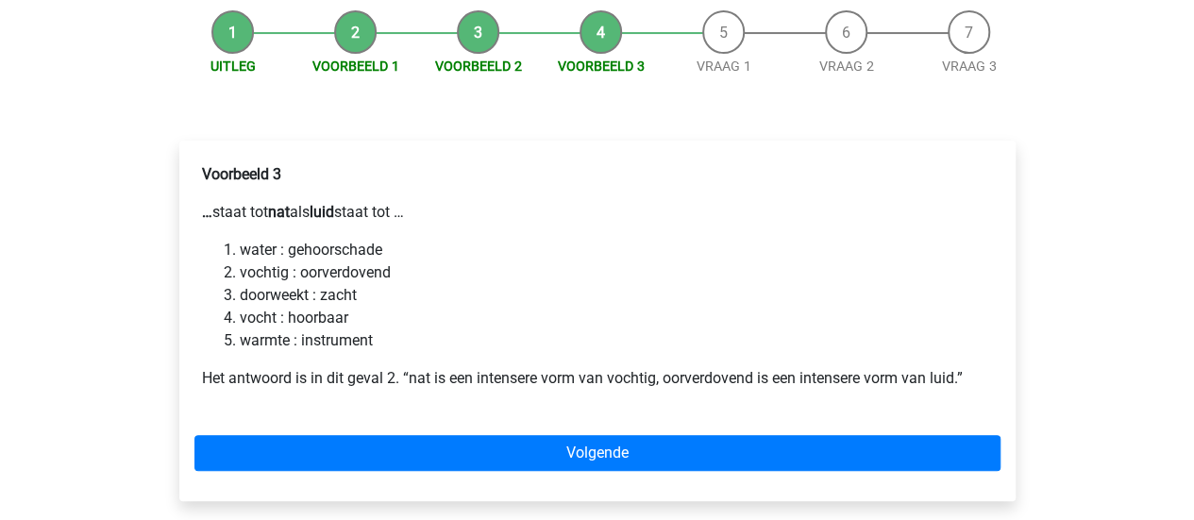
scroll to position [210, 0]
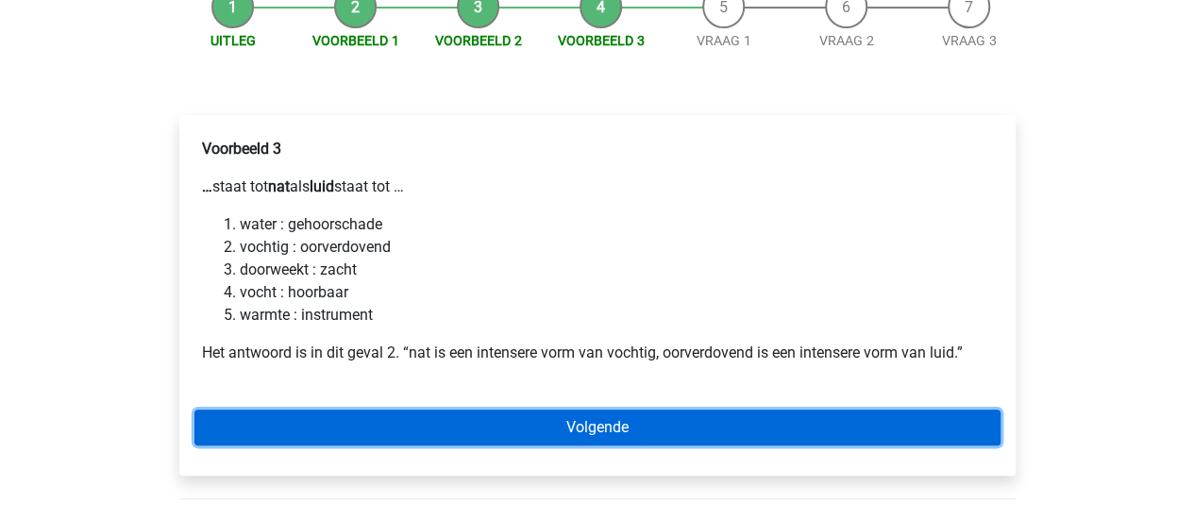
click at [797, 424] on link "Volgende" at bounding box center [597, 428] width 806 height 36
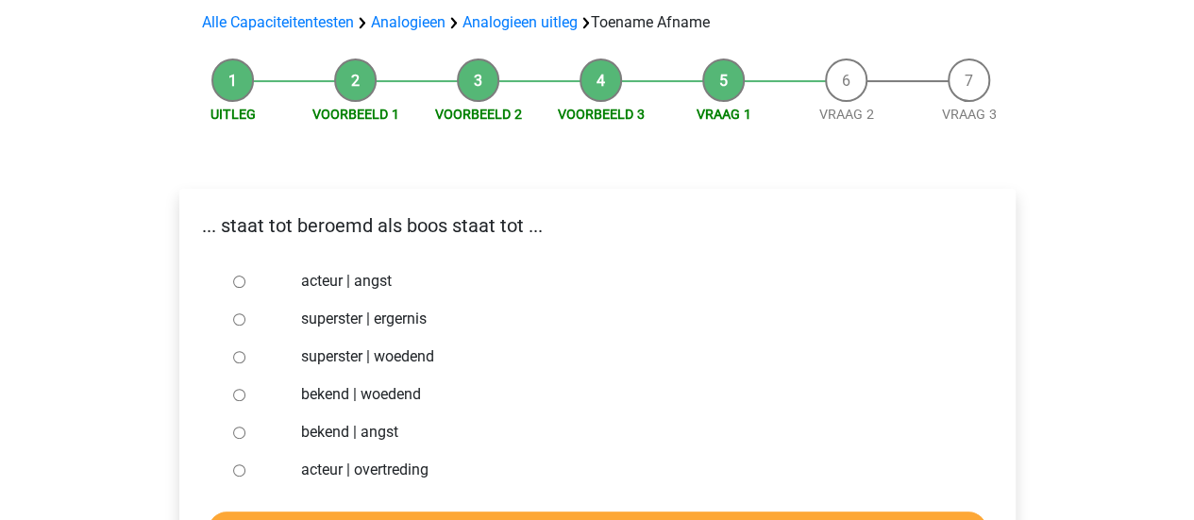
scroll to position [138, 0]
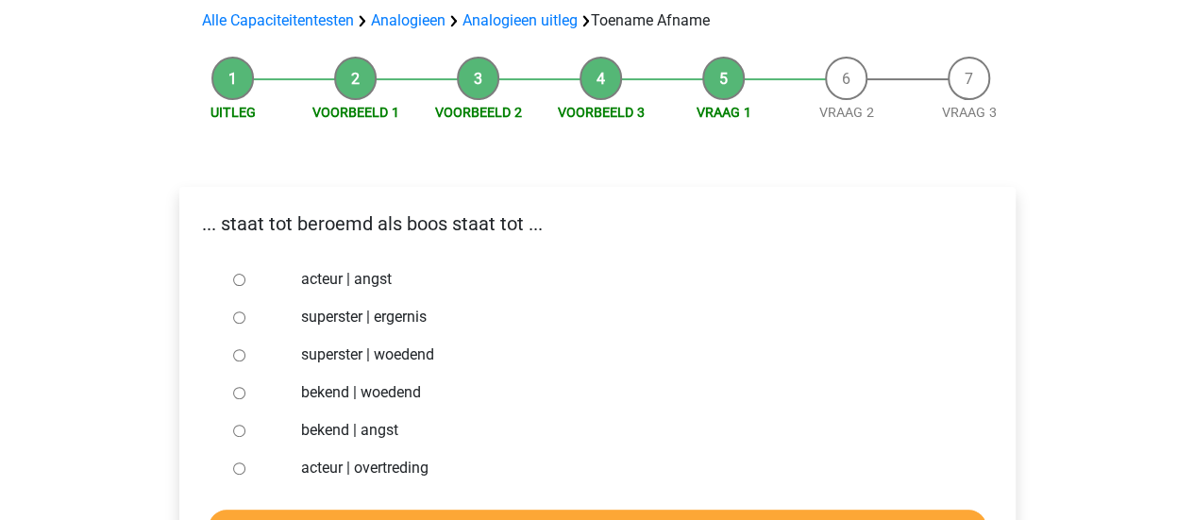
click at [413, 360] on label "superster | woedend" at bounding box center [627, 355] width 653 height 23
click at [245, 360] on input "superster | woedend" at bounding box center [239, 355] width 12 height 12
radio input "true"
click at [342, 392] on label "bekend | woedend" at bounding box center [627, 392] width 653 height 23
click at [245, 392] on input "bekend | woedend" at bounding box center [239, 393] width 12 height 12
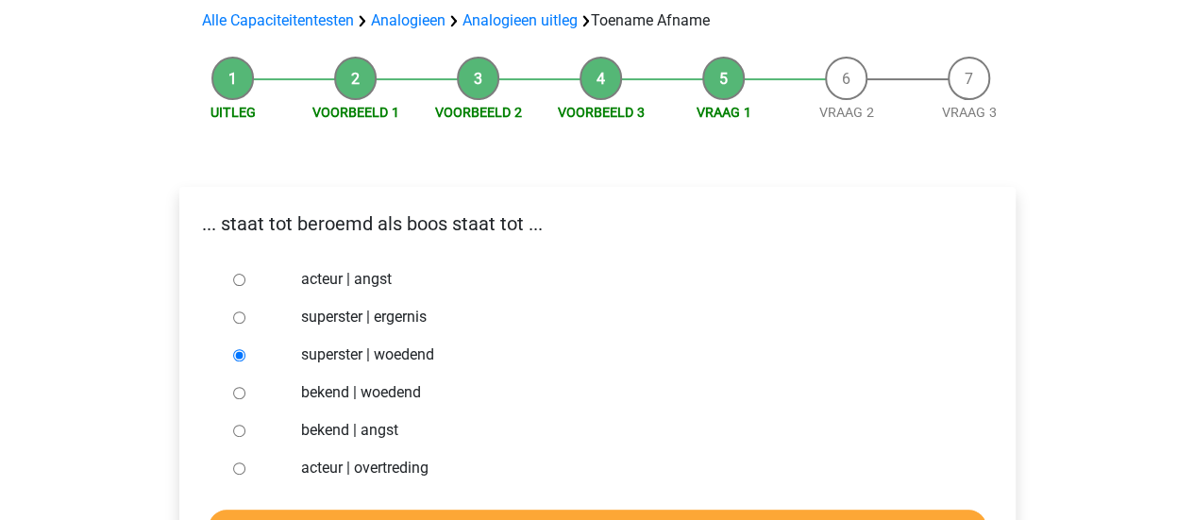
radio input "true"
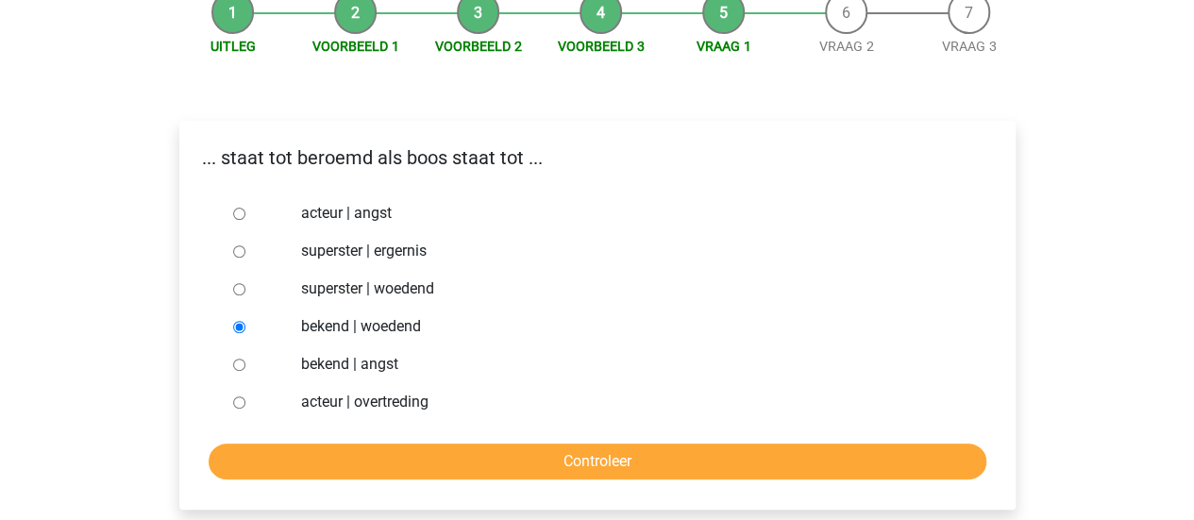
scroll to position [232, 0]
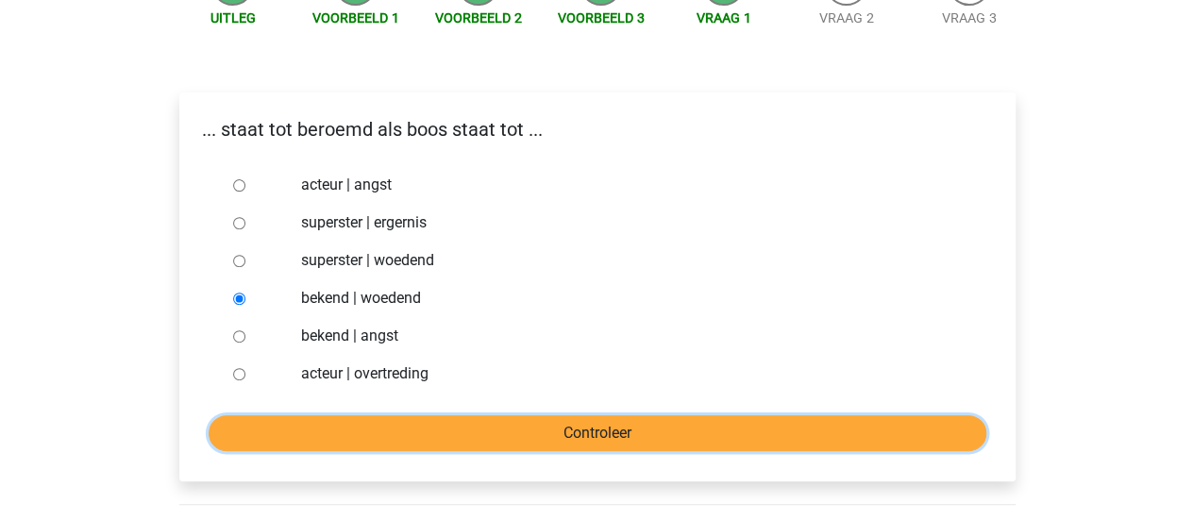
click at [506, 426] on input "Controleer" at bounding box center [598, 433] width 778 height 36
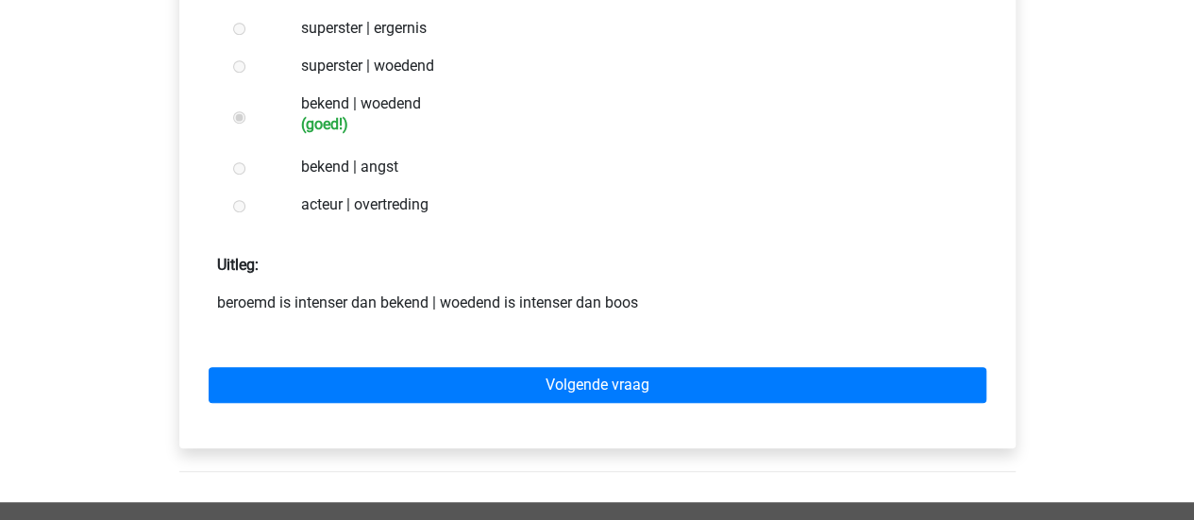
scroll to position [472, 0]
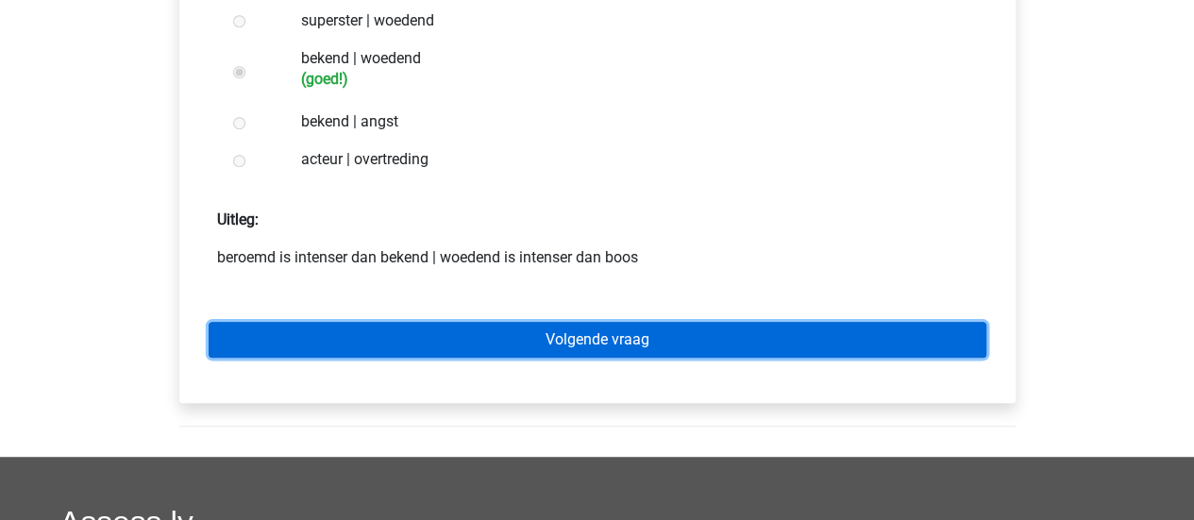
click at [540, 341] on link "Volgende vraag" at bounding box center [598, 340] width 778 height 36
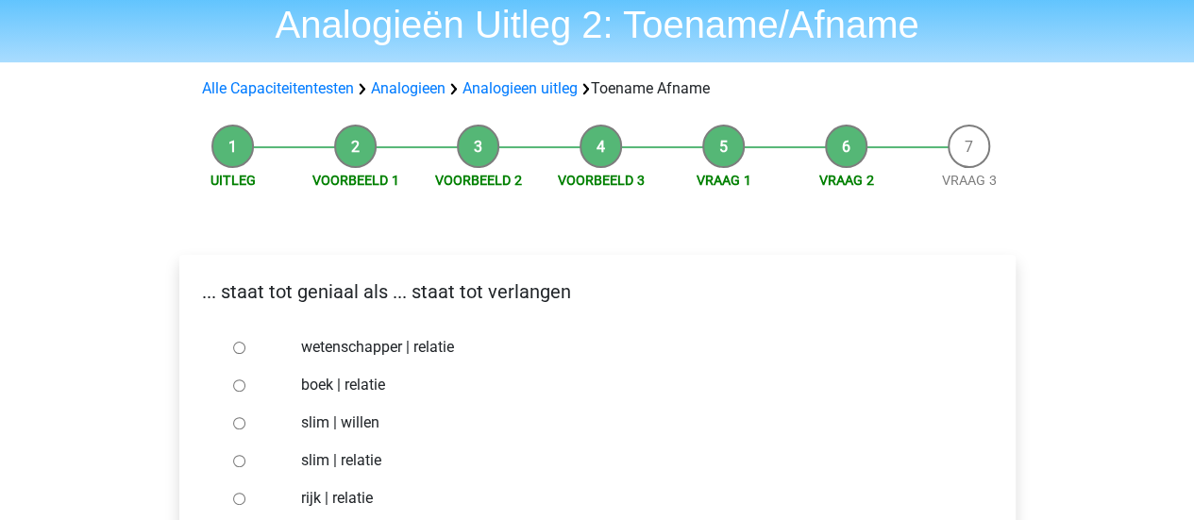
scroll to position [94, 0]
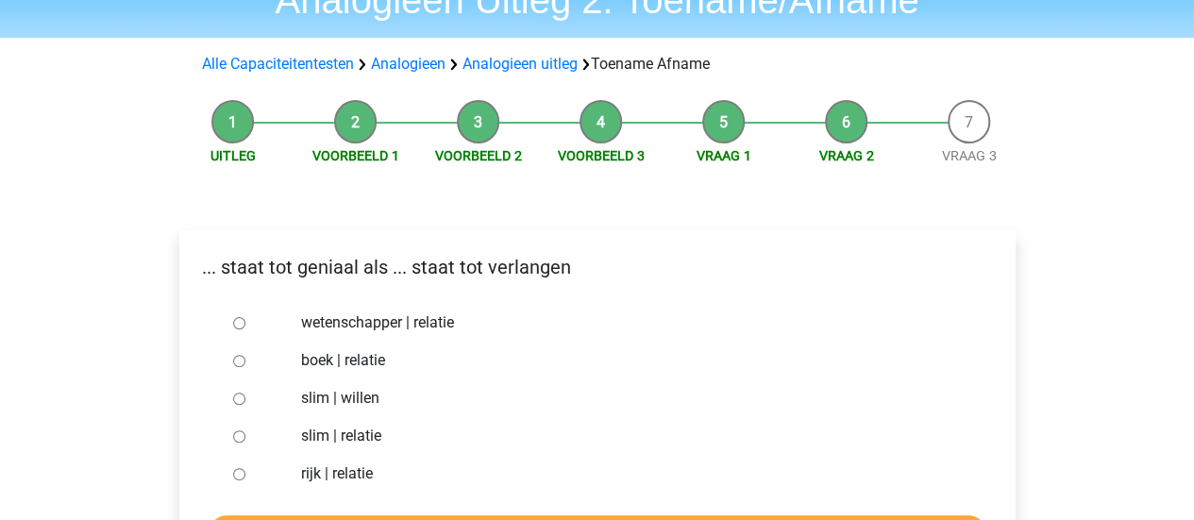
click at [321, 400] on label "slim | willen" at bounding box center [627, 398] width 653 height 23
click at [245, 400] on input "slim | willen" at bounding box center [239, 399] width 12 height 12
radio input "true"
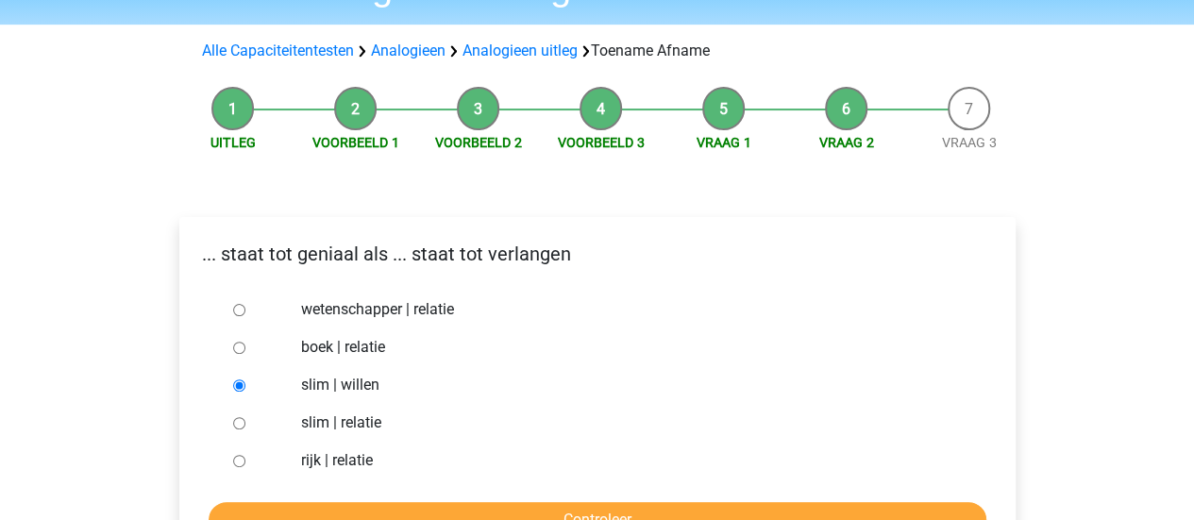
scroll to position [189, 0]
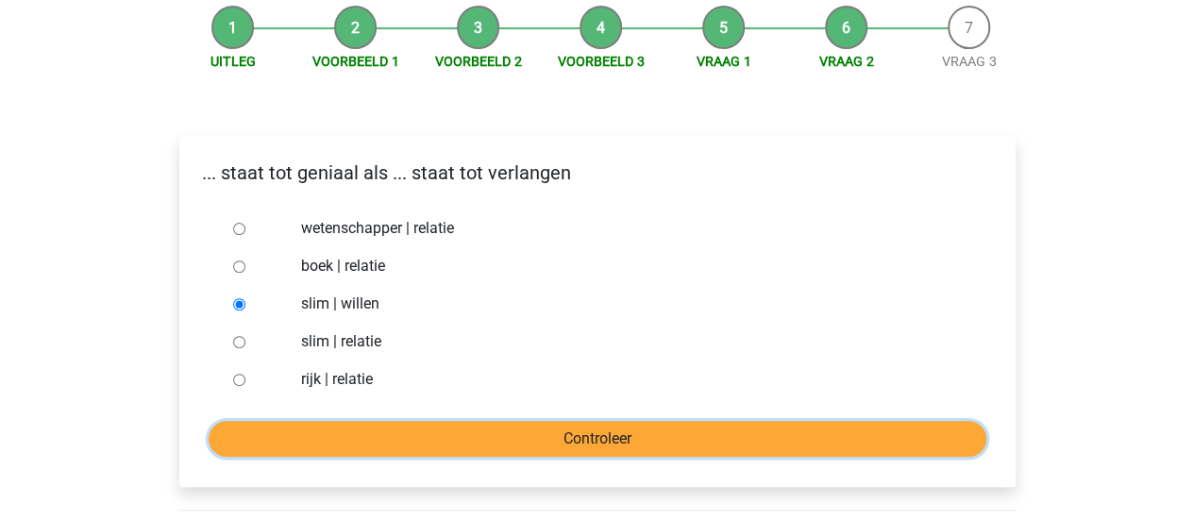
click at [536, 432] on input "Controleer" at bounding box center [598, 439] width 778 height 36
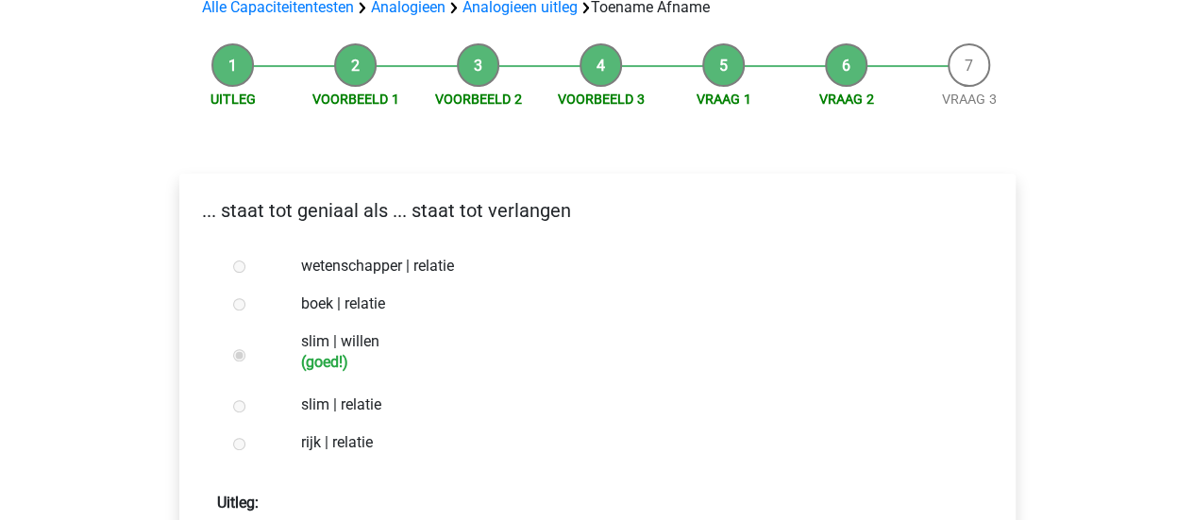
scroll to position [283, 0]
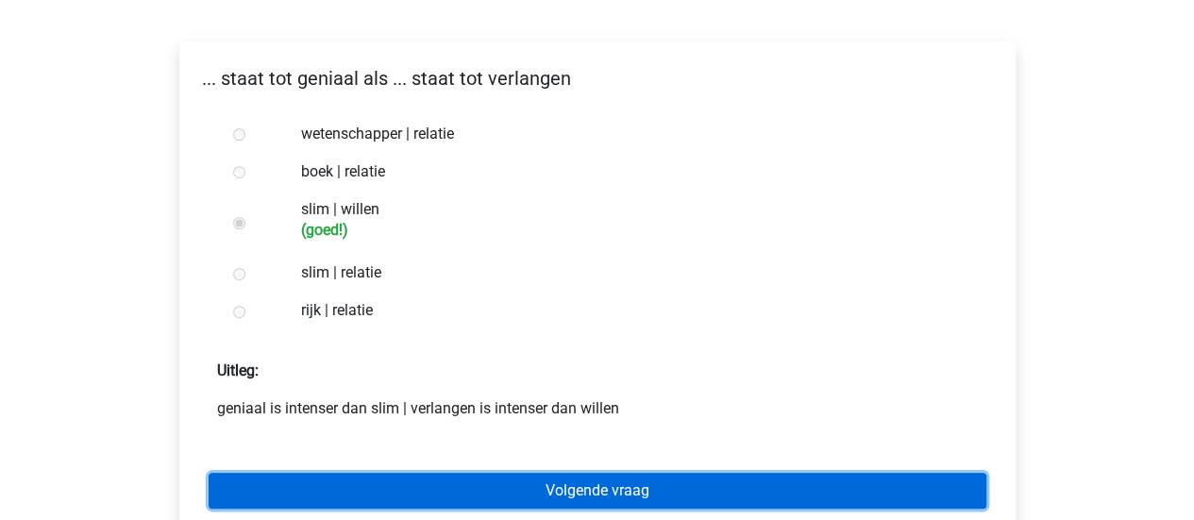
click at [534, 484] on link "Volgende vraag" at bounding box center [598, 491] width 778 height 36
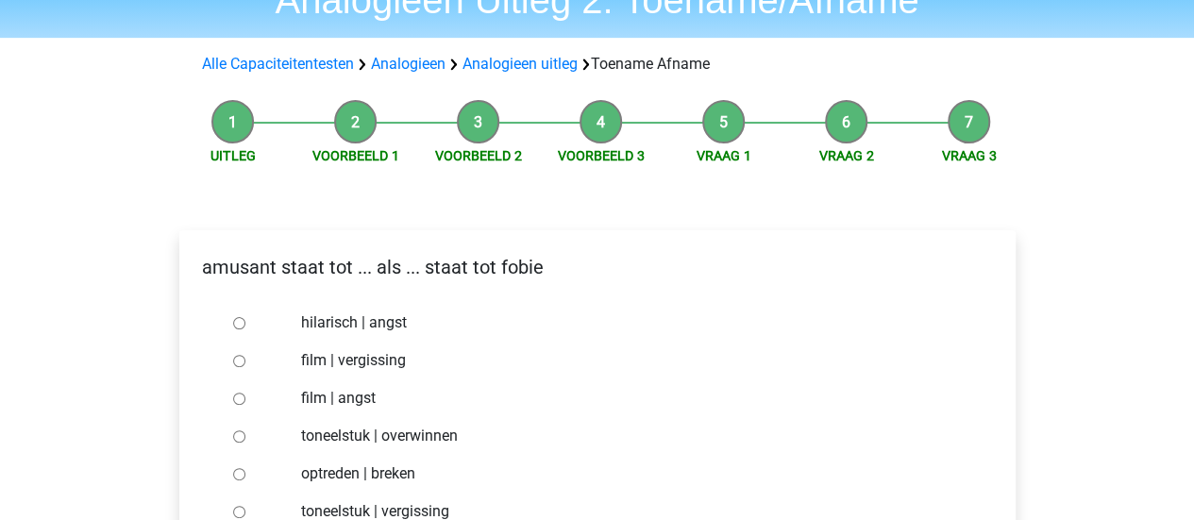
scroll to position [189, 0]
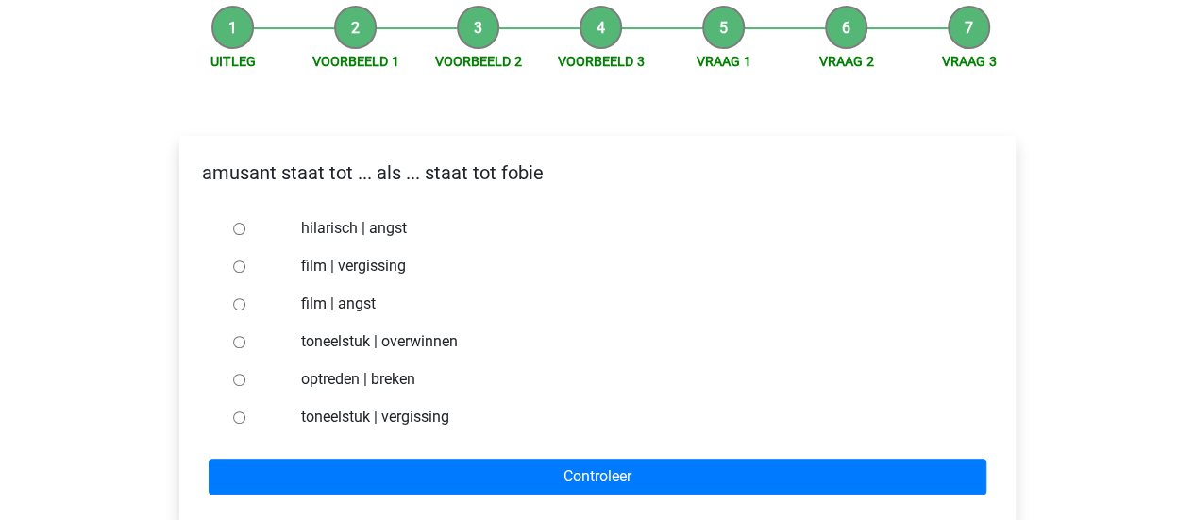
click at [293, 223] on div "hilarisch | angst" at bounding box center [628, 229] width 682 height 38
click at [238, 233] on input "hilarisch | angst" at bounding box center [239, 229] width 12 height 12
radio input "true"
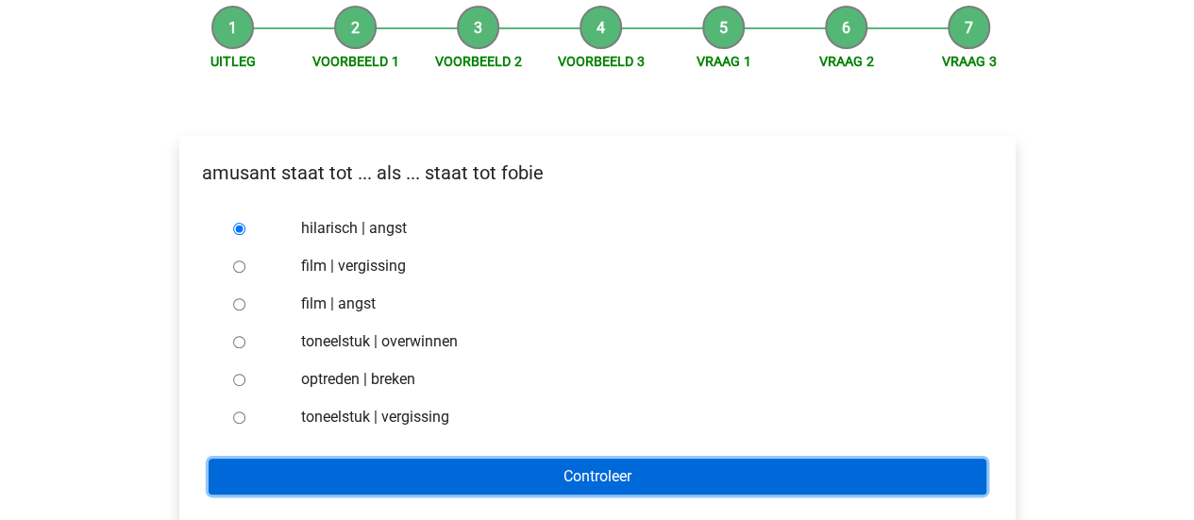
click at [468, 479] on input "Controleer" at bounding box center [598, 477] width 778 height 36
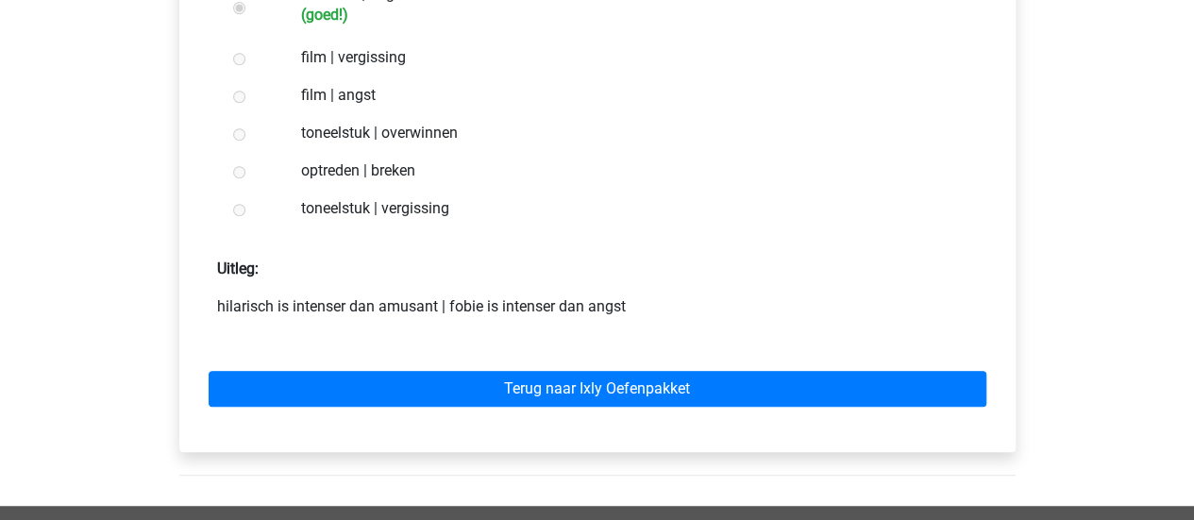
scroll to position [472, 0]
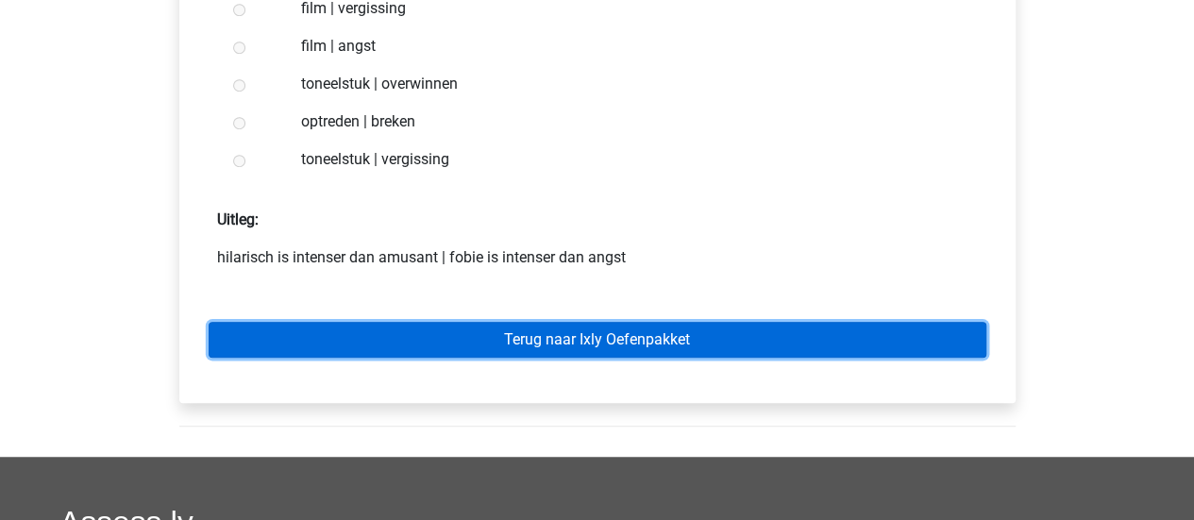
click at [466, 333] on link "Terug naar Ixly Oefenpakket" at bounding box center [598, 340] width 778 height 36
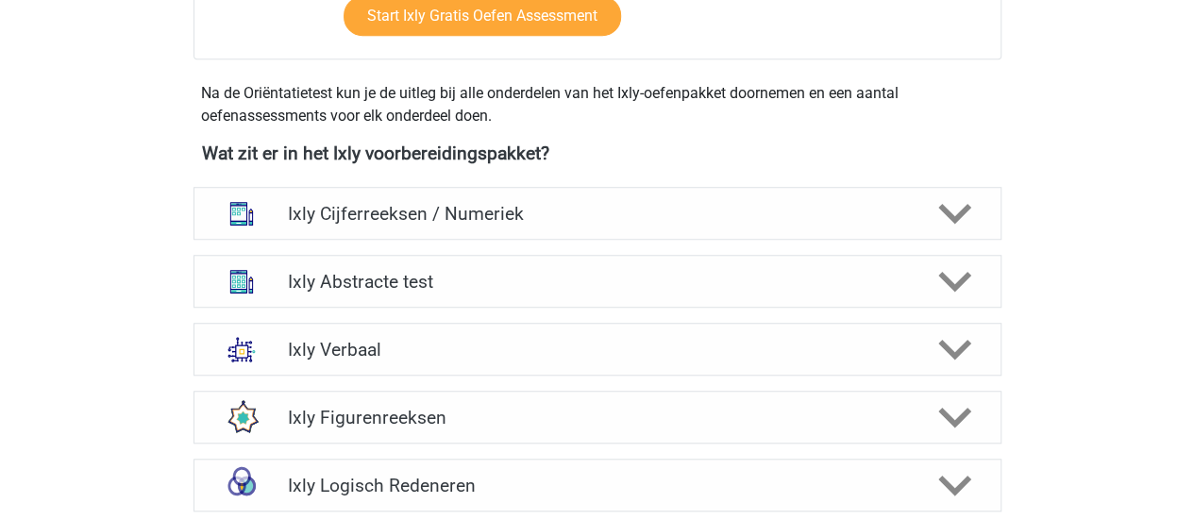
scroll to position [661, 0]
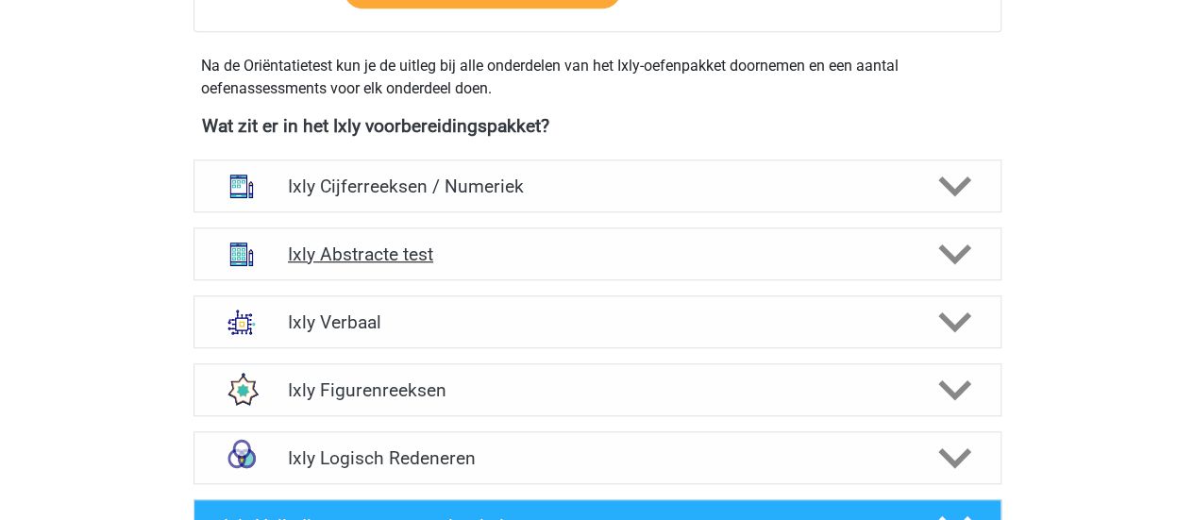
click at [413, 258] on h4 "Ixly Abstracte test" at bounding box center [597, 255] width 618 height 22
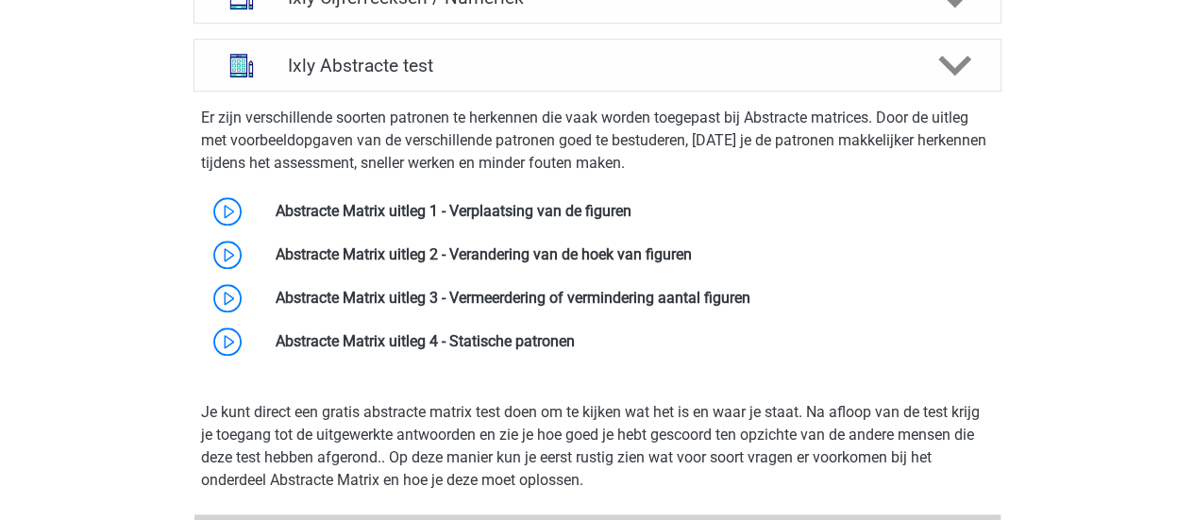
scroll to position [472, 0]
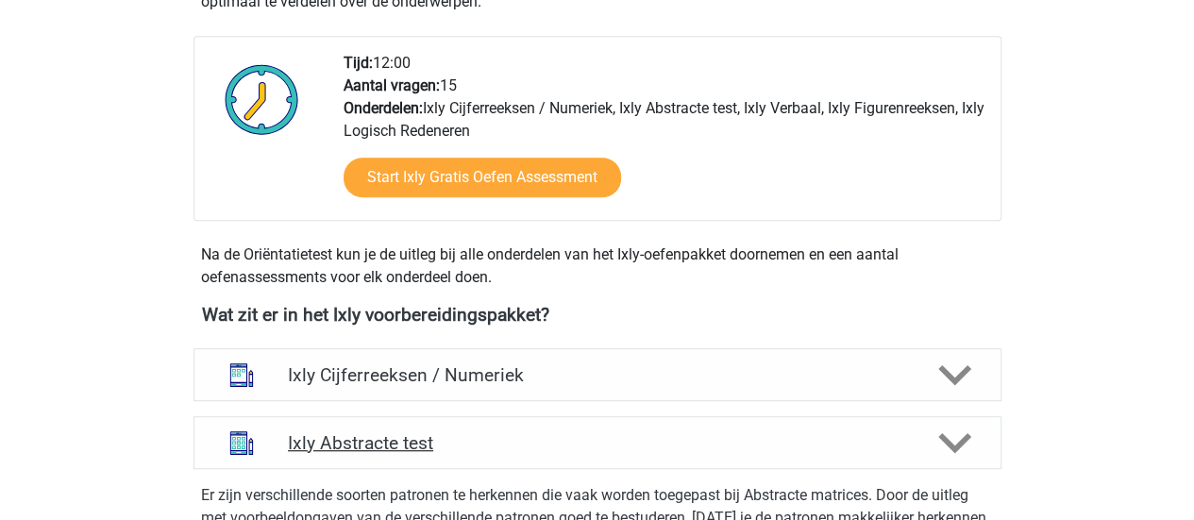
click at [955, 460] on div "Ixly Abstracte test" at bounding box center [598, 442] width 808 height 53
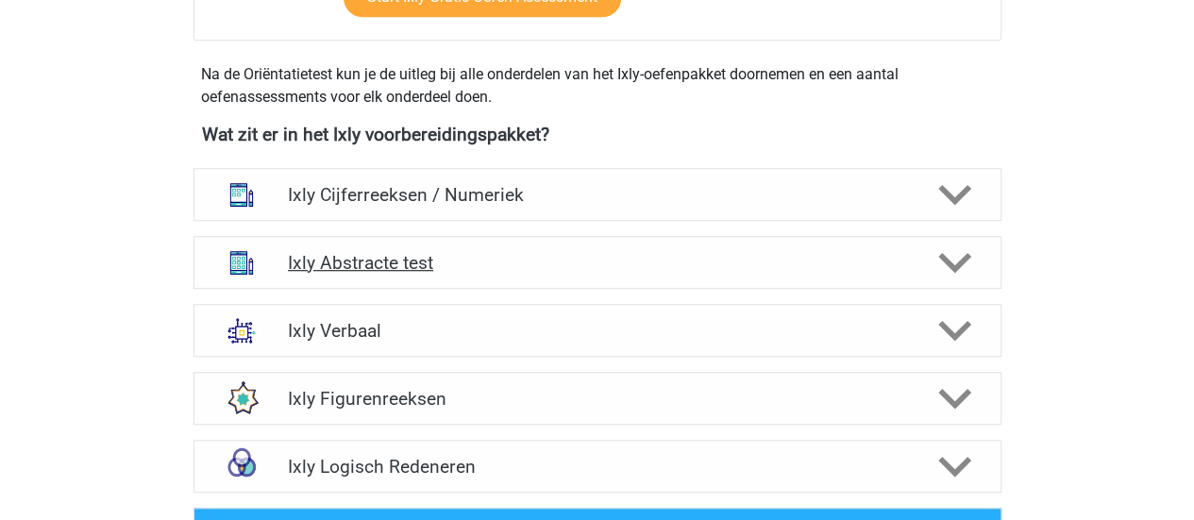
scroll to position [661, 0]
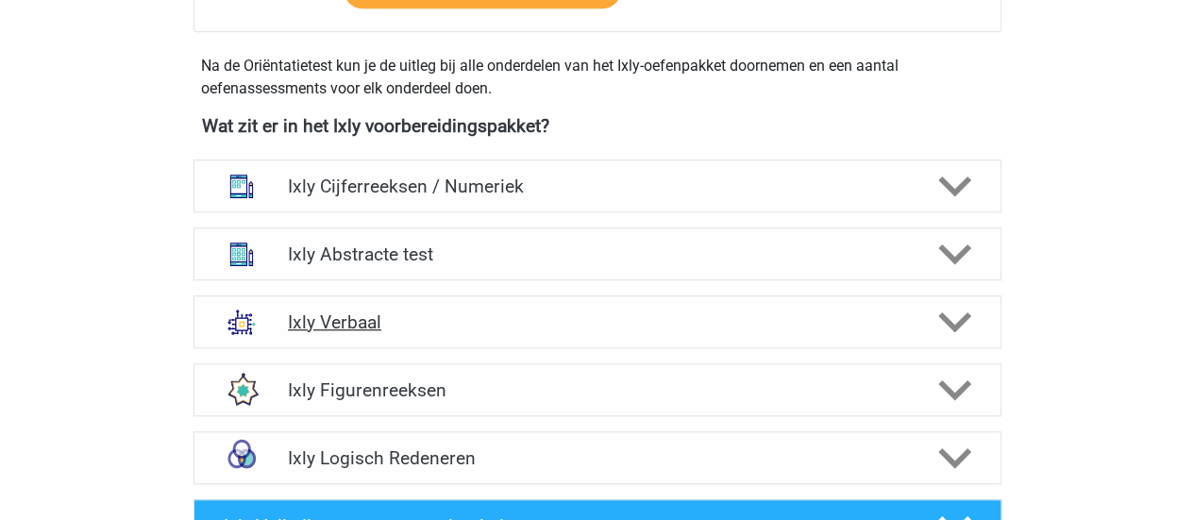
click at [967, 318] on polygon at bounding box center [954, 322] width 33 height 21
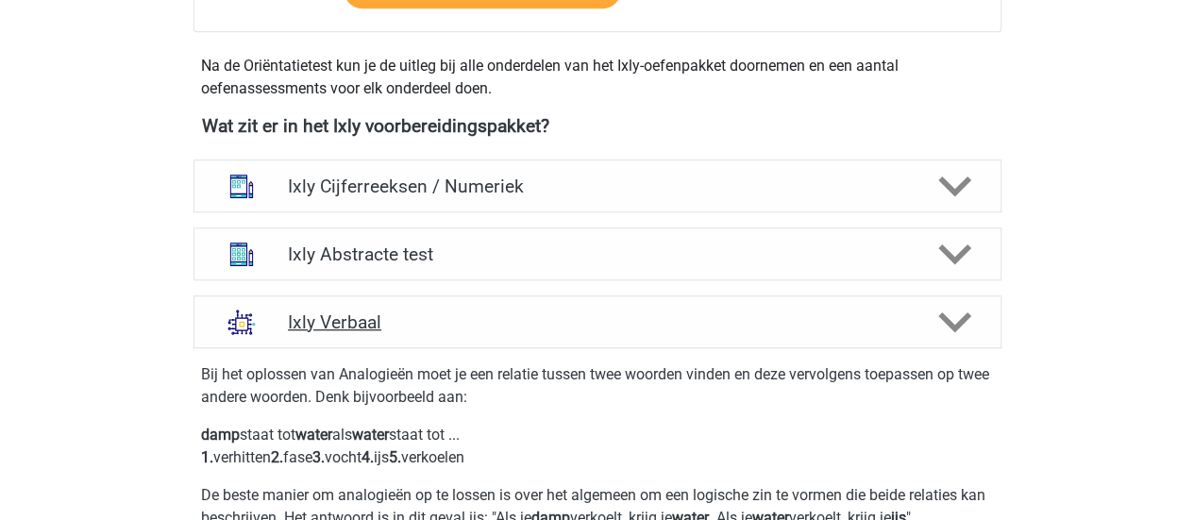
click at [967, 318] on polygon at bounding box center [954, 322] width 33 height 21
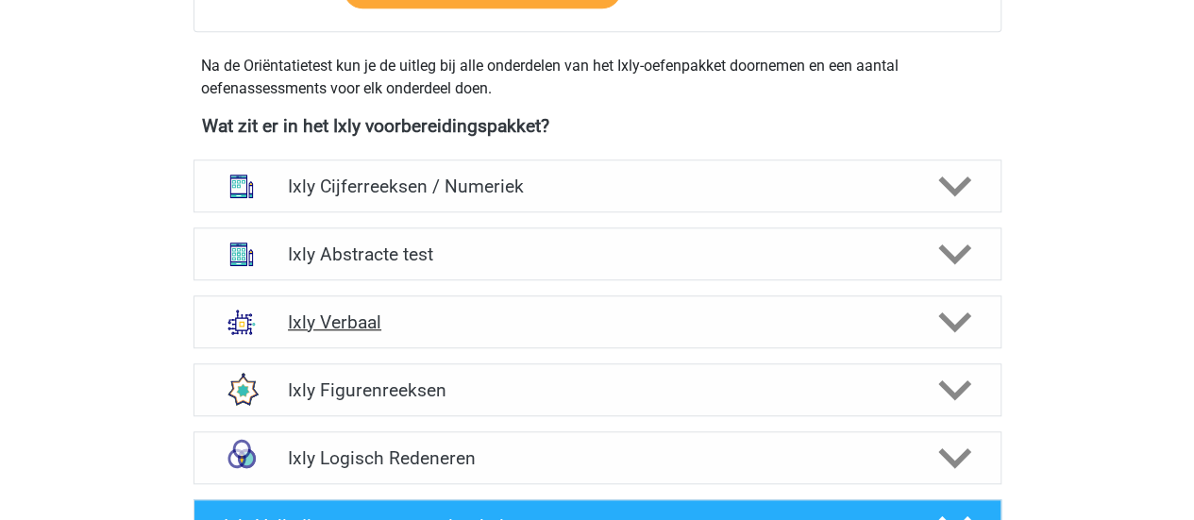
click at [967, 318] on polygon at bounding box center [954, 322] width 33 height 21
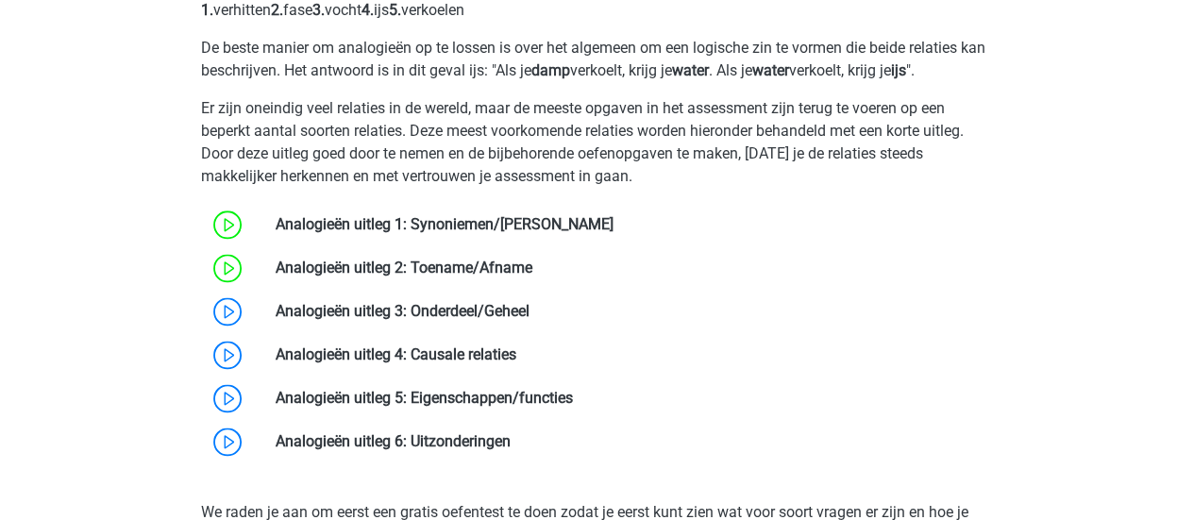
scroll to position [1227, 0]
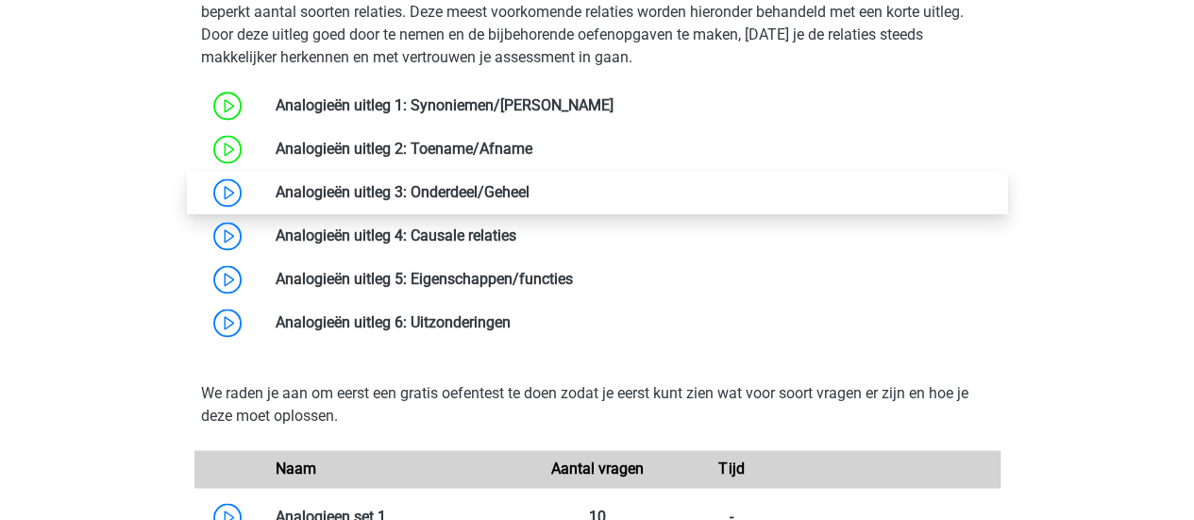
click at [530, 188] on link at bounding box center [530, 192] width 0 height 18
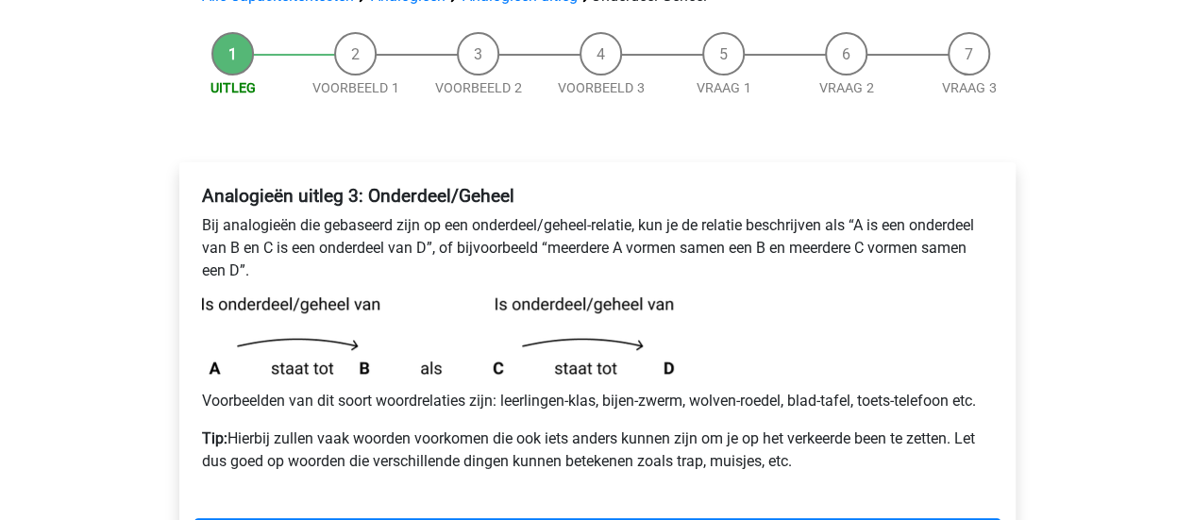
scroll to position [189, 0]
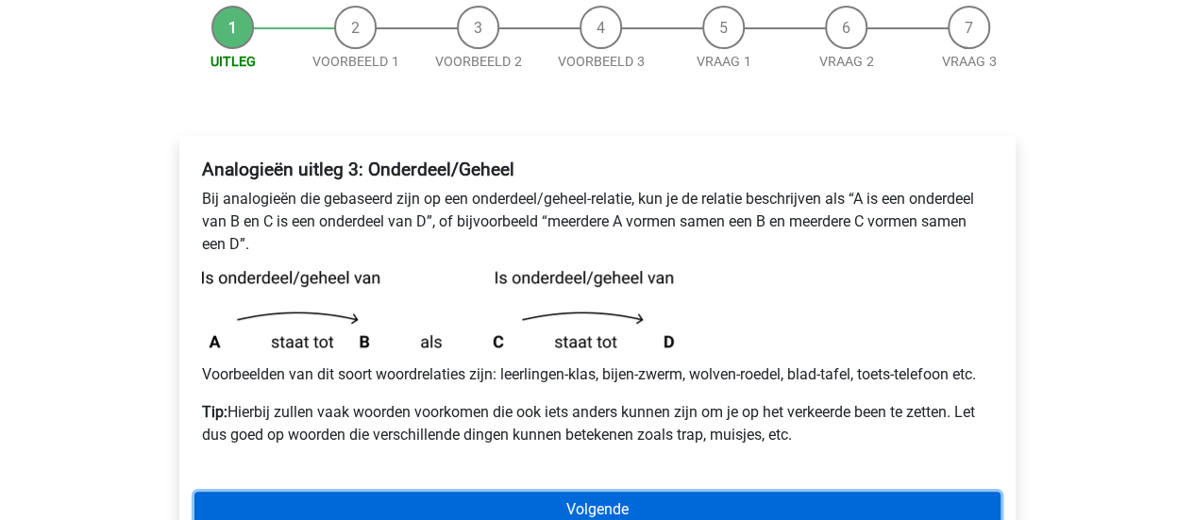
click at [975, 506] on link "Volgende" at bounding box center [597, 510] width 806 height 36
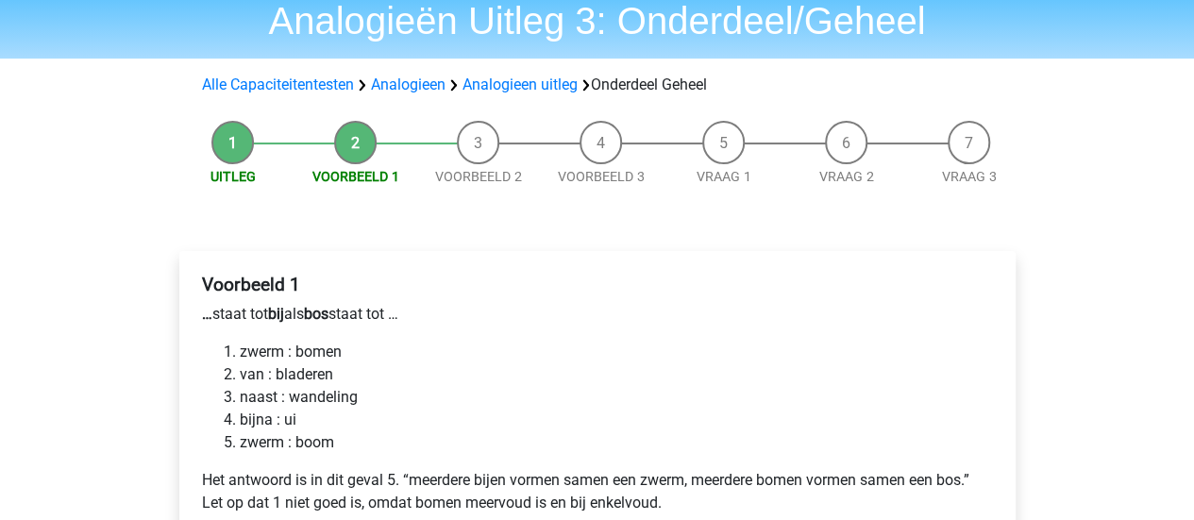
scroll to position [168, 0]
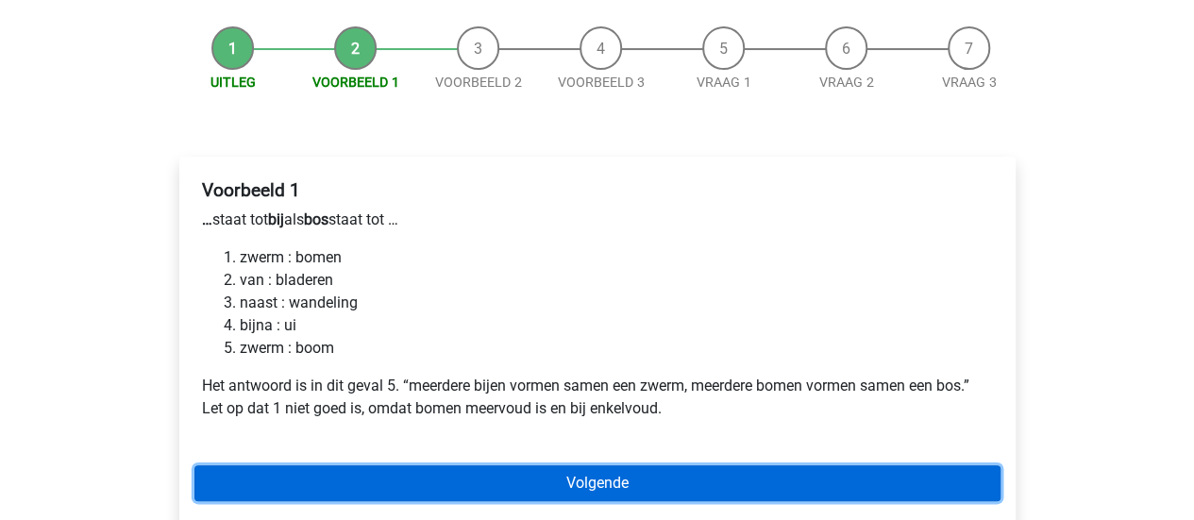
click at [443, 471] on link "Volgende" at bounding box center [597, 483] width 806 height 36
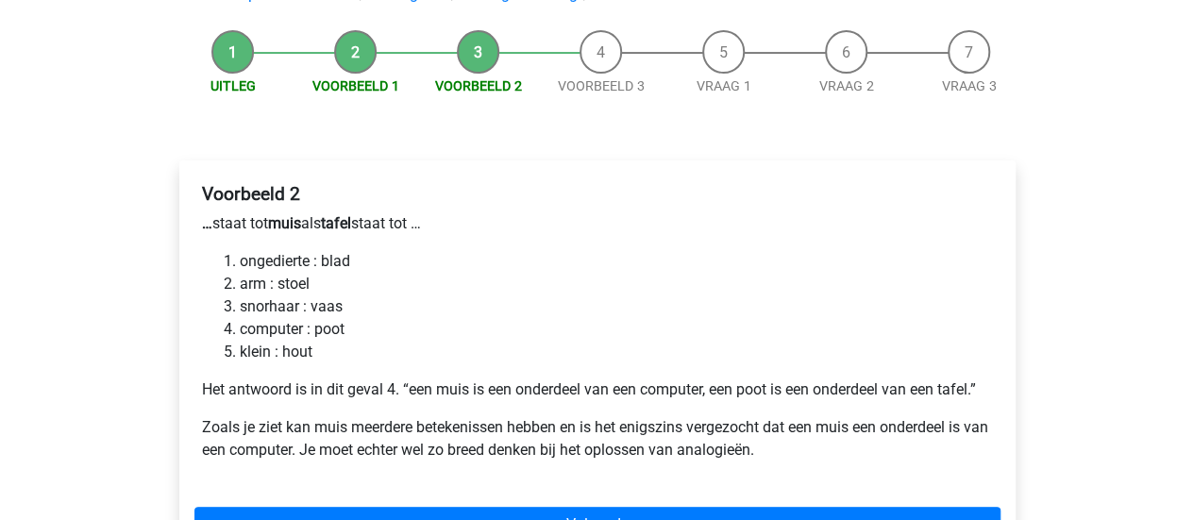
scroll to position [259, 0]
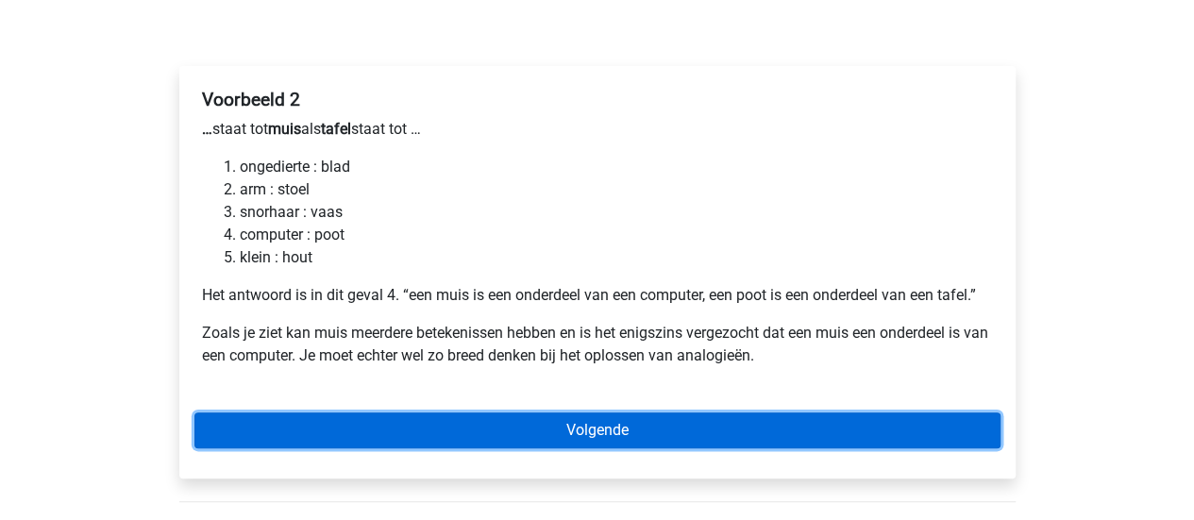
click at [761, 420] on link "Volgende" at bounding box center [597, 430] width 806 height 36
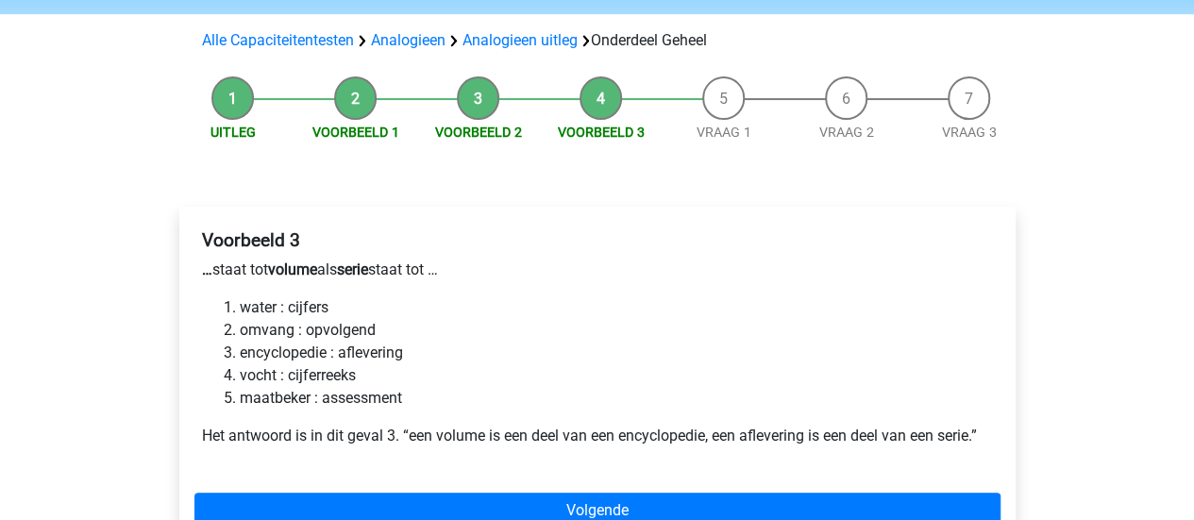
scroll to position [212, 0]
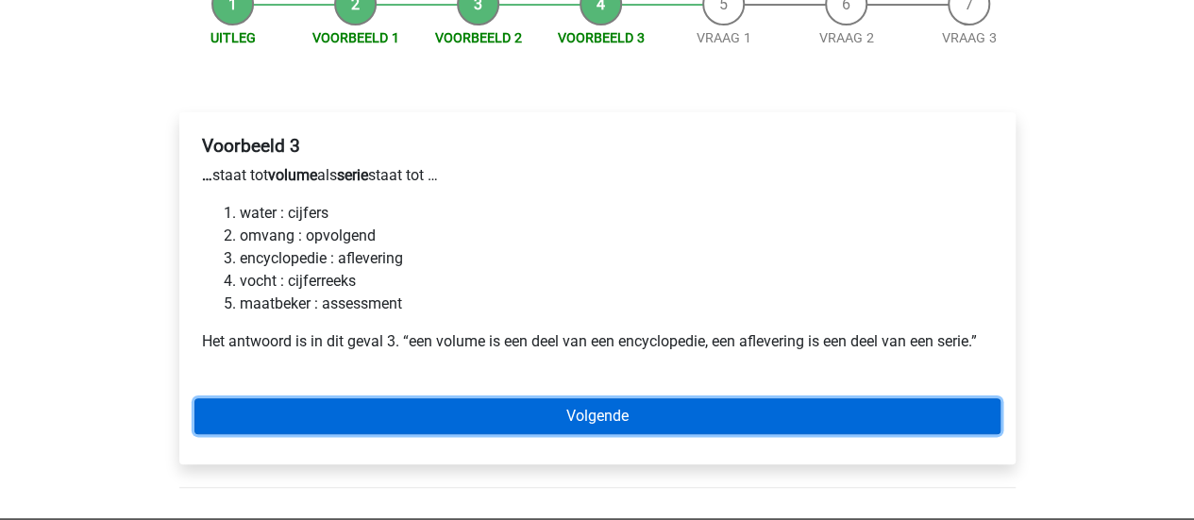
click at [688, 414] on link "Volgende" at bounding box center [597, 416] width 806 height 36
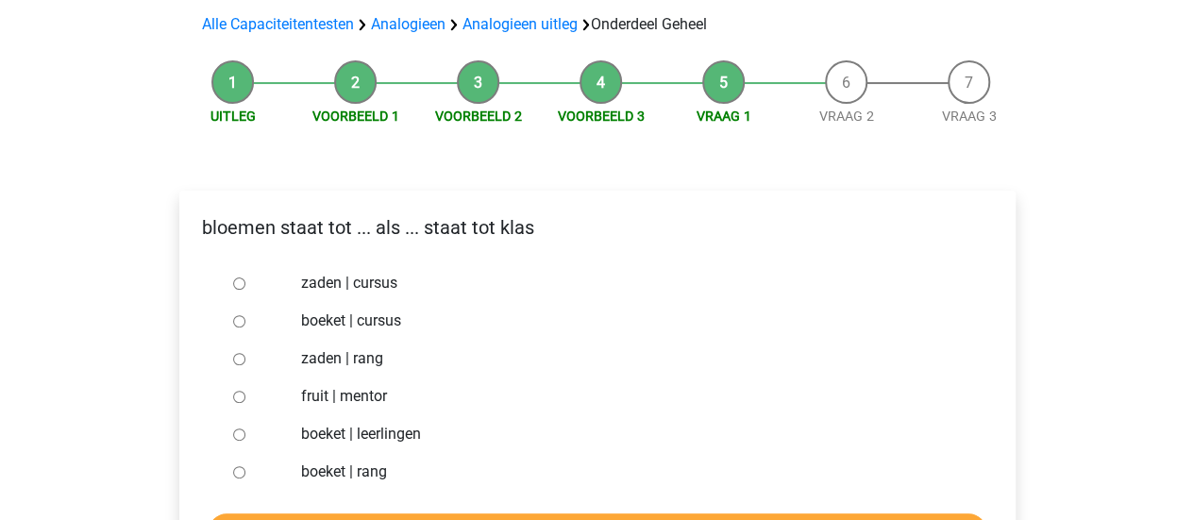
scroll to position [154, 0]
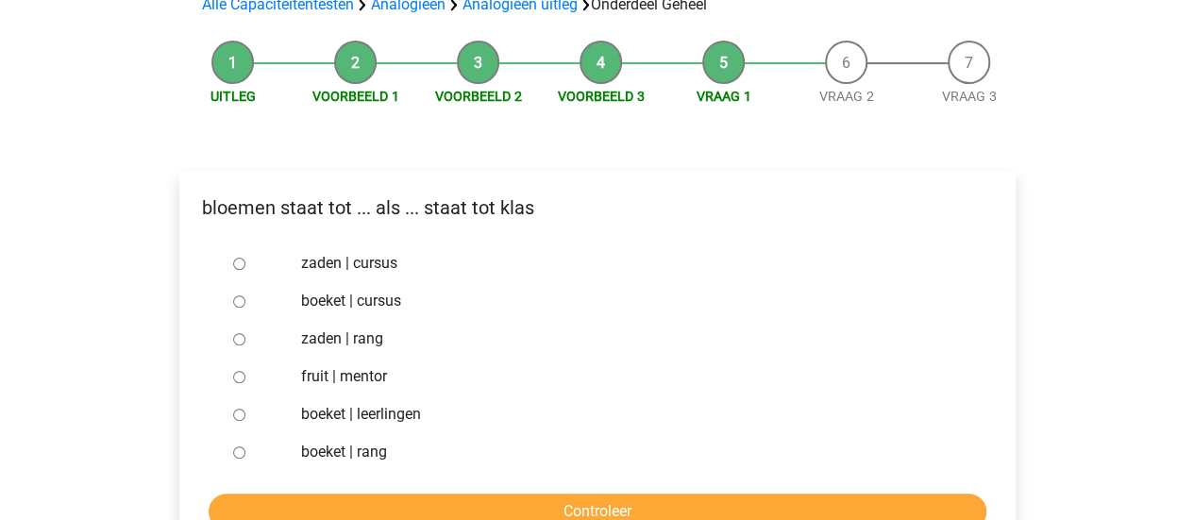
click at [319, 417] on label "boeket | leerlingen" at bounding box center [627, 414] width 653 height 23
click at [245, 417] on input "boeket | leerlingen" at bounding box center [239, 415] width 12 height 12
radio input "true"
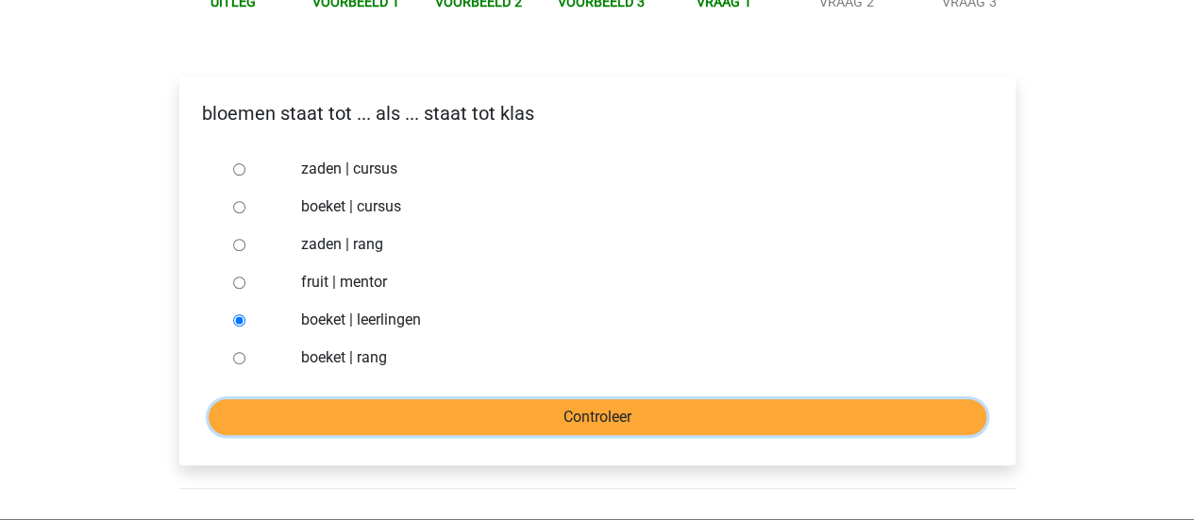
click at [629, 407] on input "Controleer" at bounding box center [598, 417] width 778 height 36
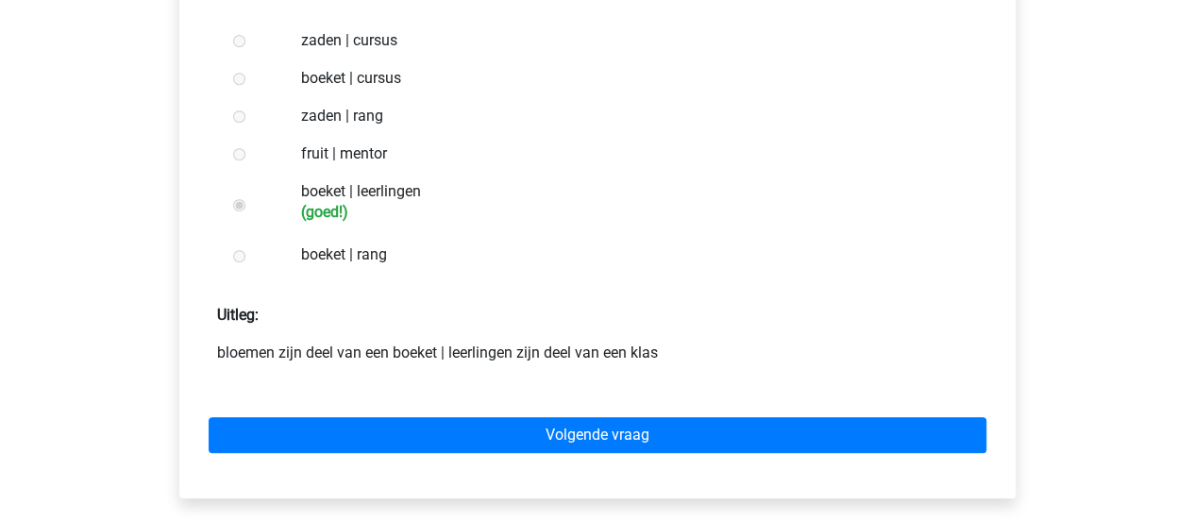
scroll to position [378, 0]
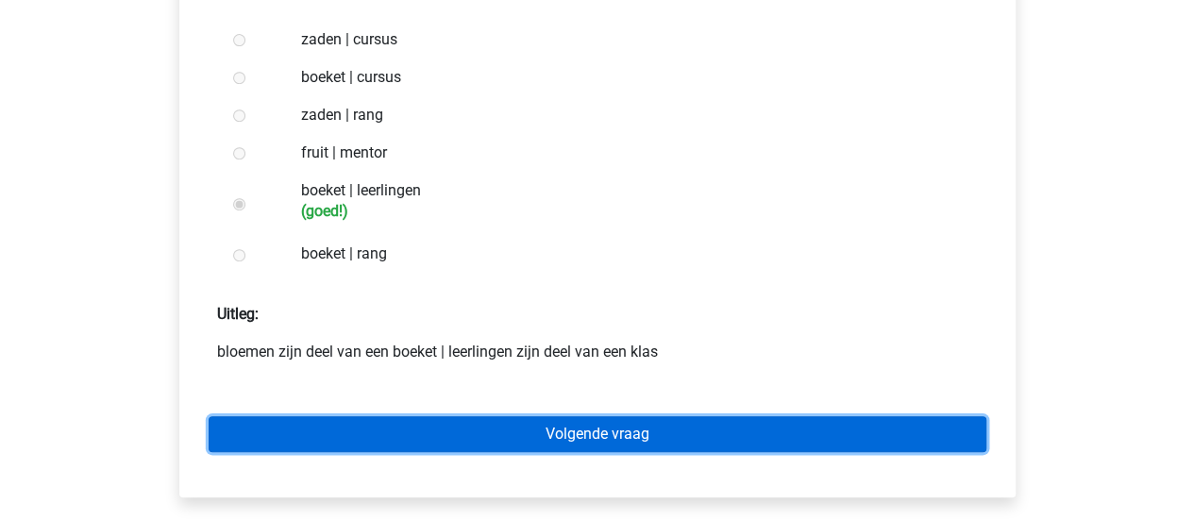
click at [579, 429] on link "Volgende vraag" at bounding box center [598, 434] width 778 height 36
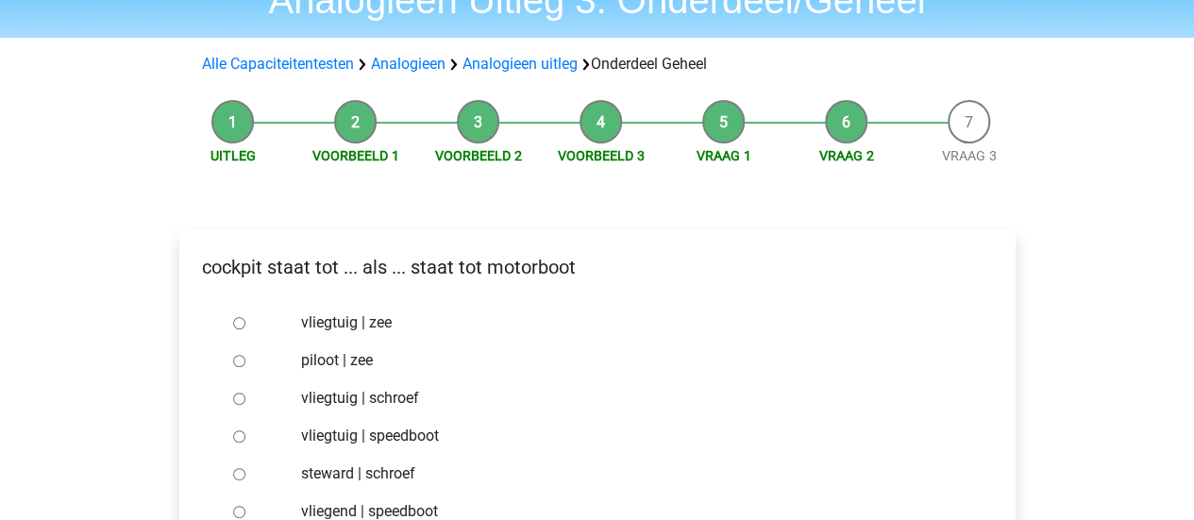
scroll to position [189, 0]
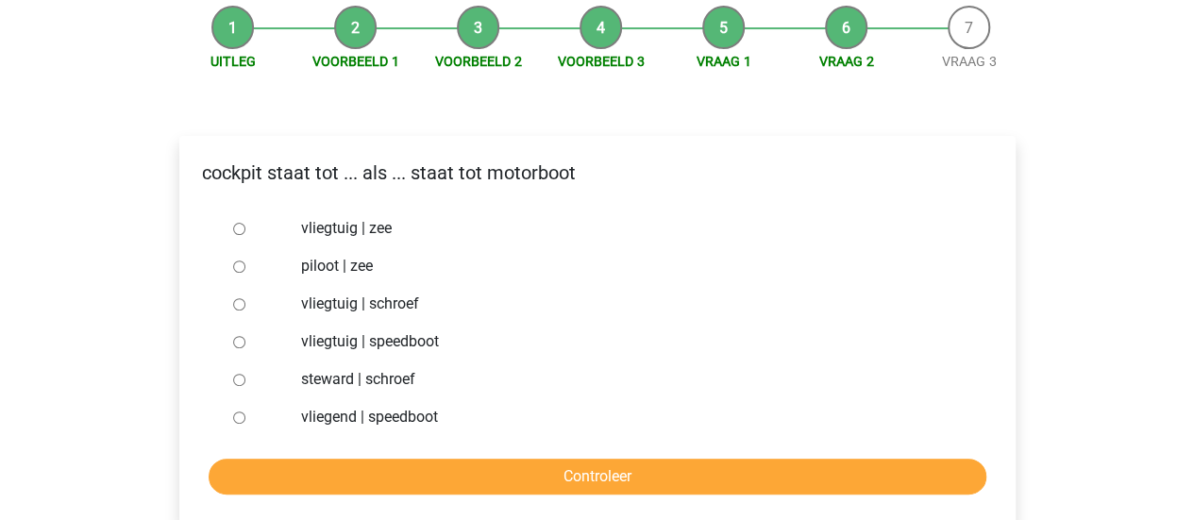
click at [343, 305] on label "vliegtuig | schroef" at bounding box center [627, 304] width 653 height 23
click at [245, 305] on input "vliegtuig | schroef" at bounding box center [239, 304] width 12 height 12
radio input "true"
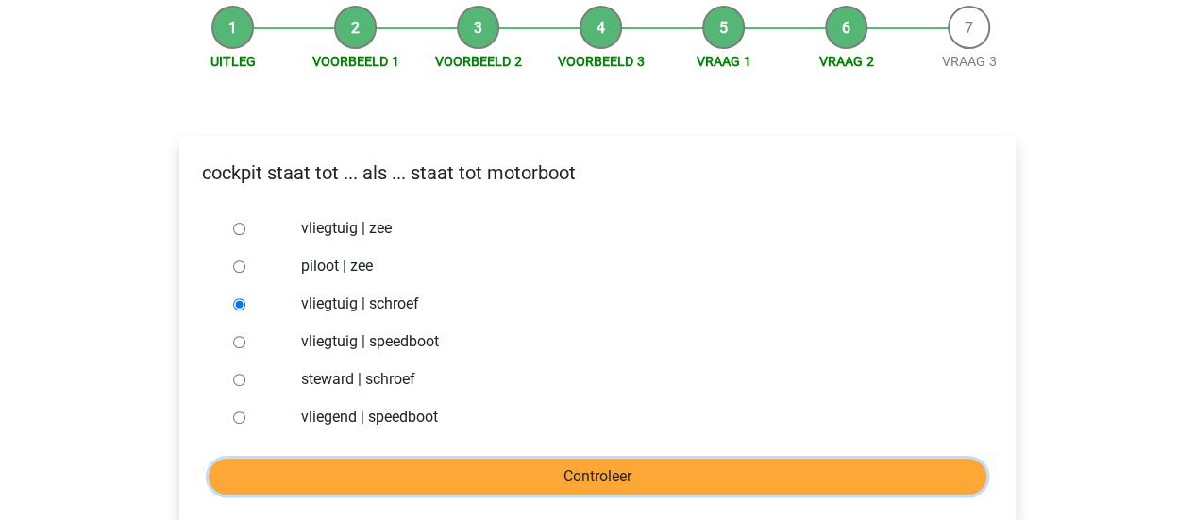
click at [482, 468] on input "Controleer" at bounding box center [598, 477] width 778 height 36
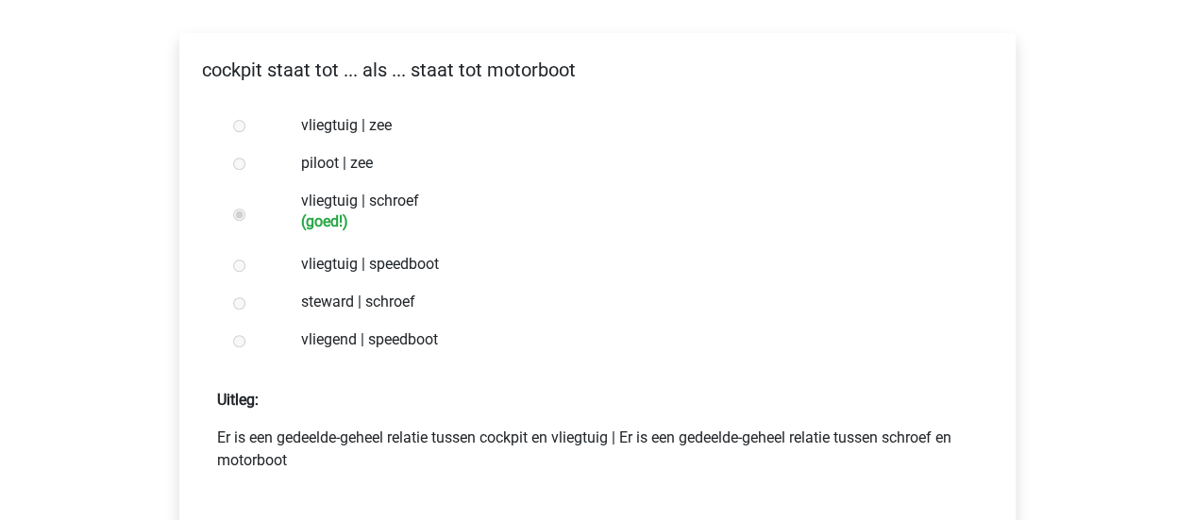
scroll to position [378, 0]
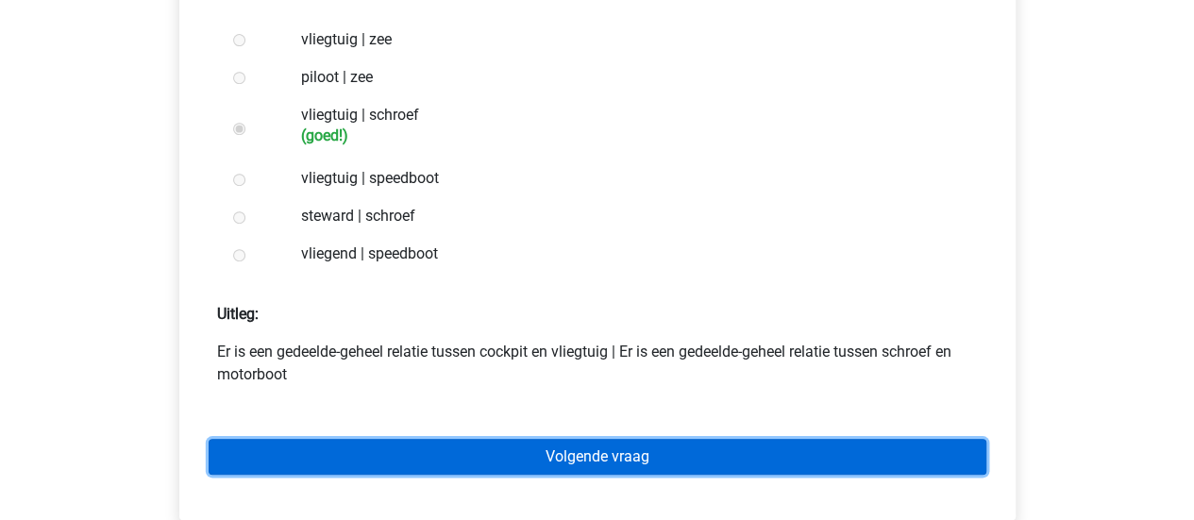
click at [728, 456] on link "Volgende vraag" at bounding box center [598, 457] width 778 height 36
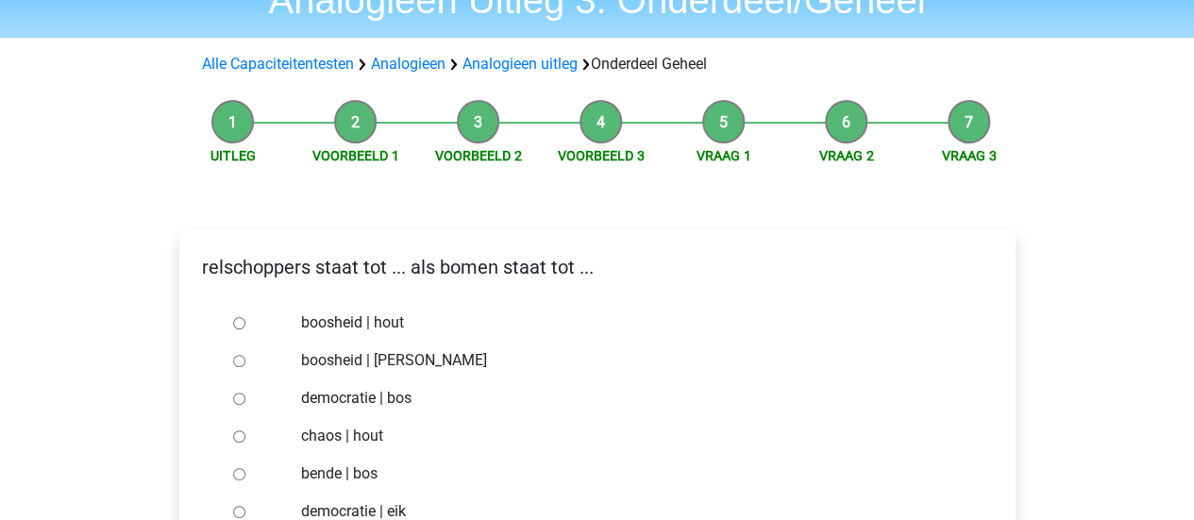
scroll to position [189, 0]
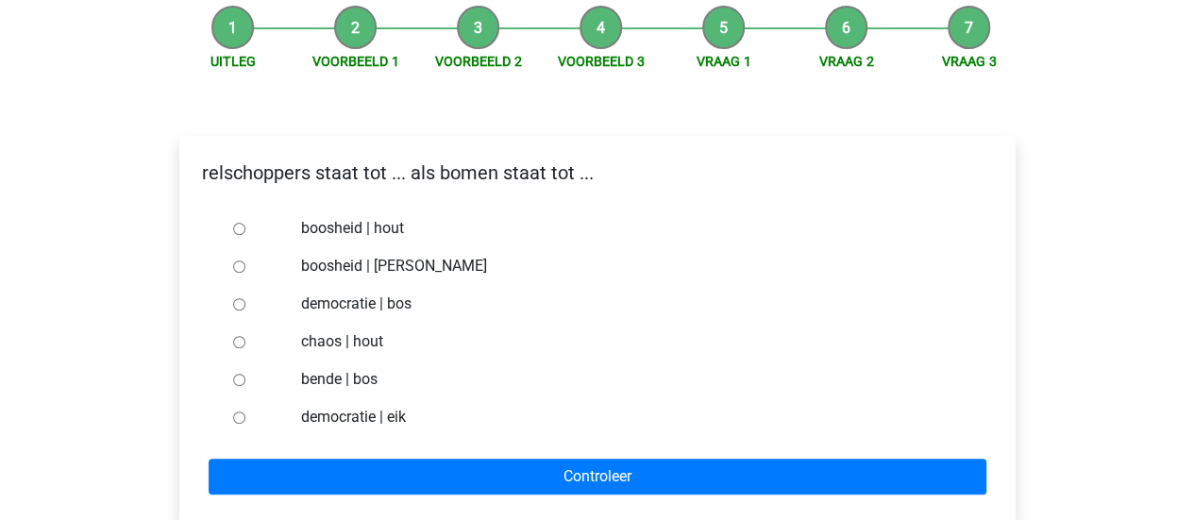
click at [357, 305] on label "democratie | bos" at bounding box center [627, 304] width 653 height 23
click at [245, 305] on input "democratie | bos" at bounding box center [239, 304] width 12 height 12
radio input "true"
click at [327, 343] on label "chaos | hout" at bounding box center [627, 341] width 653 height 23
click at [245, 343] on input "chaos | hout" at bounding box center [239, 342] width 12 height 12
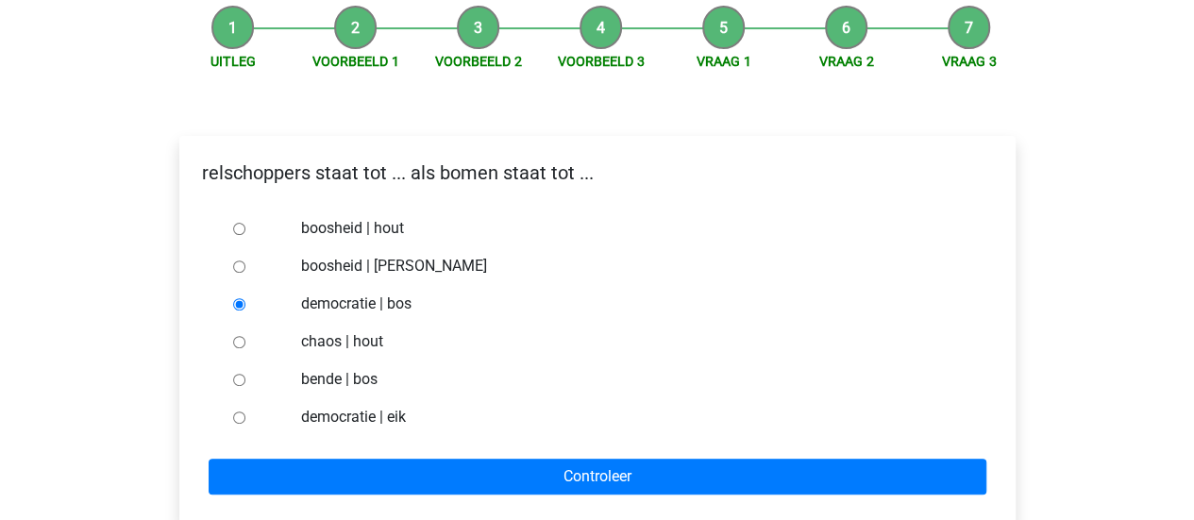
radio input "true"
click at [327, 379] on label "bende | bos" at bounding box center [627, 379] width 653 height 23
click at [245, 379] on input "bende | bos" at bounding box center [239, 380] width 12 height 12
radio input "true"
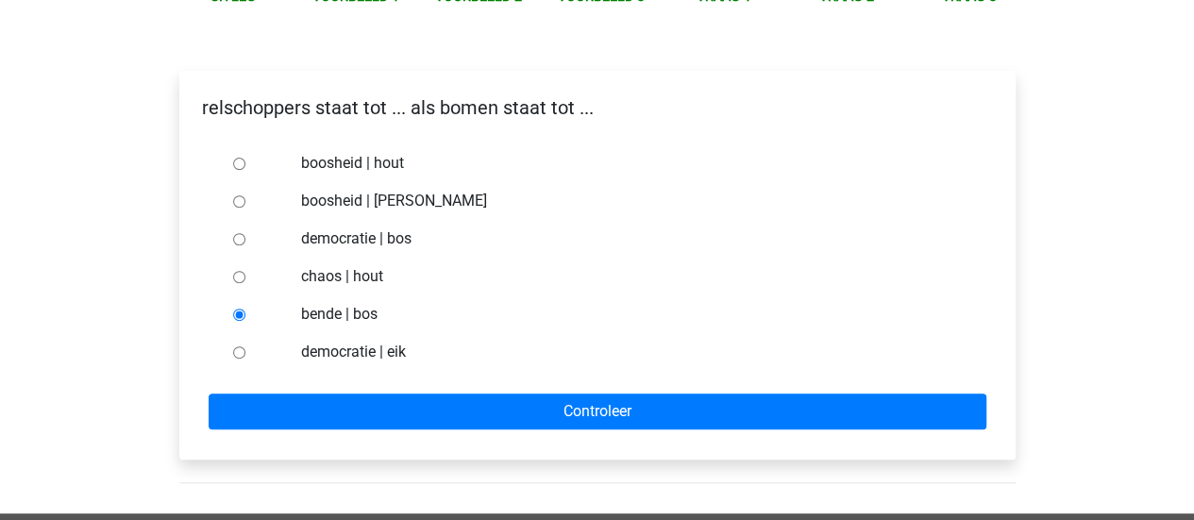
scroll to position [283, 0]
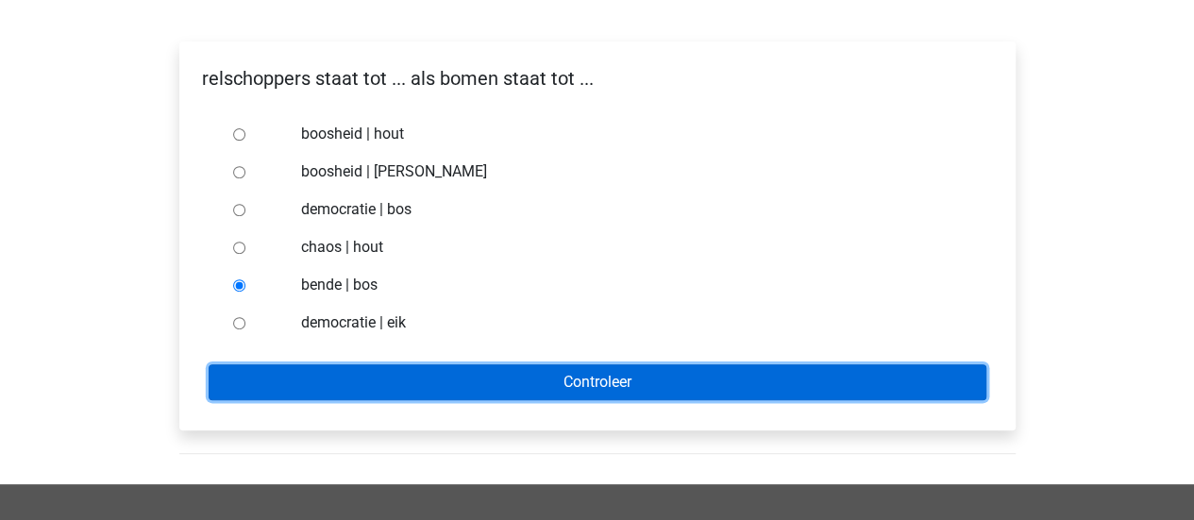
click at [569, 380] on input "Controleer" at bounding box center [598, 382] width 778 height 36
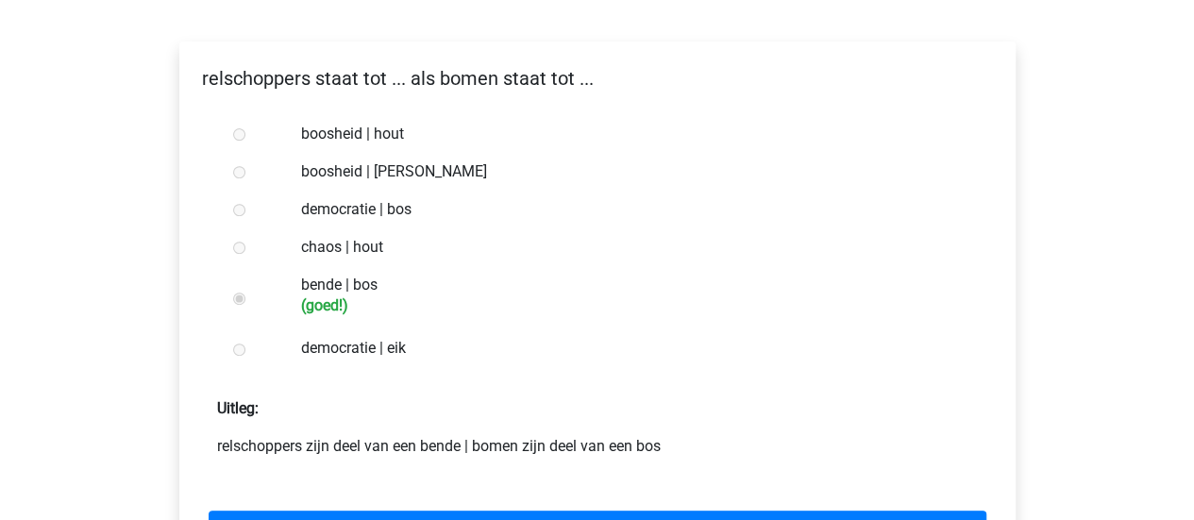
scroll to position [472, 0]
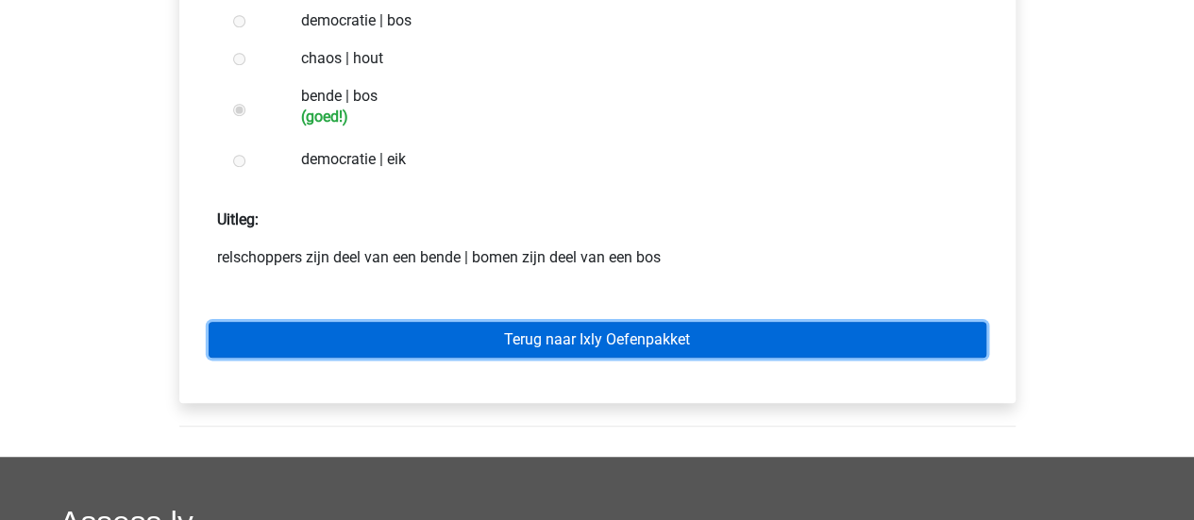
click at [620, 335] on link "Terug naar Ixly Oefenpakket" at bounding box center [598, 340] width 778 height 36
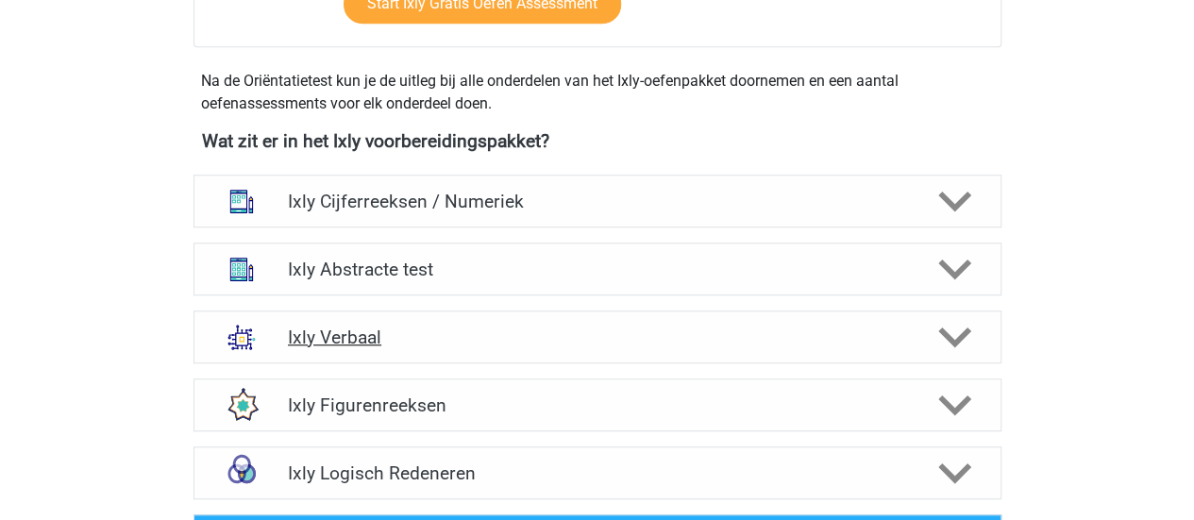
scroll to position [755, 0]
